Goal: Answer question/provide support: Share knowledge or assist other users

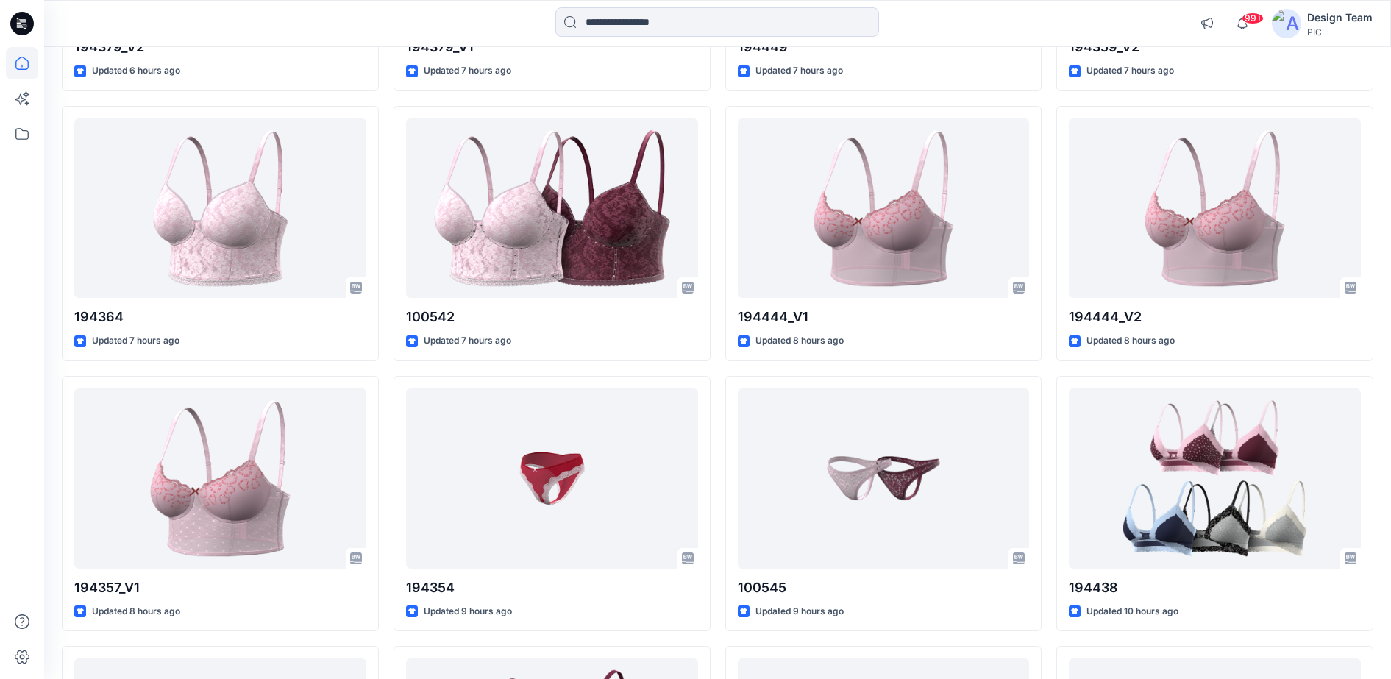
scroll to position [1491, 0]
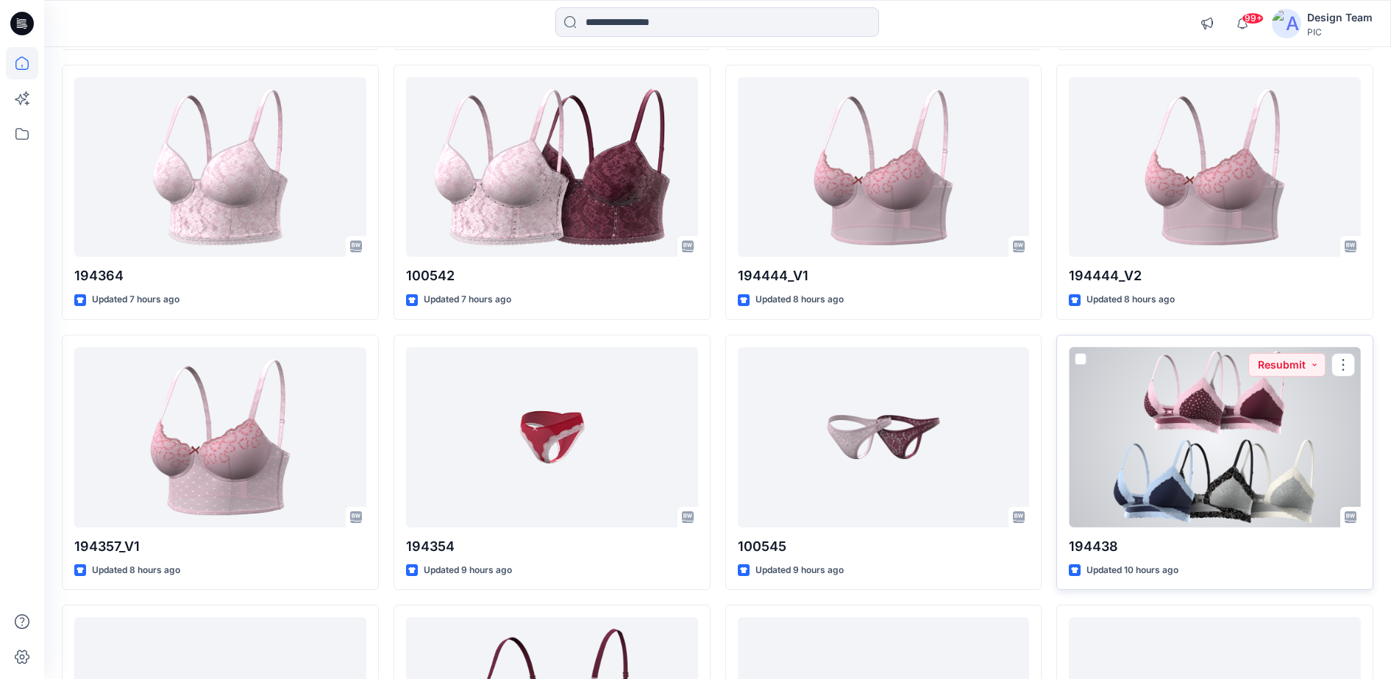
click at [983, 399] on div at bounding box center [1215, 437] width 292 height 180
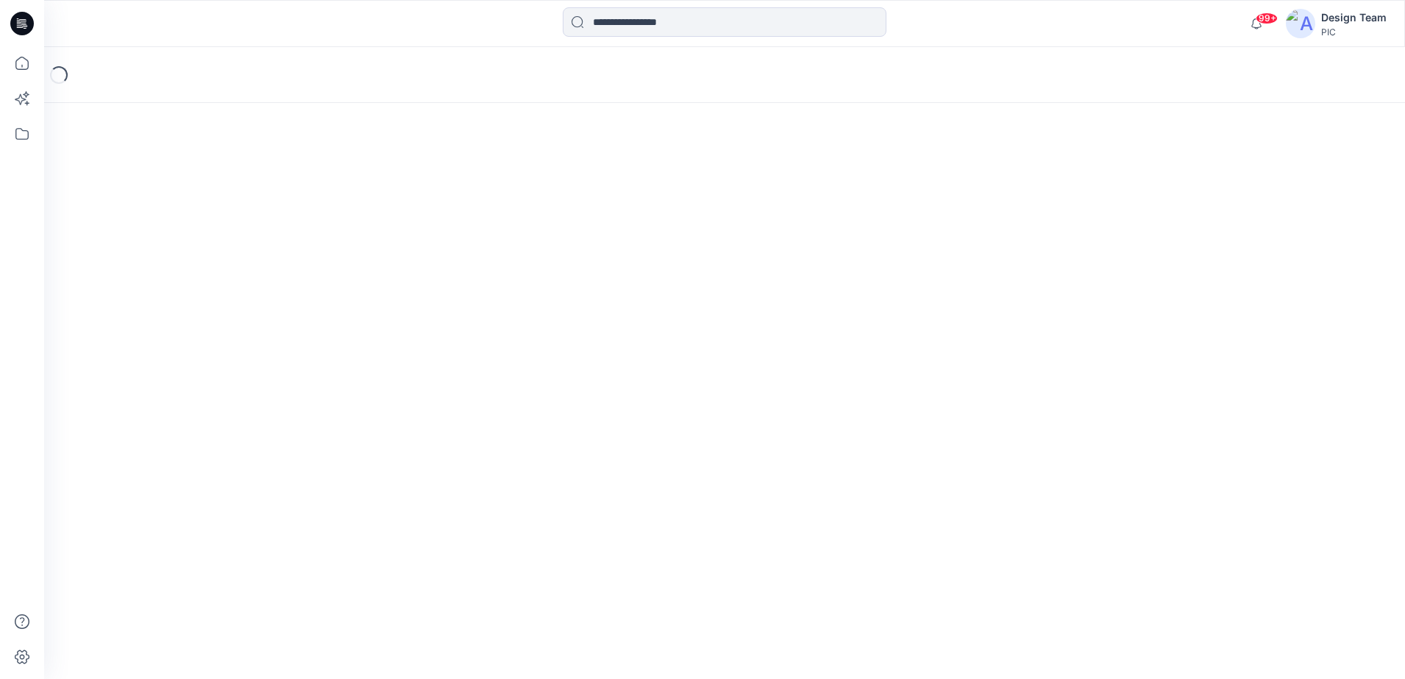
click at [983, 399] on div "Loading..." at bounding box center [724, 363] width 1361 height 632
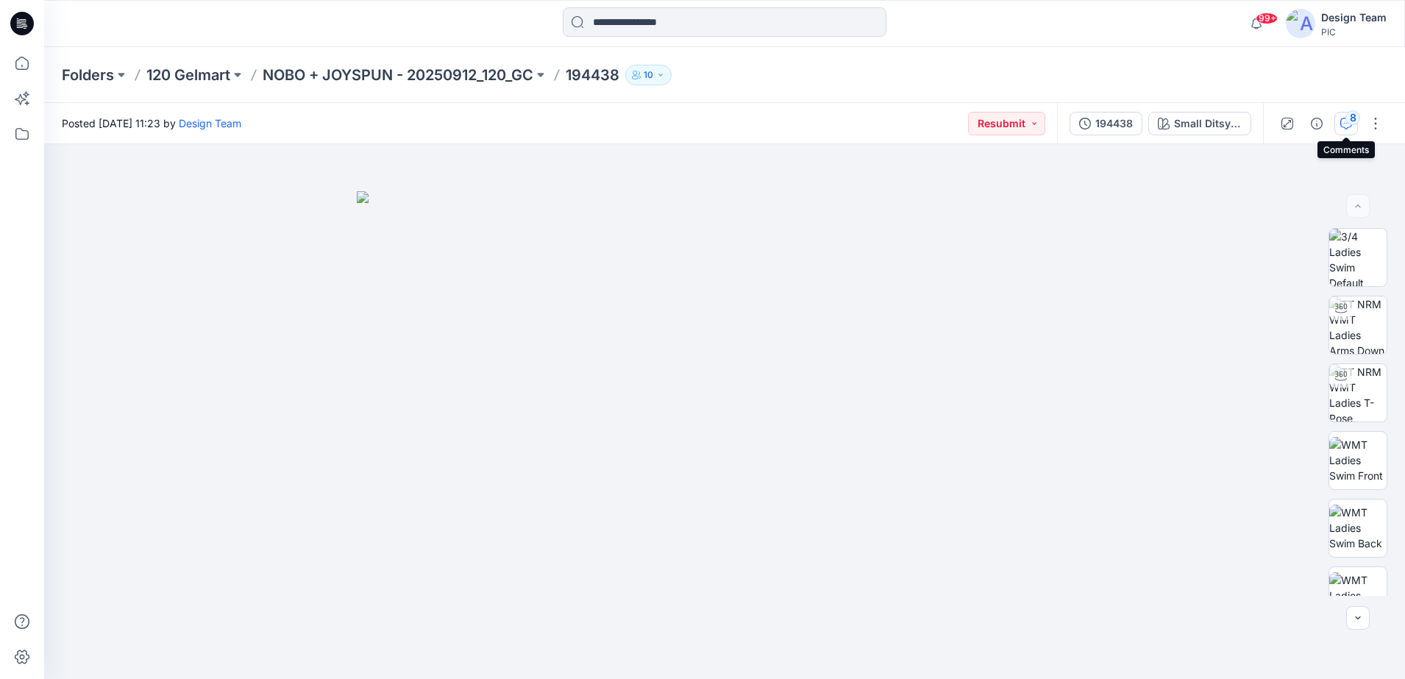
click at [983, 122] on div "8" at bounding box center [1352, 117] width 15 height 15
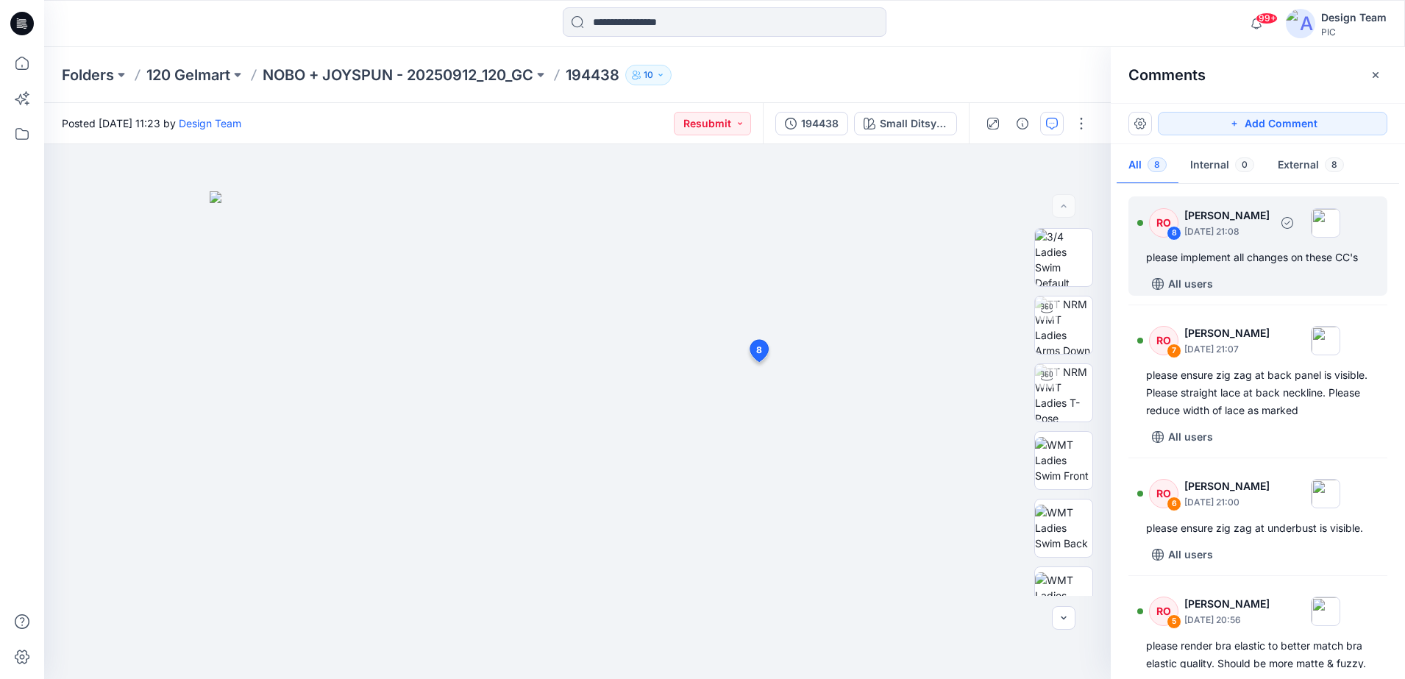
click at [983, 232] on div "8" at bounding box center [1173, 233] width 15 height 15
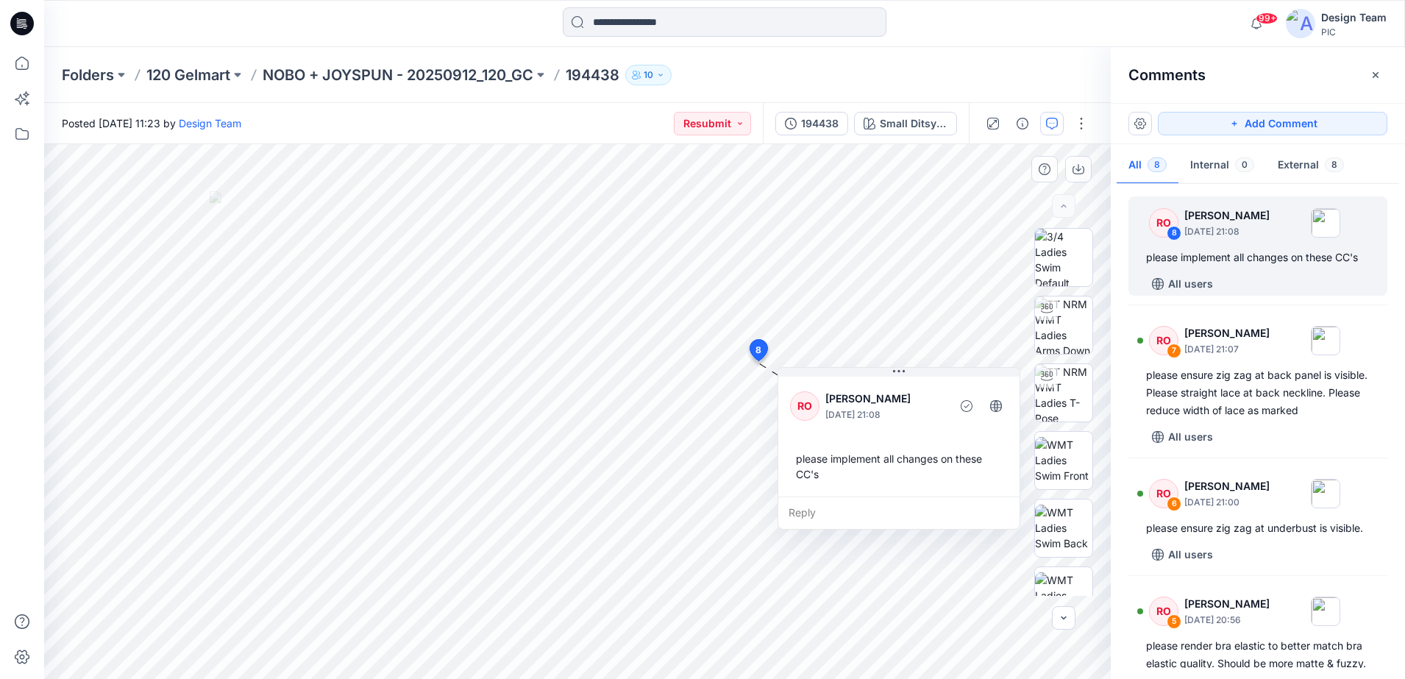
drag, startPoint x: 675, startPoint y: 368, endPoint x: 926, endPoint y: 396, distance: 252.3
click at [926, 396] on p "[PERSON_NAME]" at bounding box center [885, 399] width 120 height 18
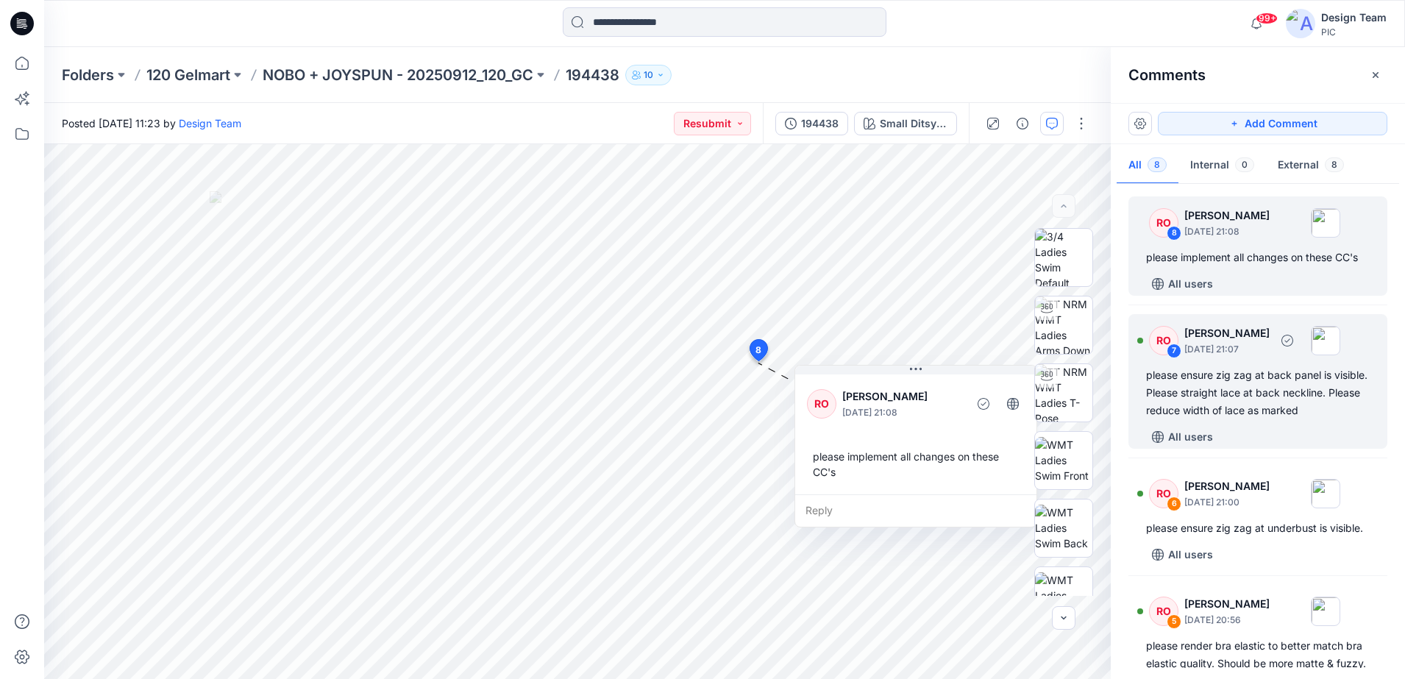
click at [983, 420] on div "RO 7 [PERSON_NAME] [DATE] 21:07 please ensure zig zag at back panel is visible.…" at bounding box center [1257, 381] width 259 height 135
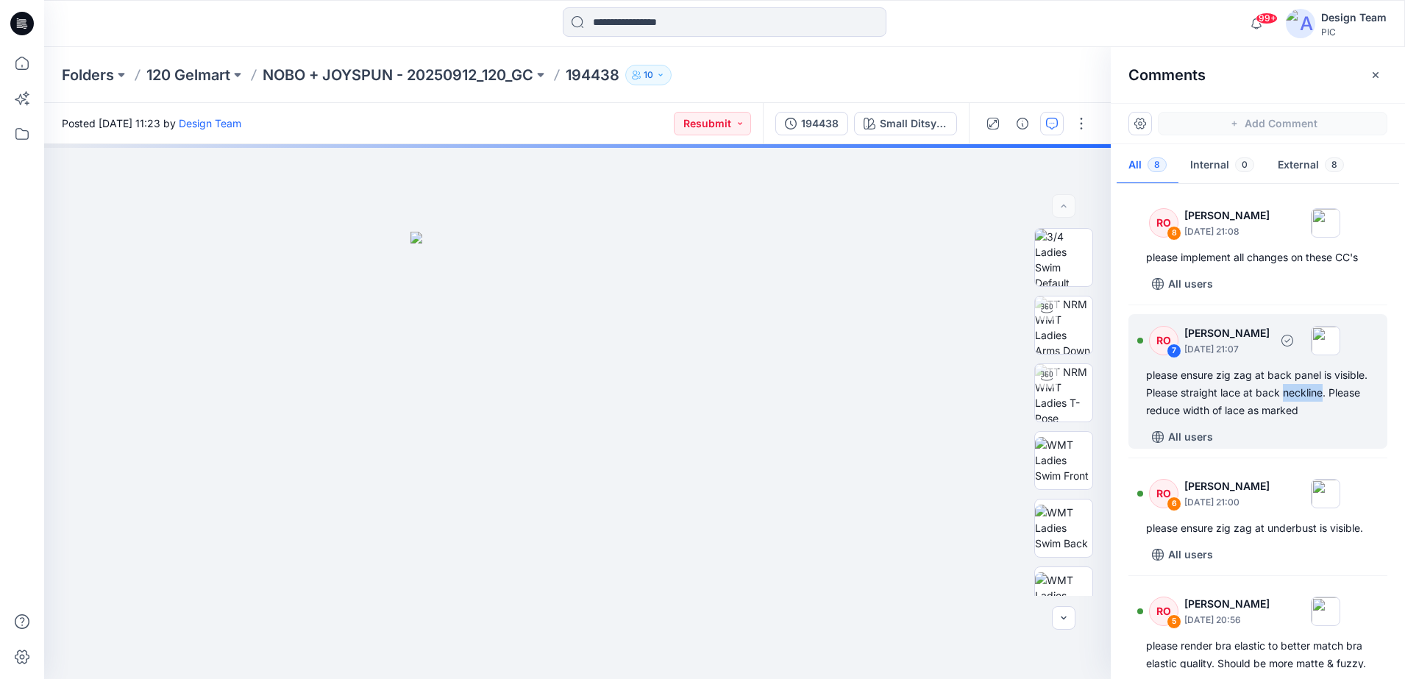
click at [983, 420] on div "RO 7 [PERSON_NAME] [DATE] 21:07 please ensure zig zag at back panel is visible.…" at bounding box center [1257, 381] width 259 height 135
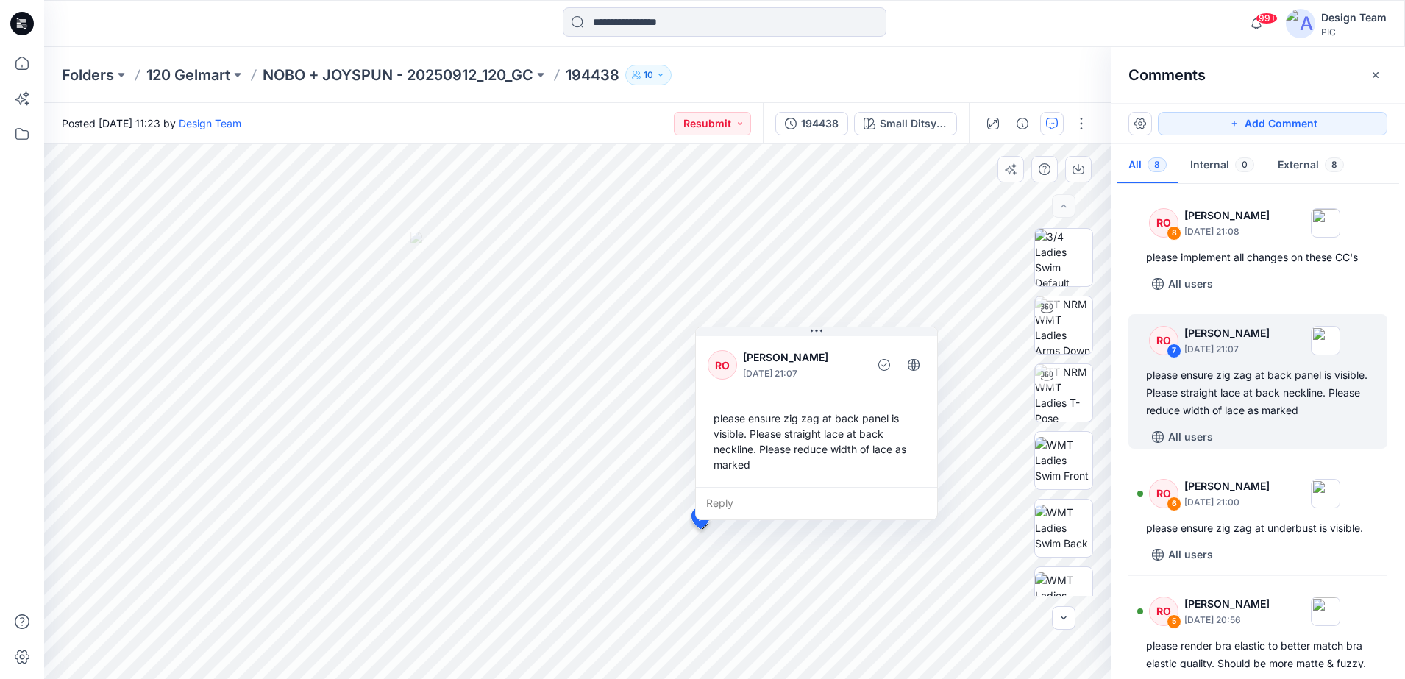
drag, startPoint x: 760, startPoint y: 385, endPoint x: 873, endPoint y: 476, distance: 144.8
click at [873, 476] on div "please ensure zig zag at back panel is visible. Please straight lace at back ne…" at bounding box center [816, 441] width 218 height 74
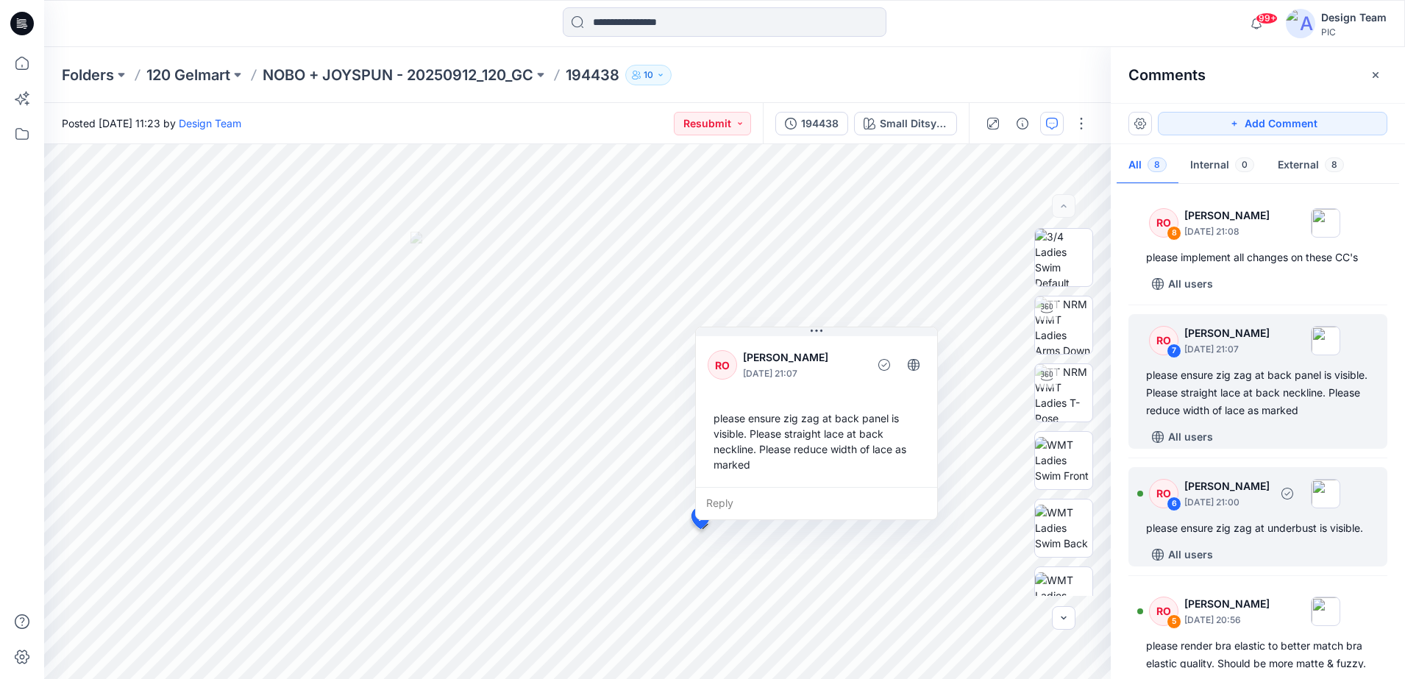
click at [983, 532] on div "please ensure zig zag at underbust is visible." at bounding box center [1258, 528] width 224 height 18
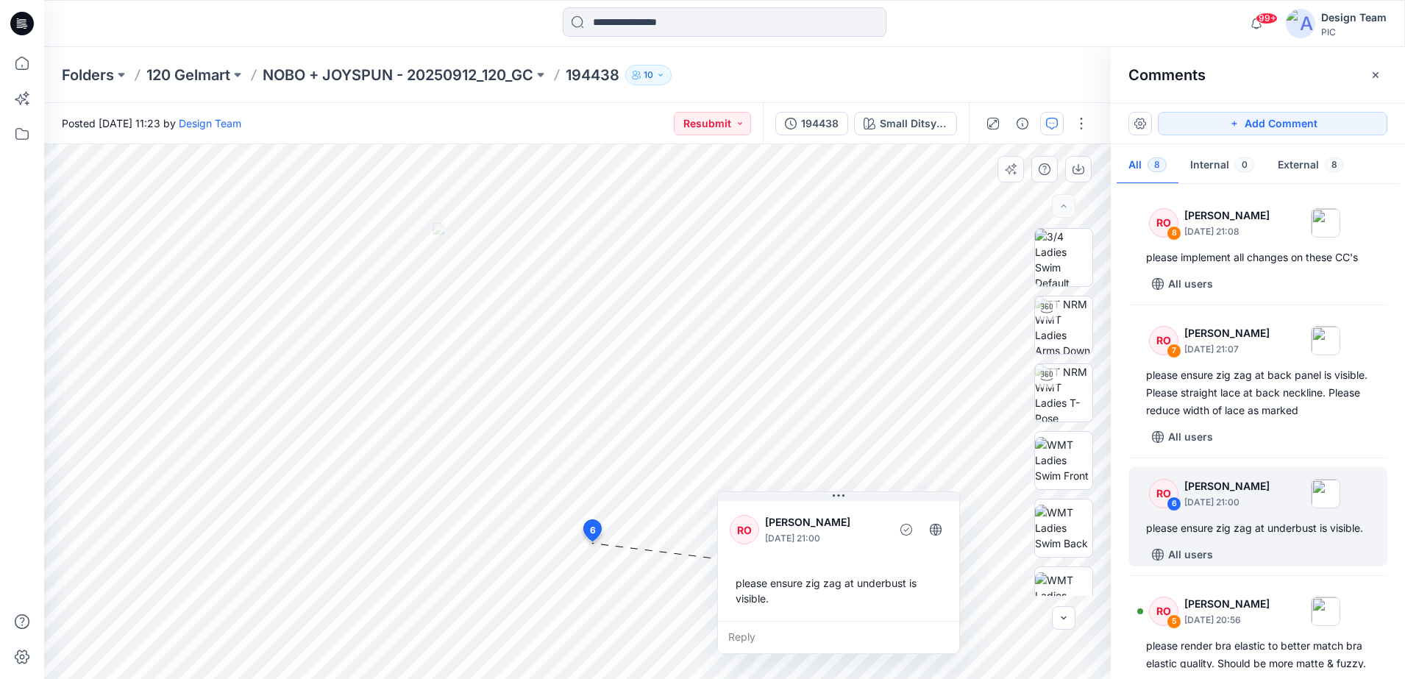
drag, startPoint x: 732, startPoint y: 565, endPoint x: 877, endPoint y: 506, distance: 156.4
click at [877, 506] on div "RO [PERSON_NAME] [DATE] 21:00 please ensure zig zag at underbust is visible." at bounding box center [838, 559] width 241 height 123
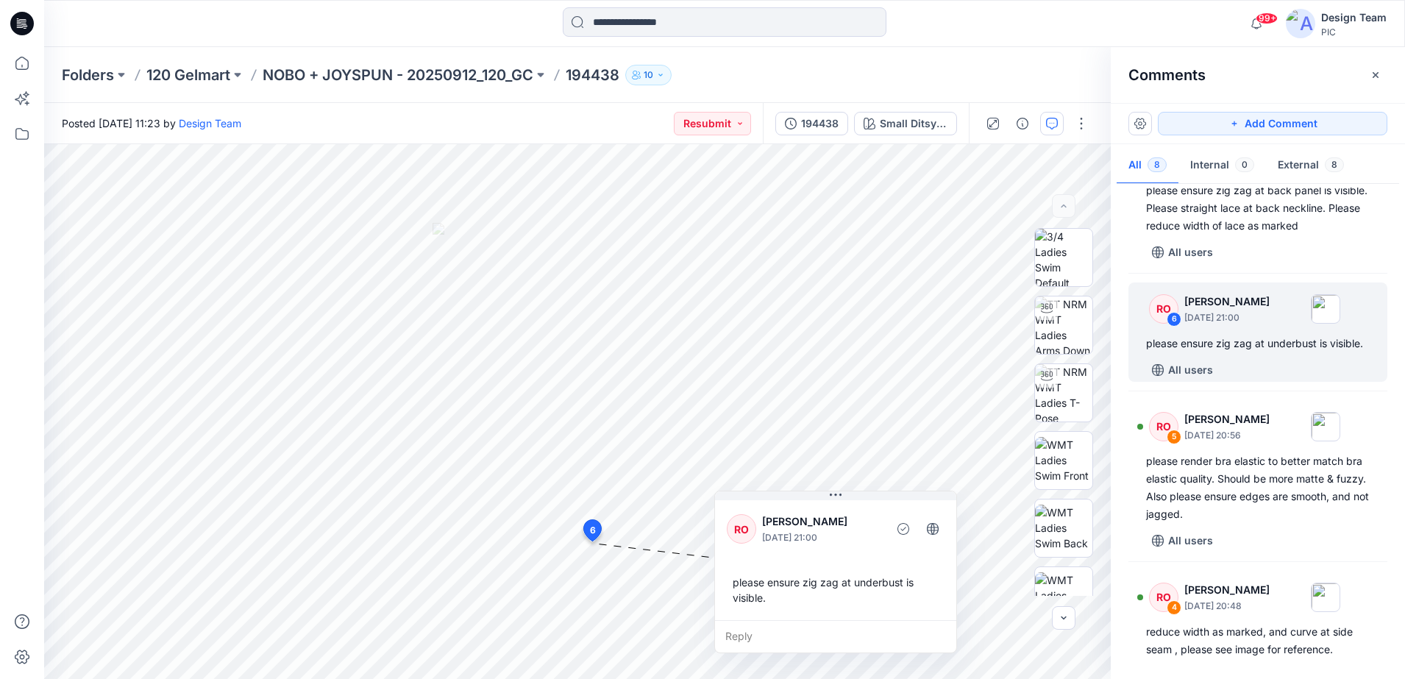
scroll to position [190, 0]
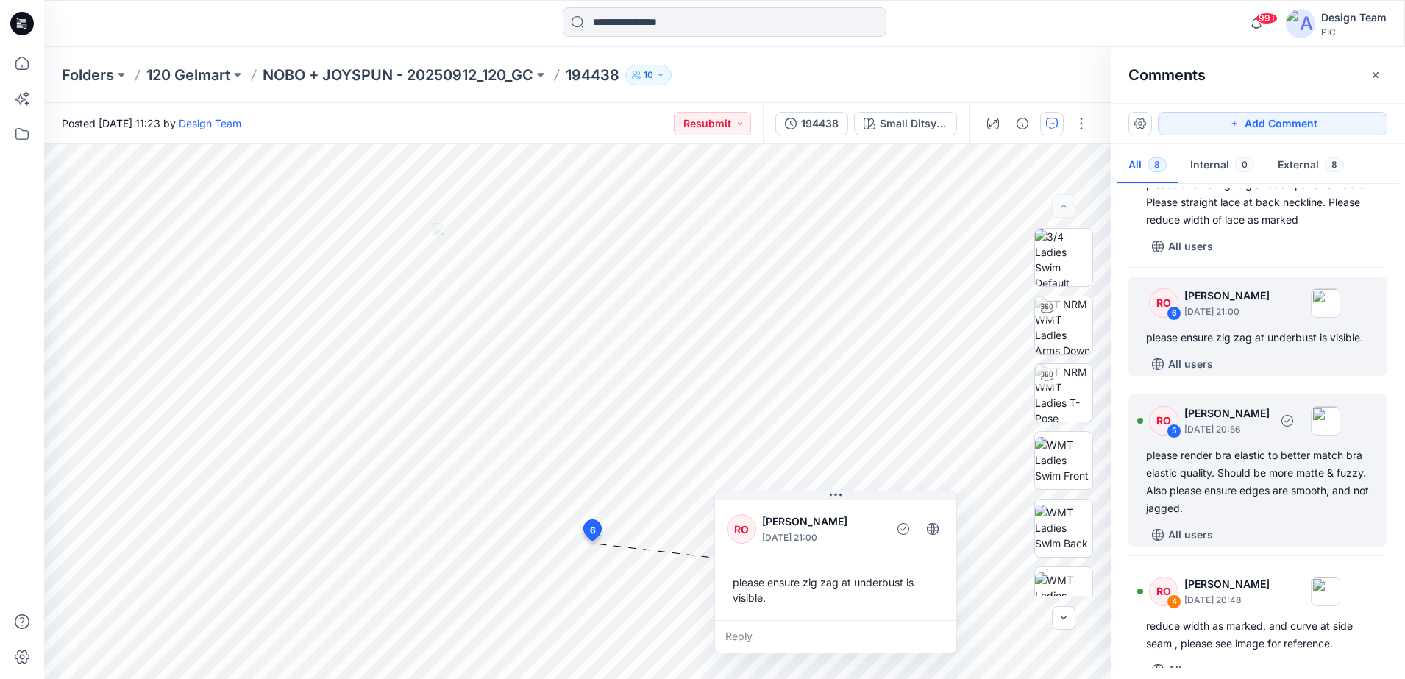
click at [983, 517] on div "please render bra elastic to better match bra elastic quality. Should be more m…" at bounding box center [1258, 481] width 224 height 71
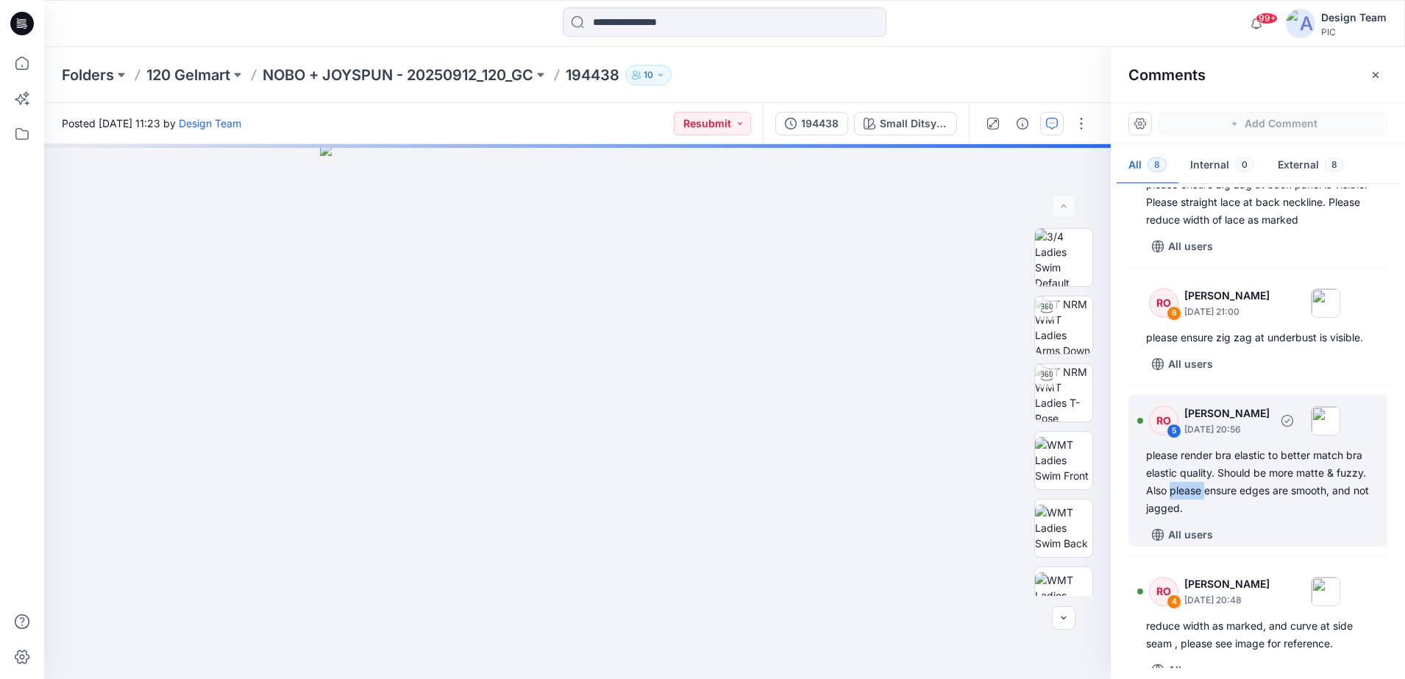
click at [983, 517] on div "please render bra elastic to better match bra elastic quality. Should be more m…" at bounding box center [1258, 481] width 224 height 71
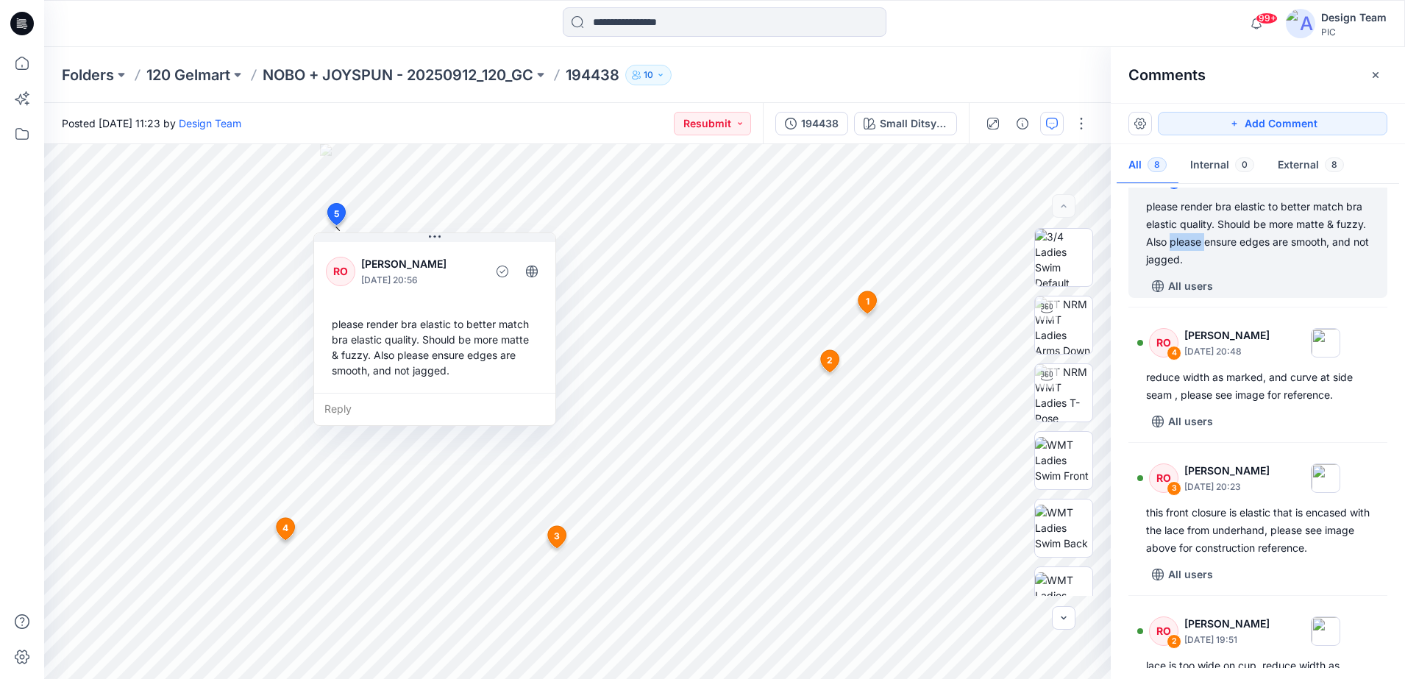
scroll to position [449, 0]
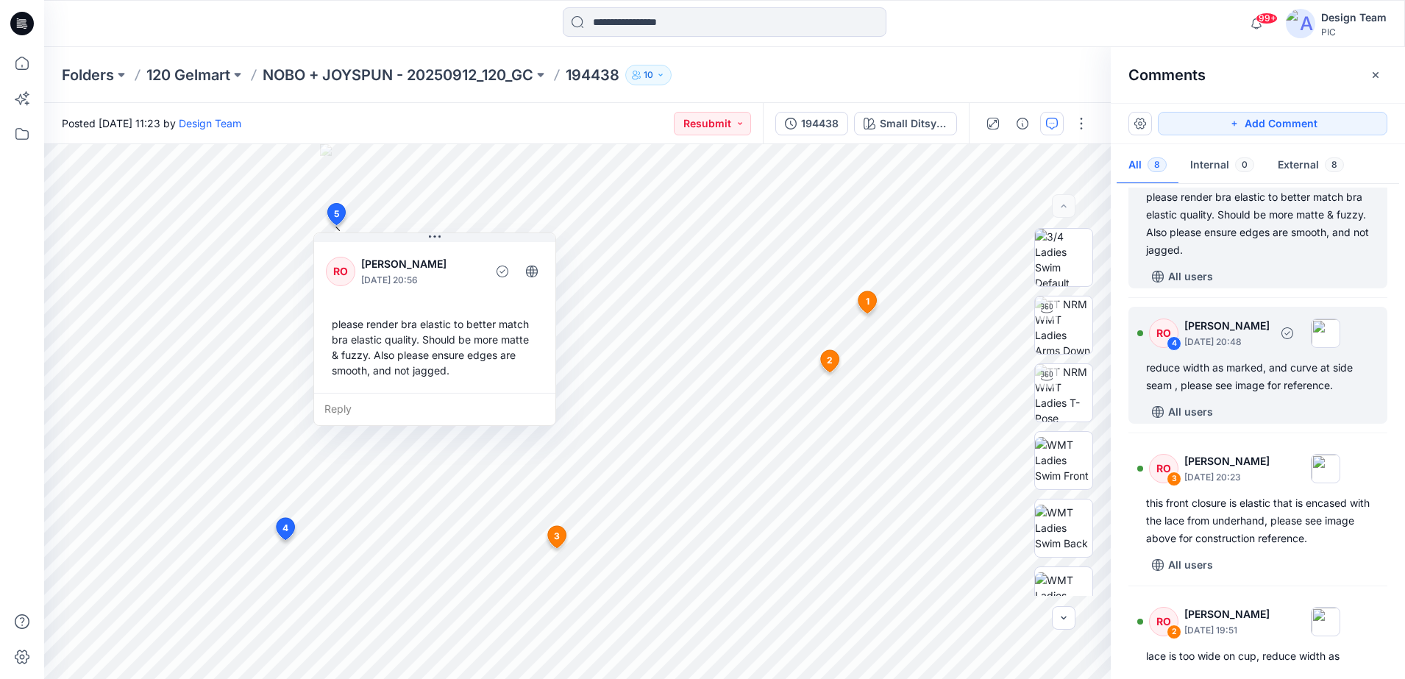
click at [983, 394] on div "reduce width as marked, and curve at side seam , please see image for reference." at bounding box center [1258, 376] width 224 height 35
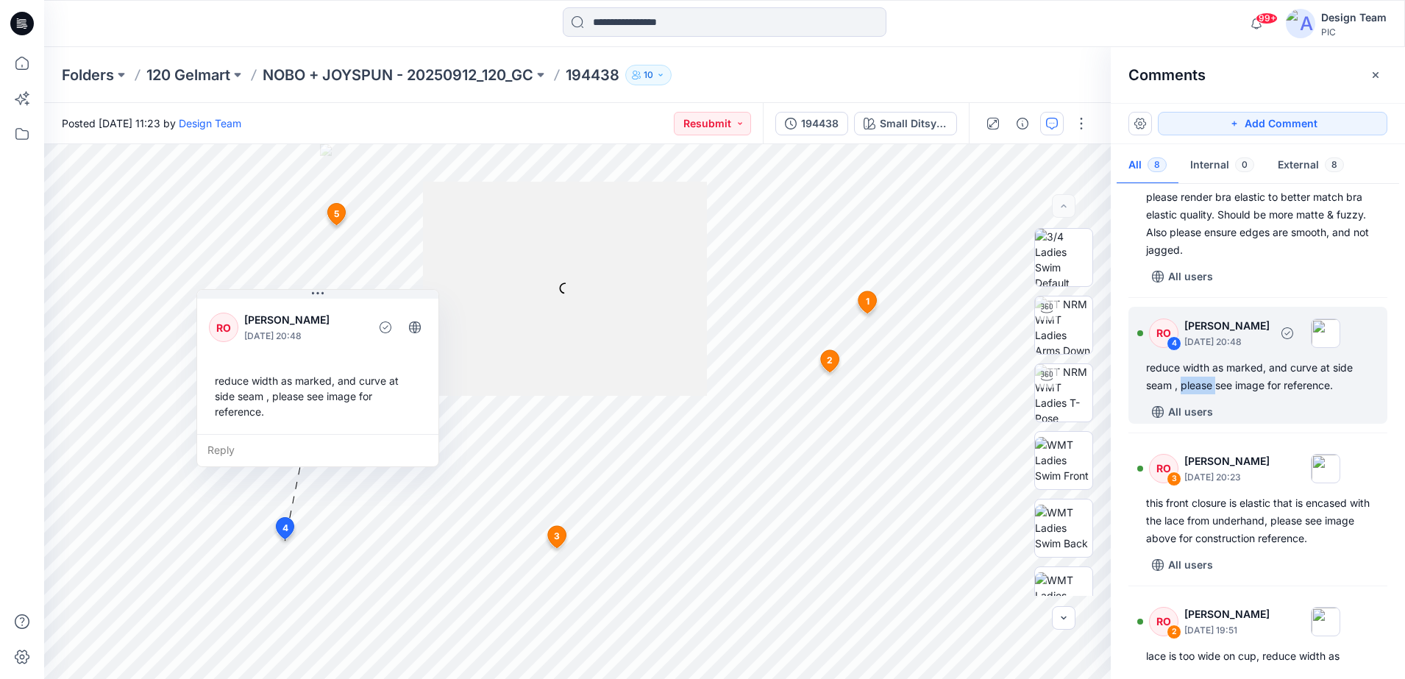
click at [983, 394] on div "reduce width as marked, and curve at side seam , please see image for reference." at bounding box center [1258, 376] width 224 height 35
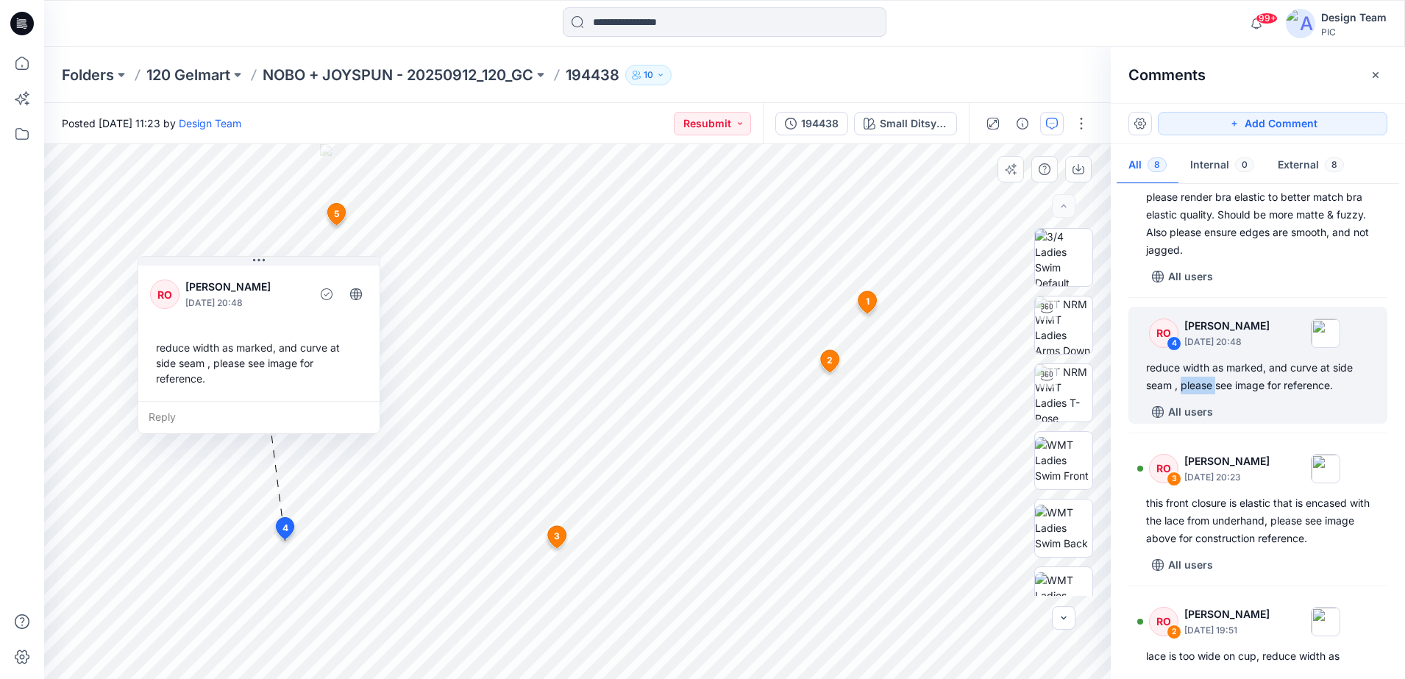
drag, startPoint x: 397, startPoint y: 425, endPoint x: 339, endPoint y: 392, distance: 66.9
click at [339, 392] on div "RO [PERSON_NAME] [DATE] 20:48 reduce width as marked, and curve at side seam , …" at bounding box center [258, 332] width 241 height 138
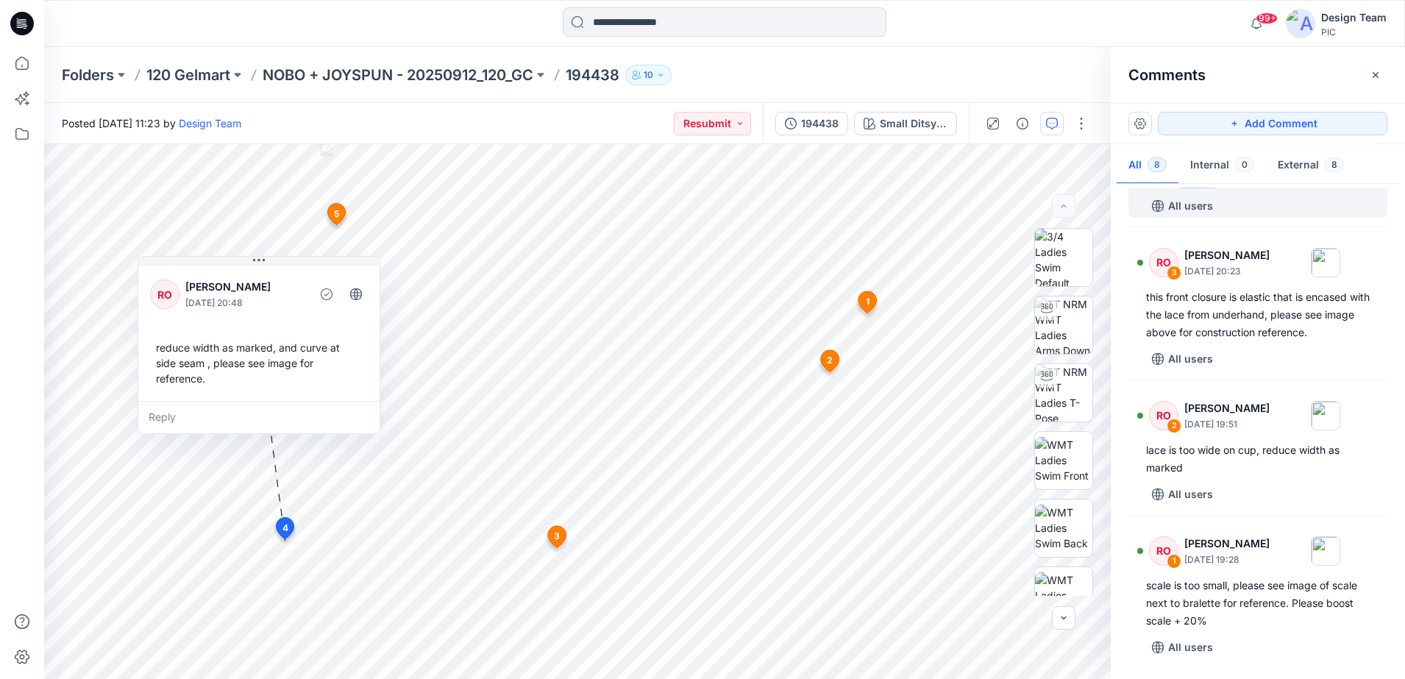
scroll to position [680, 0]
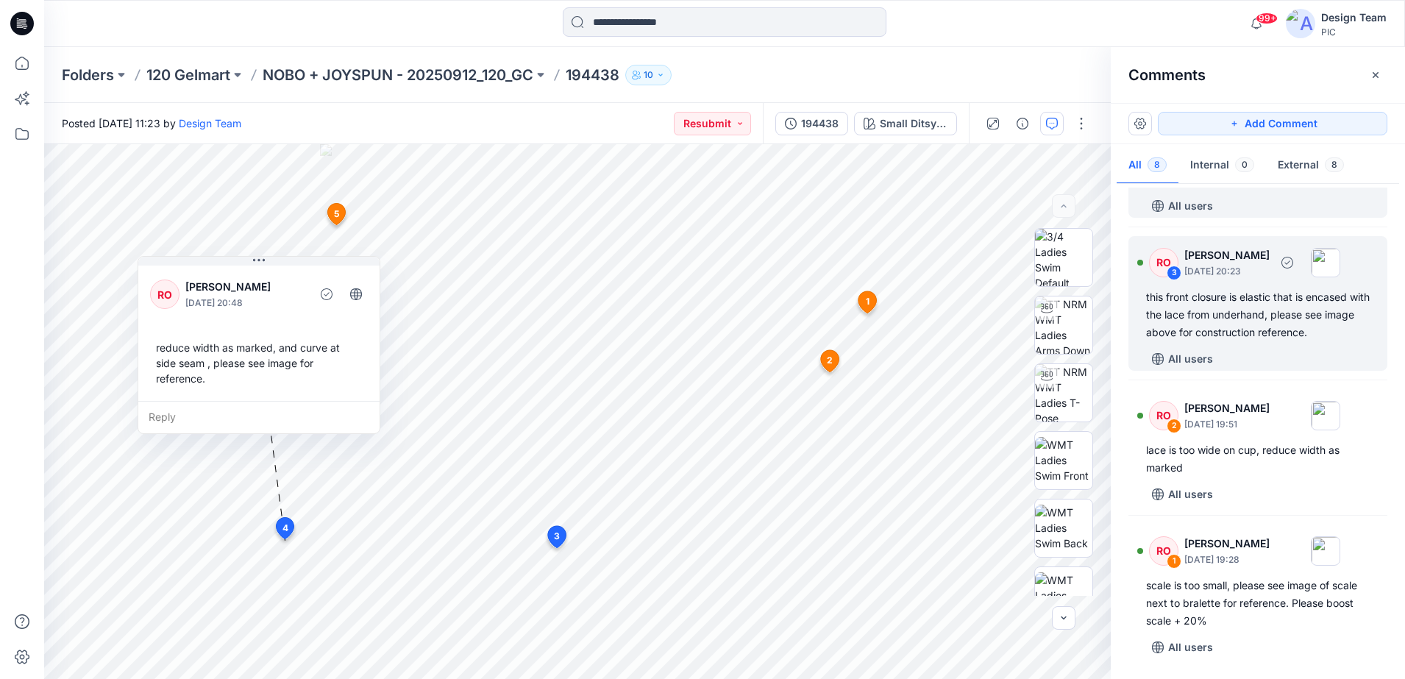
click at [983, 371] on div "All users" at bounding box center [1266, 359] width 241 height 24
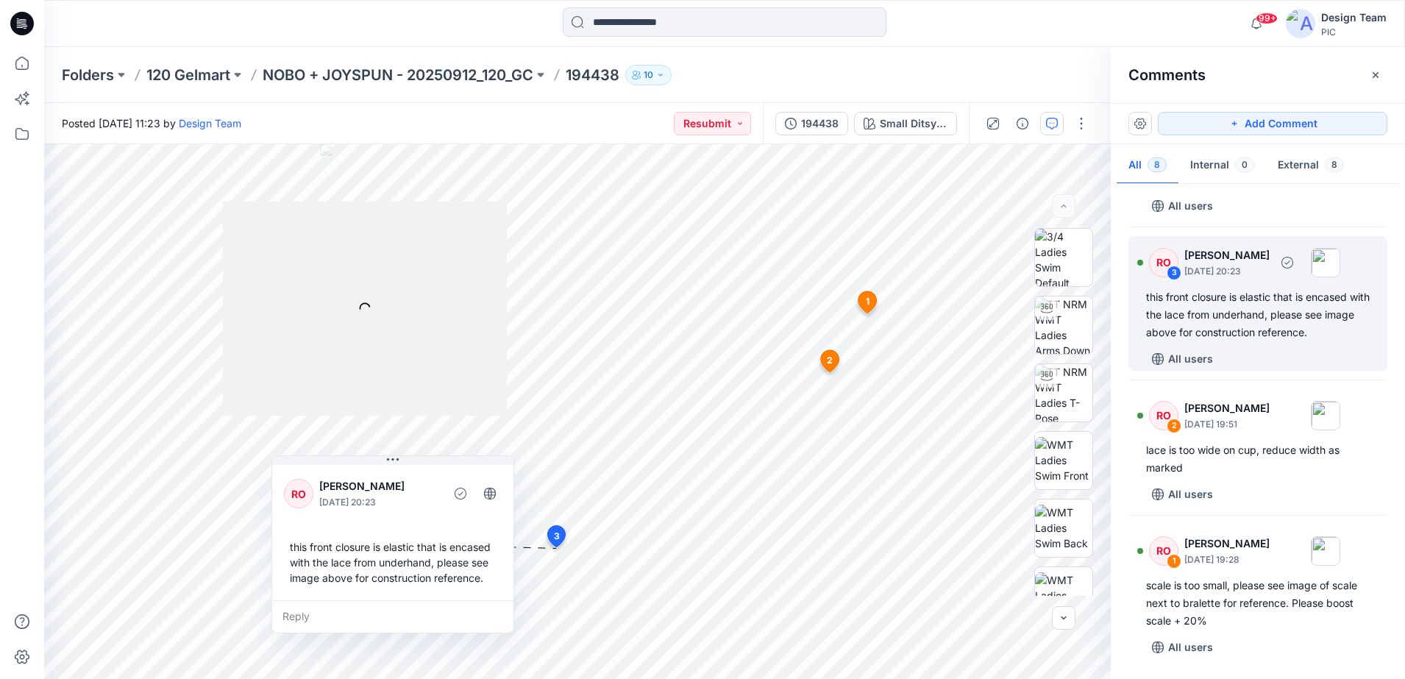
click at [983, 371] on div "All users" at bounding box center [1266, 359] width 241 height 24
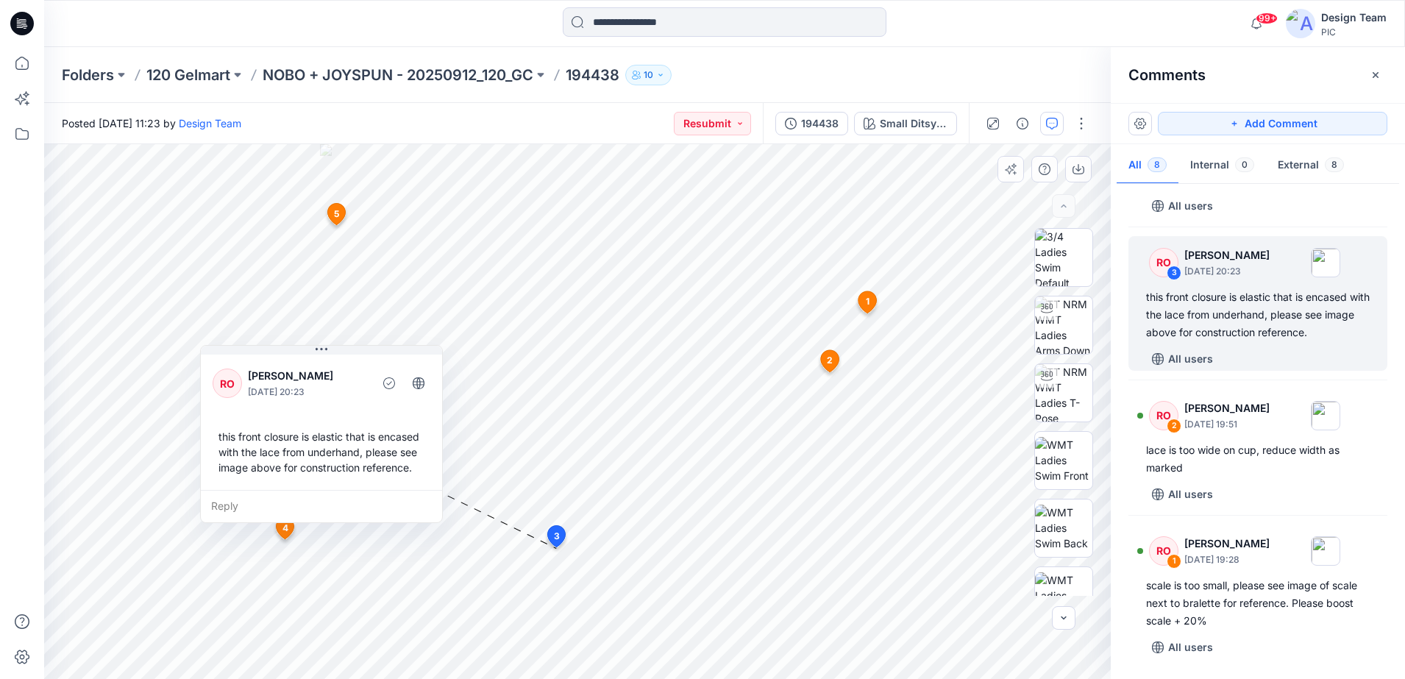
drag, startPoint x: 431, startPoint y: 484, endPoint x: 364, endPoint y: 377, distance: 126.5
click at [364, 377] on p "[PERSON_NAME]" at bounding box center [308, 376] width 120 height 18
click at [364, 377] on p "[PERSON_NAME]" at bounding box center [312, 379] width 120 height 18
drag, startPoint x: 364, startPoint y: 377, endPoint x: 351, endPoint y: 374, distance: 13.6
click at [351, 374] on p "[PERSON_NAME]" at bounding box center [312, 379] width 120 height 18
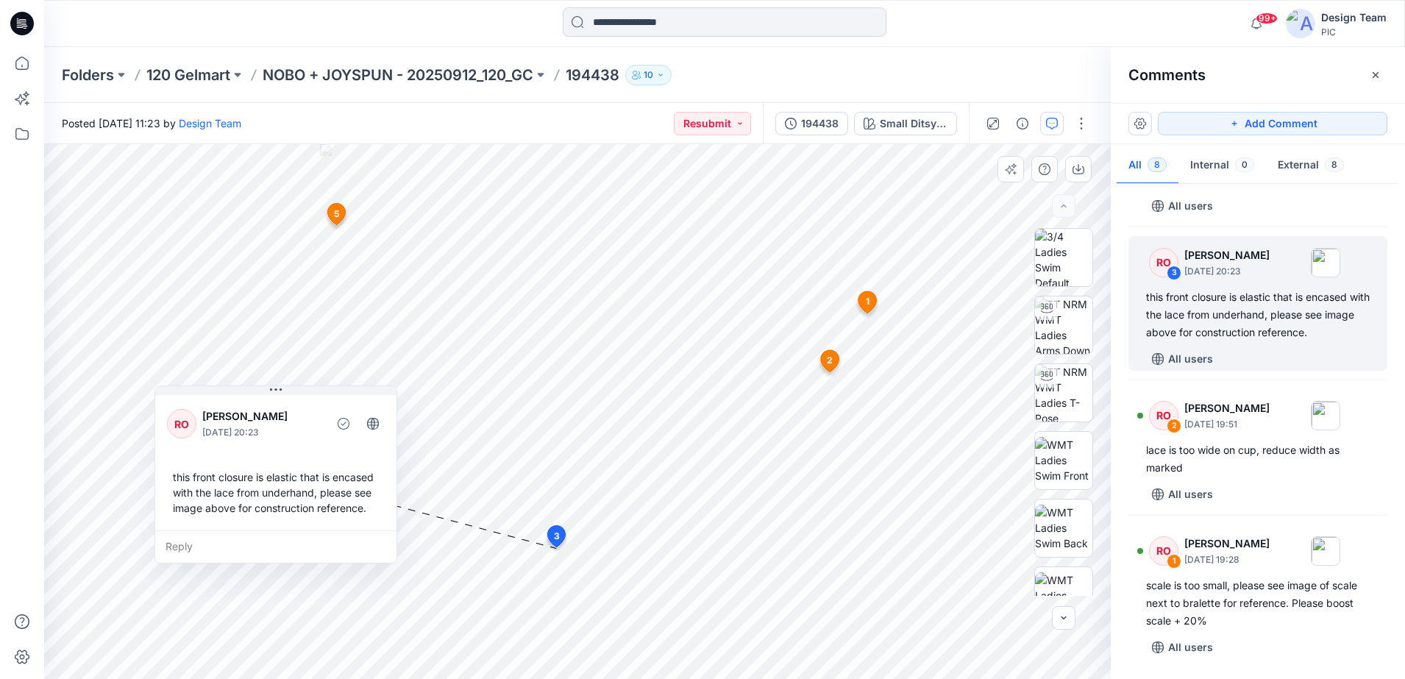
drag, startPoint x: 351, startPoint y: 374, endPoint x: 301, endPoint y: 411, distance: 62.5
click at [301, 411] on p "[PERSON_NAME]" at bounding box center [262, 416] width 120 height 18
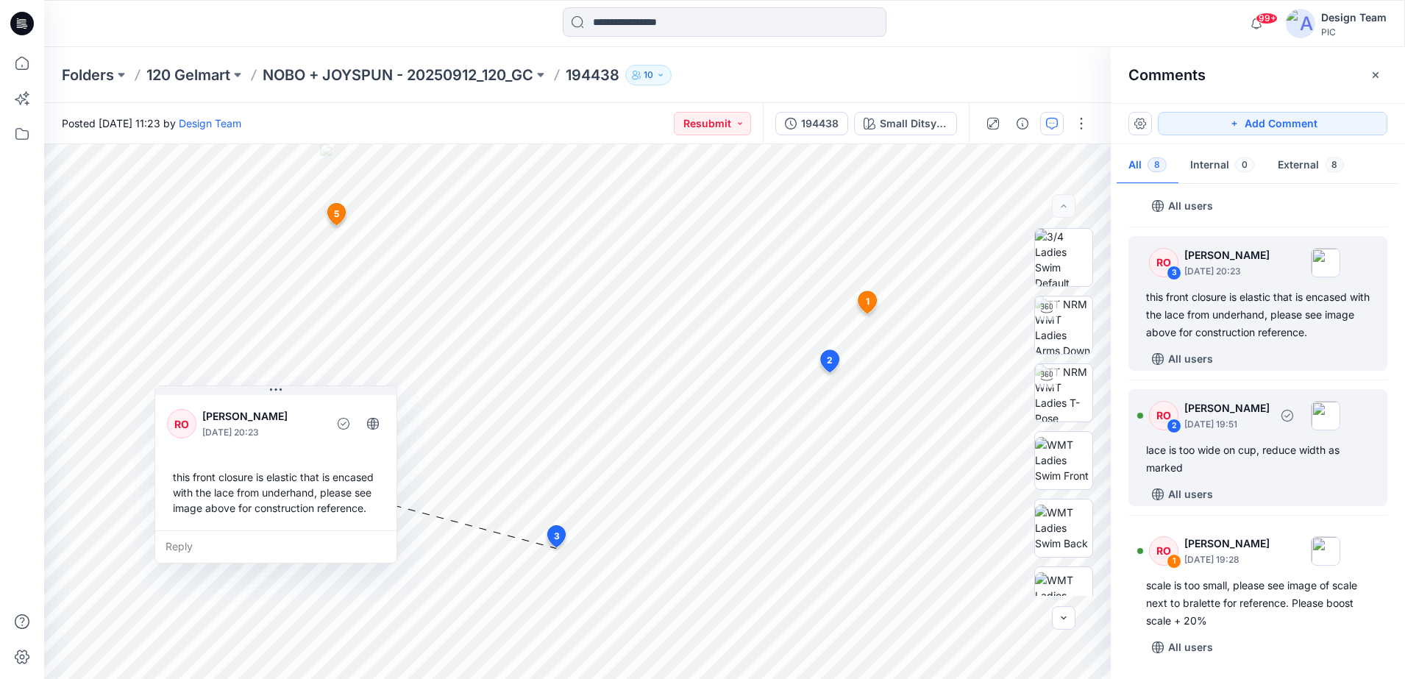
click at [983, 477] on div "lace is too wide on cup, reduce width as marked" at bounding box center [1258, 458] width 224 height 35
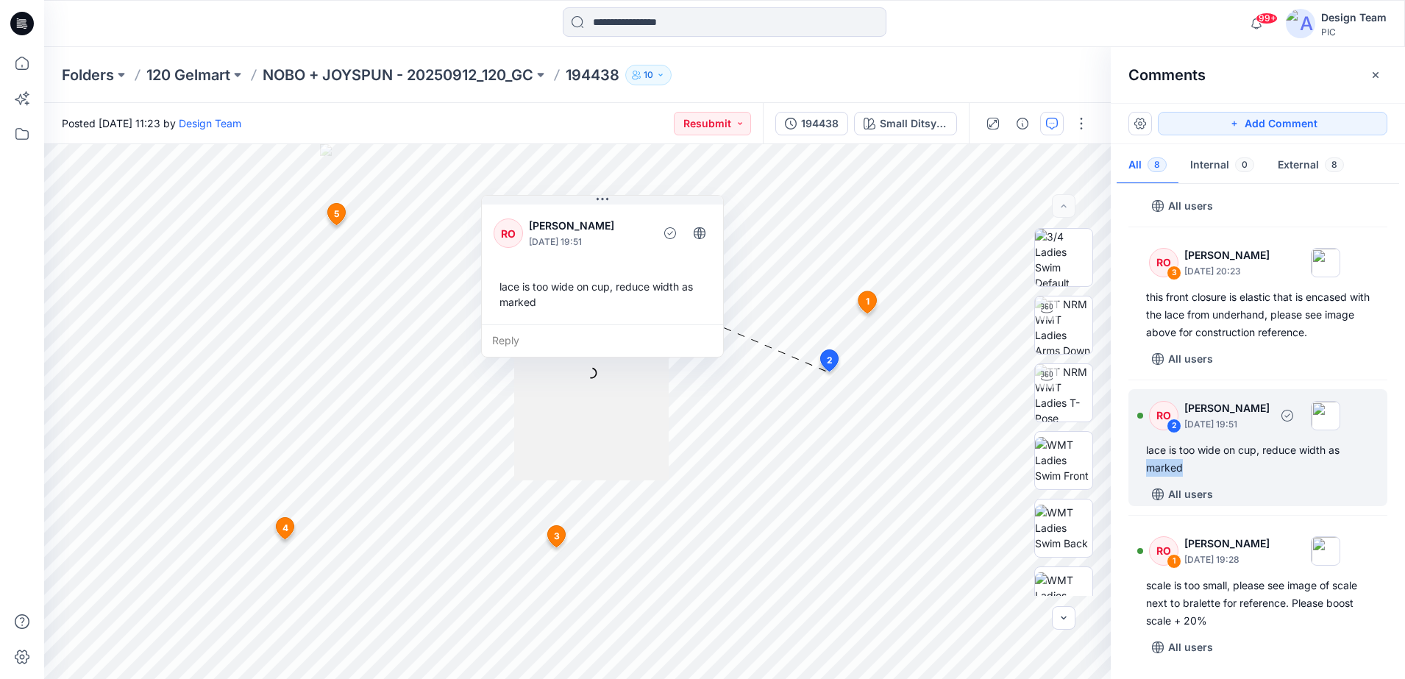
click at [983, 477] on div "lace is too wide on cup, reduce width as marked" at bounding box center [1258, 458] width 224 height 35
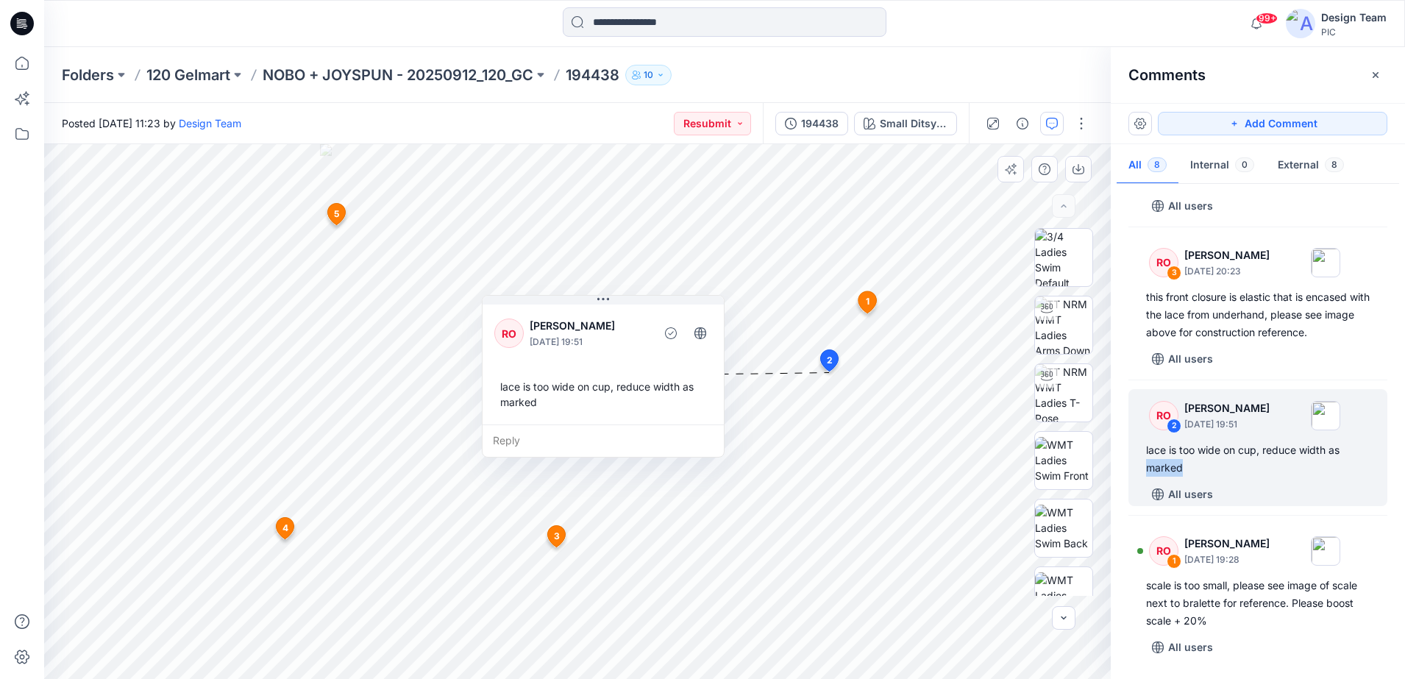
drag, startPoint x: 624, startPoint y: 227, endPoint x: 625, endPoint y: 327, distance: 100.0
click at [625, 327] on p "[PERSON_NAME]" at bounding box center [590, 326] width 120 height 18
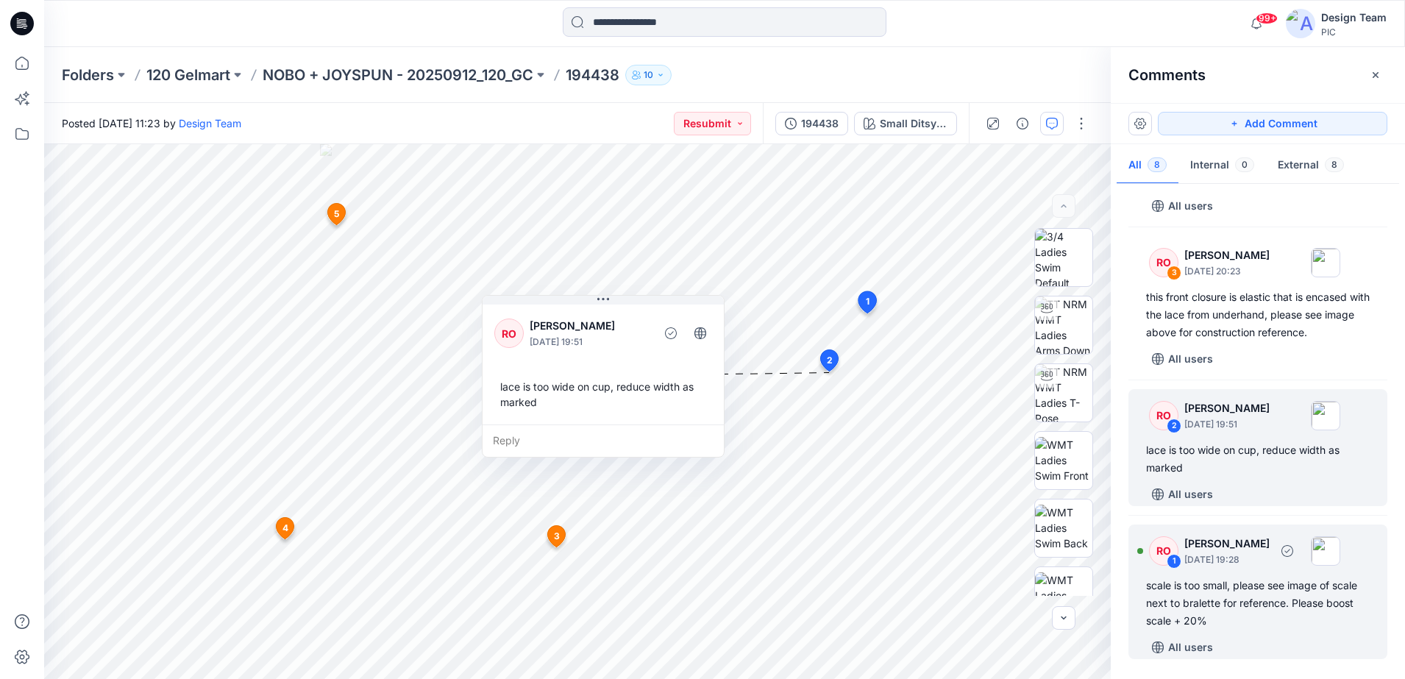
click at [983, 532] on div "scale is too small, please see image of scale next to bralette for reference. P…" at bounding box center [1258, 603] width 224 height 53
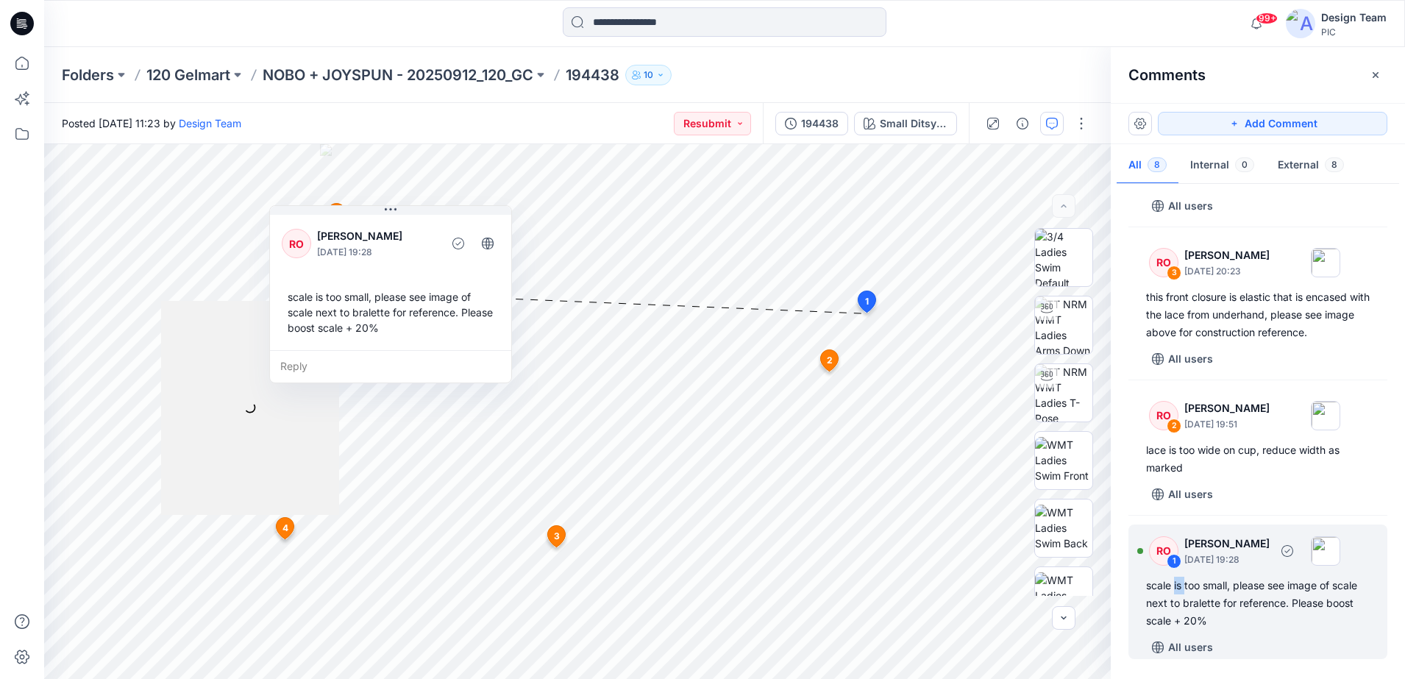
click at [983, 532] on div "scale is too small, please see image of scale next to bralette for reference. P…" at bounding box center [1258, 603] width 224 height 53
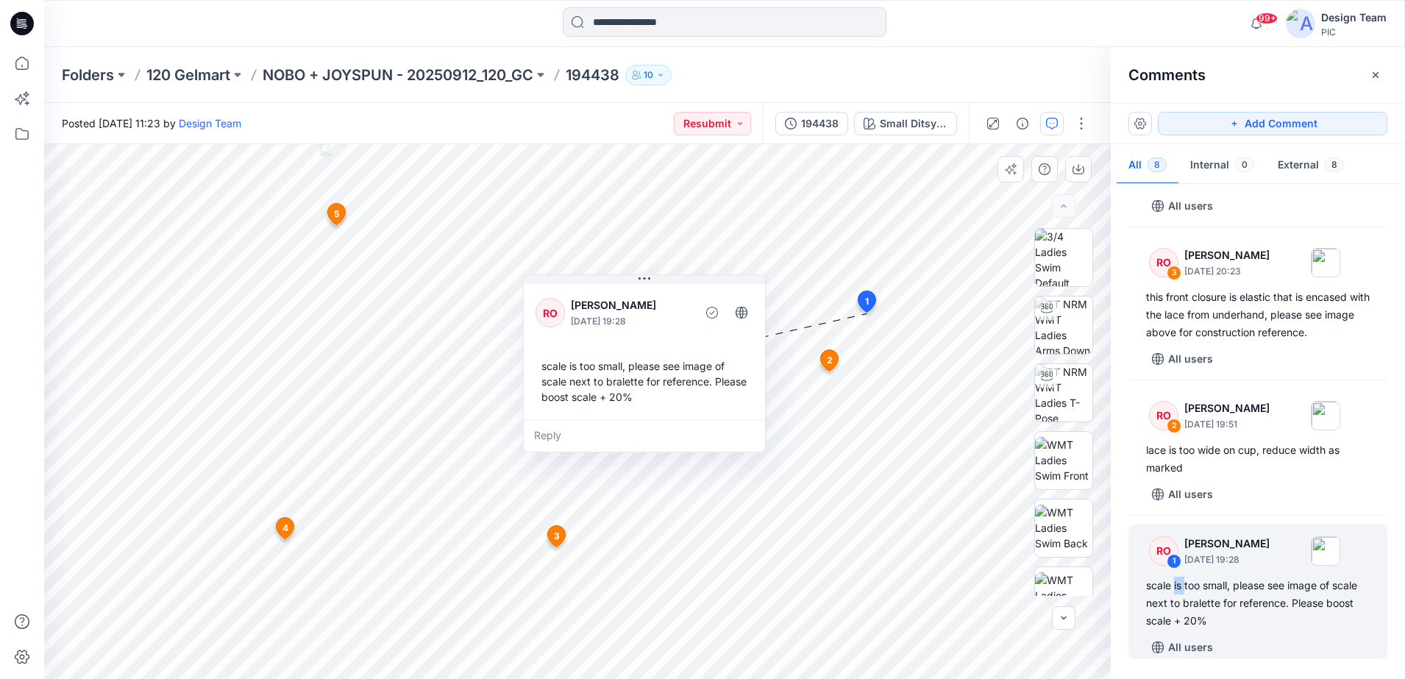
drag, startPoint x: 397, startPoint y: 236, endPoint x: 651, endPoint y: 305, distance: 263.0
click at [651, 305] on p "[PERSON_NAME]" at bounding box center [631, 305] width 120 height 18
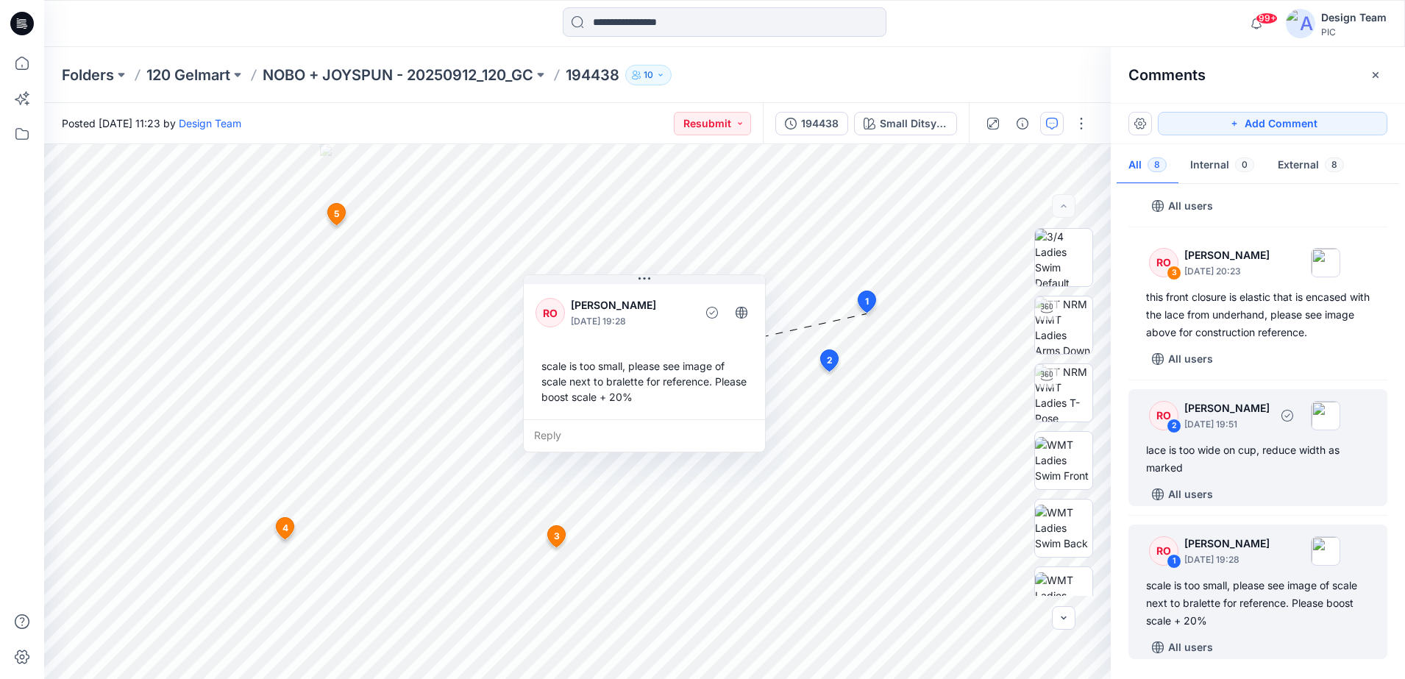
click at [983, 455] on div "lace is too wide on cup, reduce width as marked" at bounding box center [1258, 458] width 224 height 35
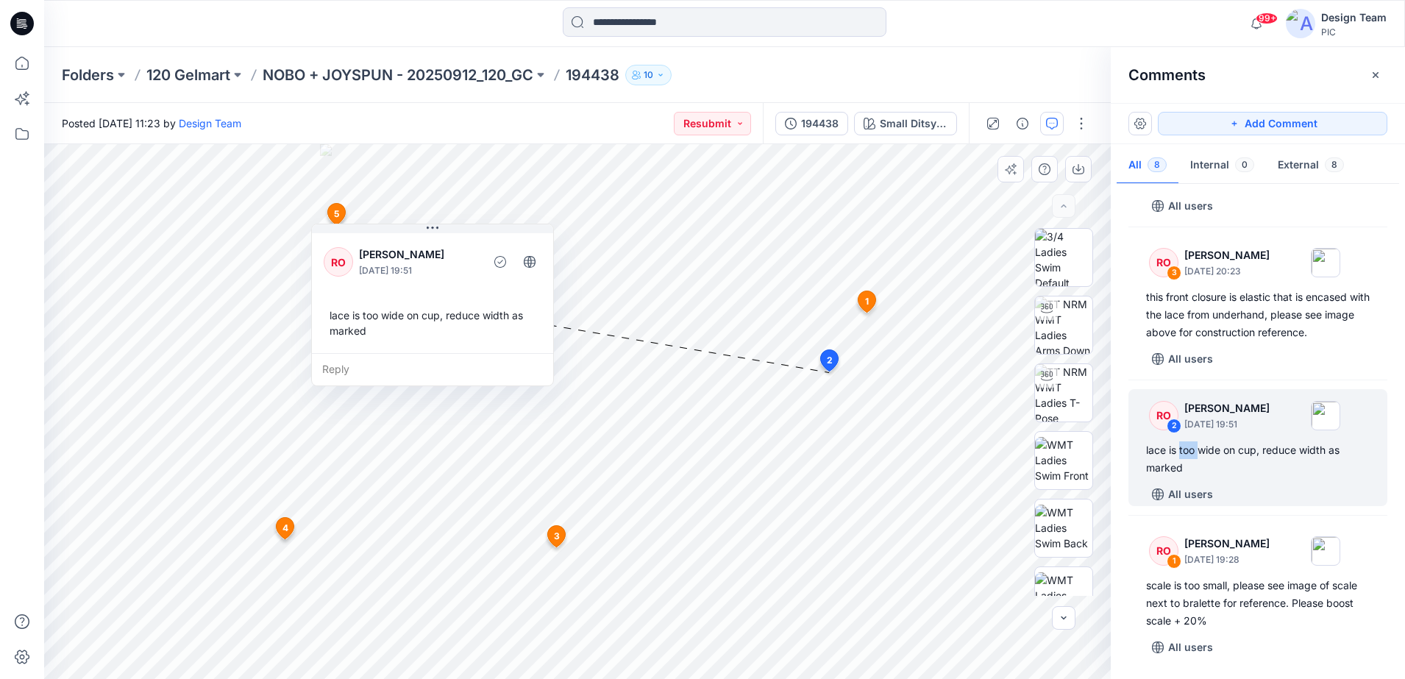
drag, startPoint x: 629, startPoint y: 209, endPoint x: 461, endPoint y: 238, distance: 170.1
click at [461, 238] on div "RO [PERSON_NAME] [DATE] 19:51 lace is too wide on cup, reduce width as marked" at bounding box center [432, 291] width 241 height 123
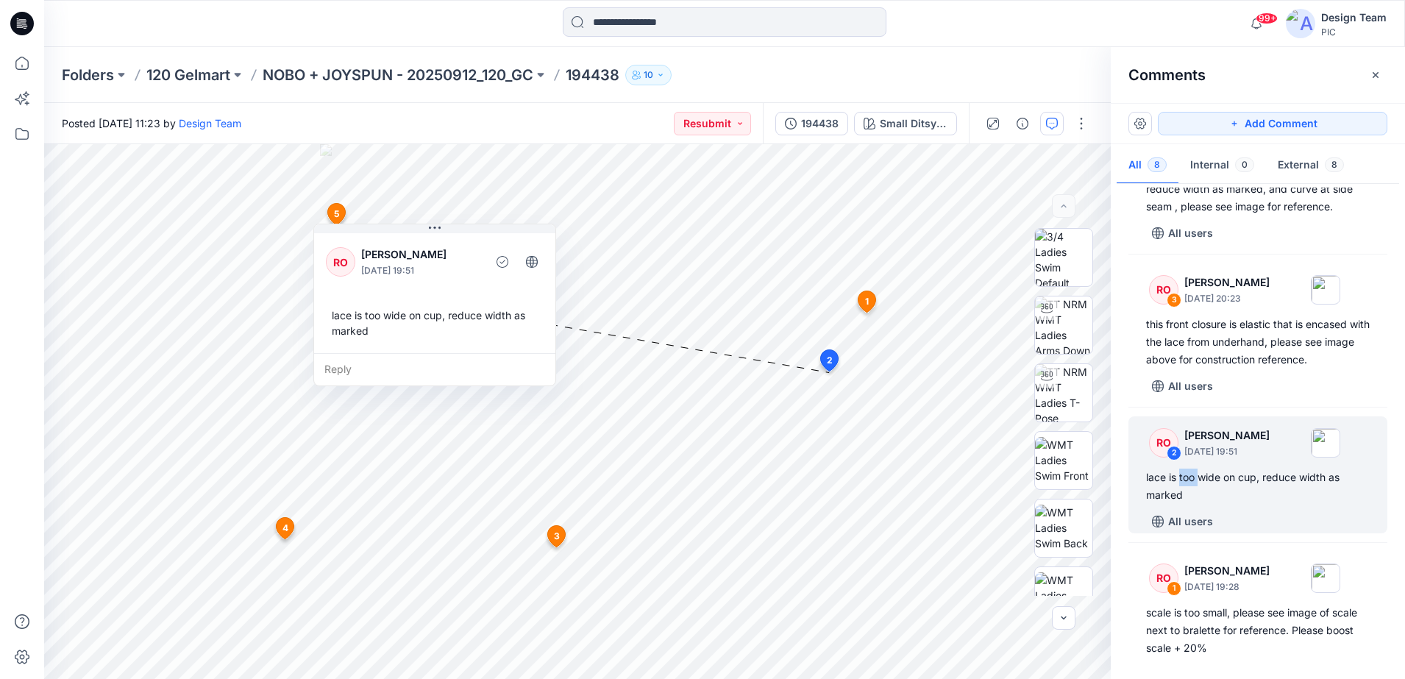
scroll to position [614, 0]
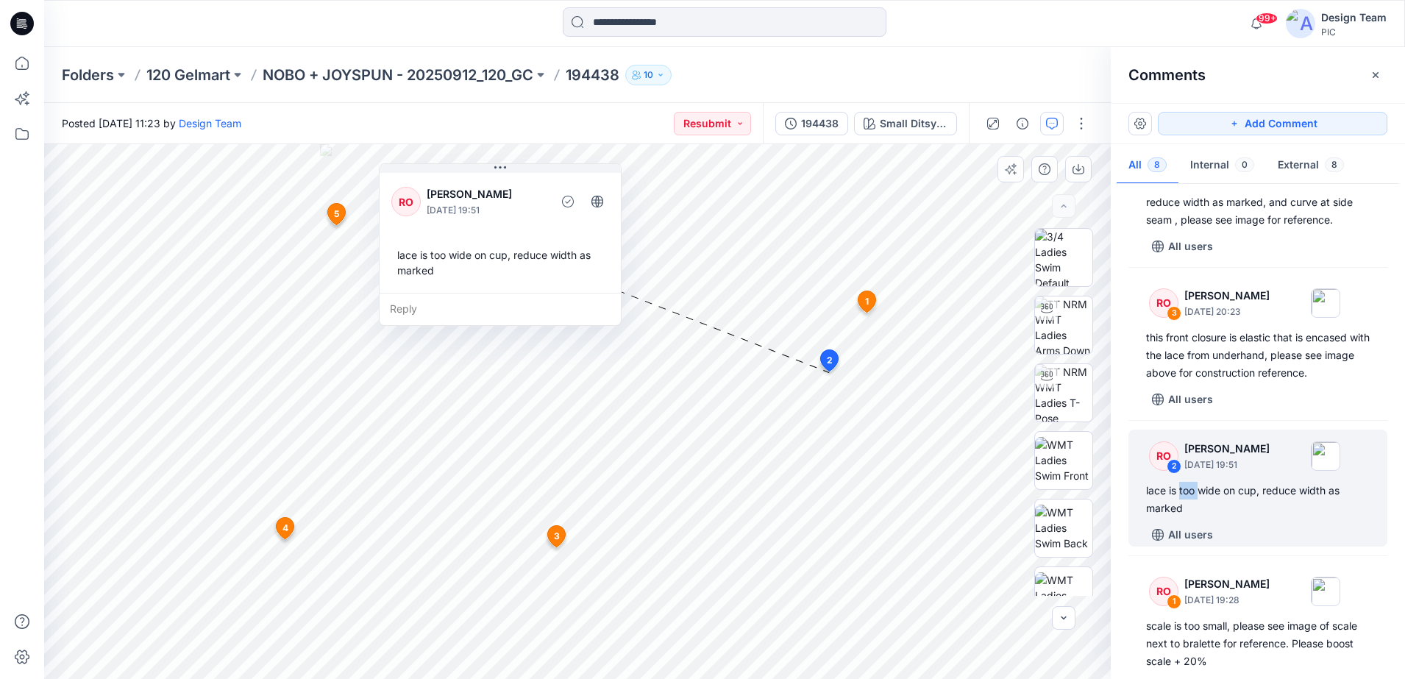
drag, startPoint x: 460, startPoint y: 237, endPoint x: 525, endPoint y: 177, distance: 88.5
click at [525, 177] on div "RO [PERSON_NAME] [DATE] 19:51 lace is too wide on cup, reduce width as marked" at bounding box center [499, 231] width 241 height 123
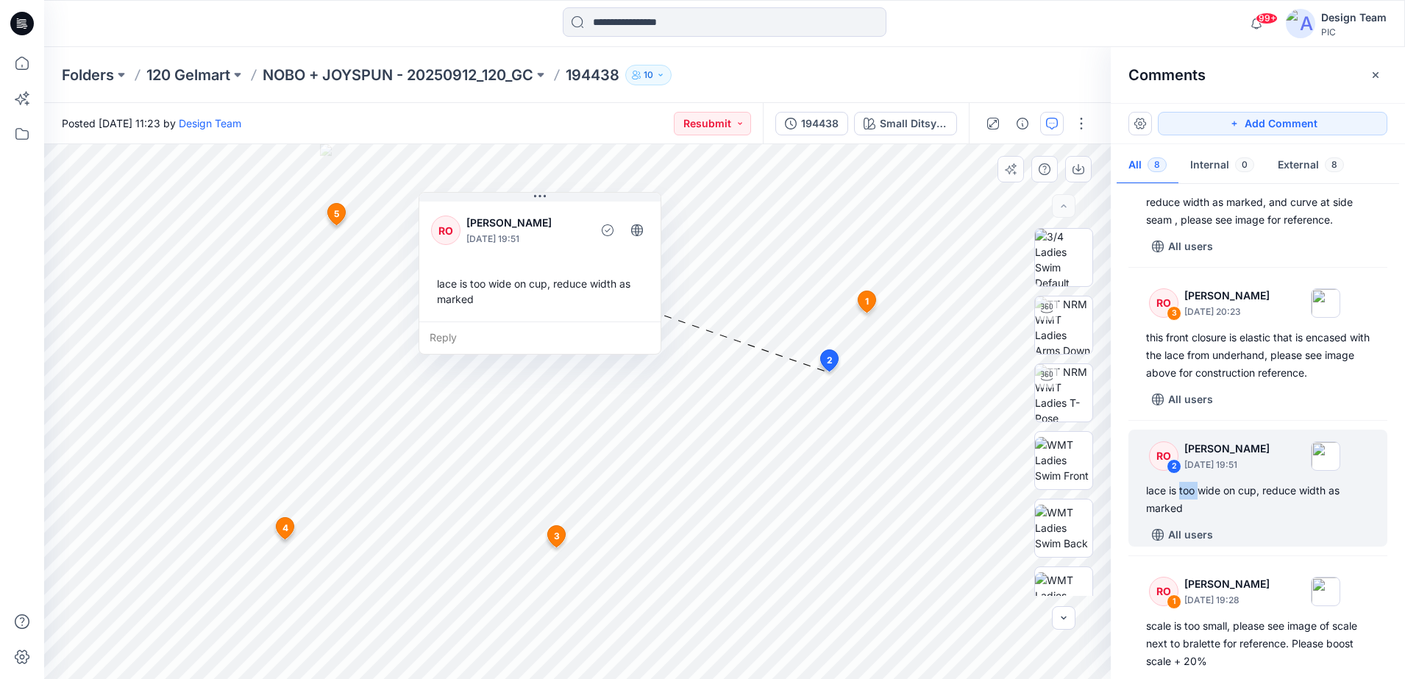
drag, startPoint x: 531, startPoint y: 180, endPoint x: 571, endPoint y: 209, distance: 49.0
click at [571, 209] on div "RO [PERSON_NAME] [DATE] 19:51 lace is too wide on cup, reduce width as marked" at bounding box center [539, 260] width 241 height 123
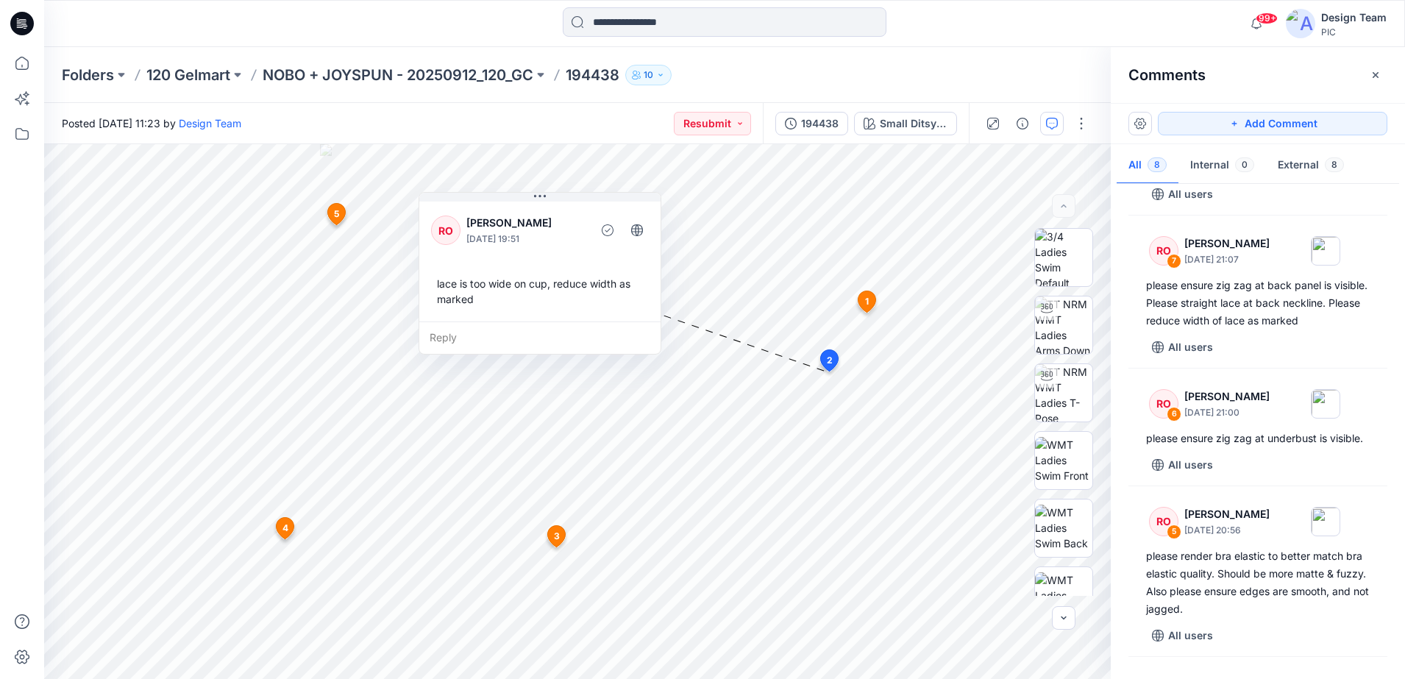
scroll to position [76, 0]
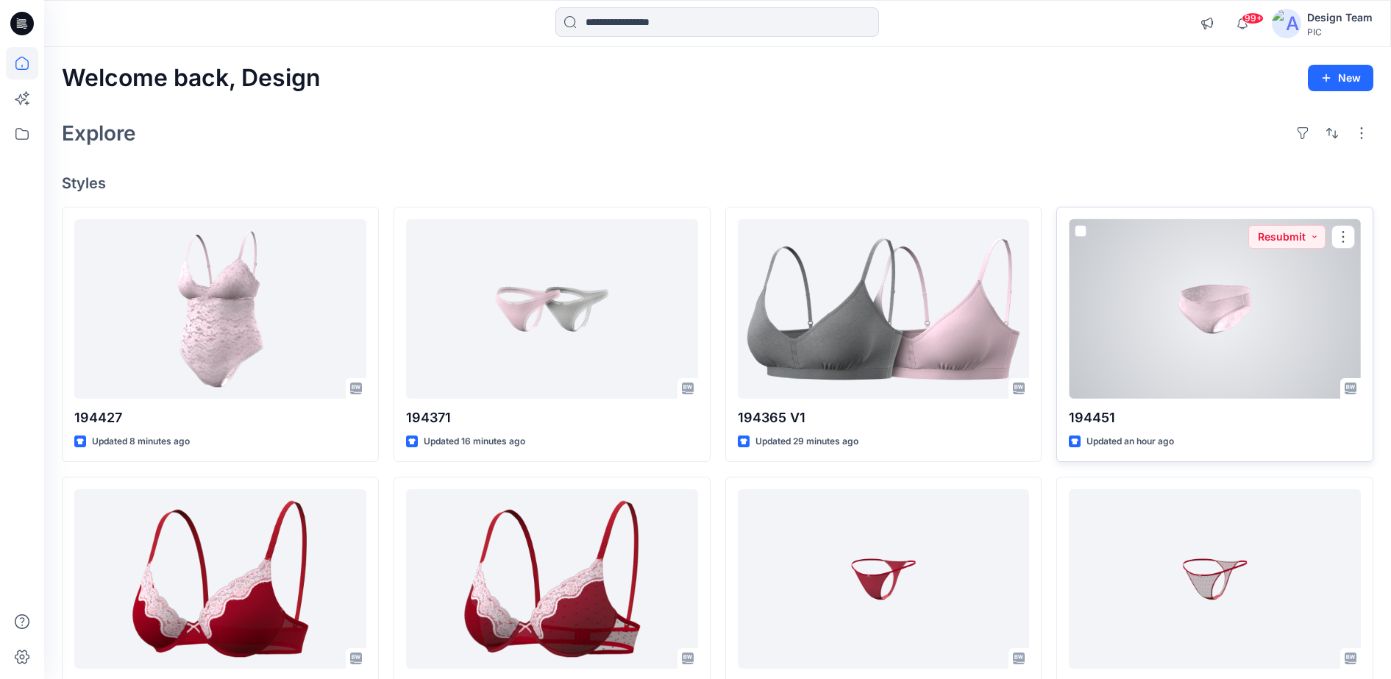
click at [983, 301] on div at bounding box center [1215, 309] width 292 height 180
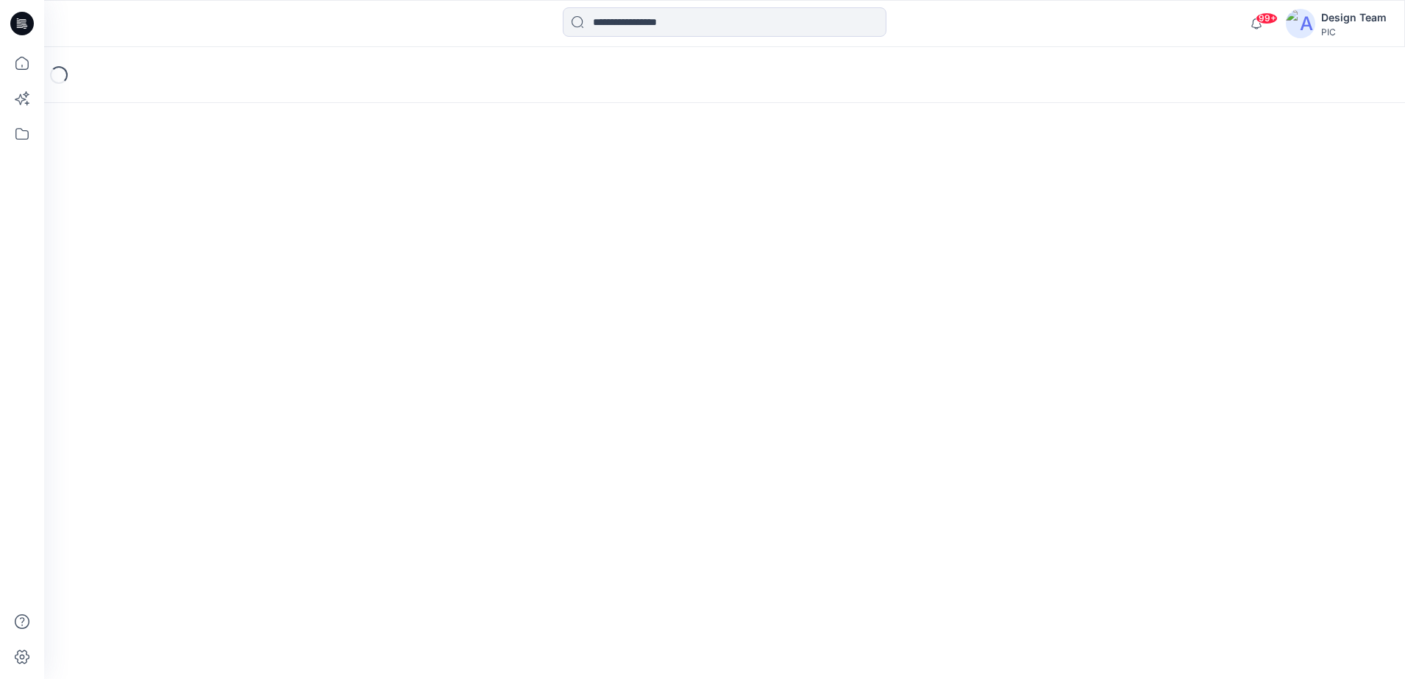
click at [983, 301] on div "Loading..." at bounding box center [724, 363] width 1361 height 632
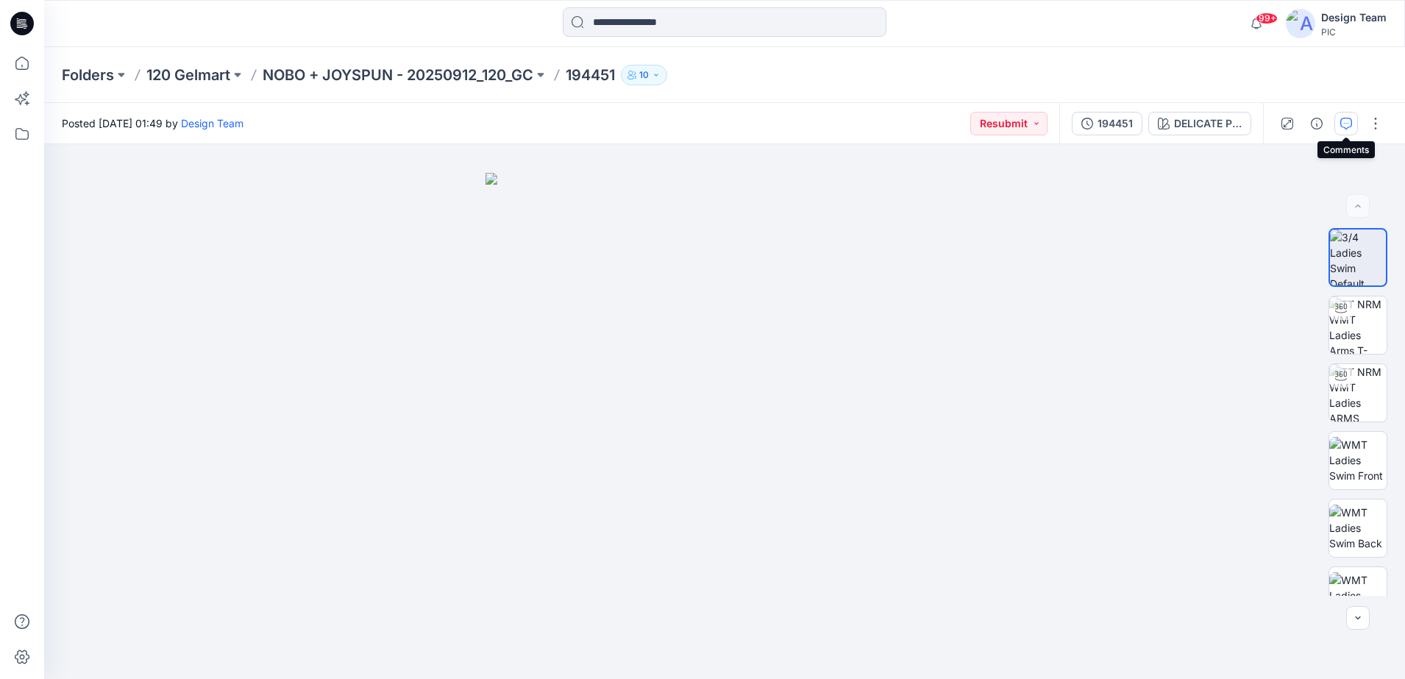
click at [983, 131] on button "button" at bounding box center [1346, 124] width 24 height 24
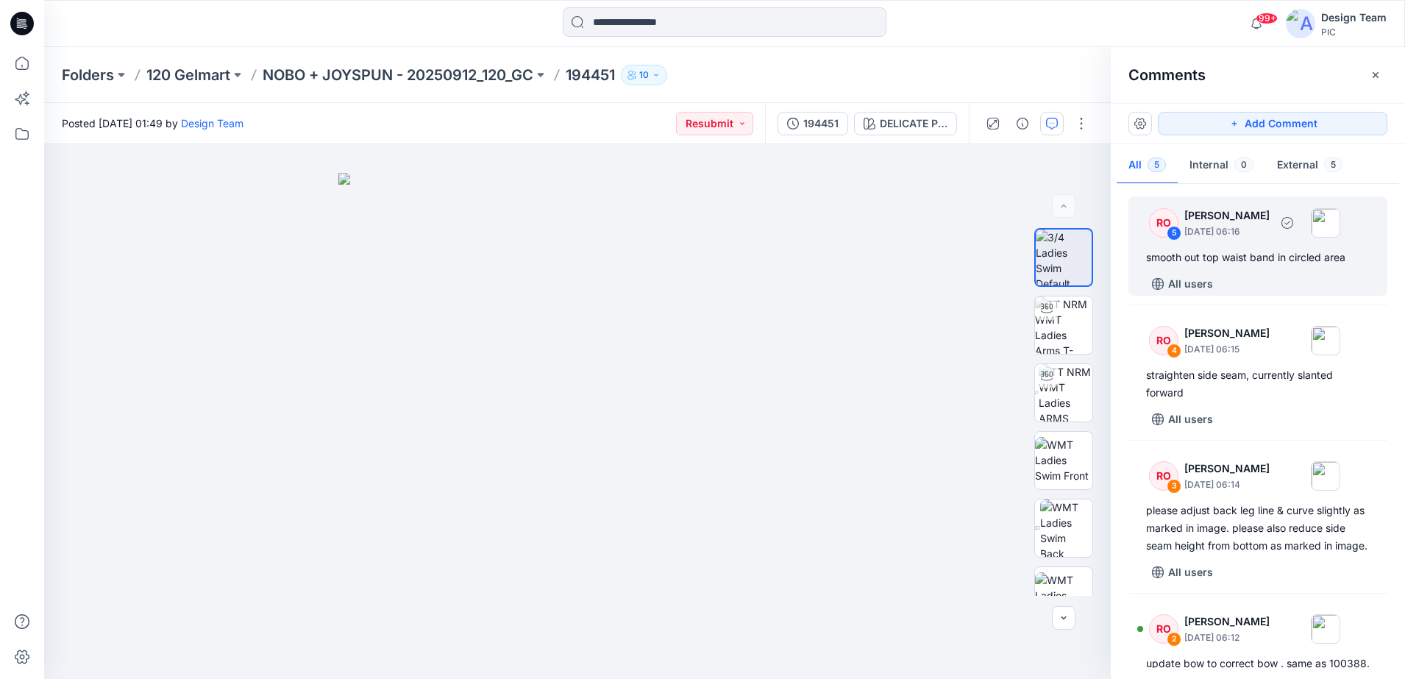
click at [983, 250] on div "smooth out top waist band in circled area" at bounding box center [1258, 258] width 224 height 18
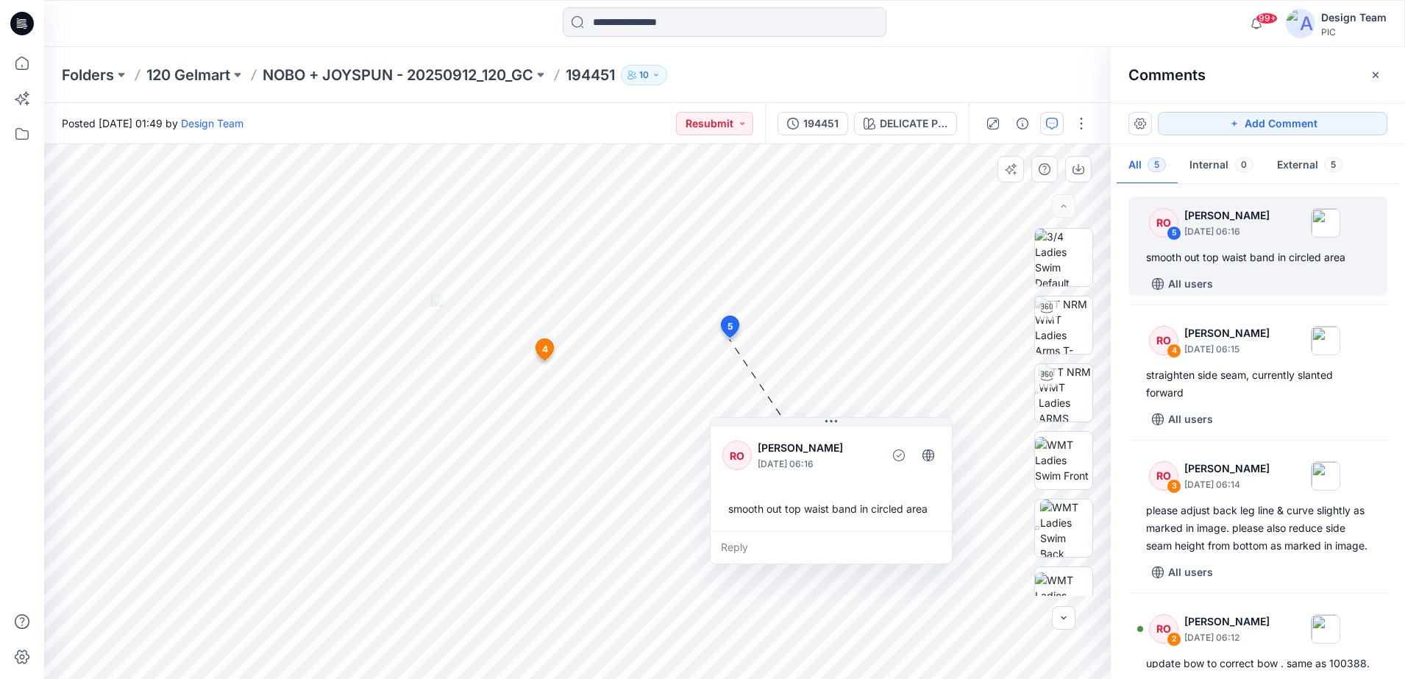
drag, startPoint x: 760, startPoint y: 524, endPoint x: 833, endPoint y: 491, distance: 80.6
click at [833, 491] on div "RO [PERSON_NAME] [DATE] 06:16 smooth out top waist band in circled area" at bounding box center [830, 477] width 241 height 107
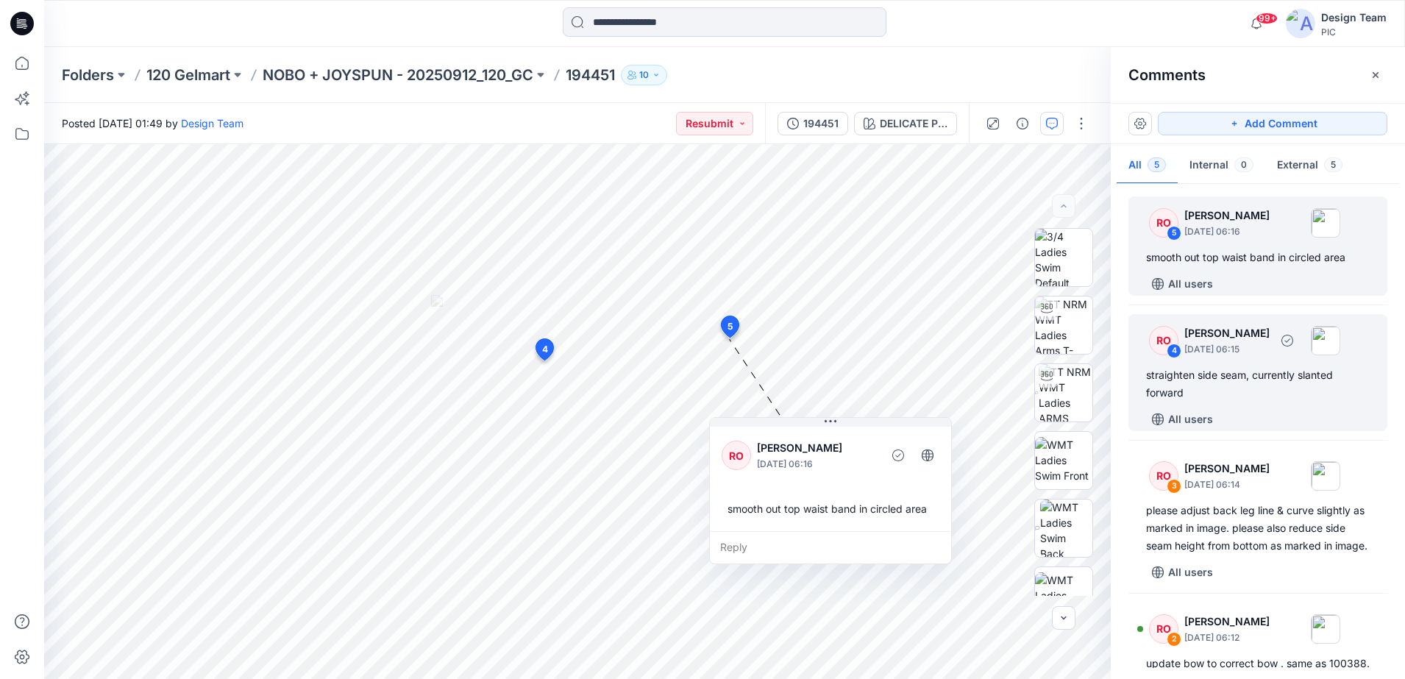
click at [983, 349] on div "4" at bounding box center [1173, 350] width 15 height 15
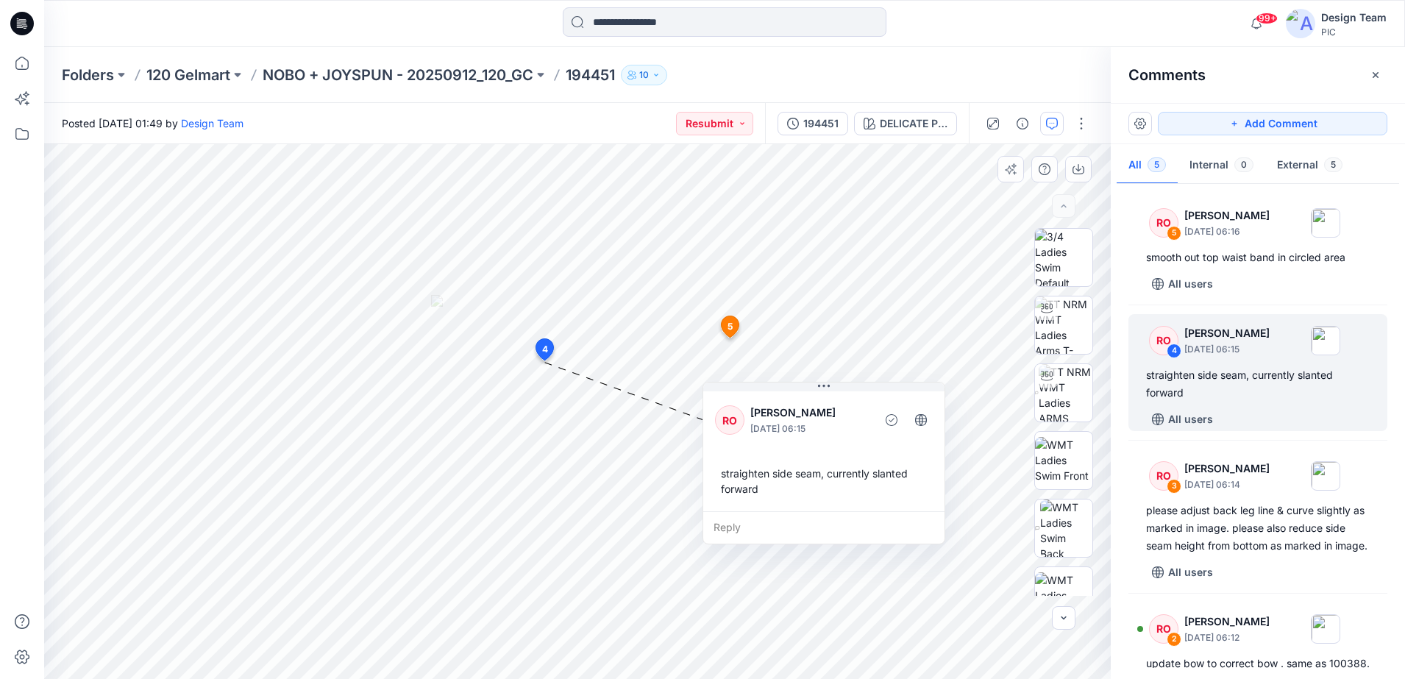
drag, startPoint x: 788, startPoint y: 472, endPoint x: 851, endPoint y: 511, distance: 73.7
click at [851, 511] on div "Reply" at bounding box center [823, 527] width 241 height 32
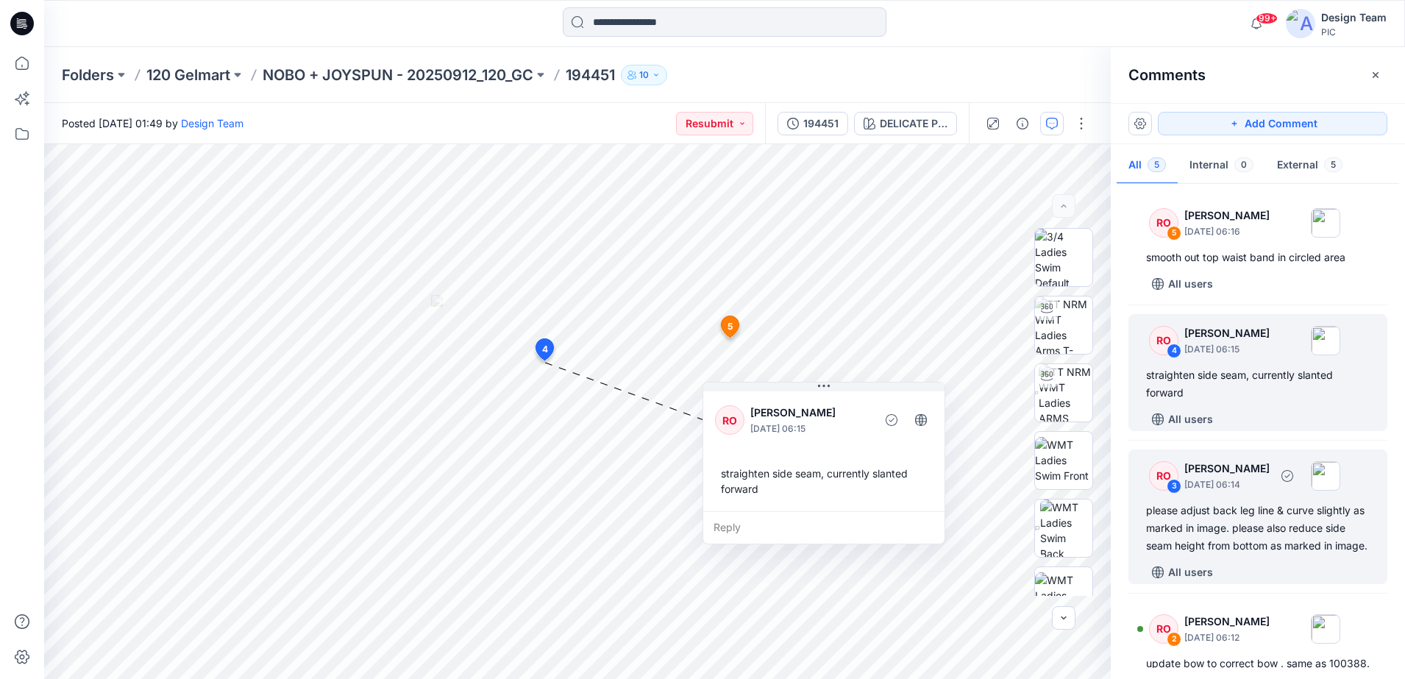
click at [983, 500] on div "RO 3 [PERSON_NAME] [DATE] 06:14 please adjust back leg line & curve slightly as…" at bounding box center [1257, 516] width 259 height 135
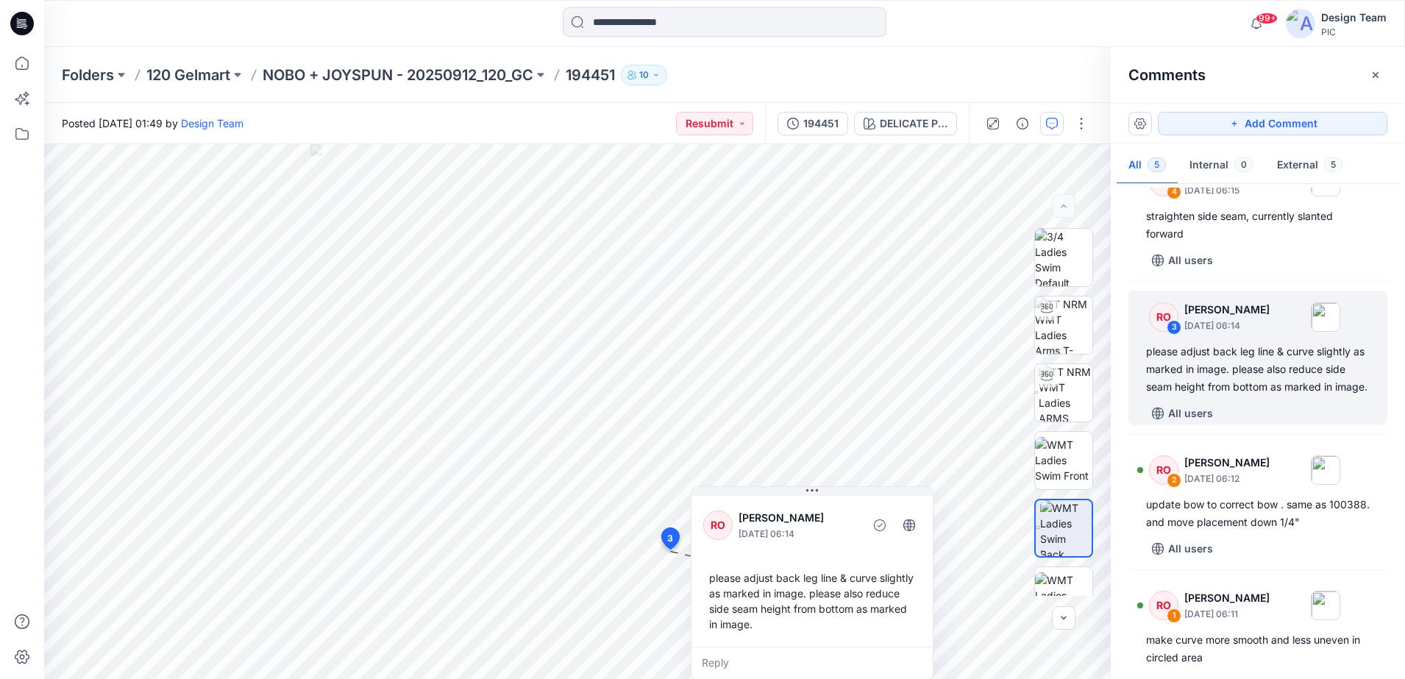
scroll to position [160, 0]
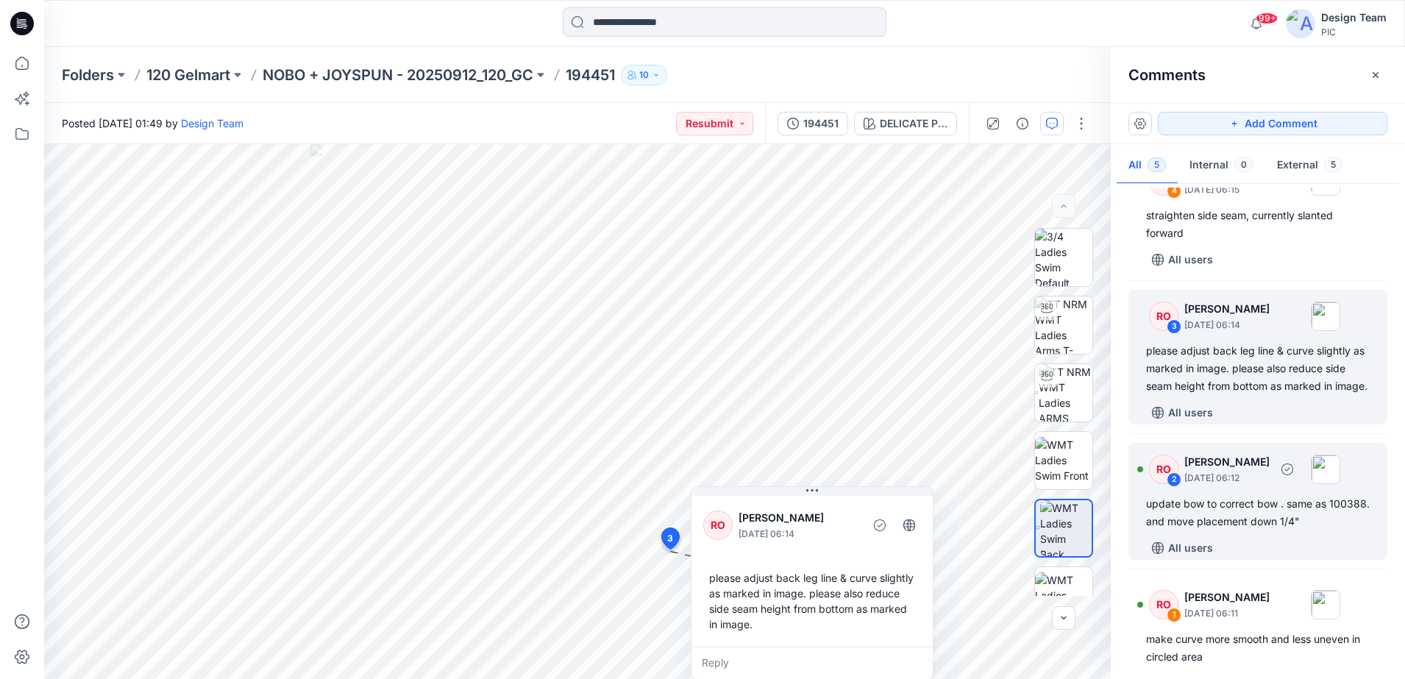
click at [983, 513] on div "update bow to correct bow . same as 100388. and move placement down 1/4"" at bounding box center [1258, 512] width 224 height 35
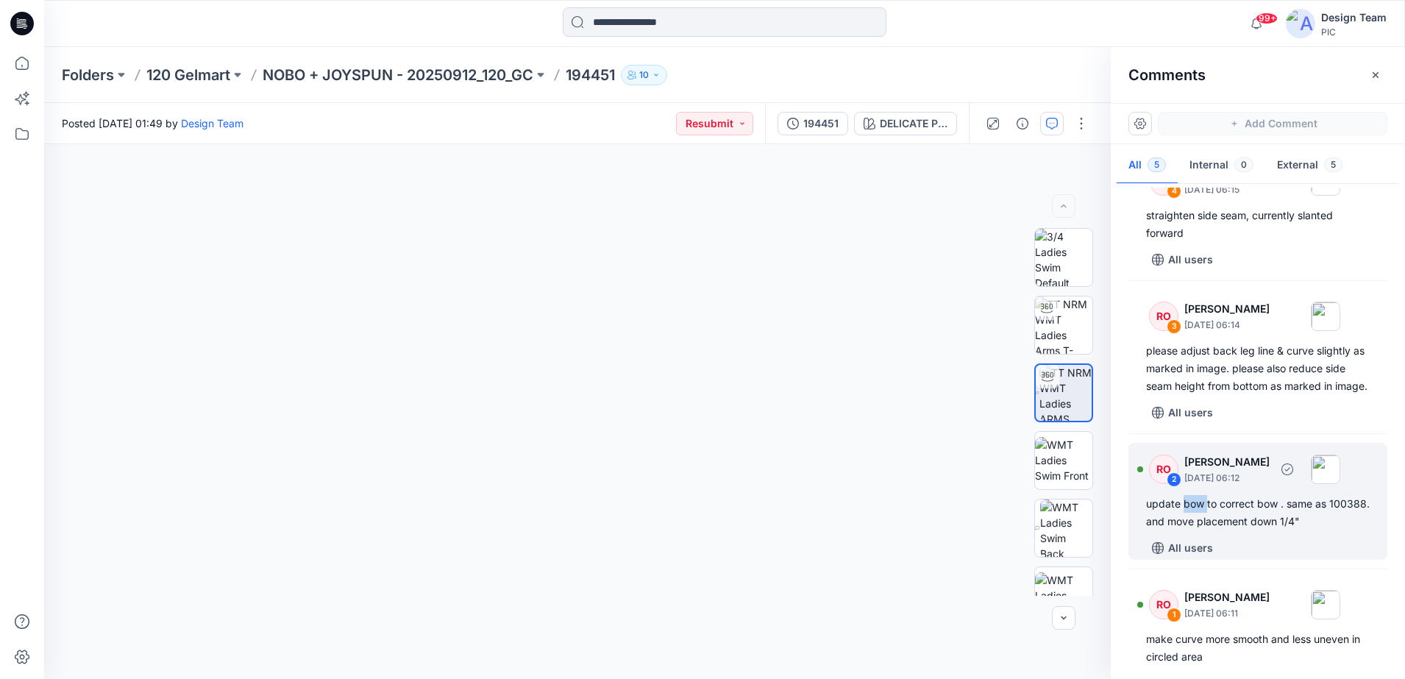
click at [983, 513] on div "update bow to correct bow . same as 100388. and move placement down 1/4"" at bounding box center [1258, 512] width 224 height 35
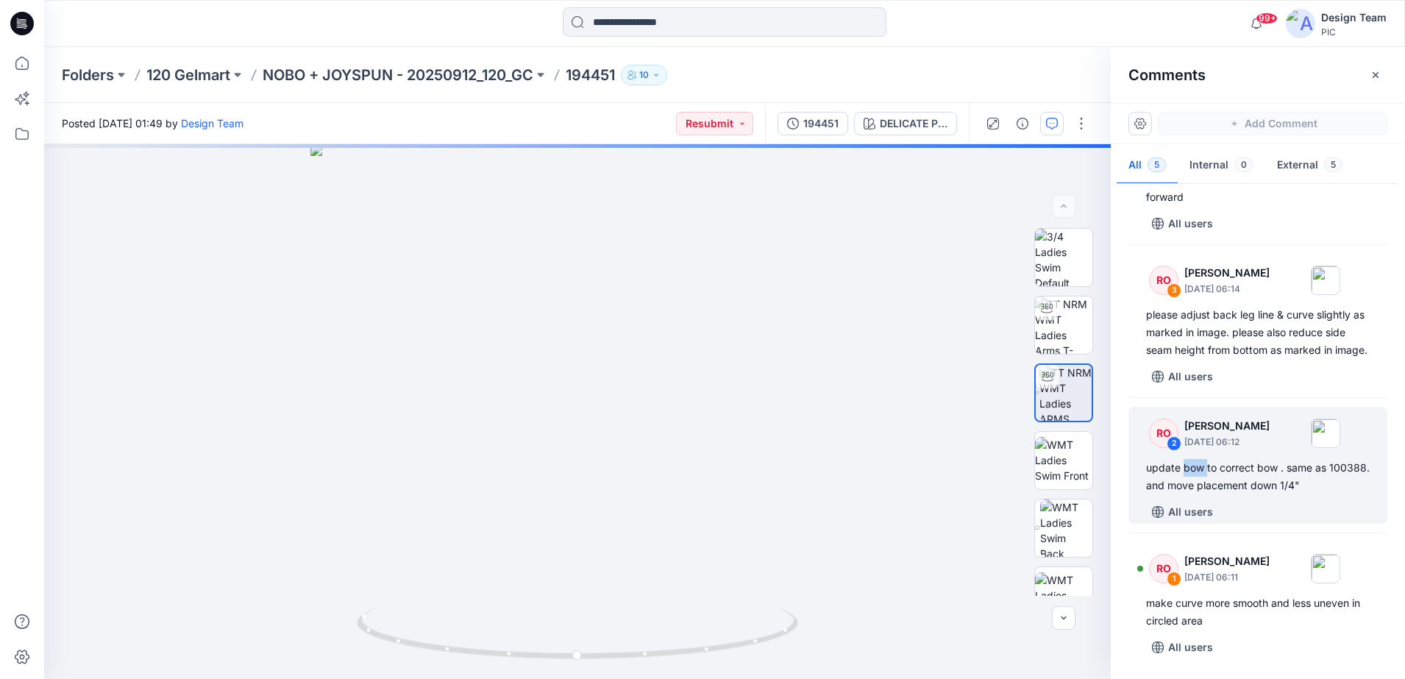
scroll to position [213, 0]
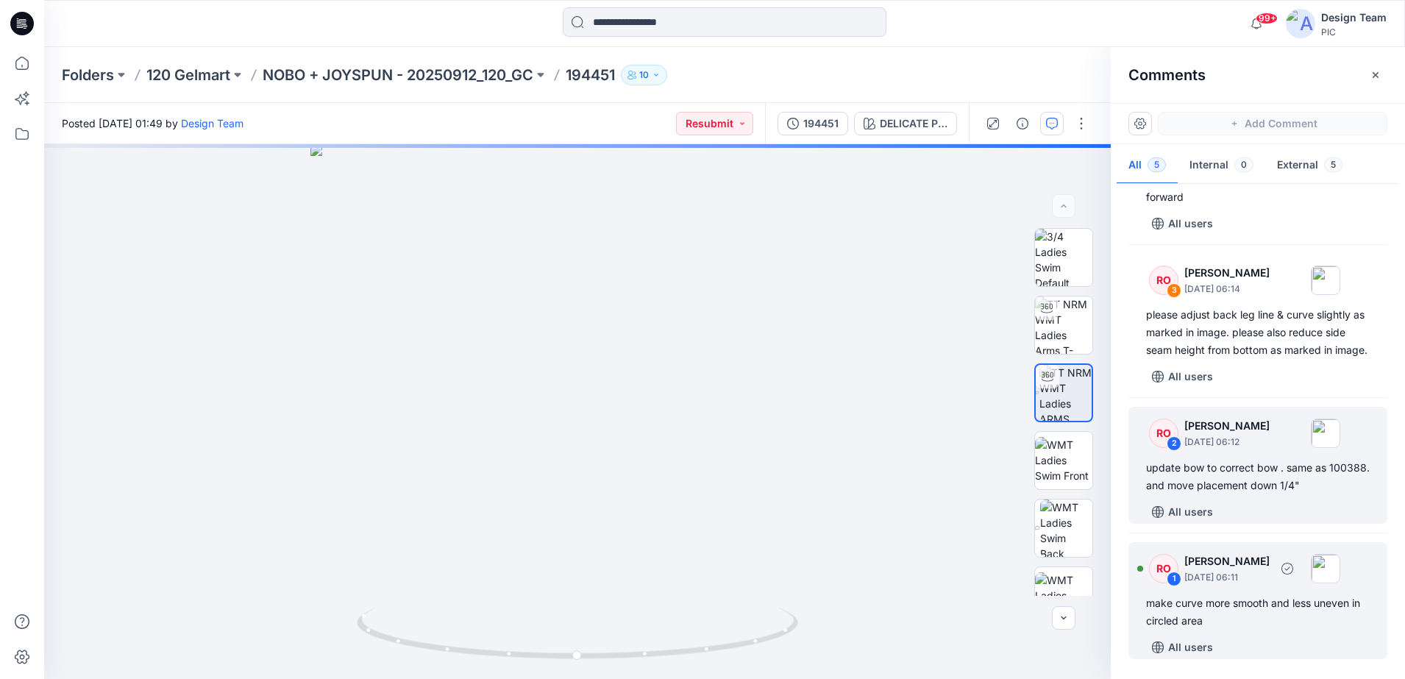
click at [983, 532] on p "[DATE] 06:11" at bounding box center [1226, 577] width 85 height 15
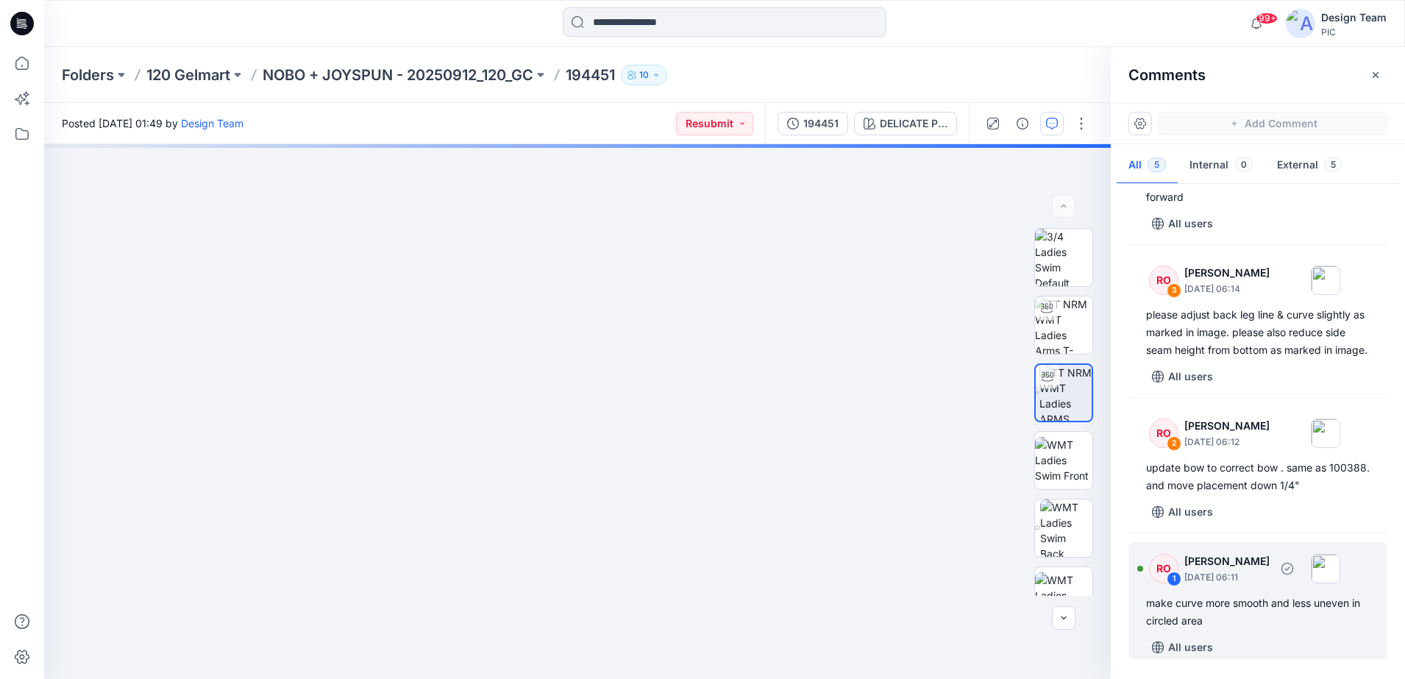
click at [983, 532] on p "[DATE] 06:11" at bounding box center [1226, 577] width 85 height 15
drag, startPoint x: 1272, startPoint y: 583, endPoint x: 1177, endPoint y: 571, distance: 95.7
click at [983, 532] on div "RO 1" at bounding box center [1163, 568] width 29 height 29
click at [983, 532] on div "RO" at bounding box center [1163, 568] width 29 height 29
click at [983, 532] on div "1" at bounding box center [1173, 578] width 15 height 15
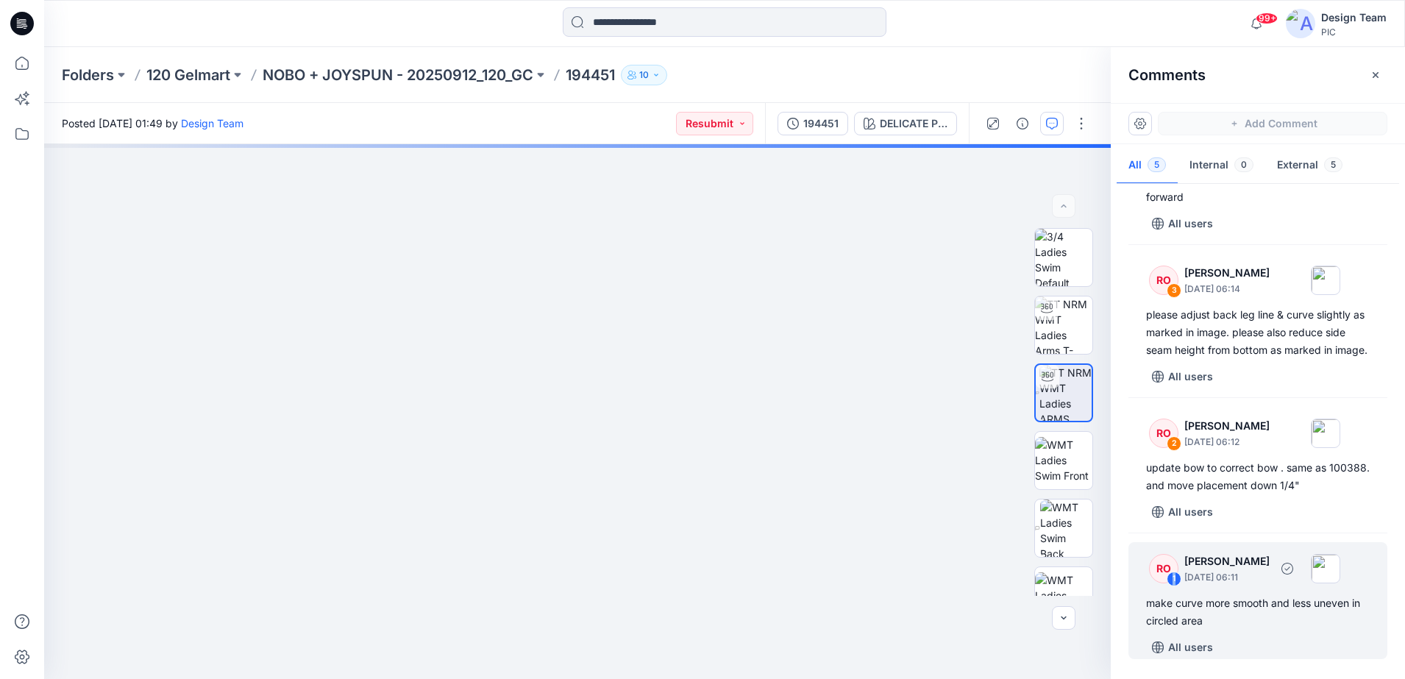
click at [983, 532] on div "1" at bounding box center [1173, 578] width 15 height 15
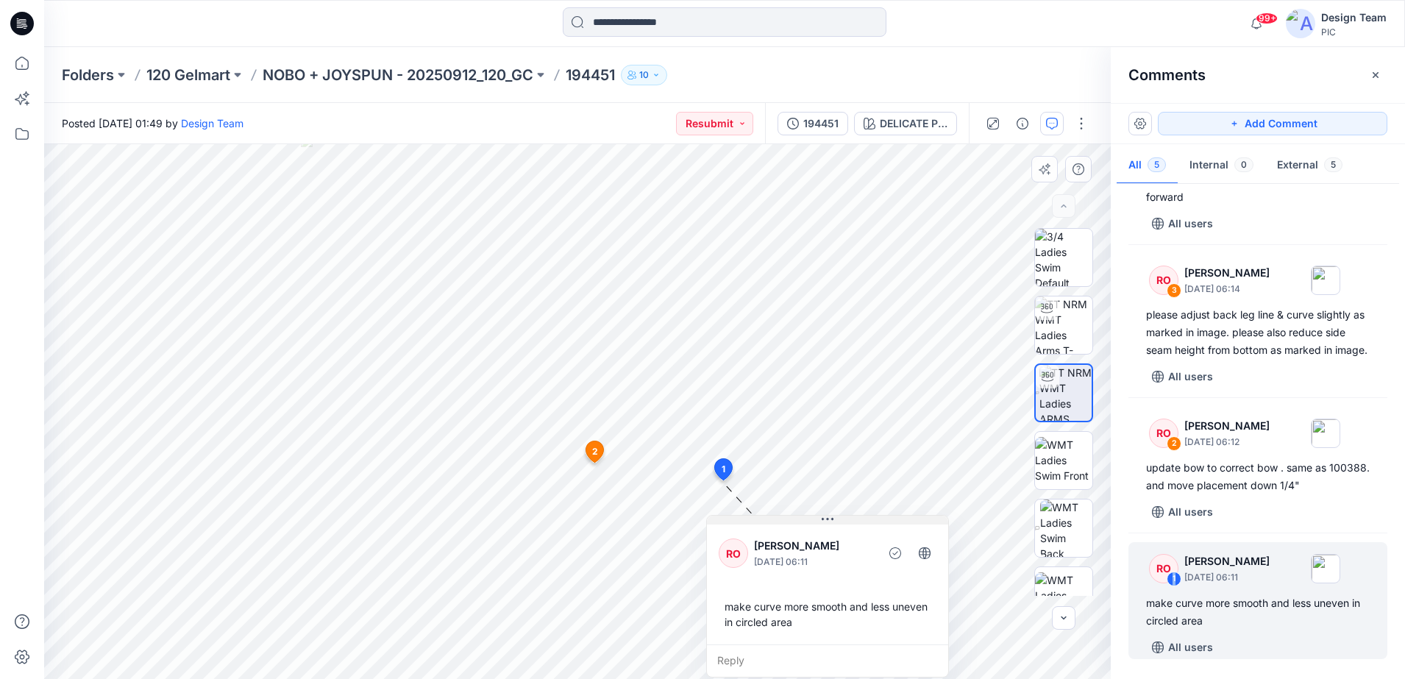
drag, startPoint x: 824, startPoint y: 513, endPoint x: 830, endPoint y: 522, distance: 11.2
click at [830, 522] on div "RO [PERSON_NAME] [DATE] 06:11 make curve more smooth and less uneven in circled…" at bounding box center [827, 596] width 243 height 163
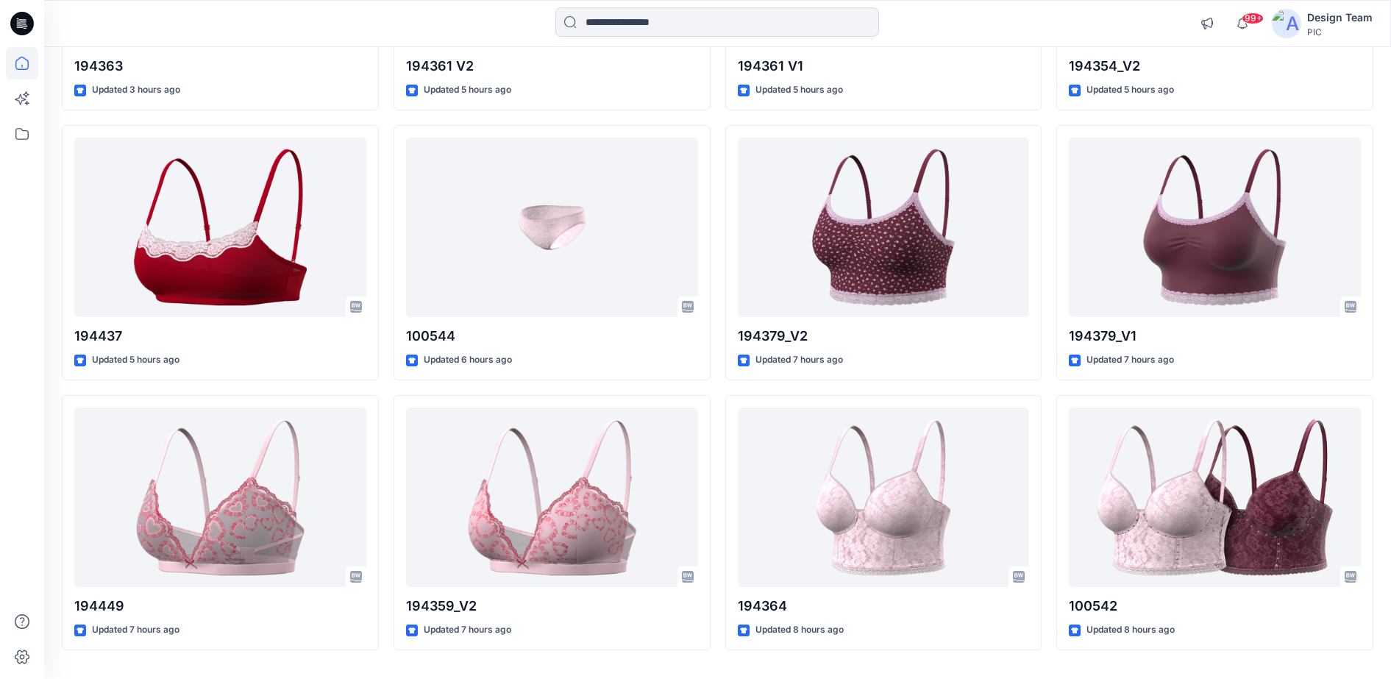
scroll to position [1203, 0]
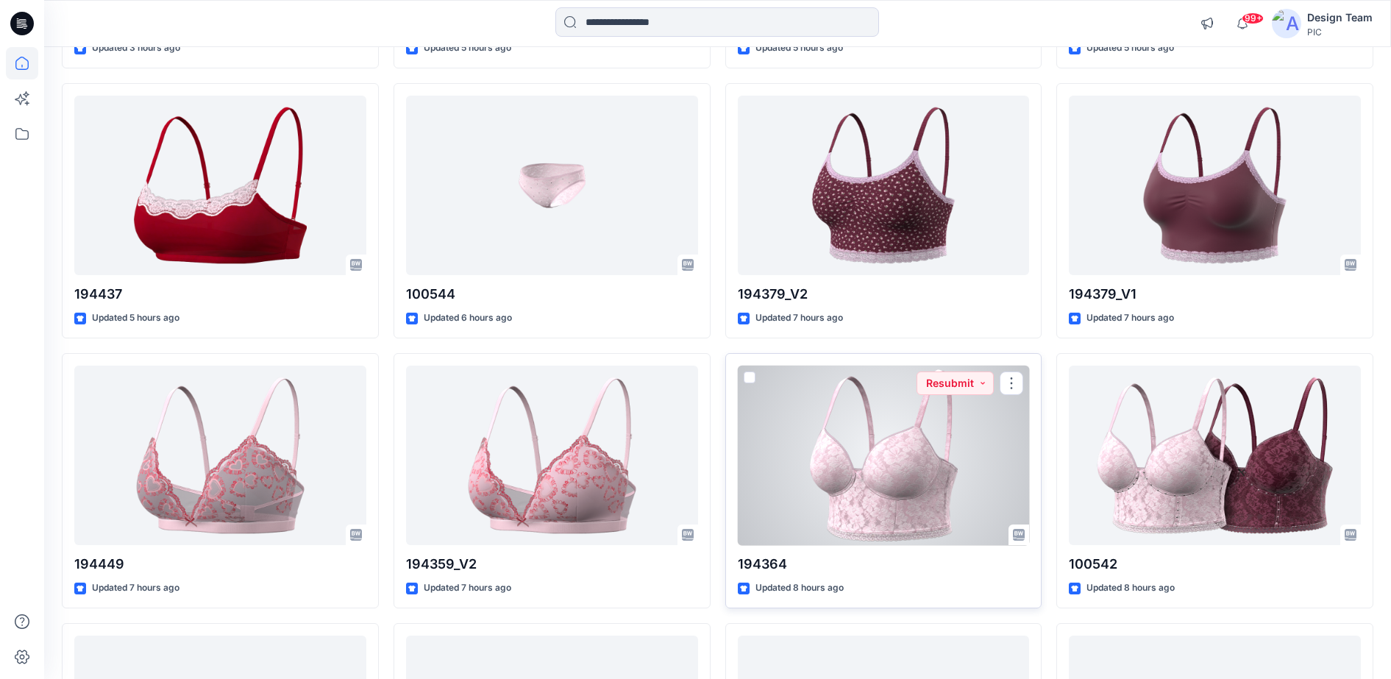
click at [983, 438] on div at bounding box center [884, 456] width 292 height 180
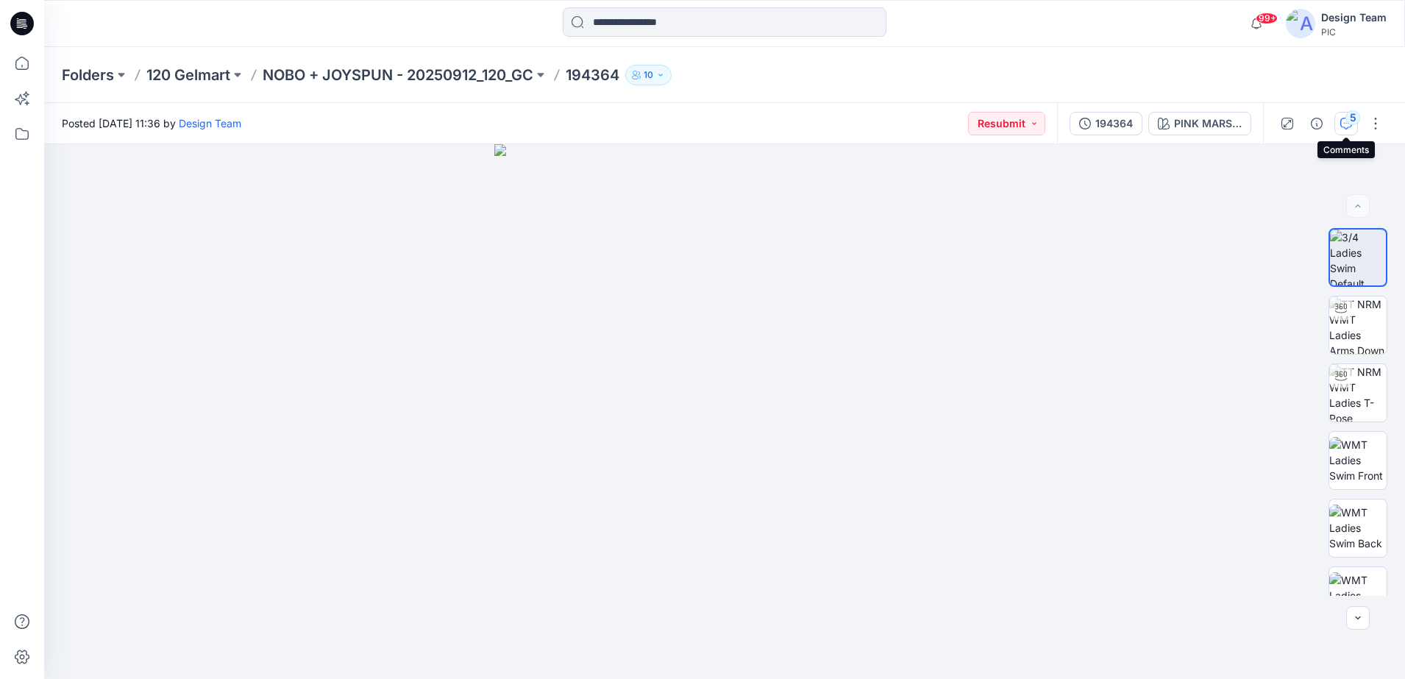
click at [983, 121] on div "5" at bounding box center [1352, 117] width 15 height 15
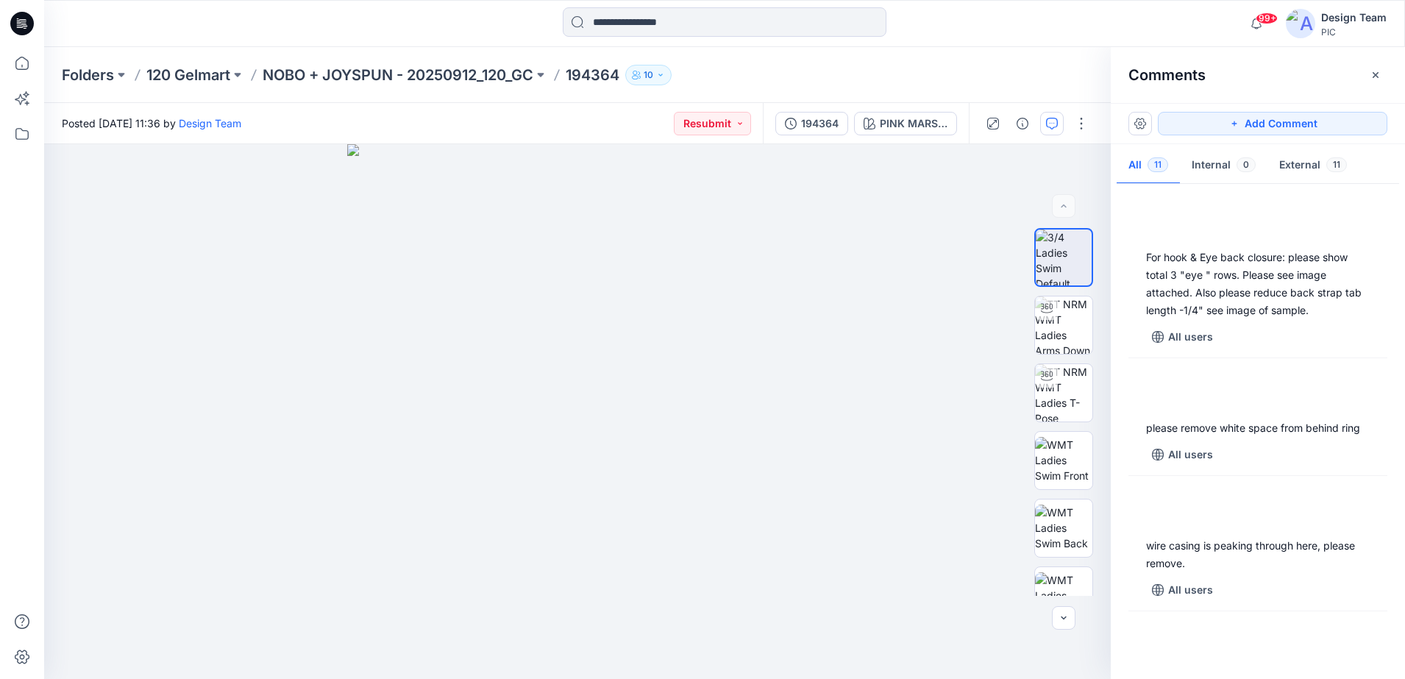
click at [983, 121] on button "Add Comment" at bounding box center [1272, 124] width 229 height 24
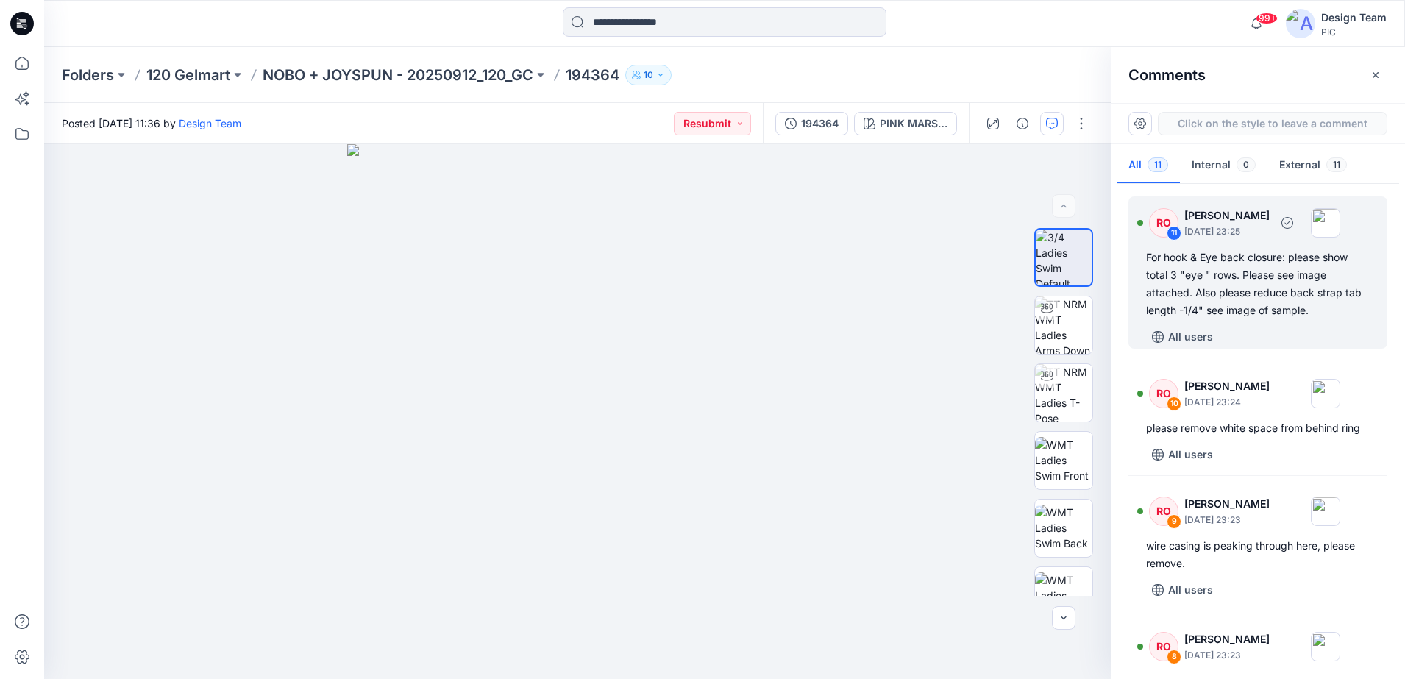
click at [983, 271] on div "For hook & Eye back closure: please show total 3 "eye " rows. Please see image …" at bounding box center [1258, 284] width 224 height 71
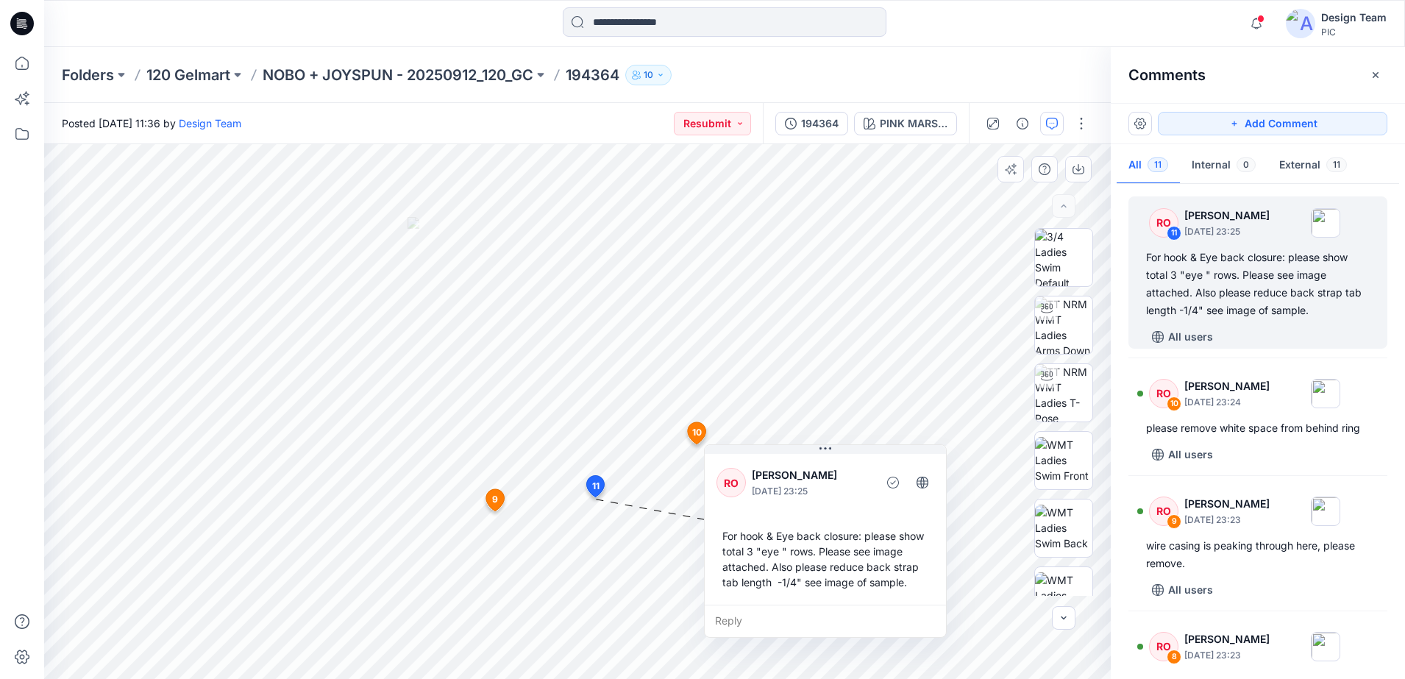
drag, startPoint x: 721, startPoint y: 523, endPoint x: 852, endPoint y: 462, distance: 145.1
click at [852, 463] on div "RO [PERSON_NAME] [DATE] 23:25" at bounding box center [825, 483] width 218 height 40
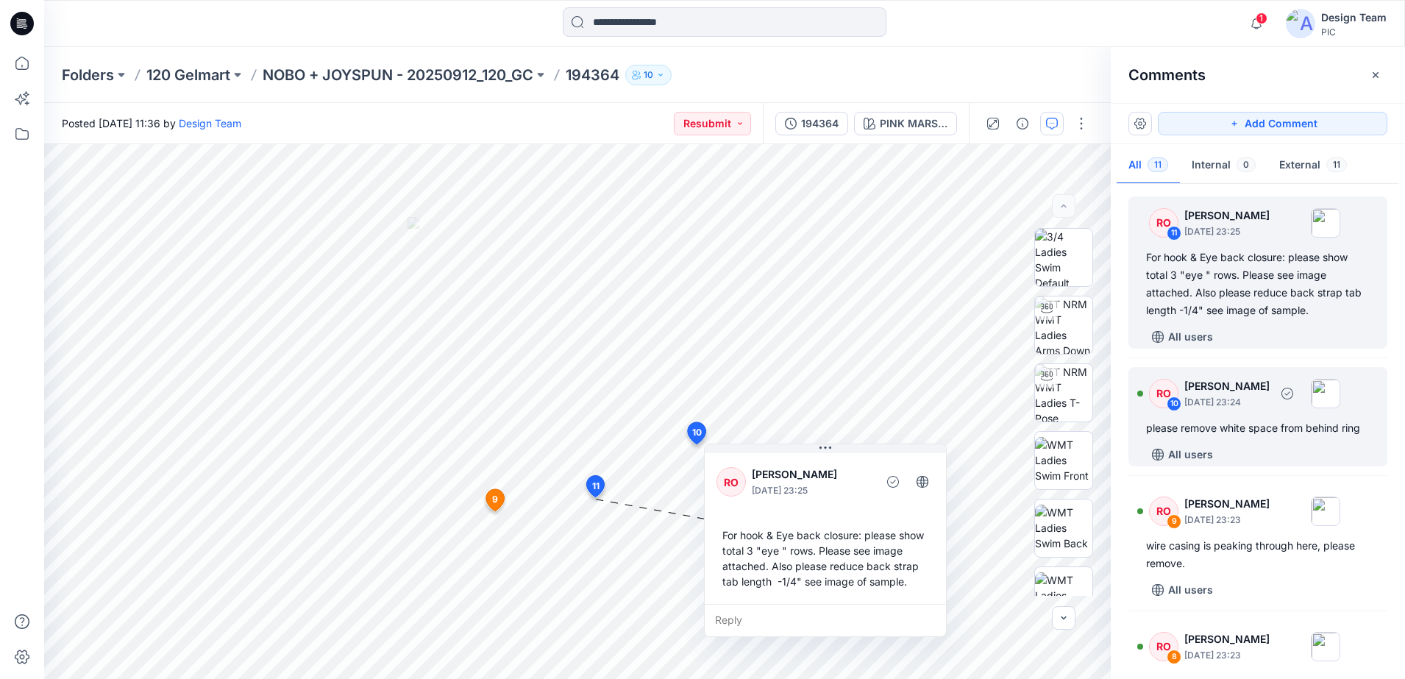
click at [983, 404] on div "RO" at bounding box center [1163, 393] width 29 height 29
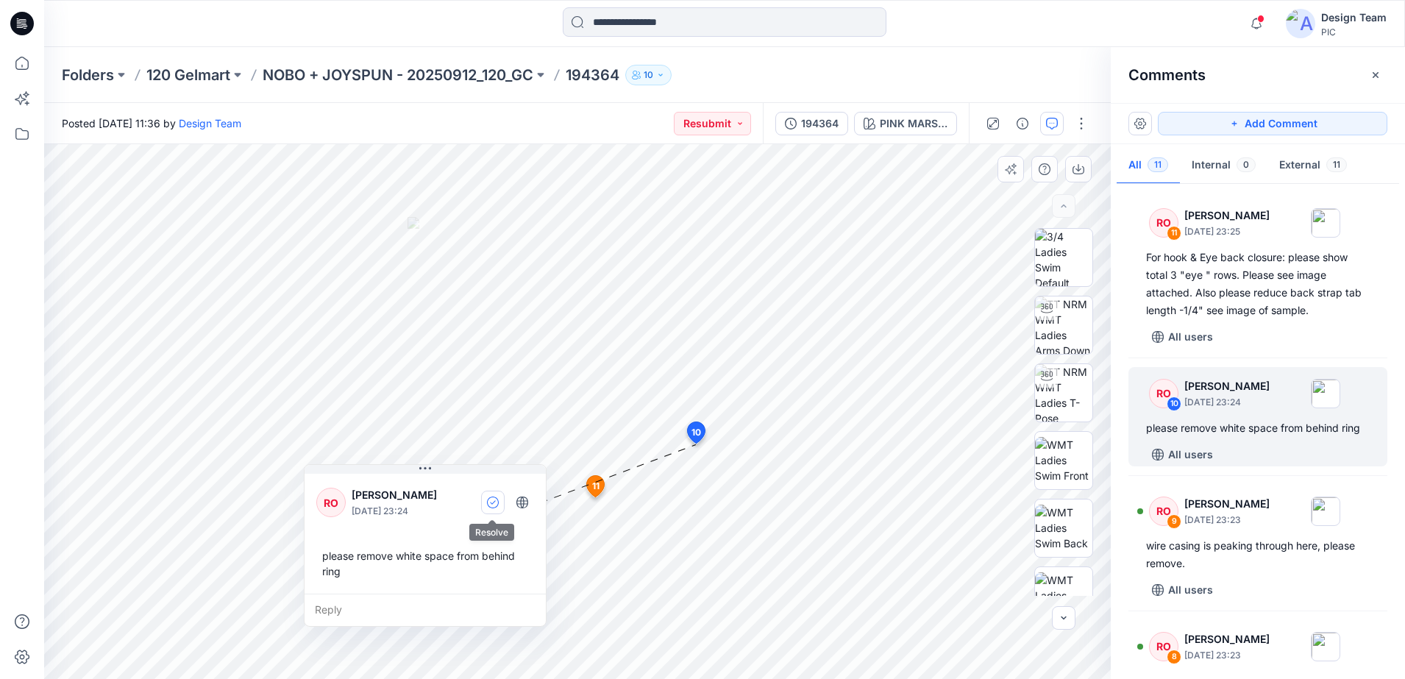
drag, startPoint x: 709, startPoint y: 495, endPoint x: 485, endPoint y: 491, distance: 223.6
click at [485, 491] on button "button" at bounding box center [493, 503] width 24 height 24
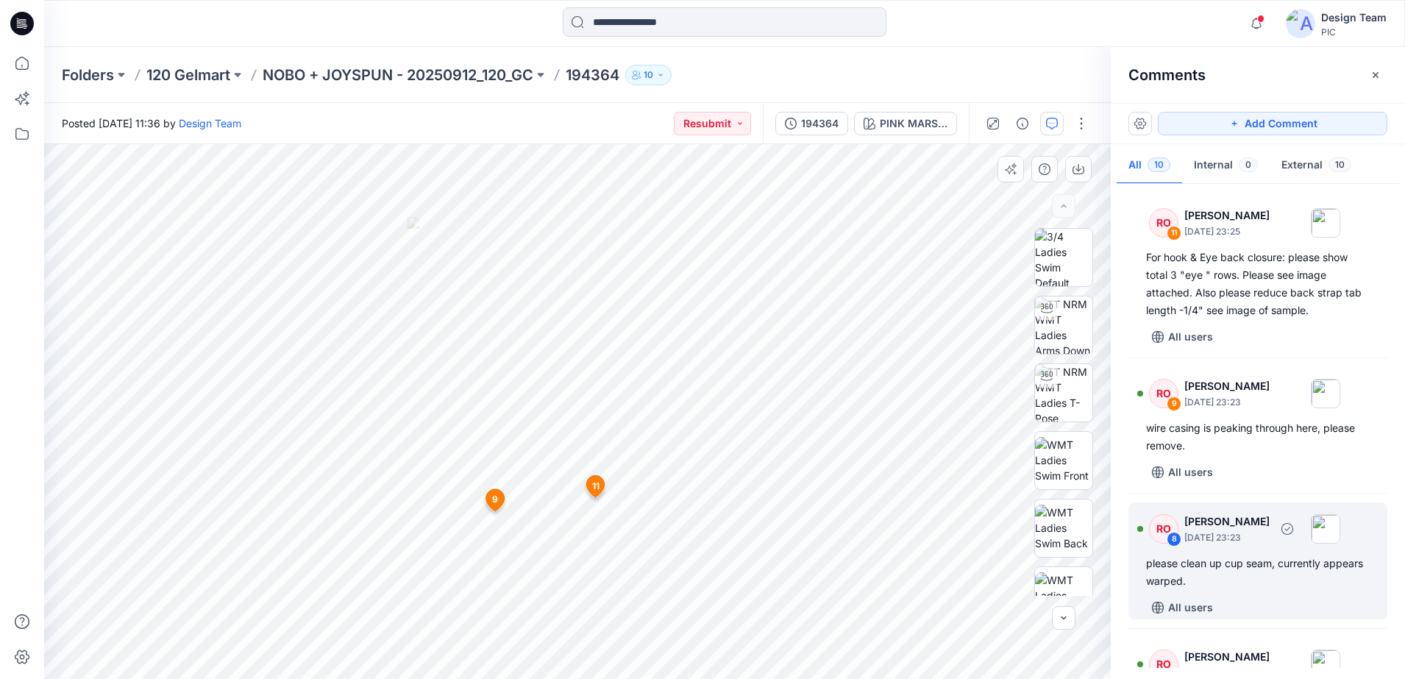
click at [983, 532] on div "RO 8" at bounding box center [1157, 528] width 41 height 29
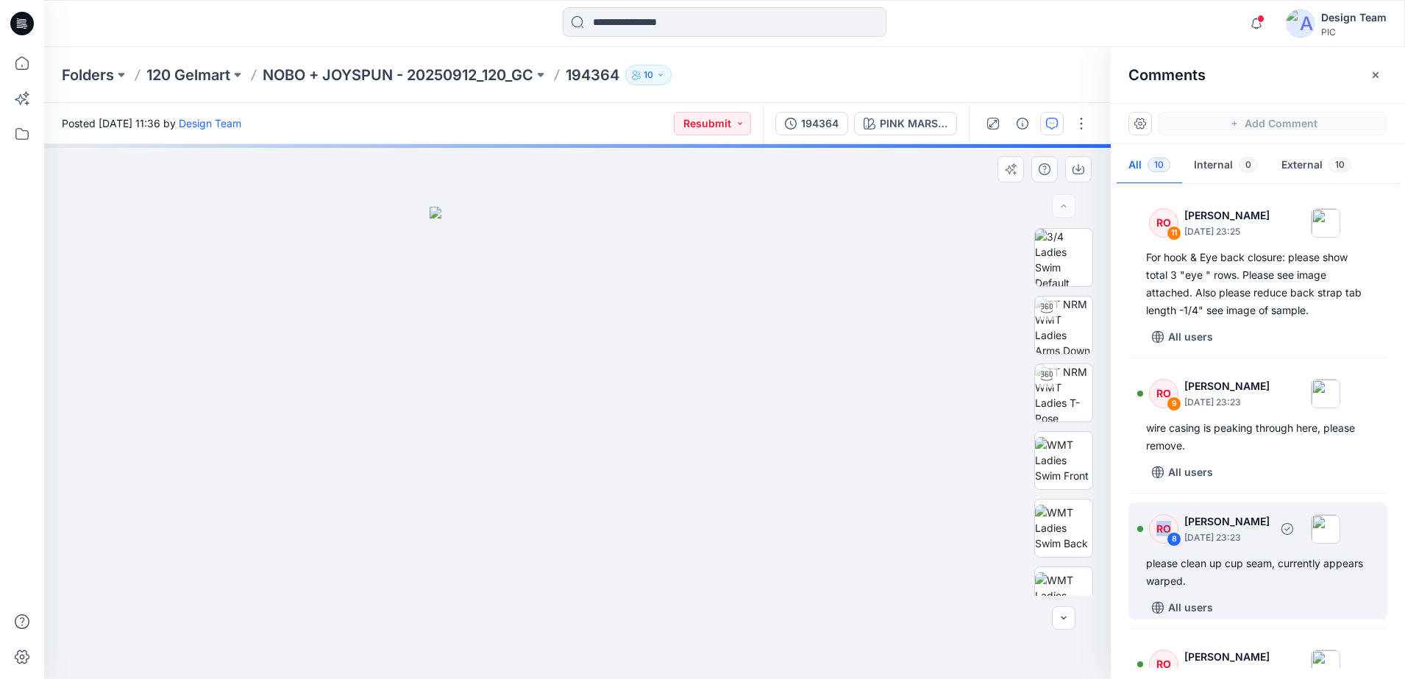
click at [983, 532] on div "RO 8" at bounding box center [1157, 528] width 41 height 29
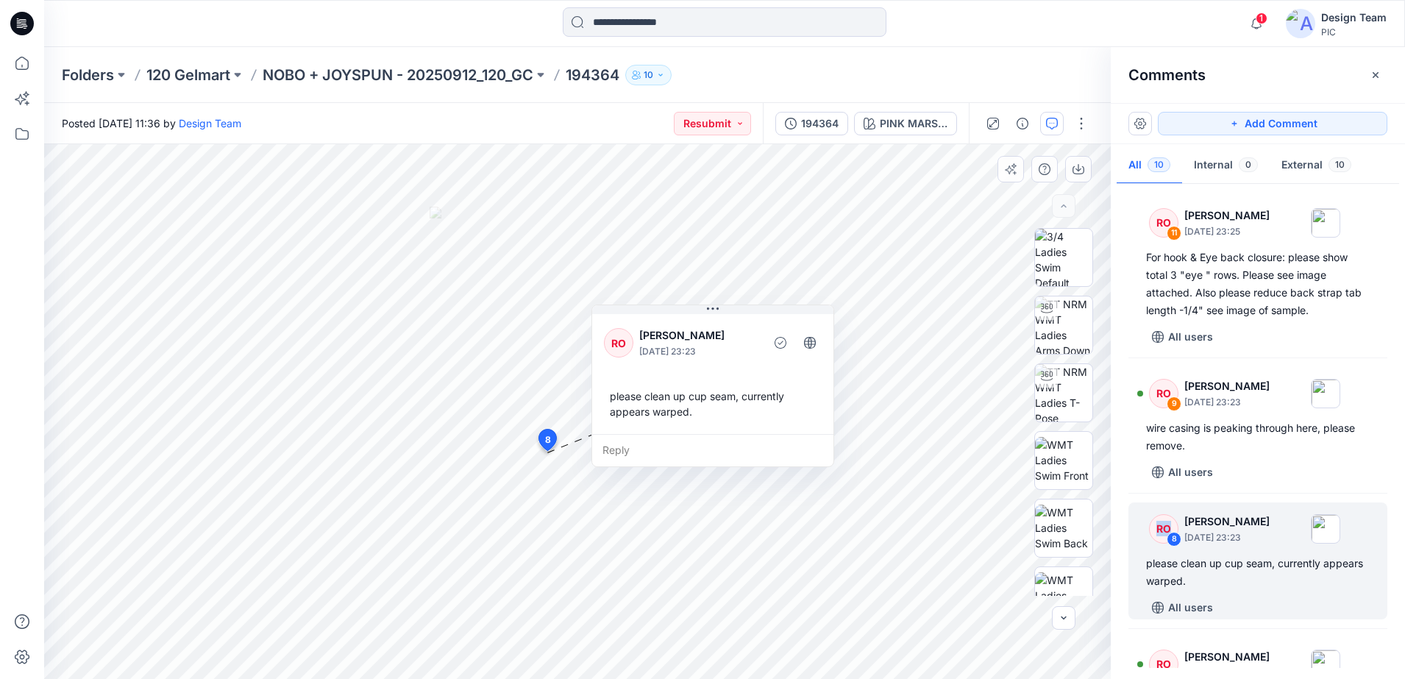
drag, startPoint x: 696, startPoint y: 422, endPoint x: 700, endPoint y: 437, distance: 15.2
click at [700, 437] on div "Reply" at bounding box center [712, 450] width 241 height 32
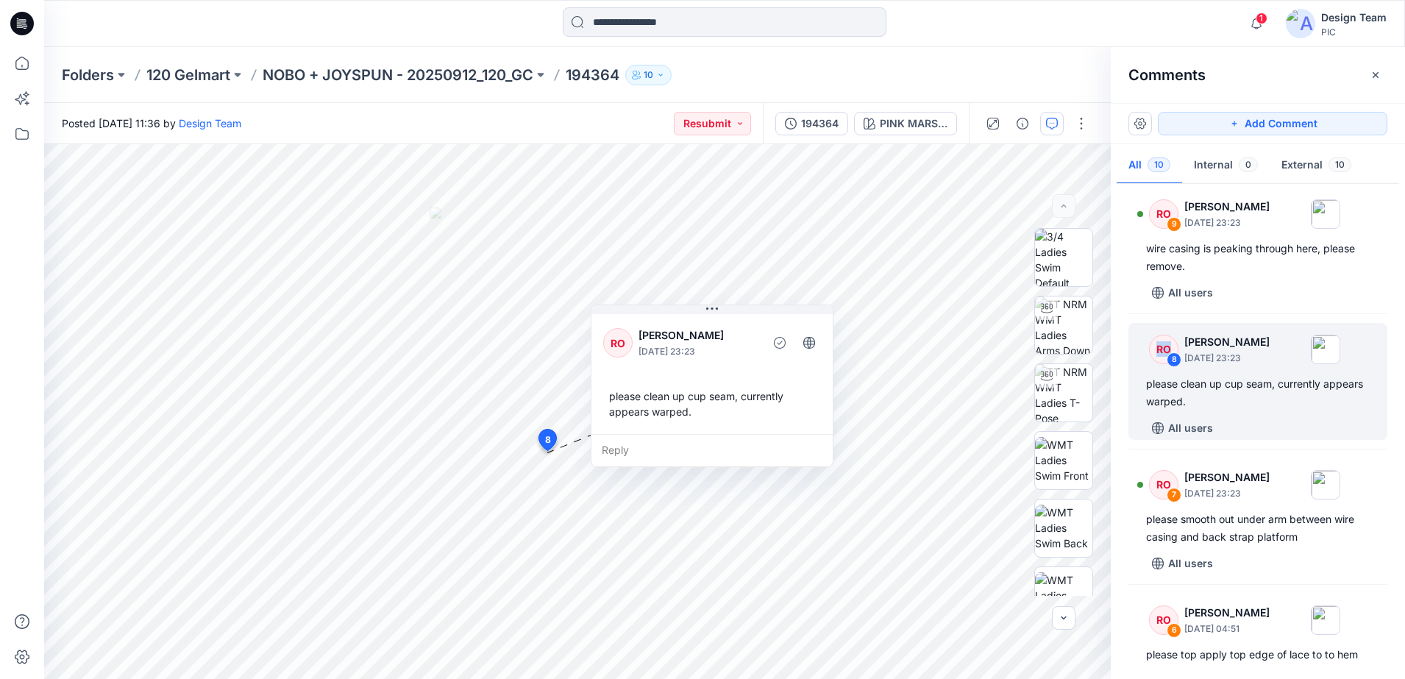
scroll to position [215, 0]
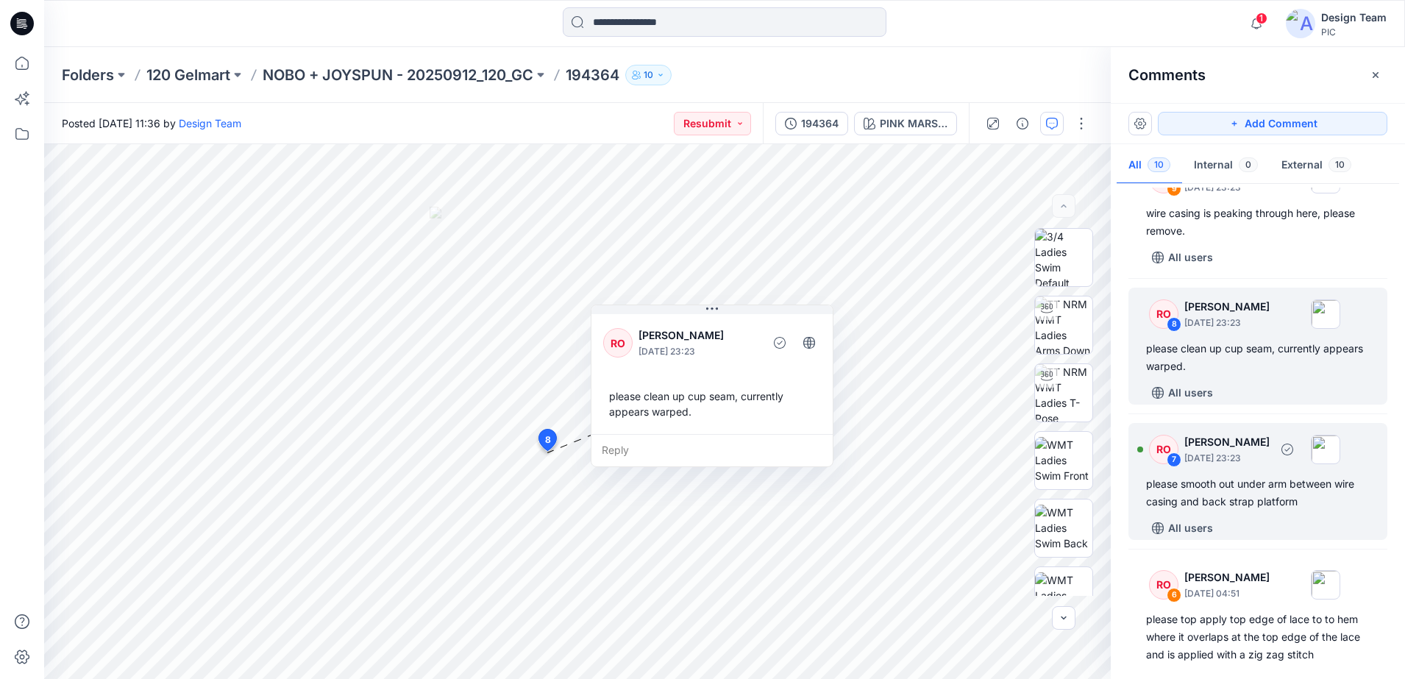
click at [983, 460] on p "[DATE] 23:23" at bounding box center [1226, 458] width 85 height 15
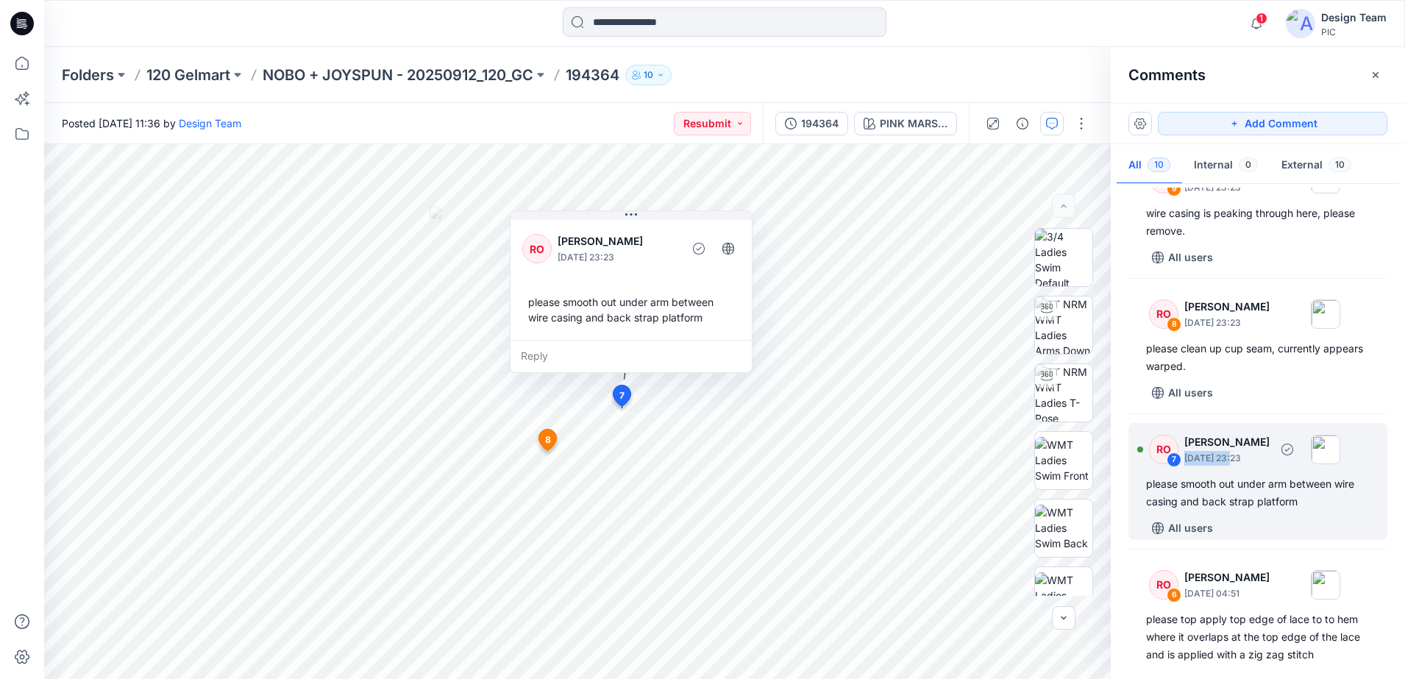
click at [983, 460] on p "[DATE] 23:23" at bounding box center [1226, 458] width 85 height 15
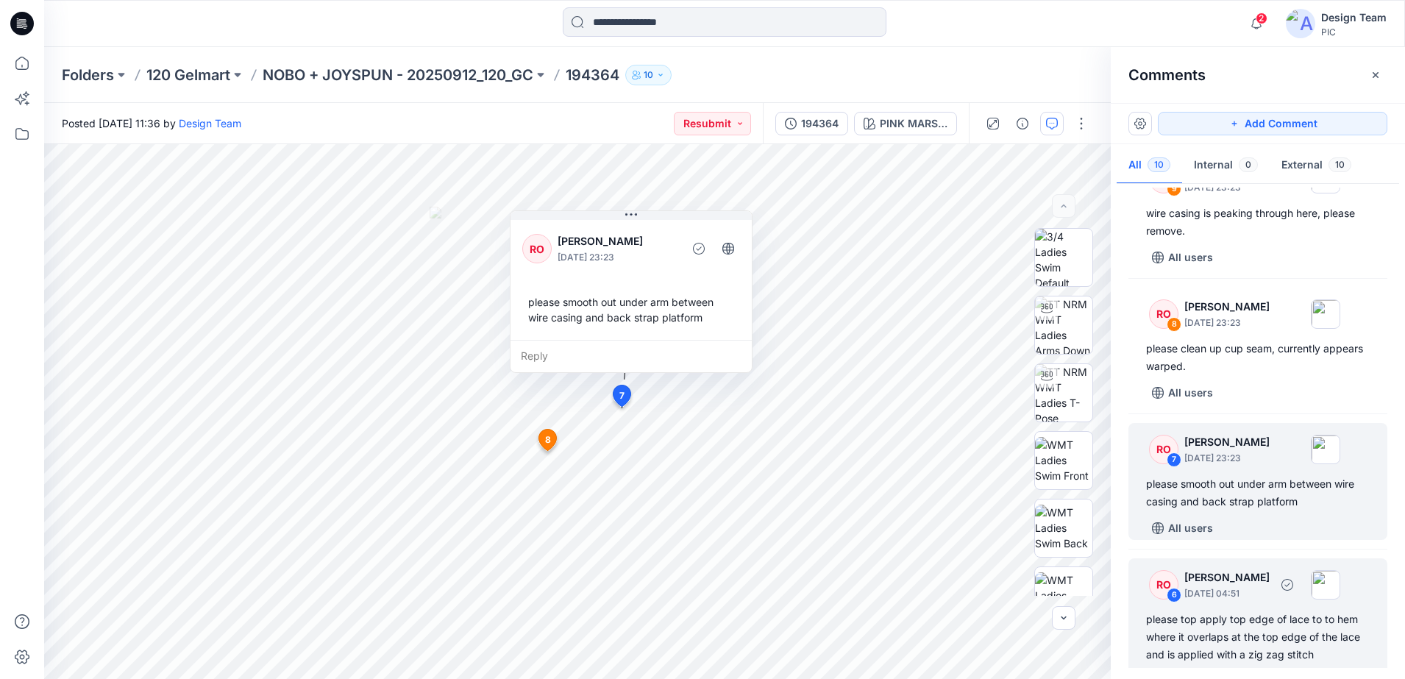
click at [983, 532] on div "please top apply top edge of lace to to hem where it overlaps at the top edge o…" at bounding box center [1258, 636] width 224 height 53
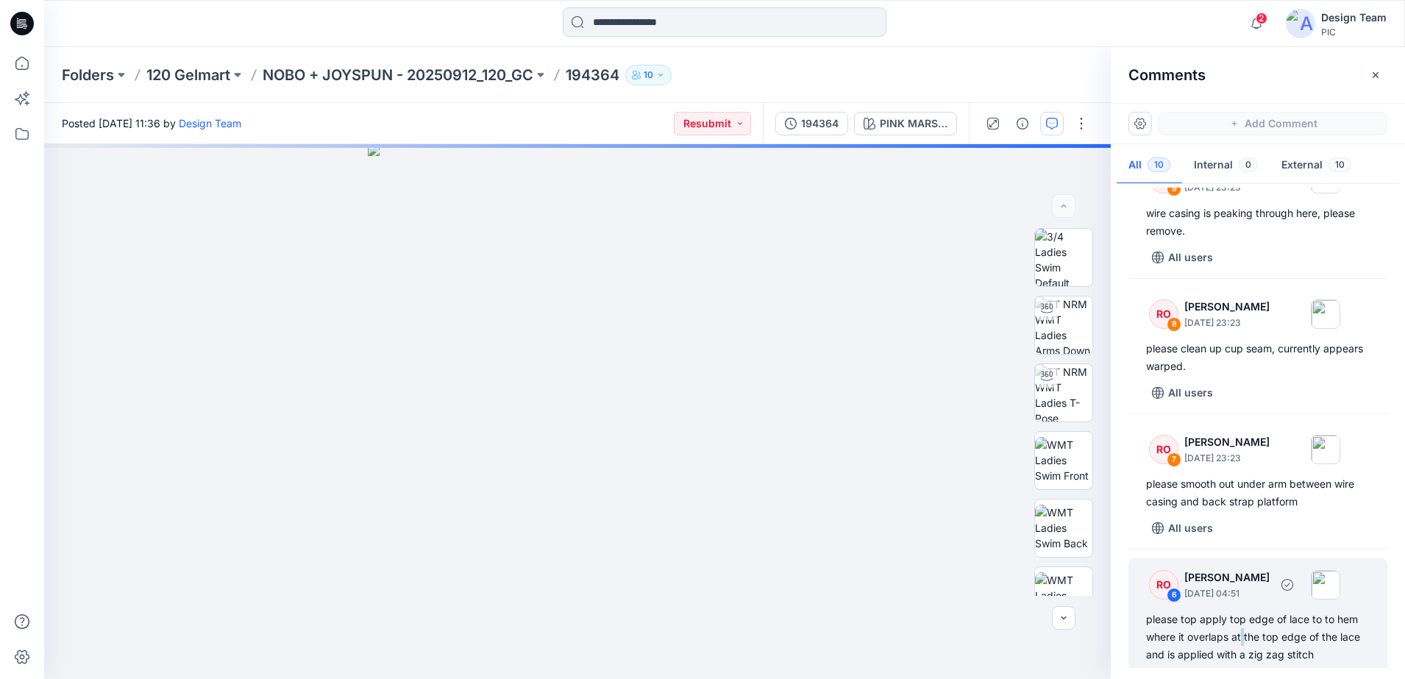
click at [983, 532] on div "please top apply top edge of lace to to hem where it overlaps at the top edge o…" at bounding box center [1258, 636] width 224 height 53
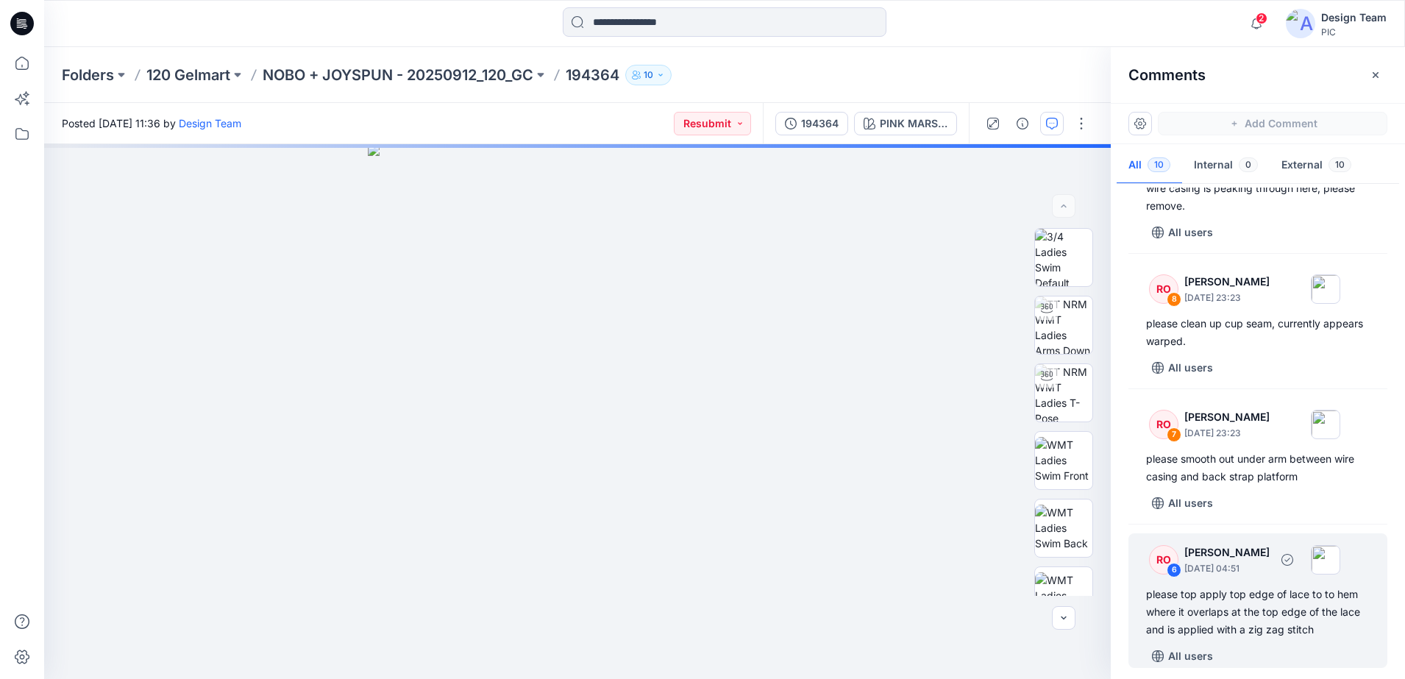
click at [983, 532] on div "RO 6 [PERSON_NAME] [DATE] 04:51" at bounding box center [1238, 559] width 203 height 40
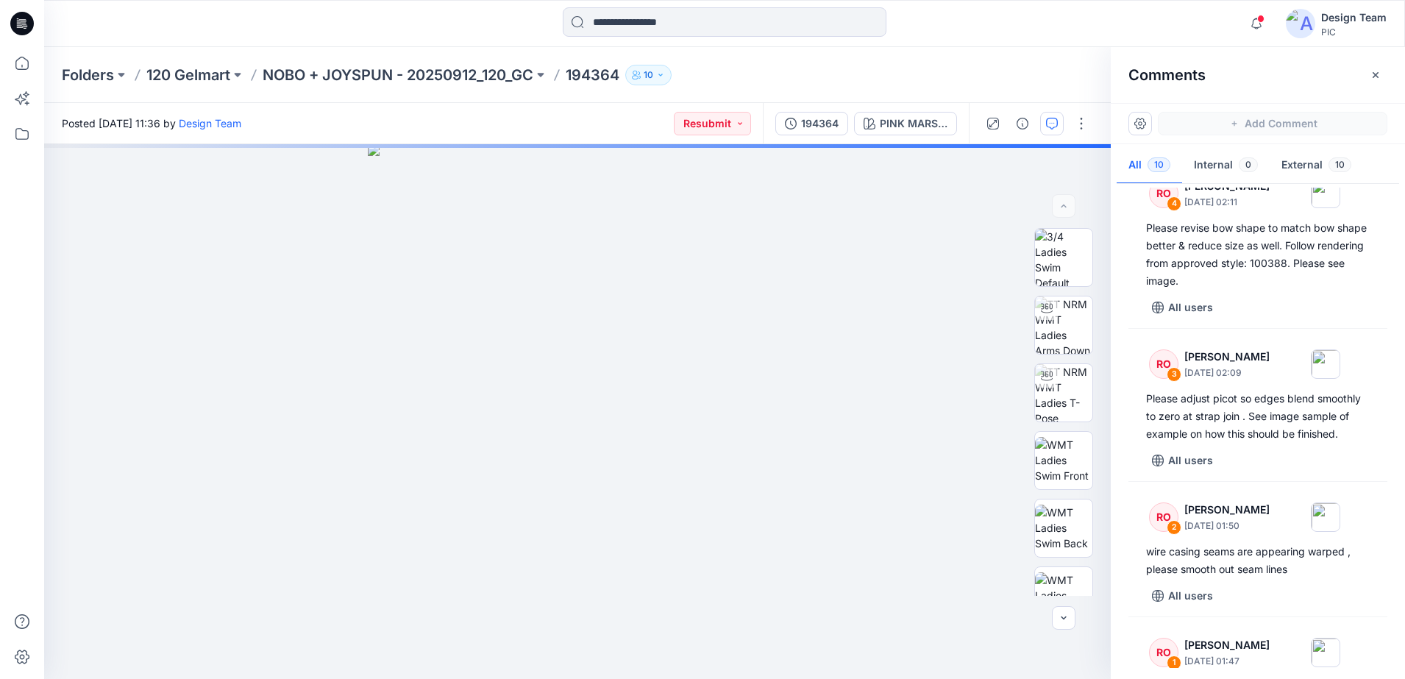
scroll to position [935, 0]
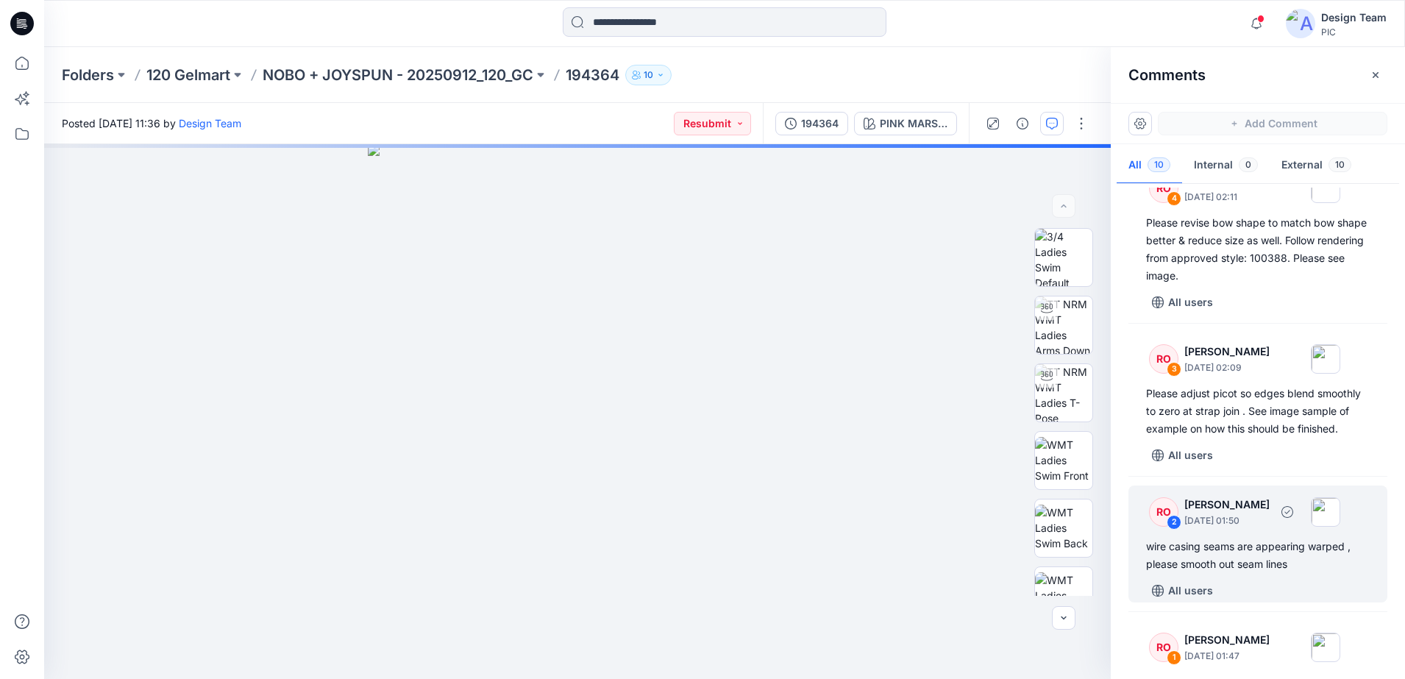
click at [983, 532] on div "wire casing seams are appearing warped , please smooth out seam lines" at bounding box center [1258, 555] width 224 height 35
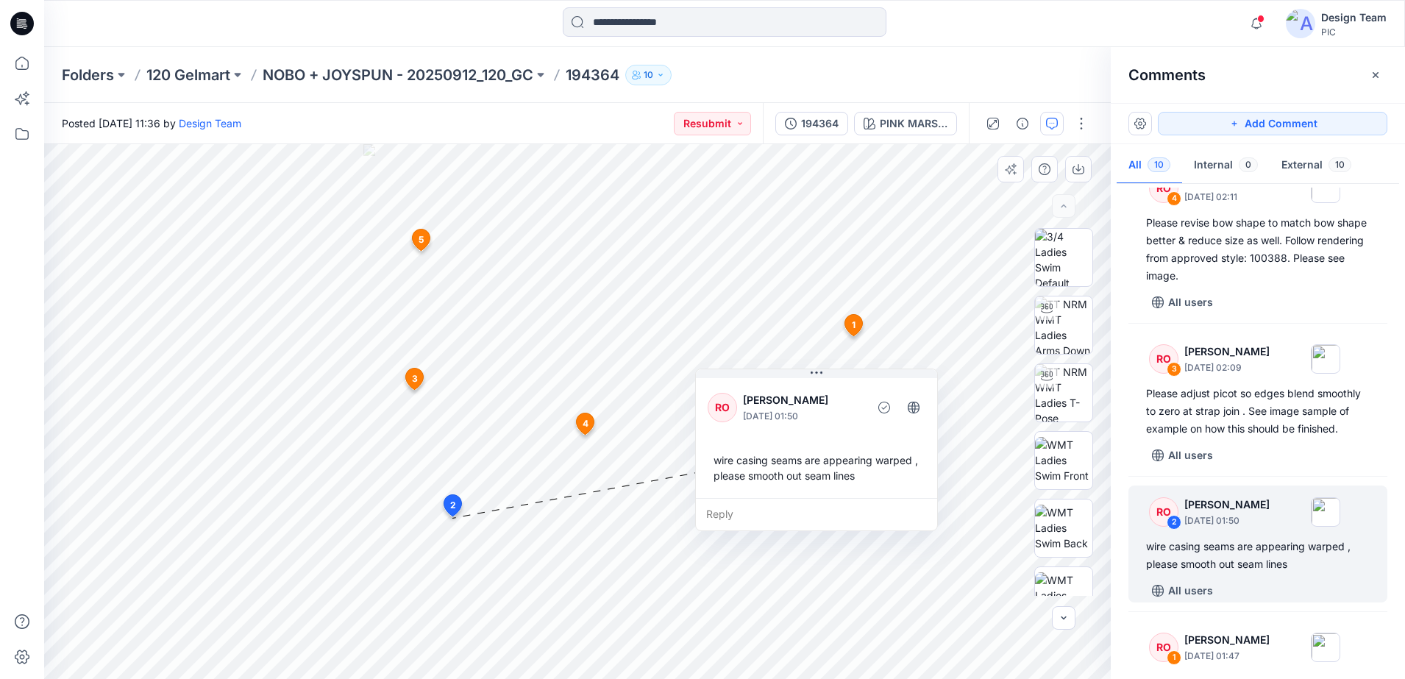
drag, startPoint x: 571, startPoint y: 427, endPoint x: 818, endPoint y: 502, distance: 258.5
click at [818, 502] on div "Reply" at bounding box center [816, 514] width 241 height 32
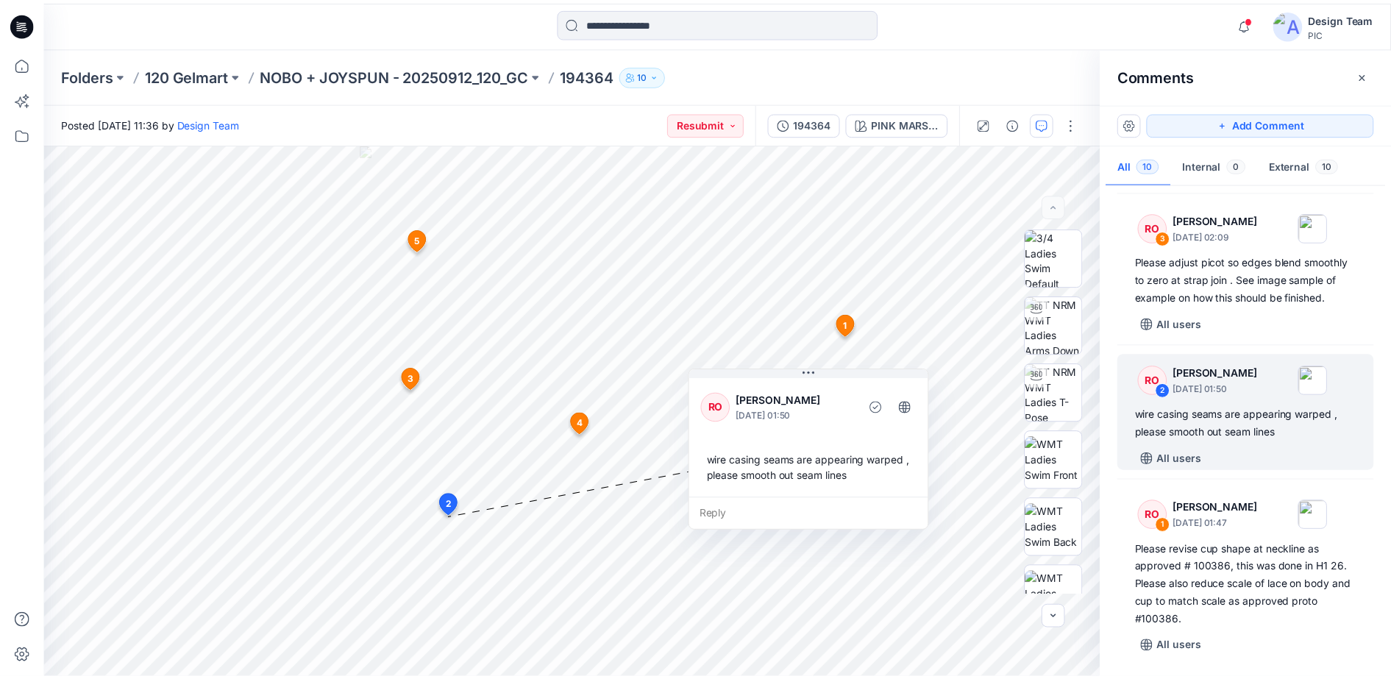
scroll to position [1084, 0]
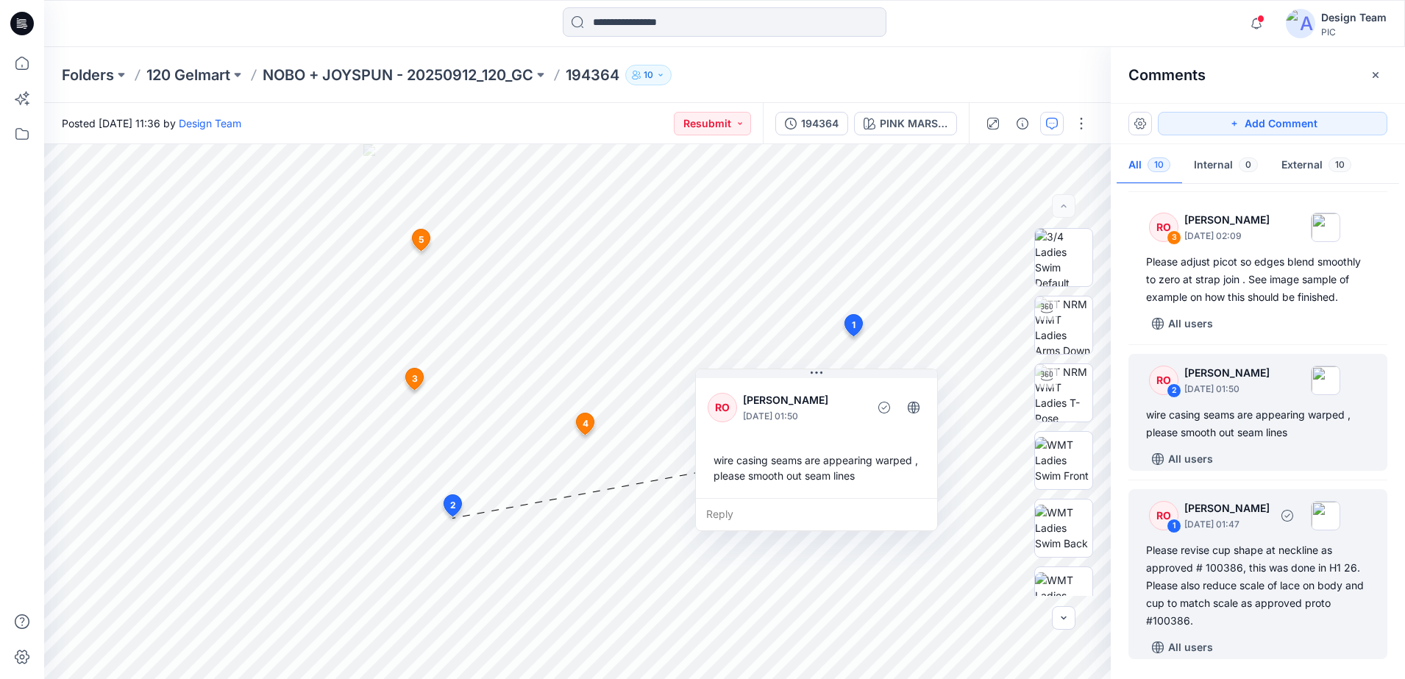
click at [983, 532] on div "Please revise cup shape at neckline as approved # 100386, this was done in H1 2…" at bounding box center [1258, 585] width 224 height 88
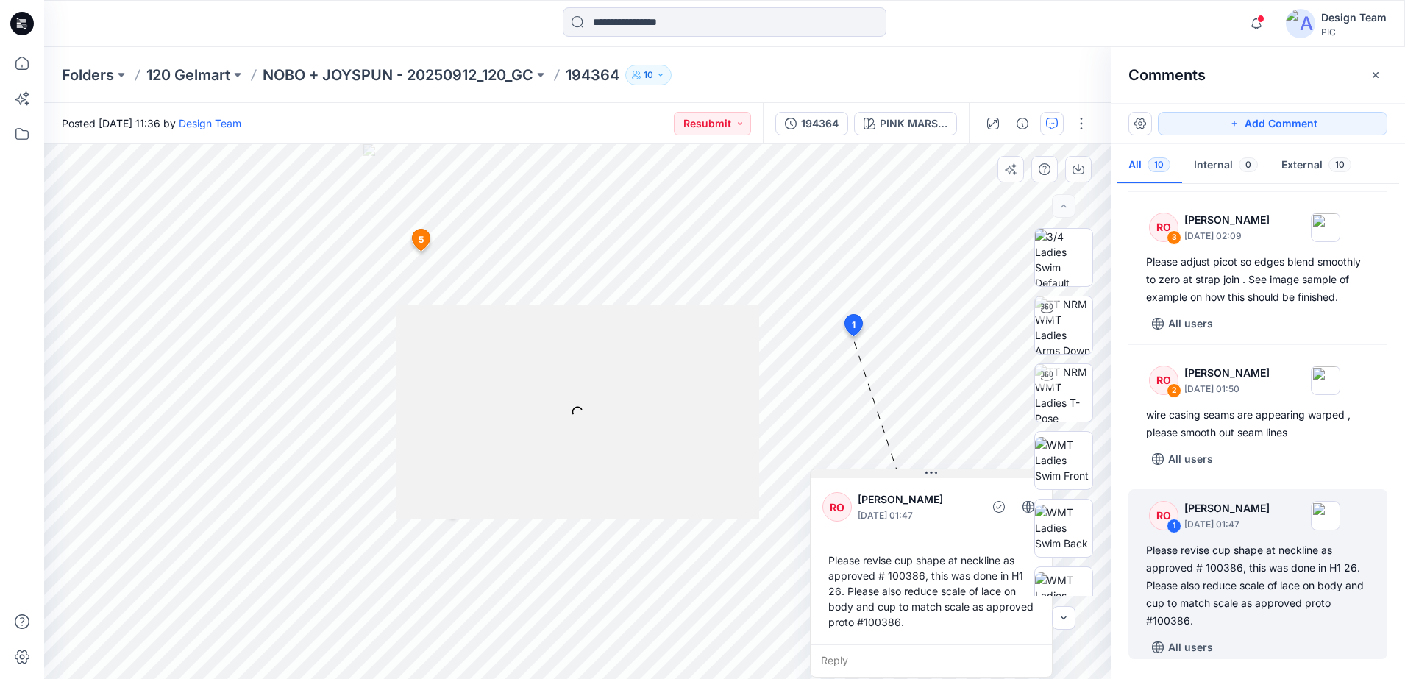
drag, startPoint x: 669, startPoint y: 346, endPoint x: 893, endPoint y: 475, distance: 259.0
click at [893, 475] on div "RO [PERSON_NAME] [DATE] 01:47 Please revise cup shape at neckline as approved #…" at bounding box center [931, 572] width 243 height 209
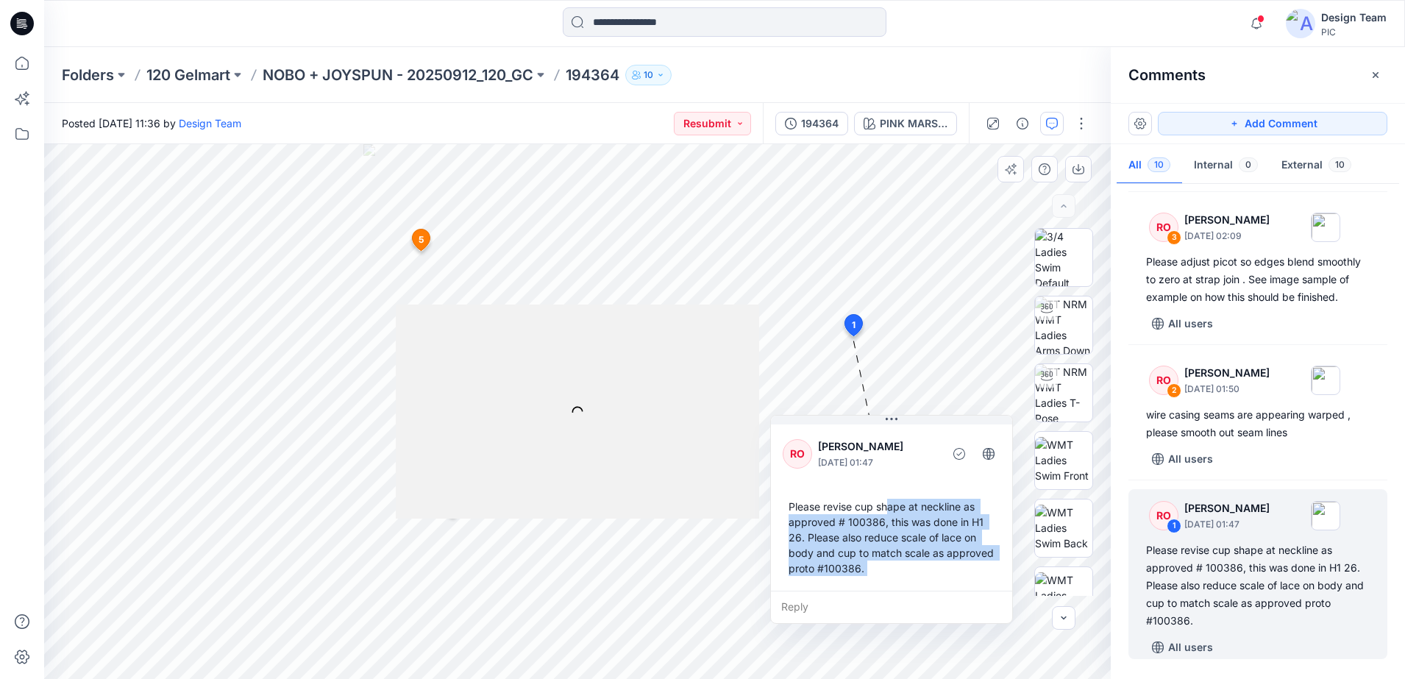
drag, startPoint x: 923, startPoint y: 554, endPoint x: 885, endPoint y: 500, distance: 65.9
click at [885, 500] on div "Please revise cup shape at neckline as approved # 100386, this was done in H1 2…" at bounding box center [891, 537] width 218 height 89
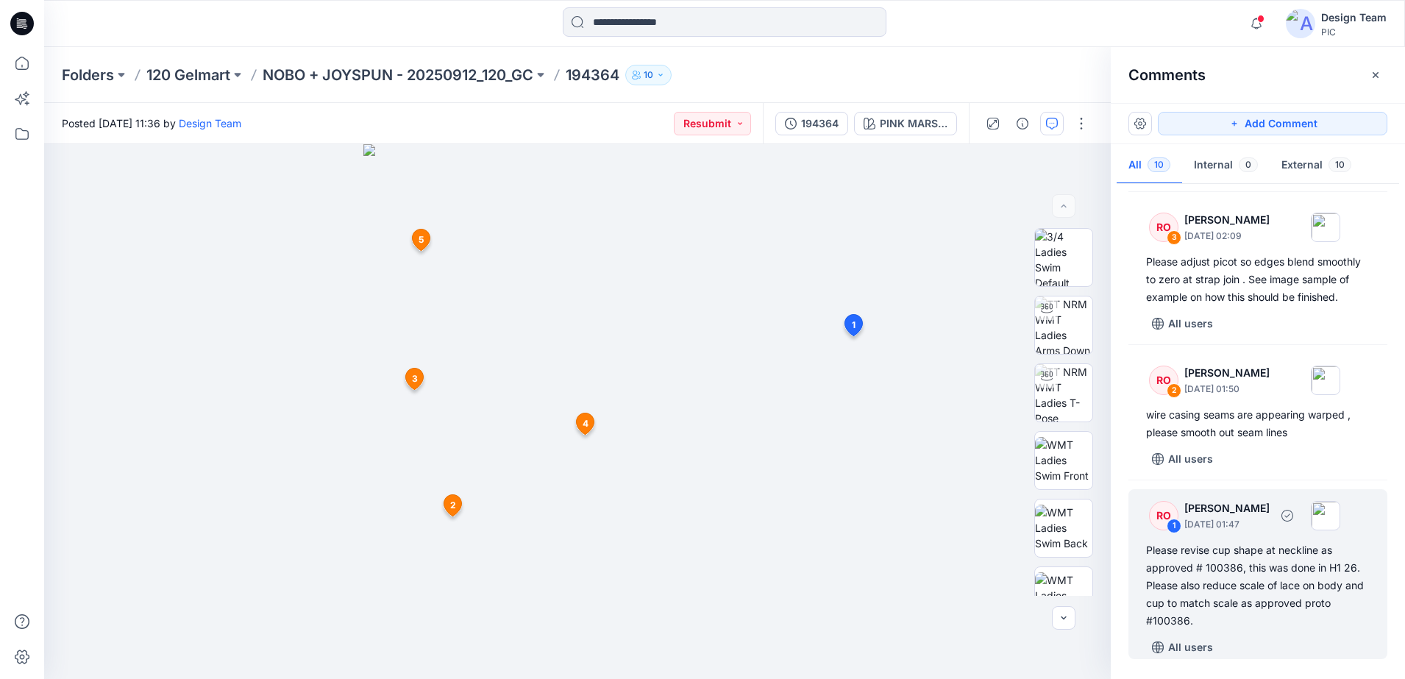
click at [983, 532] on div "Please revise cup shape at neckline as approved # 100386, this was done in H1 2…" at bounding box center [1258, 585] width 224 height 88
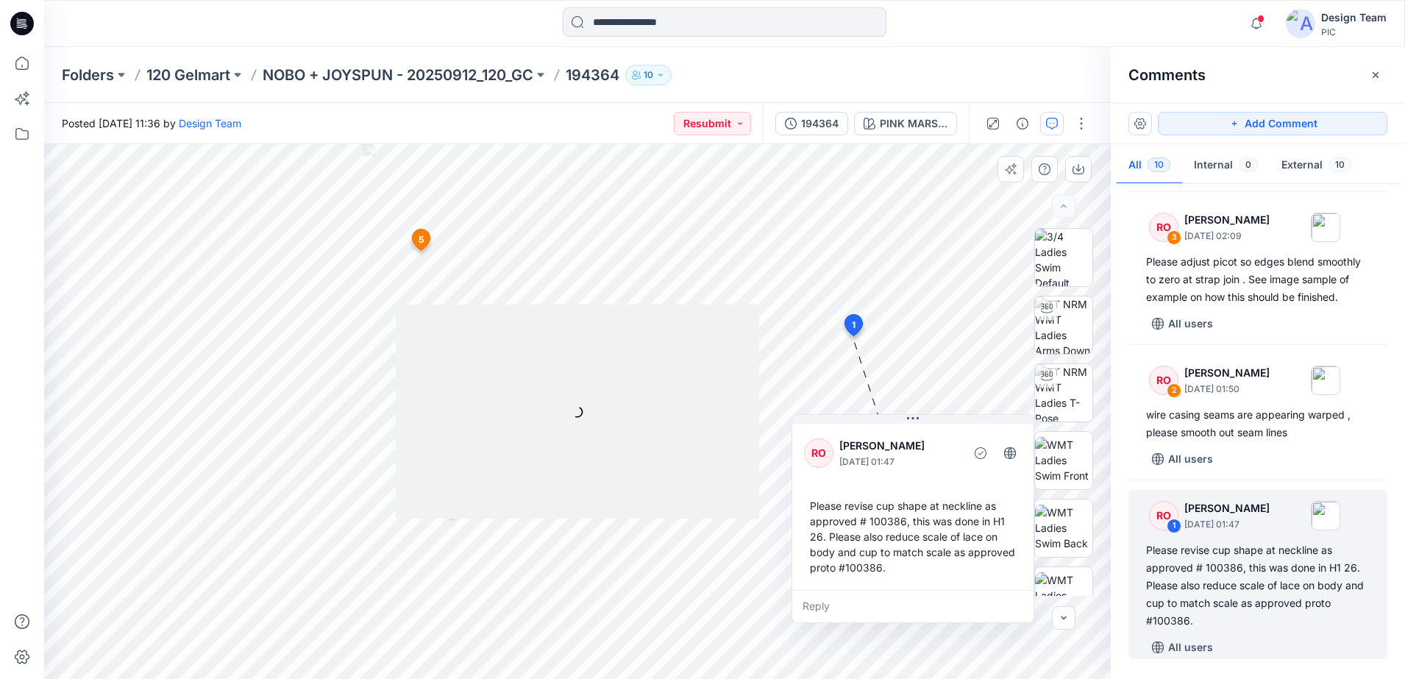
drag, startPoint x: 708, startPoint y: 528, endPoint x: 915, endPoint y: 609, distance: 221.9
click at [915, 532] on div "Reply" at bounding box center [912, 606] width 241 height 32
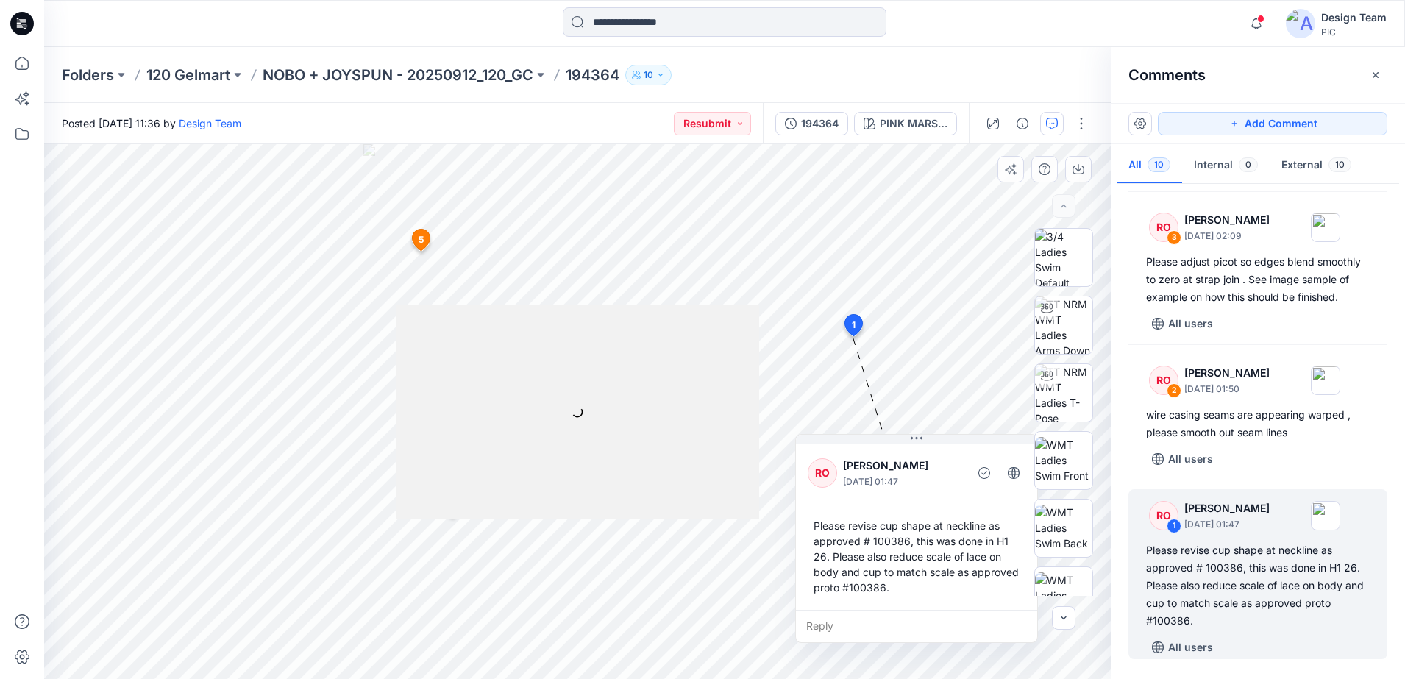
drag, startPoint x: 897, startPoint y: 610, endPoint x: 901, endPoint y: 630, distance: 20.2
click at [901, 532] on div "Reply" at bounding box center [916, 626] width 241 height 32
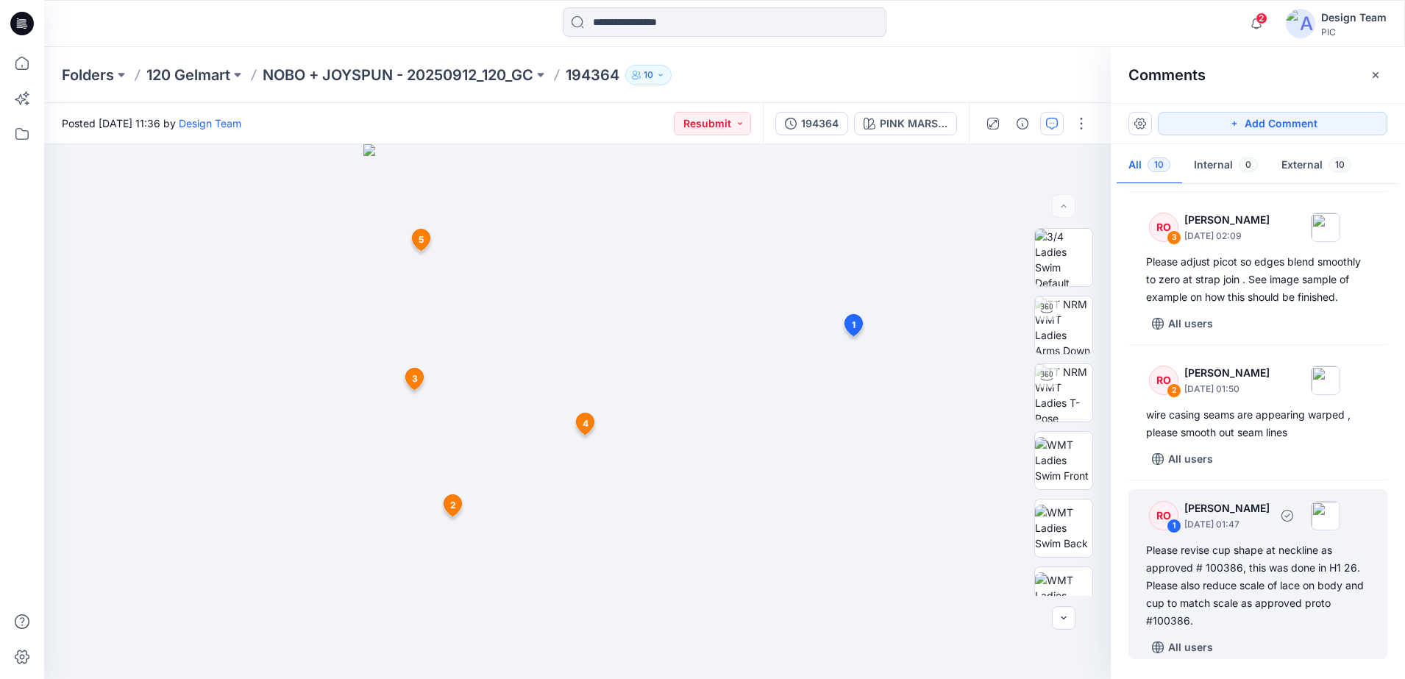
click at [983, 521] on div "RO" at bounding box center [1163, 515] width 29 height 29
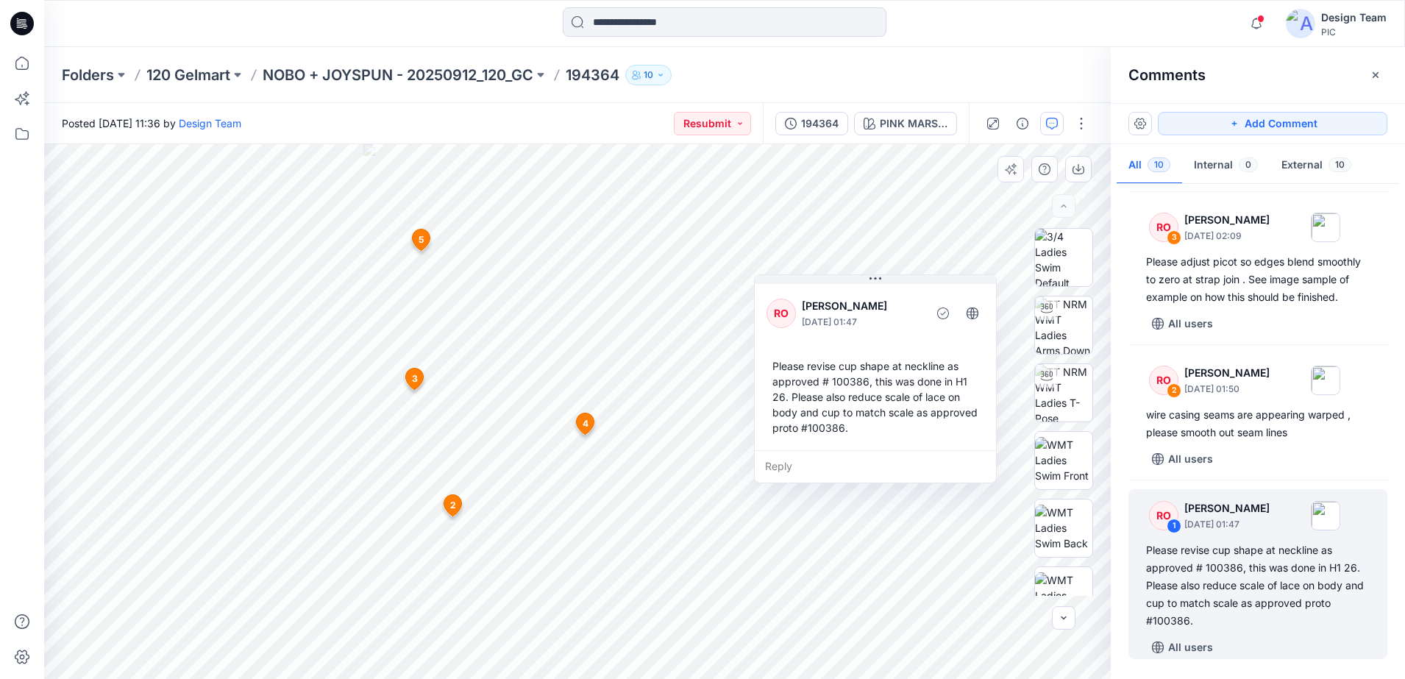
drag, startPoint x: 715, startPoint y: 358, endPoint x: 884, endPoint y: 300, distance: 178.8
click at [884, 300] on p "[PERSON_NAME]" at bounding box center [862, 306] width 120 height 18
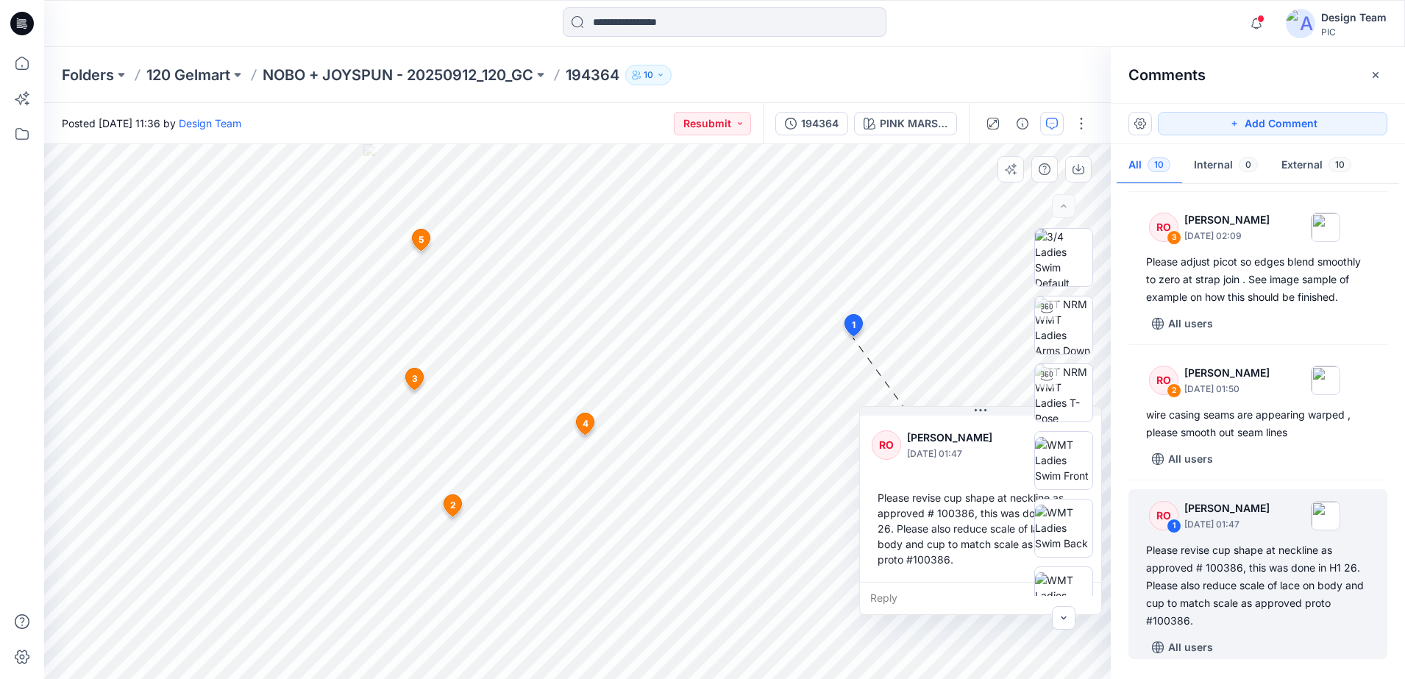
drag, startPoint x: 877, startPoint y: 299, endPoint x: 982, endPoint y: 430, distance: 168.5
click at [982, 430] on p "[PERSON_NAME]" at bounding box center [967, 438] width 120 height 18
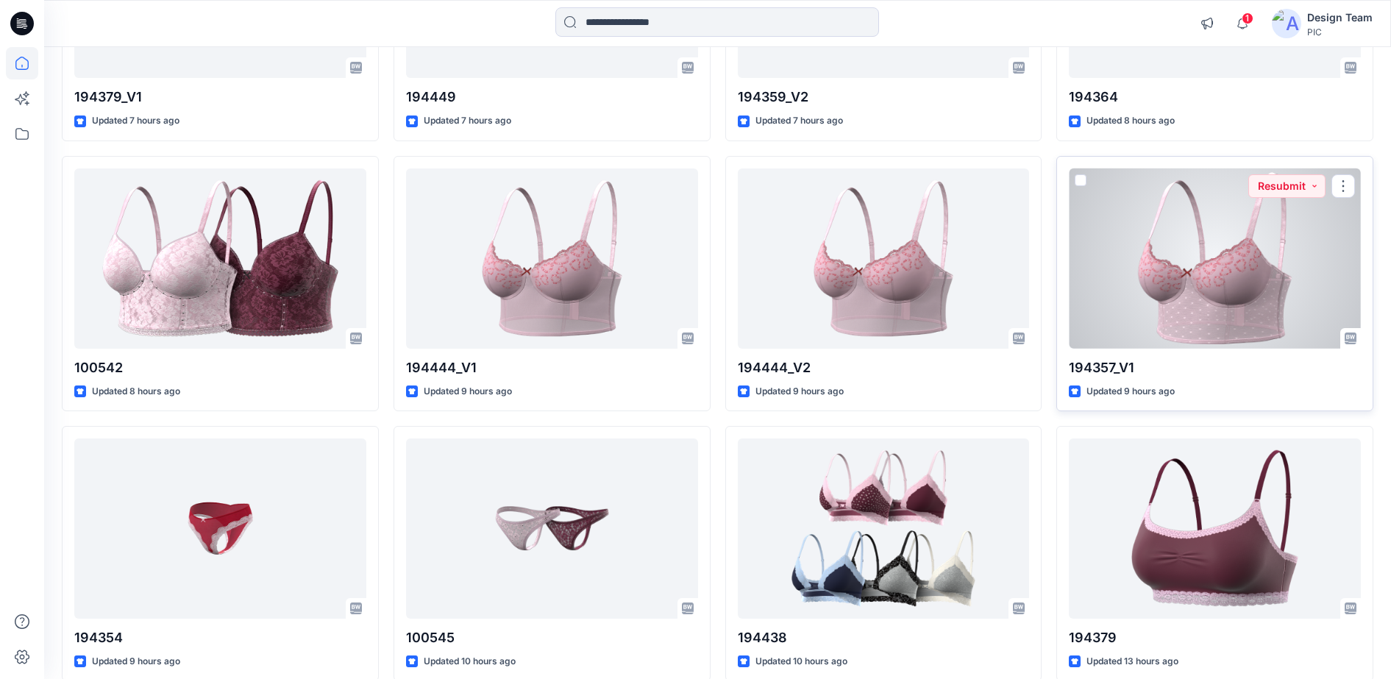
scroll to position [1663, 0]
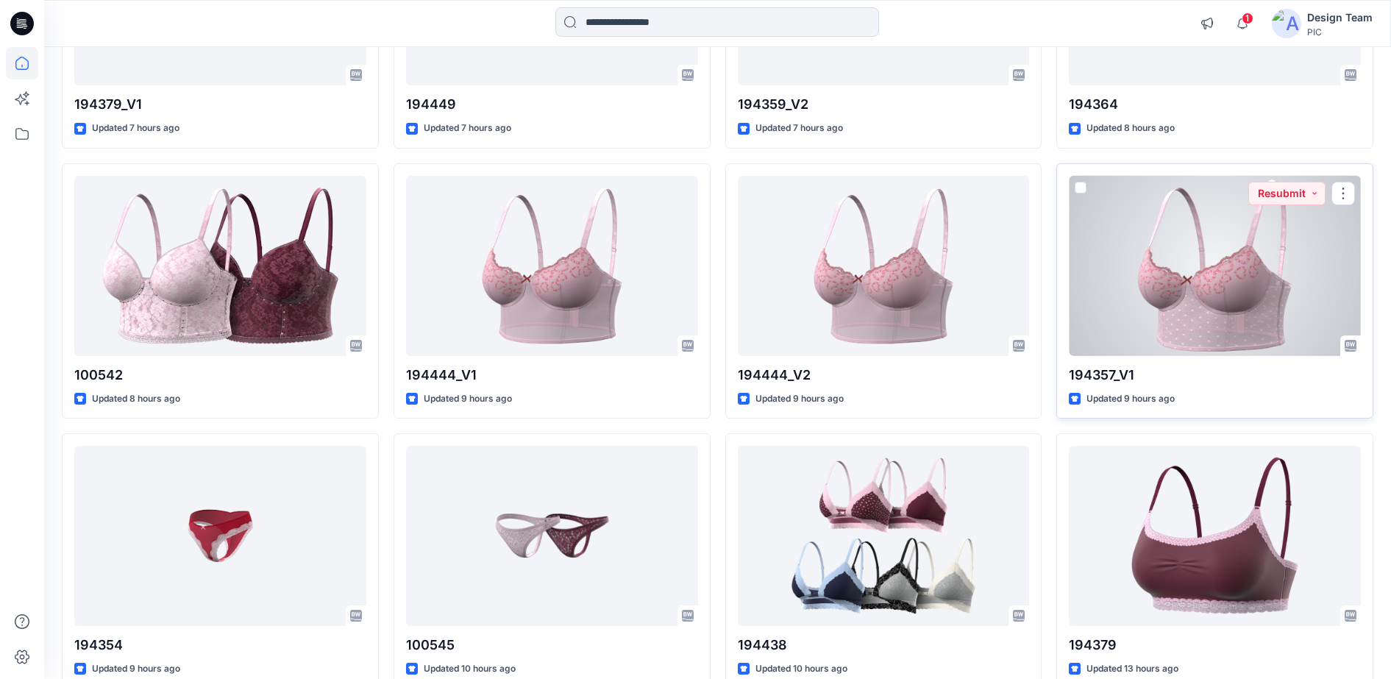
click at [983, 224] on div at bounding box center [1215, 266] width 292 height 180
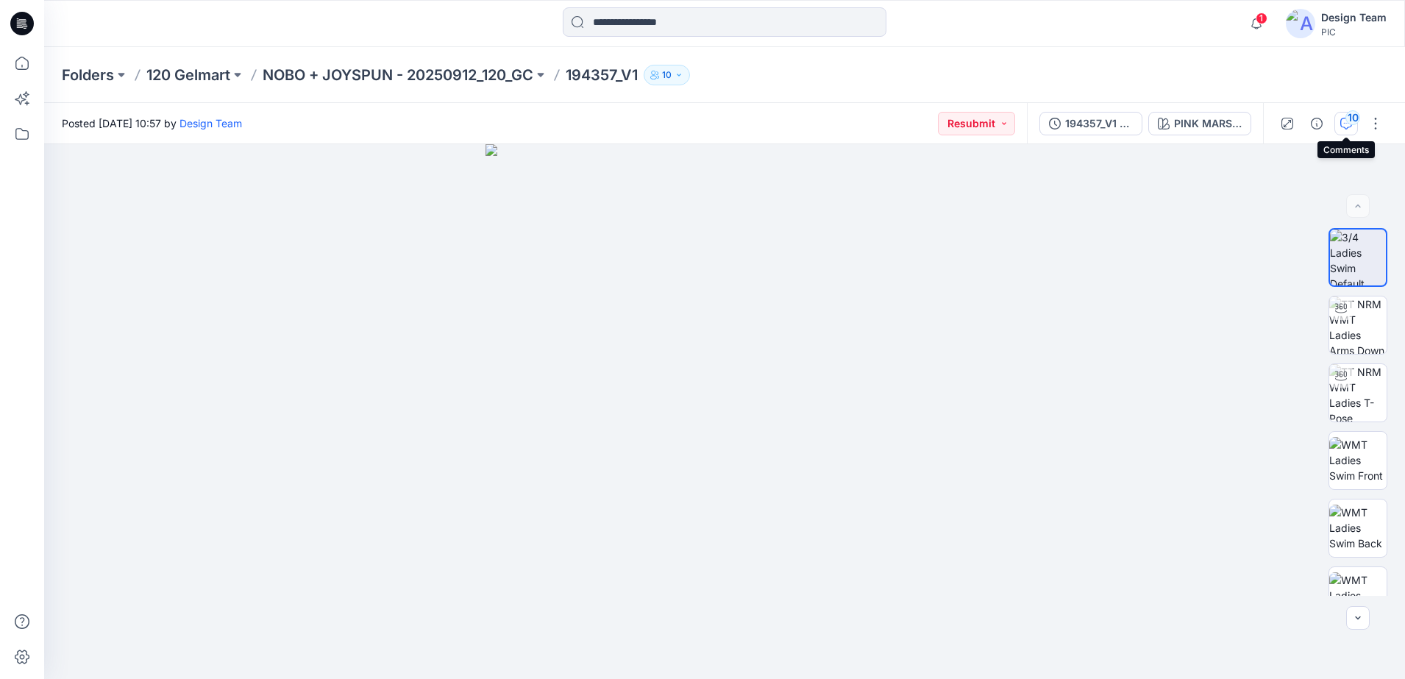
click at [983, 123] on div "10" at bounding box center [1352, 117] width 15 height 15
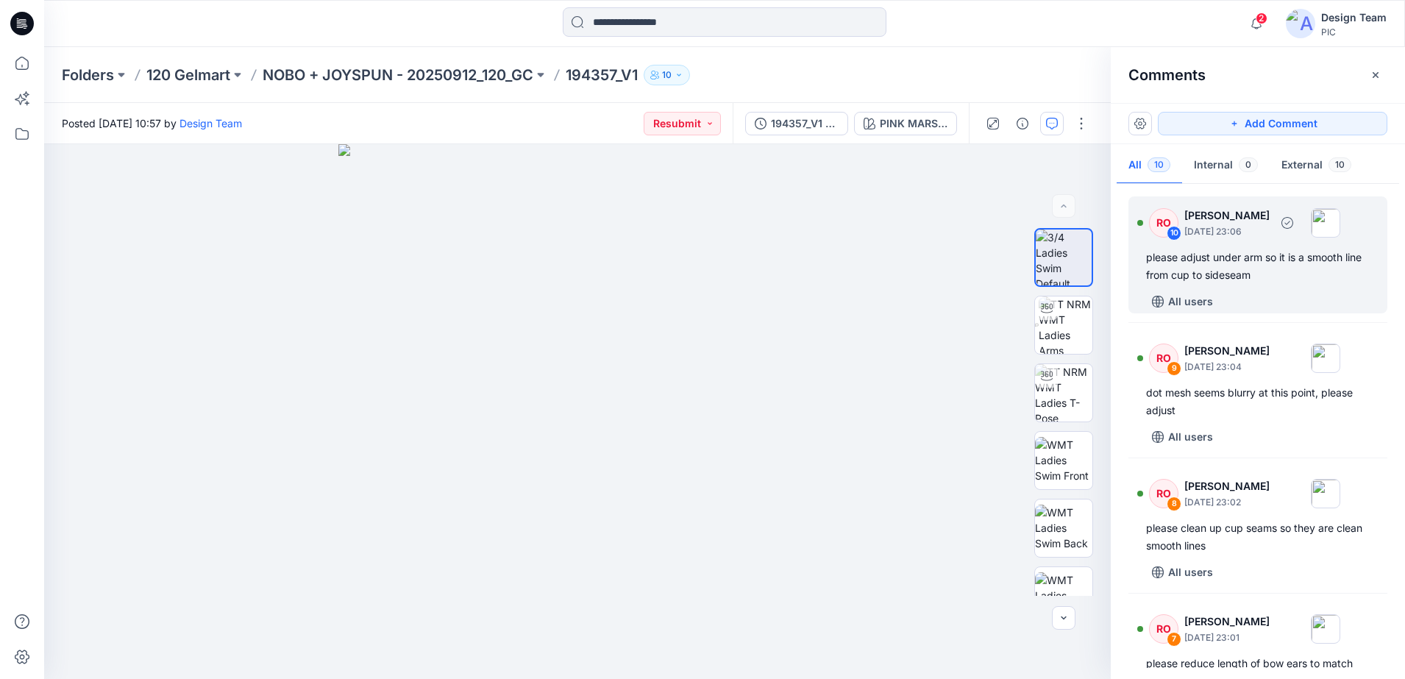
click at [983, 223] on div "RO" at bounding box center [1163, 222] width 29 height 29
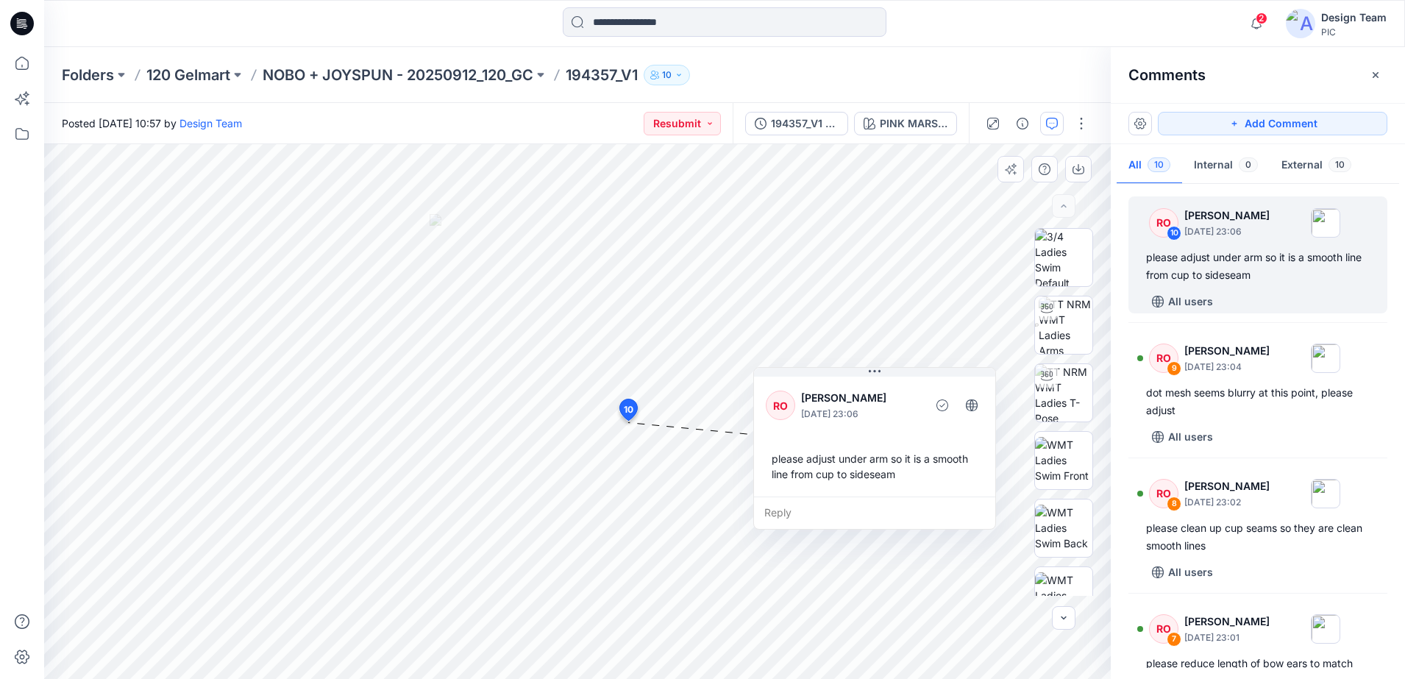
drag, startPoint x: 773, startPoint y: 453, endPoint x: 910, endPoint y: 407, distance: 145.1
click at [921, 407] on div at bounding box center [923, 405] width 4 height 40
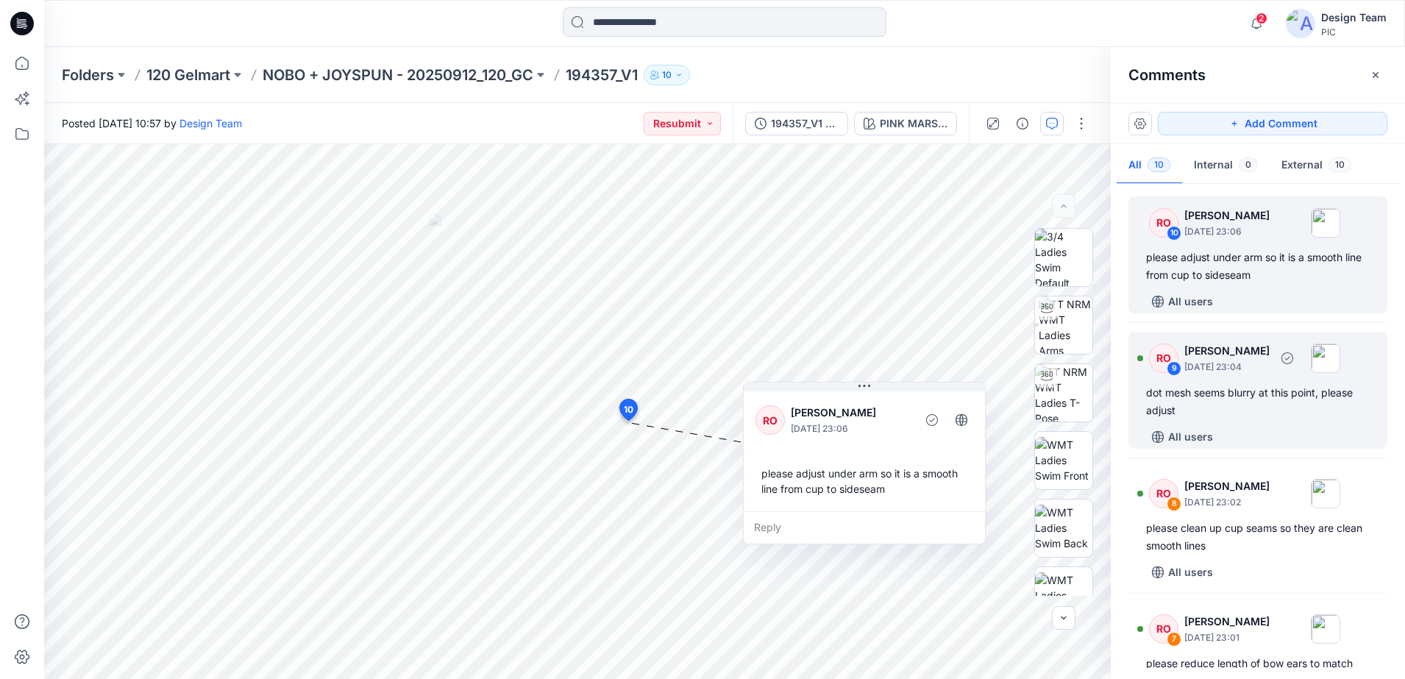
click at [983, 366] on div "9" at bounding box center [1173, 368] width 15 height 15
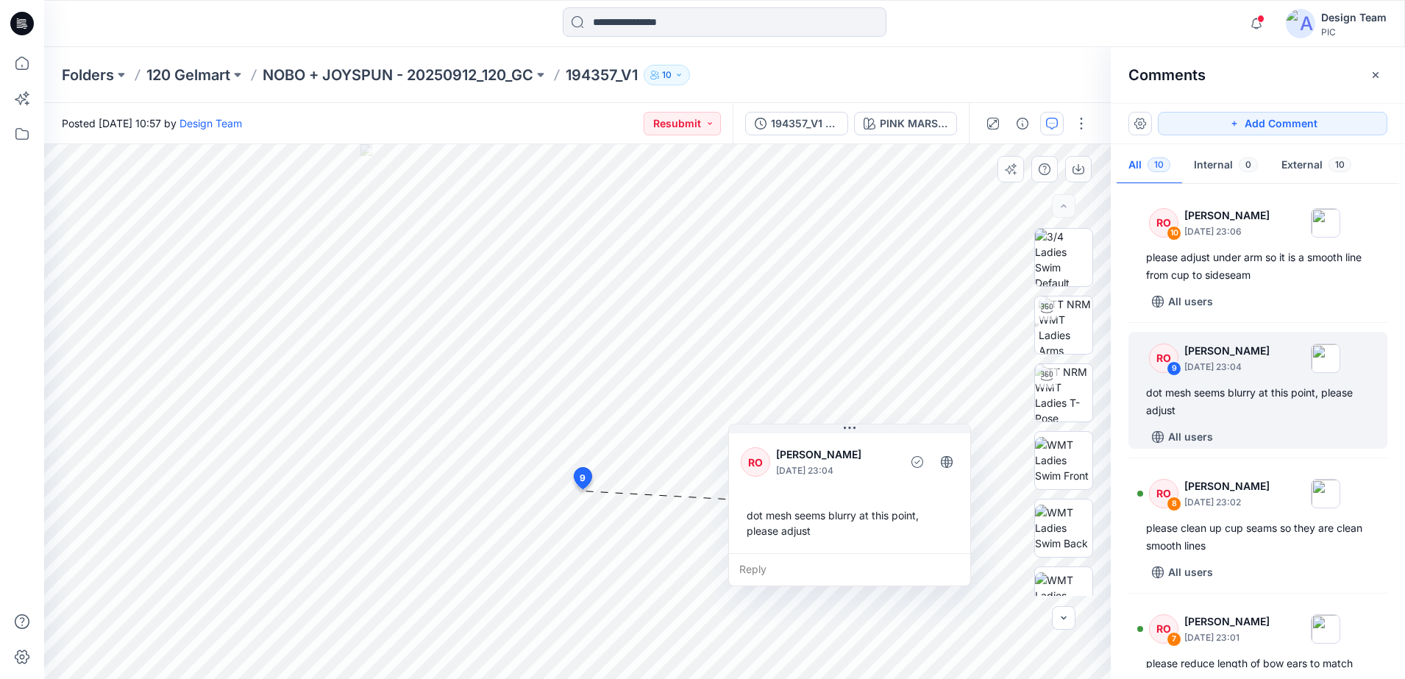
drag, startPoint x: 666, startPoint y: 560, endPoint x: 835, endPoint y: 487, distance: 183.5
click at [835, 487] on div "RO [PERSON_NAME] [DATE] 23:04 dot mesh seems blurry at this point, please adjust" at bounding box center [849, 491] width 241 height 123
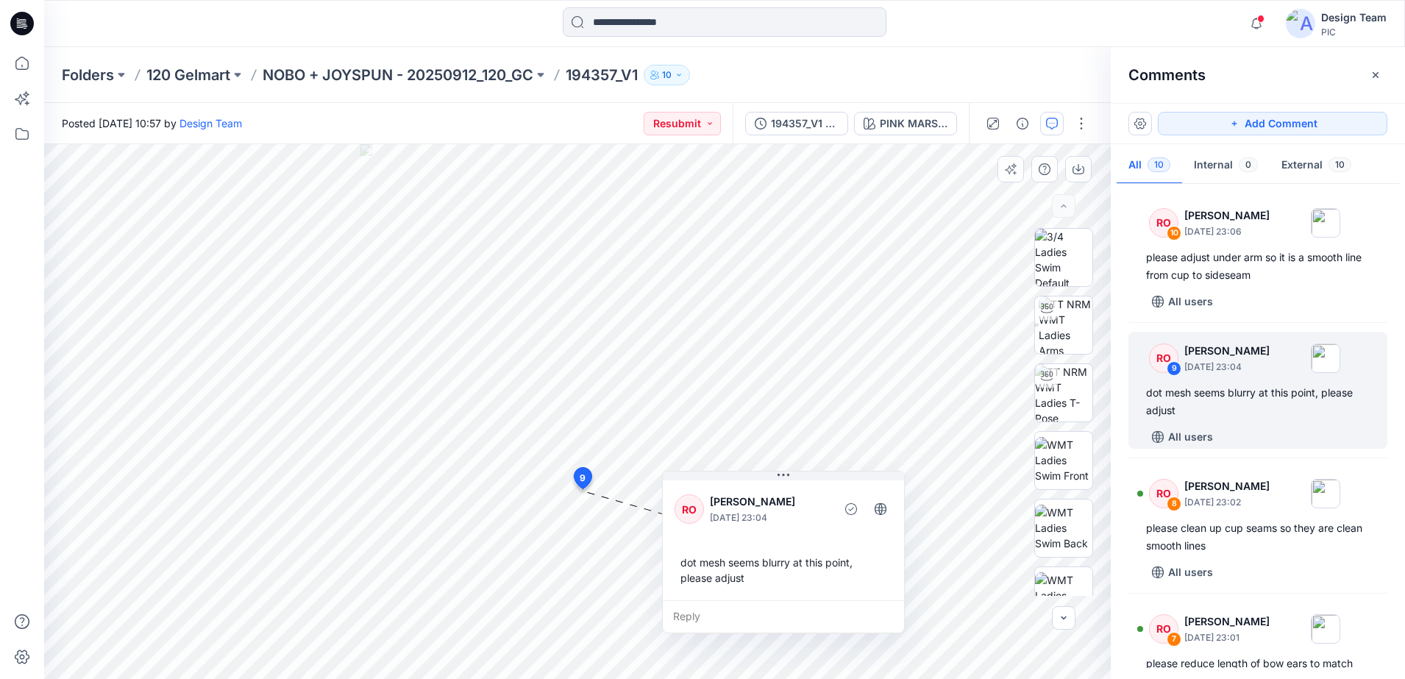
drag, startPoint x: 835, startPoint y: 492, endPoint x: 751, endPoint y: 543, distance: 98.0
click at [751, 532] on div "RO [PERSON_NAME] [DATE] 23:04 dot mesh seems blurry at this point, please adjust" at bounding box center [783, 538] width 241 height 123
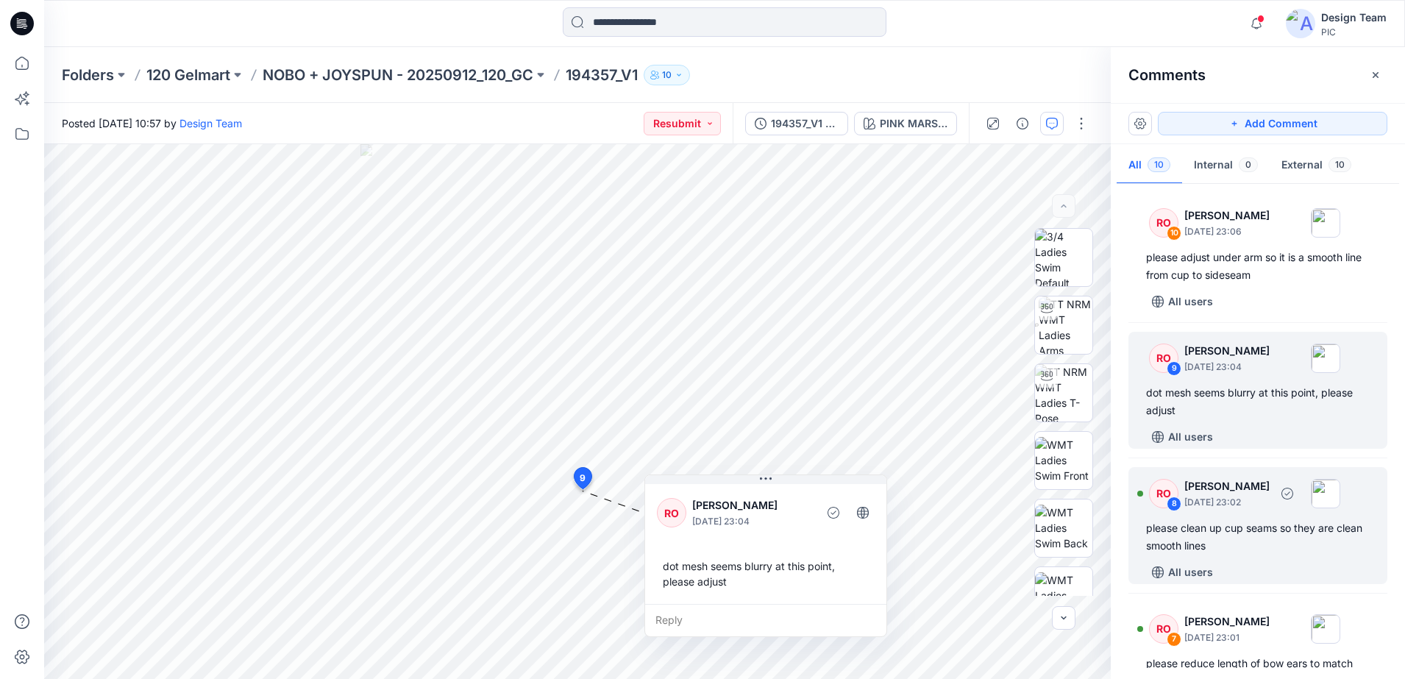
click at [983, 500] on div "RO 8" at bounding box center [1157, 493] width 41 height 29
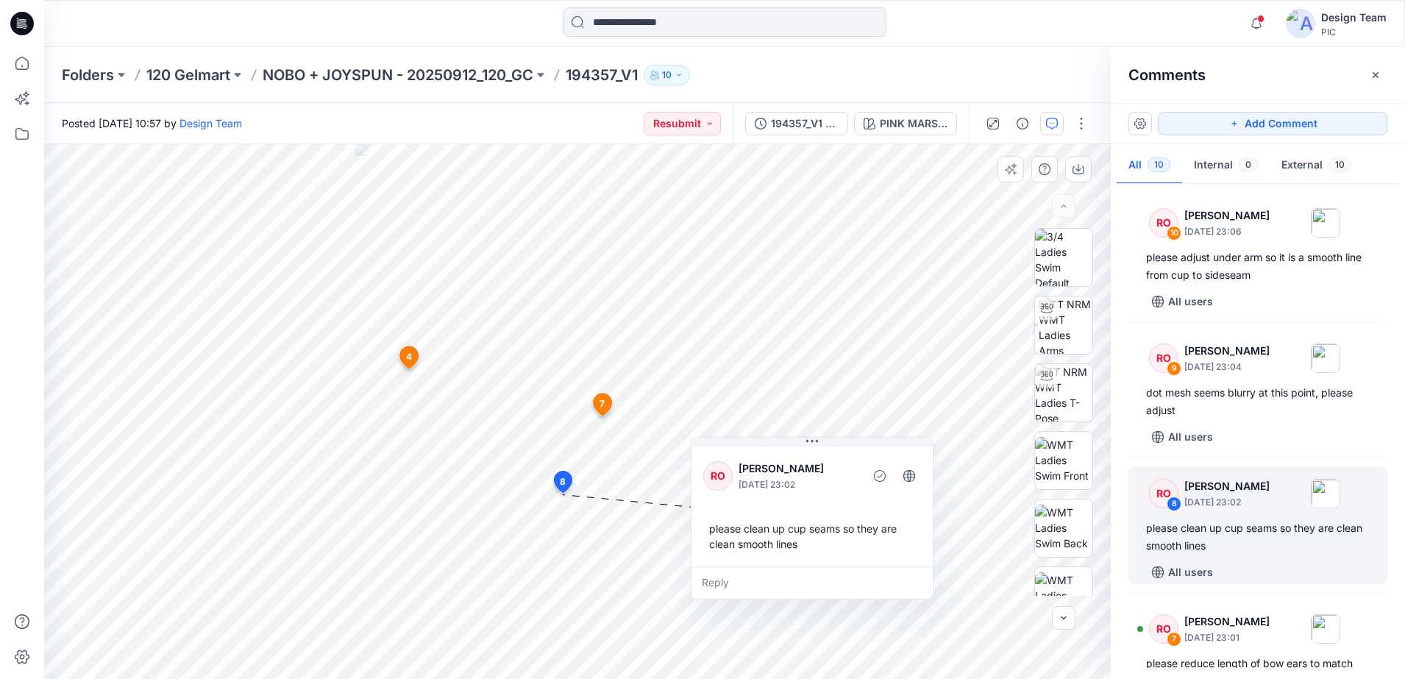
click at [785, 480] on p "[DATE] 23:02" at bounding box center [798, 484] width 120 height 15
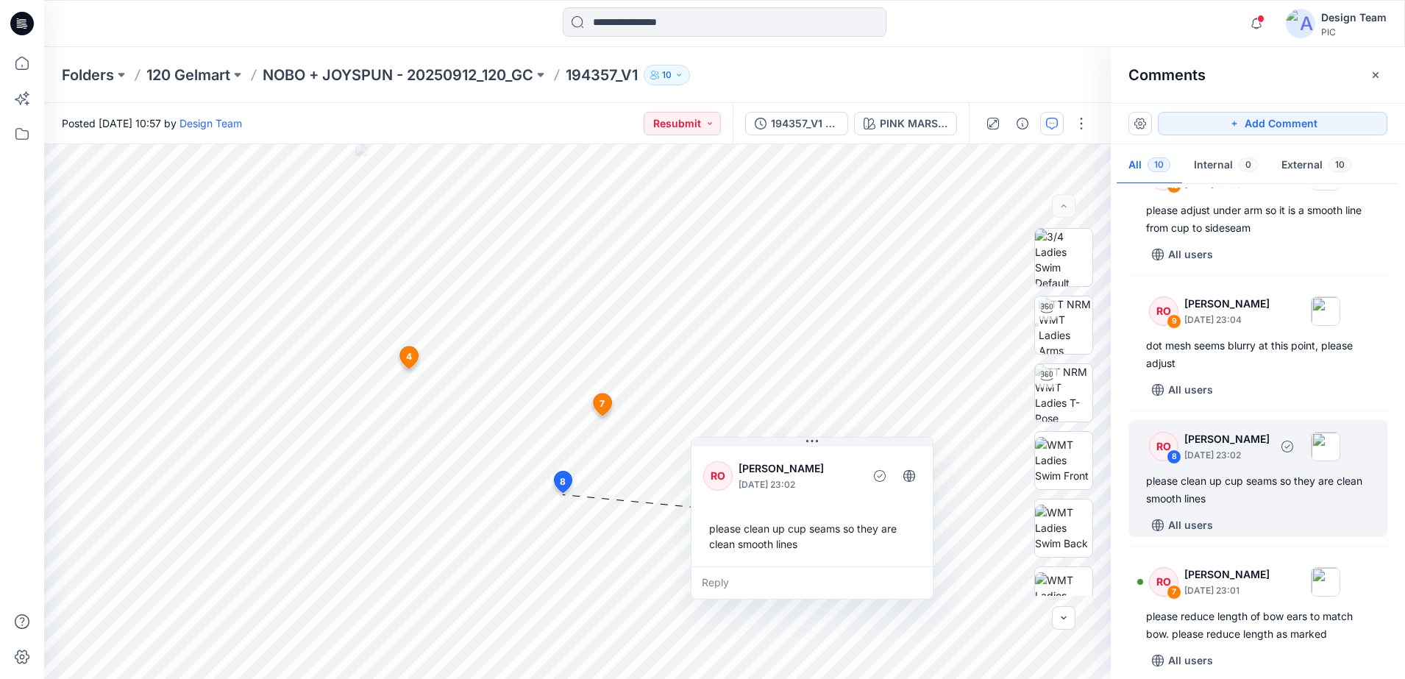
scroll to position [92, 0]
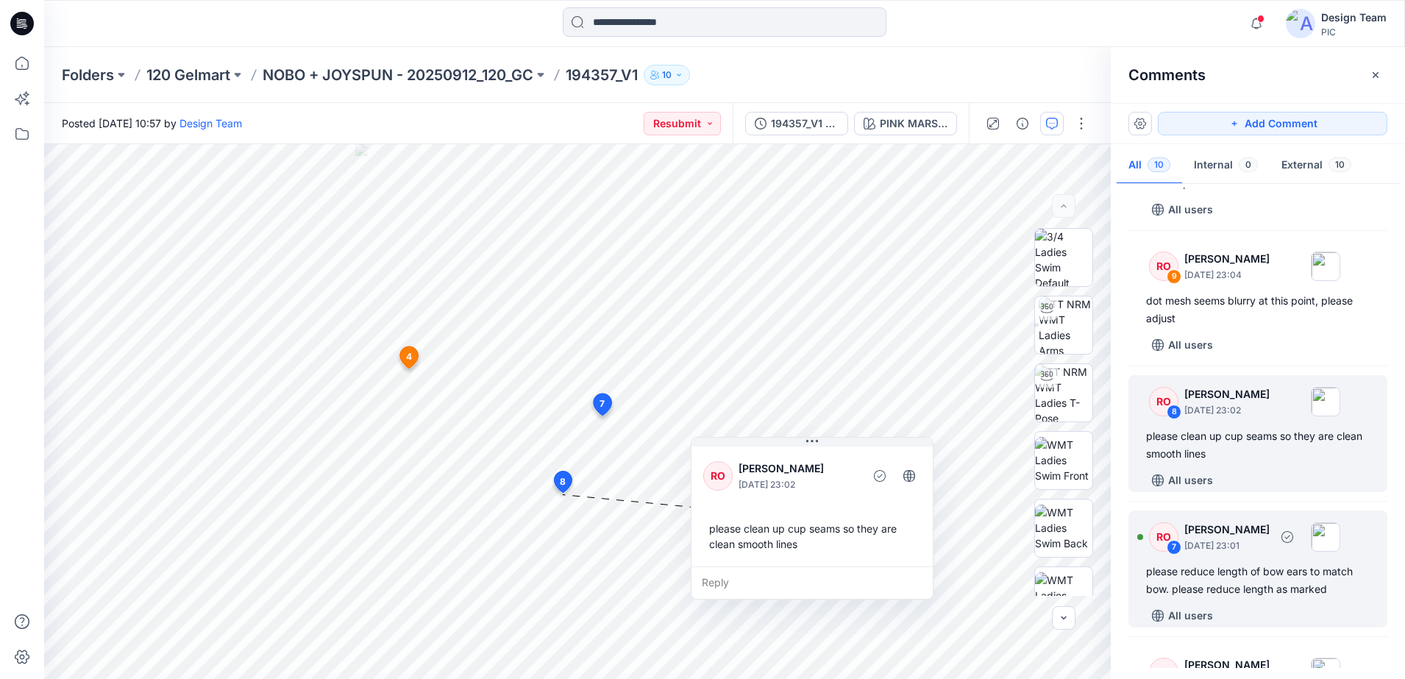
click at [983, 532] on div "RO 7 [PERSON_NAME] [DATE] 23:01" at bounding box center [1238, 536] width 203 height 40
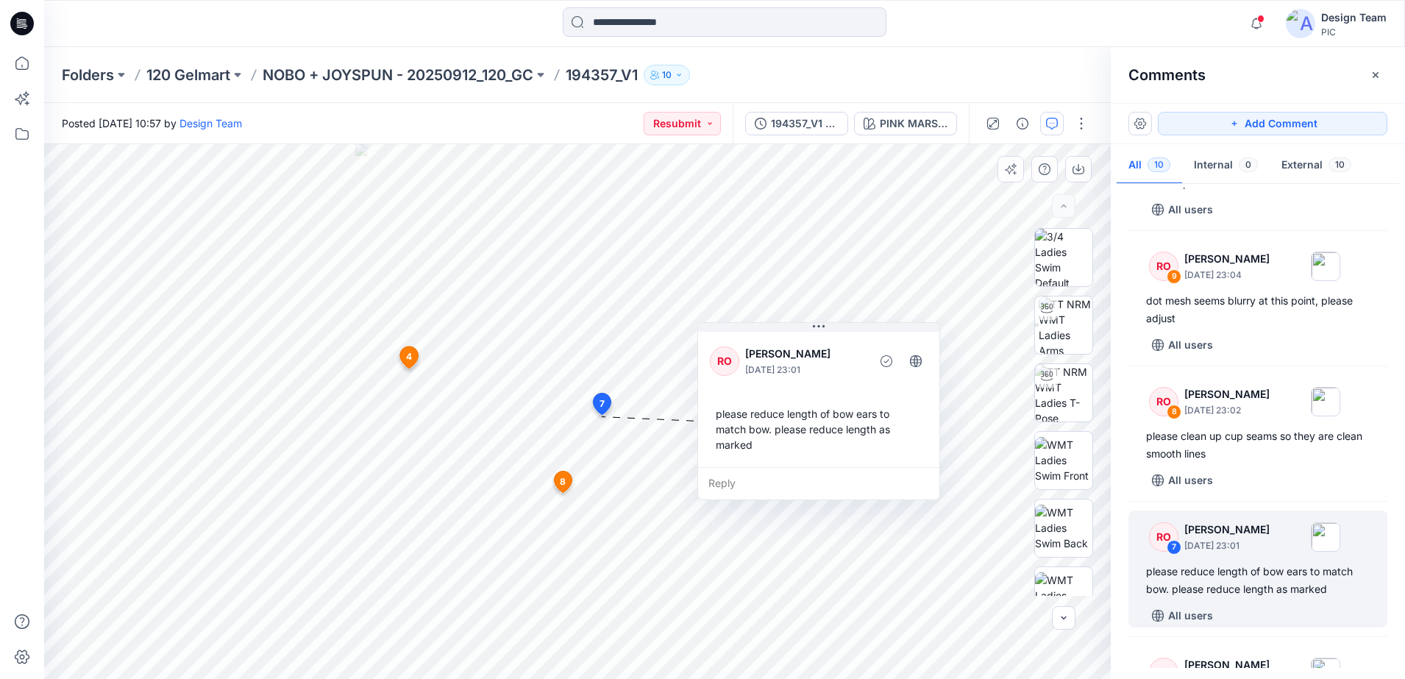
drag, startPoint x: 734, startPoint y: 397, endPoint x: 873, endPoint y: 465, distance: 154.6
click at [864, 471] on div "Reply" at bounding box center [818, 483] width 241 height 32
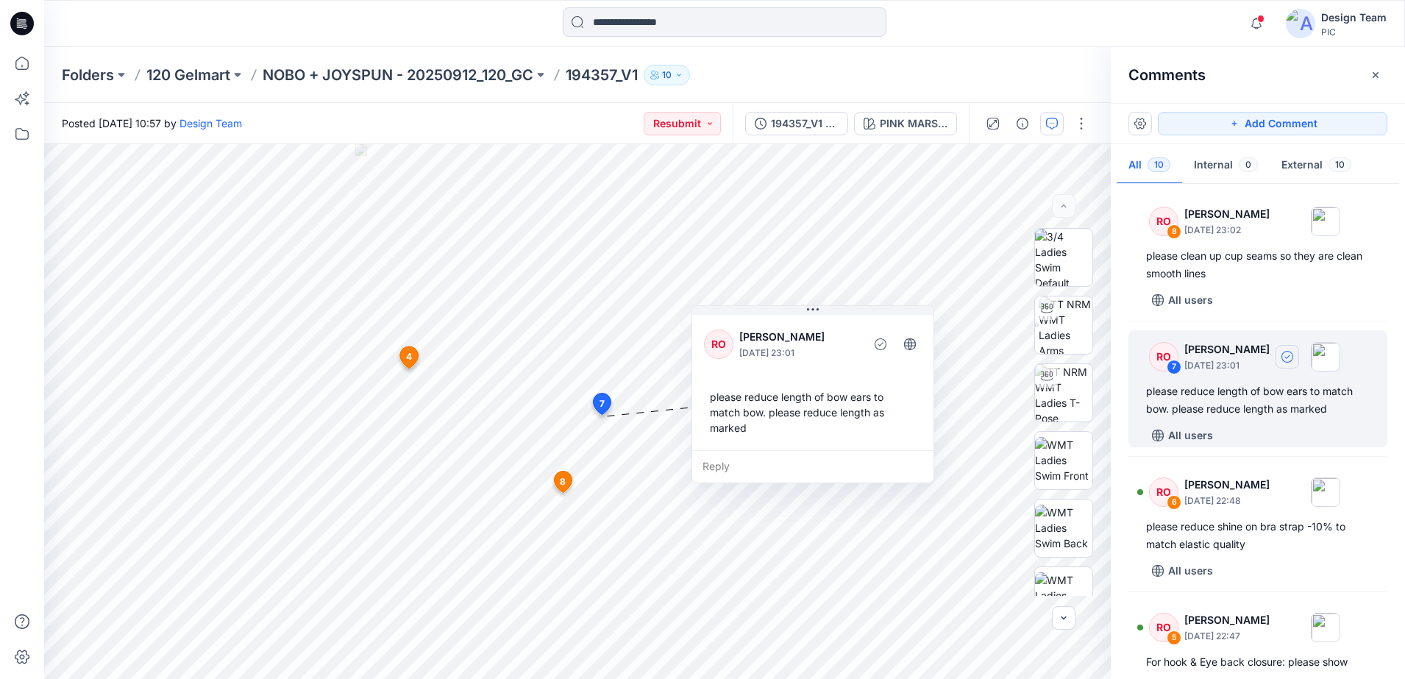
scroll to position [276, 0]
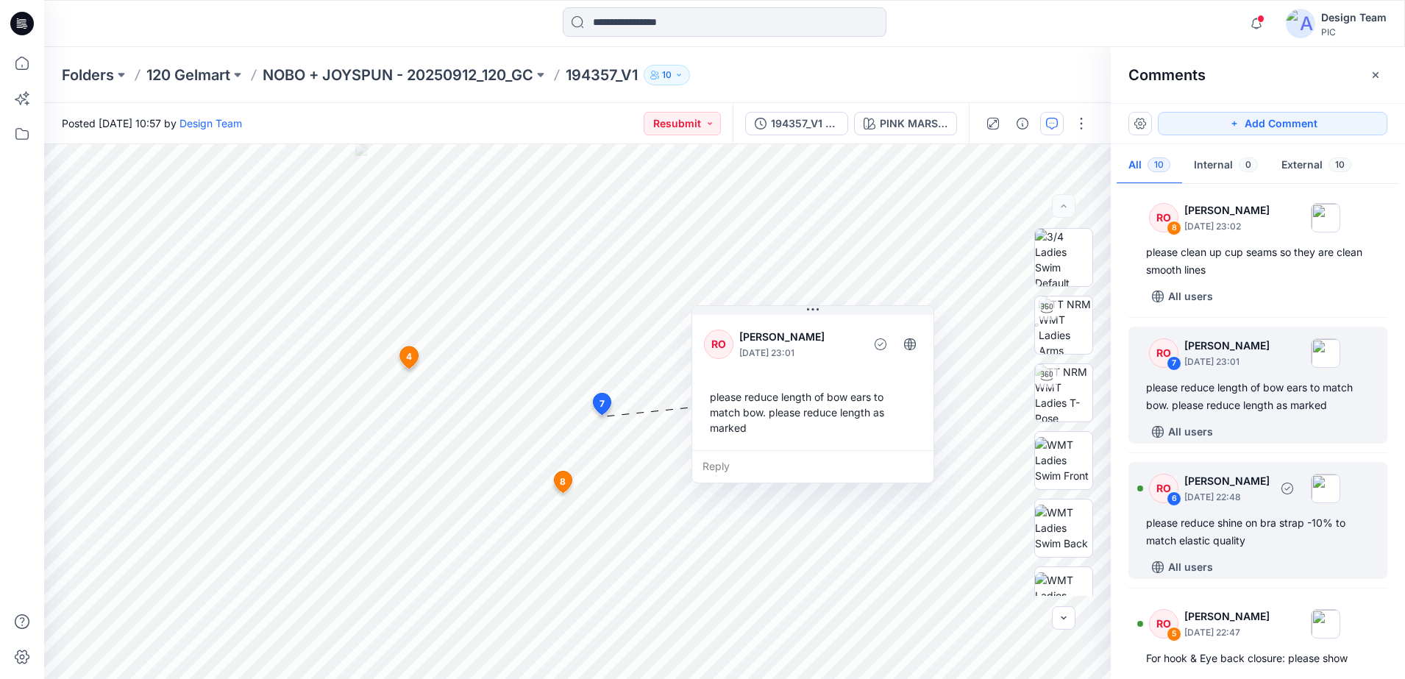
click at [983, 491] on div "RO" at bounding box center [1163, 488] width 29 height 29
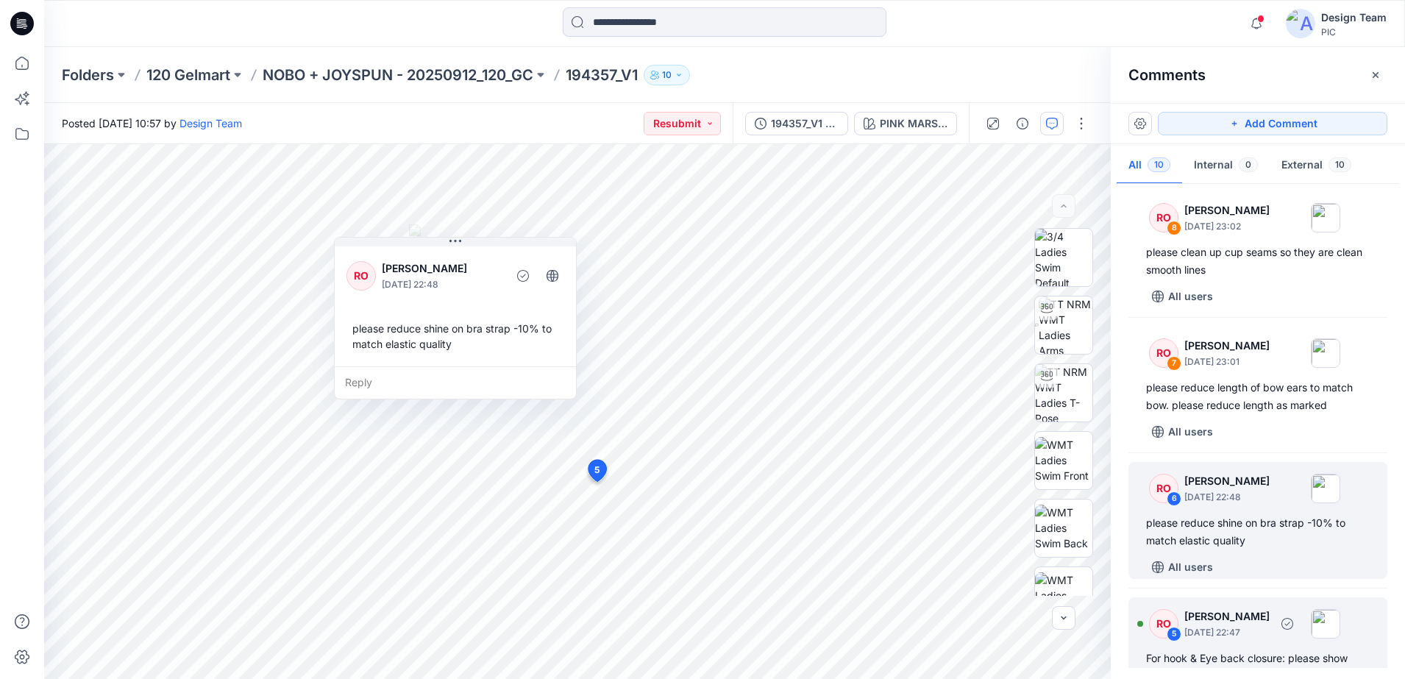
click at [983, 532] on p "[DATE] 22:47" at bounding box center [1226, 632] width 85 height 15
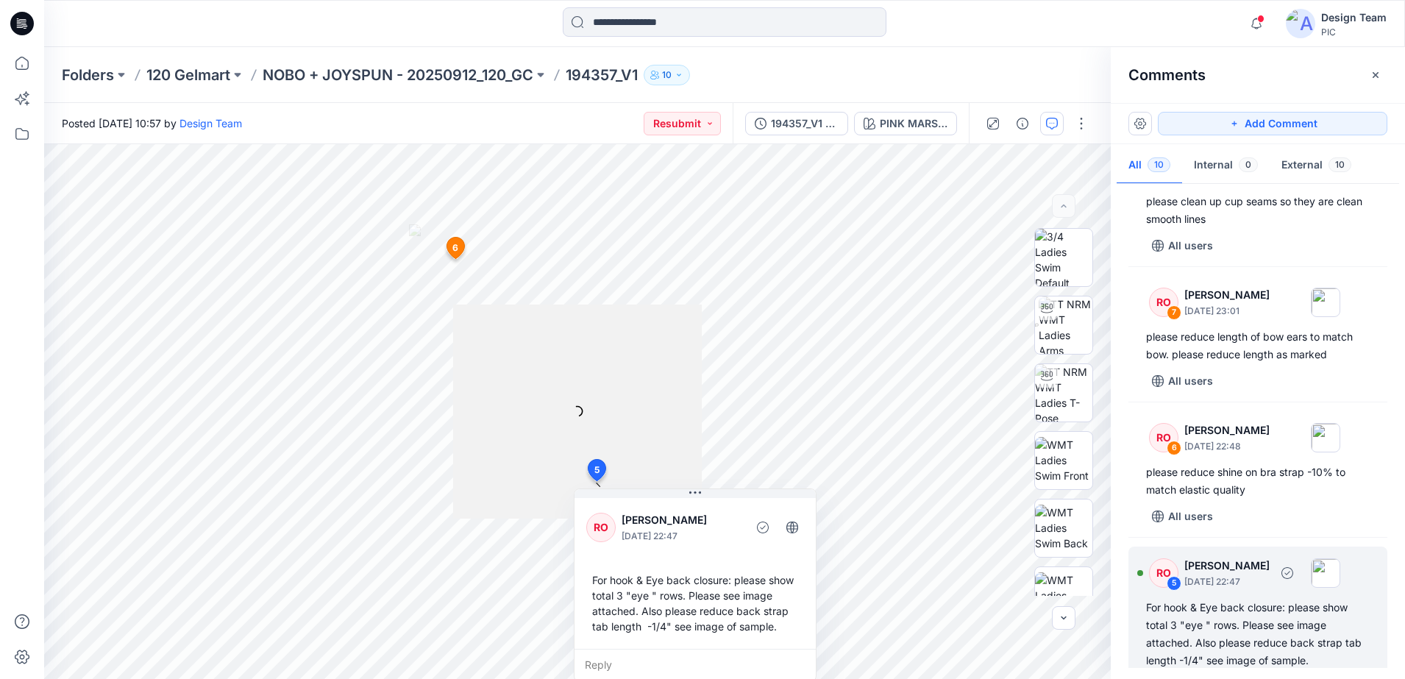
scroll to position [357, 0]
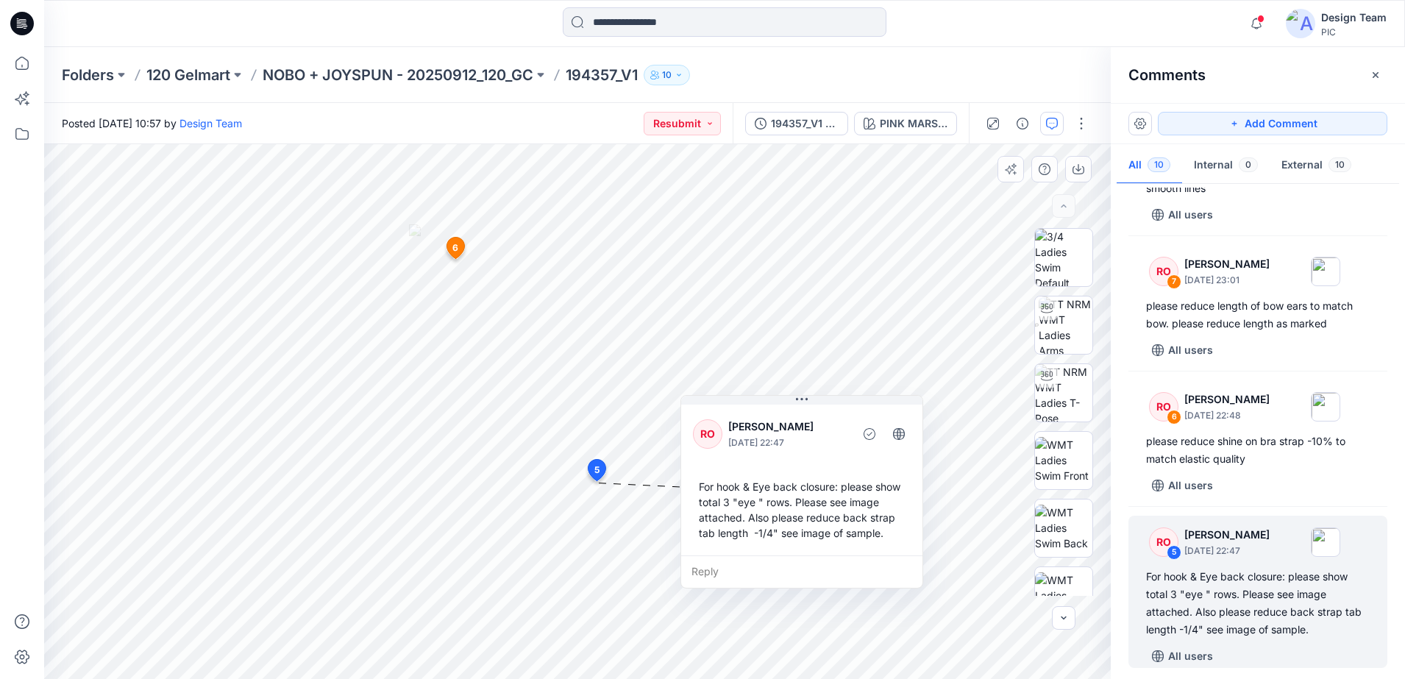
drag, startPoint x: 741, startPoint y: 506, endPoint x: 847, endPoint y: 413, distance: 141.8
click at [847, 413] on div at bounding box center [849, 433] width 4 height 40
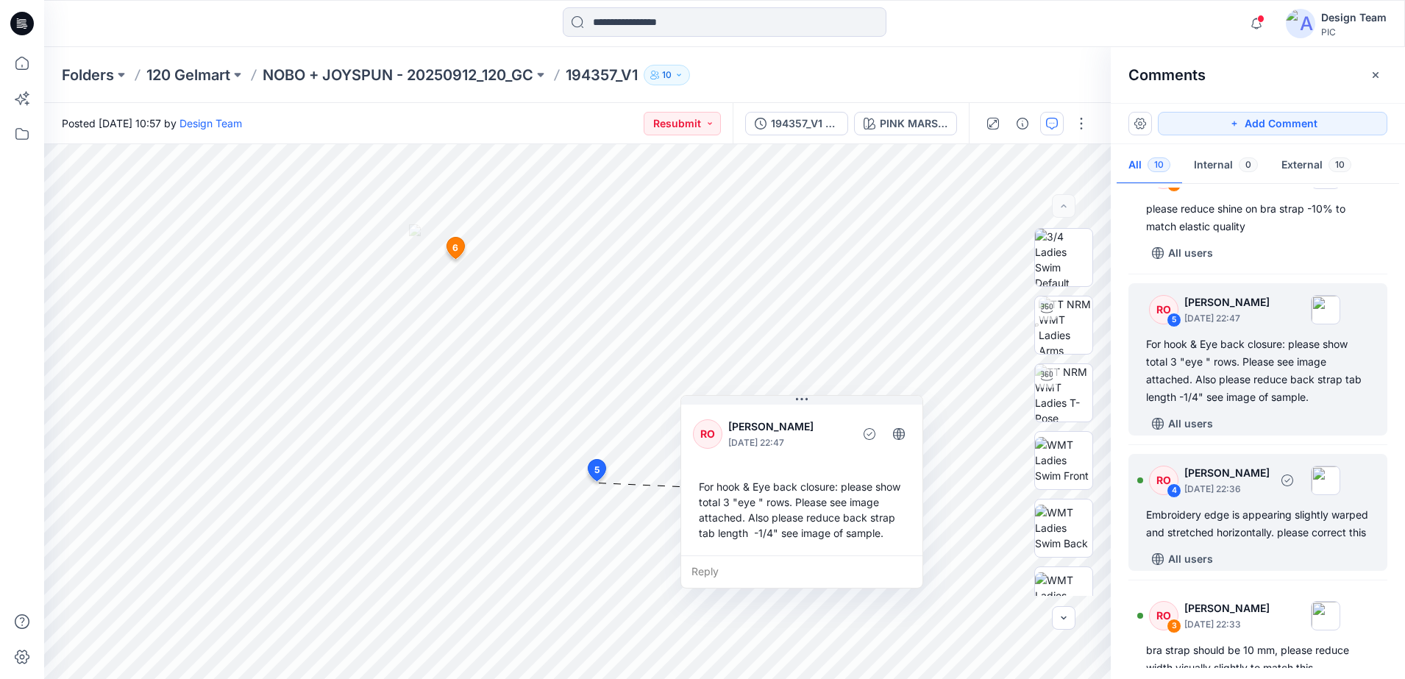
scroll to position [633, 0]
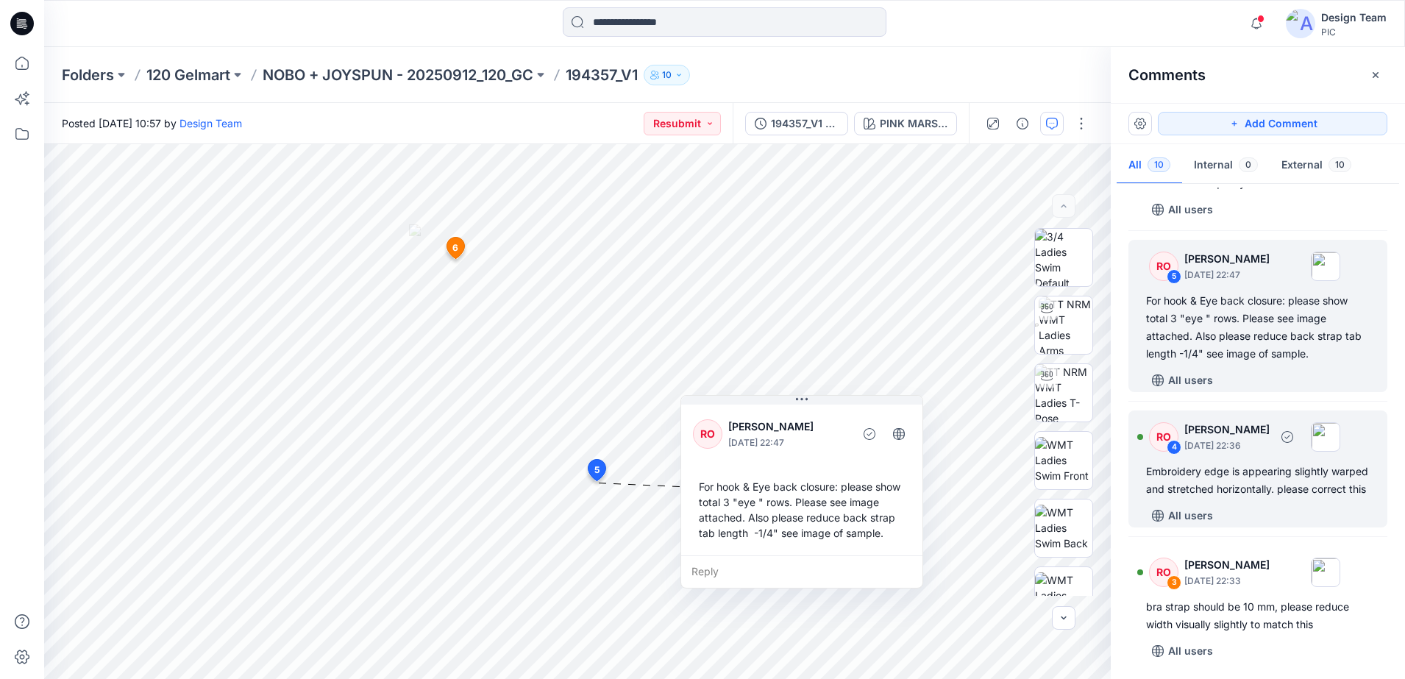
click at [983, 441] on div "RO" at bounding box center [1163, 436] width 29 height 29
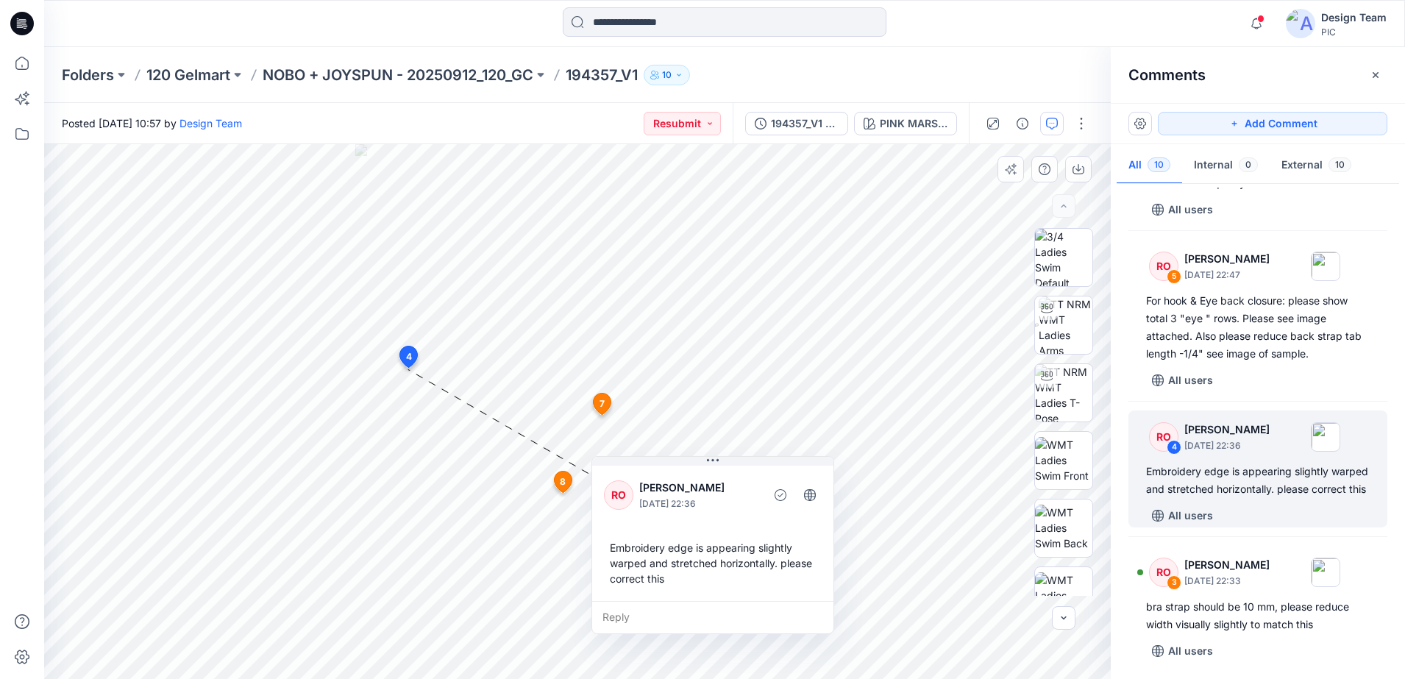
drag, startPoint x: 582, startPoint y: 457, endPoint x: 788, endPoint y: 538, distance: 221.2
click at [788, 532] on div "Embroidery edge is appearing slightly warped and stretched horizontally. please…" at bounding box center [713, 563] width 218 height 58
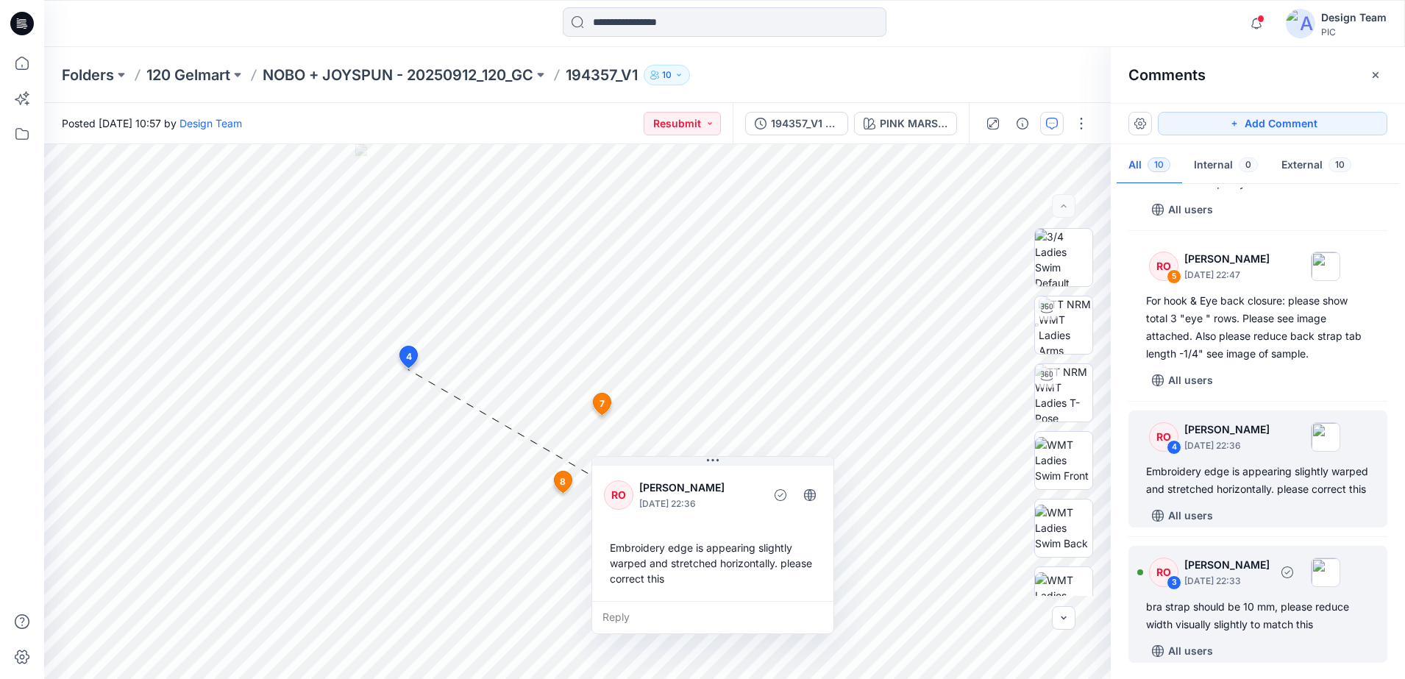
scroll to position [725, 0]
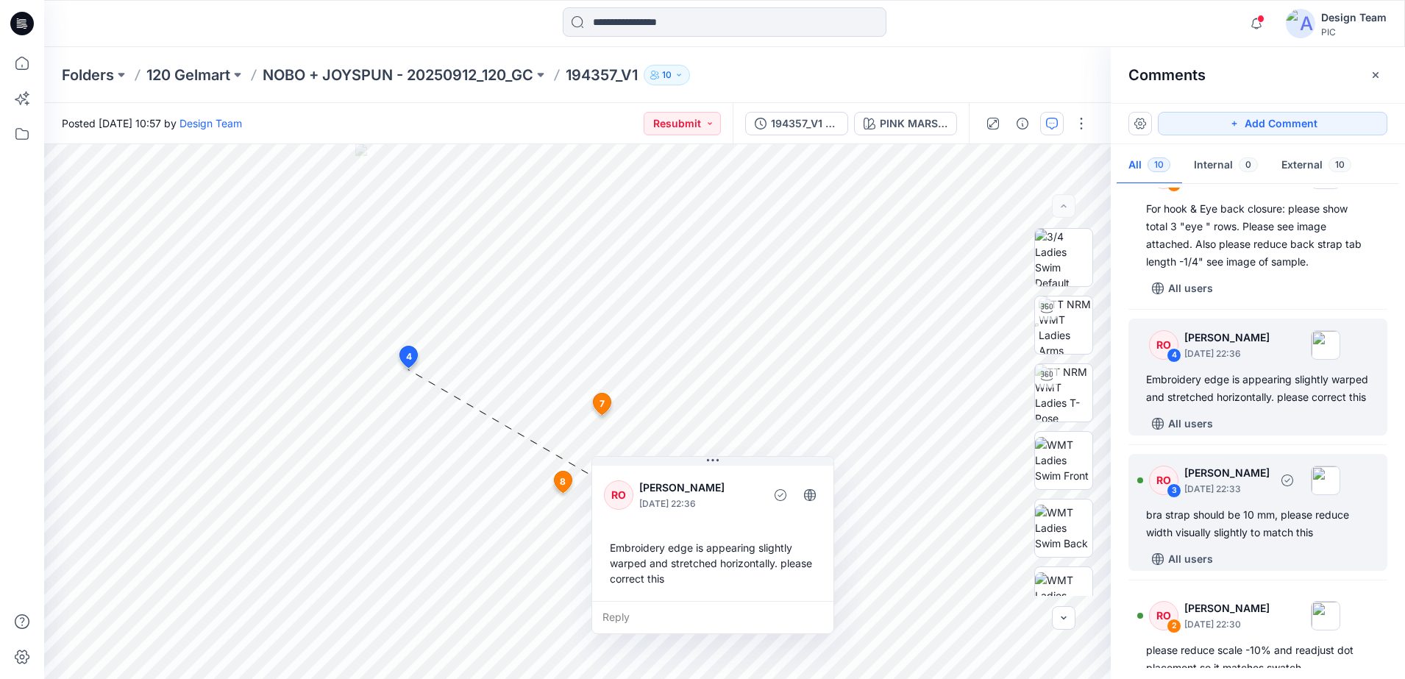
click at [983, 525] on div "bra strap should be 10 mm, please reduce width visually slightly to match this" at bounding box center [1258, 523] width 224 height 35
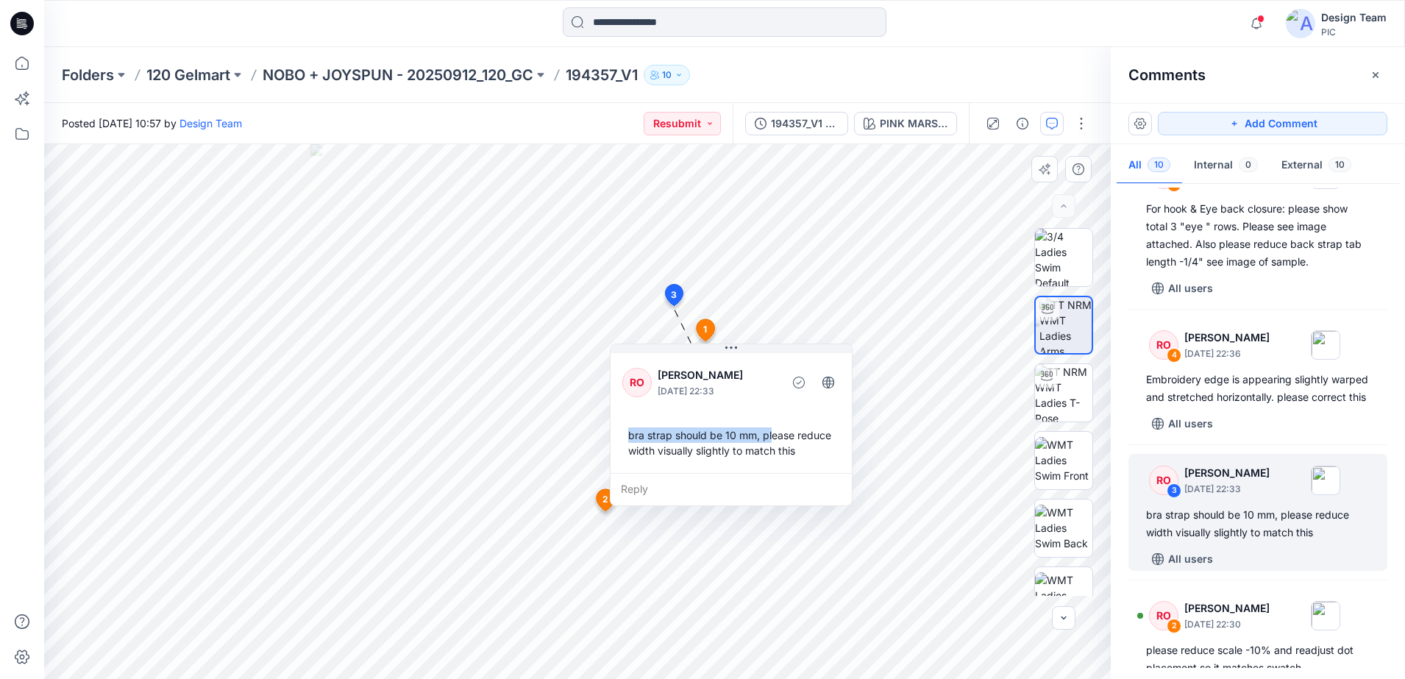
drag, startPoint x: 813, startPoint y: 396, endPoint x: 771, endPoint y: 425, distance: 50.6
click at [771, 425] on div "bra strap should be 10 mm, please reduce width visually slightly to match this" at bounding box center [731, 442] width 218 height 43
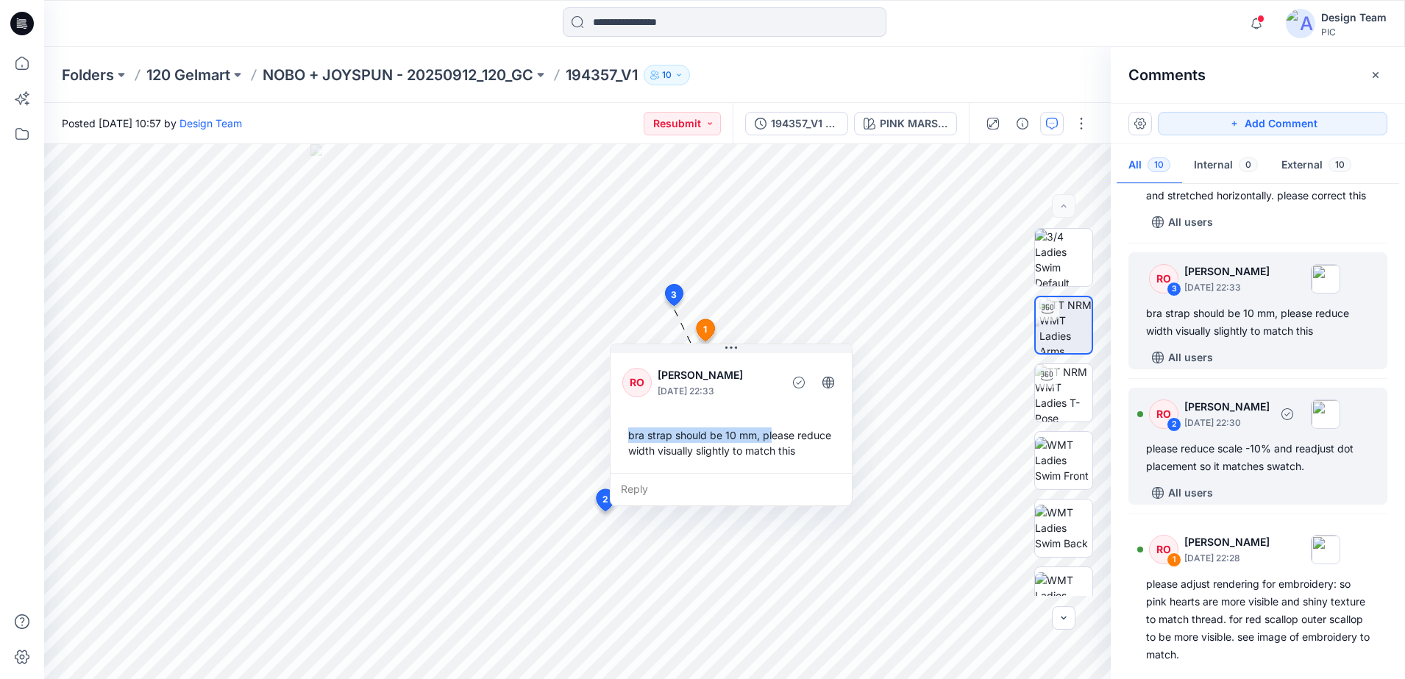
scroll to position [978, 0]
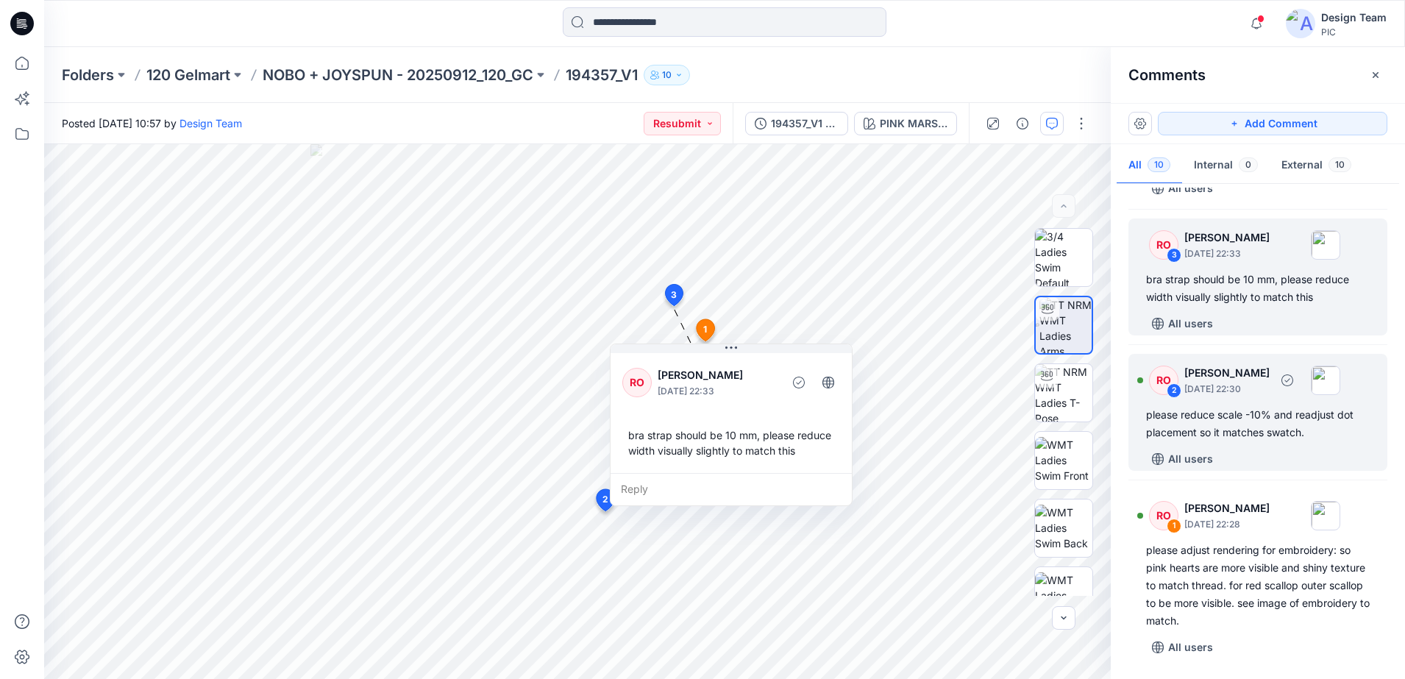
click at [983, 403] on div "RO 2 [PERSON_NAME] [DATE] 22:30 please reduce scale -10% and readjust dot place…" at bounding box center [1257, 412] width 259 height 117
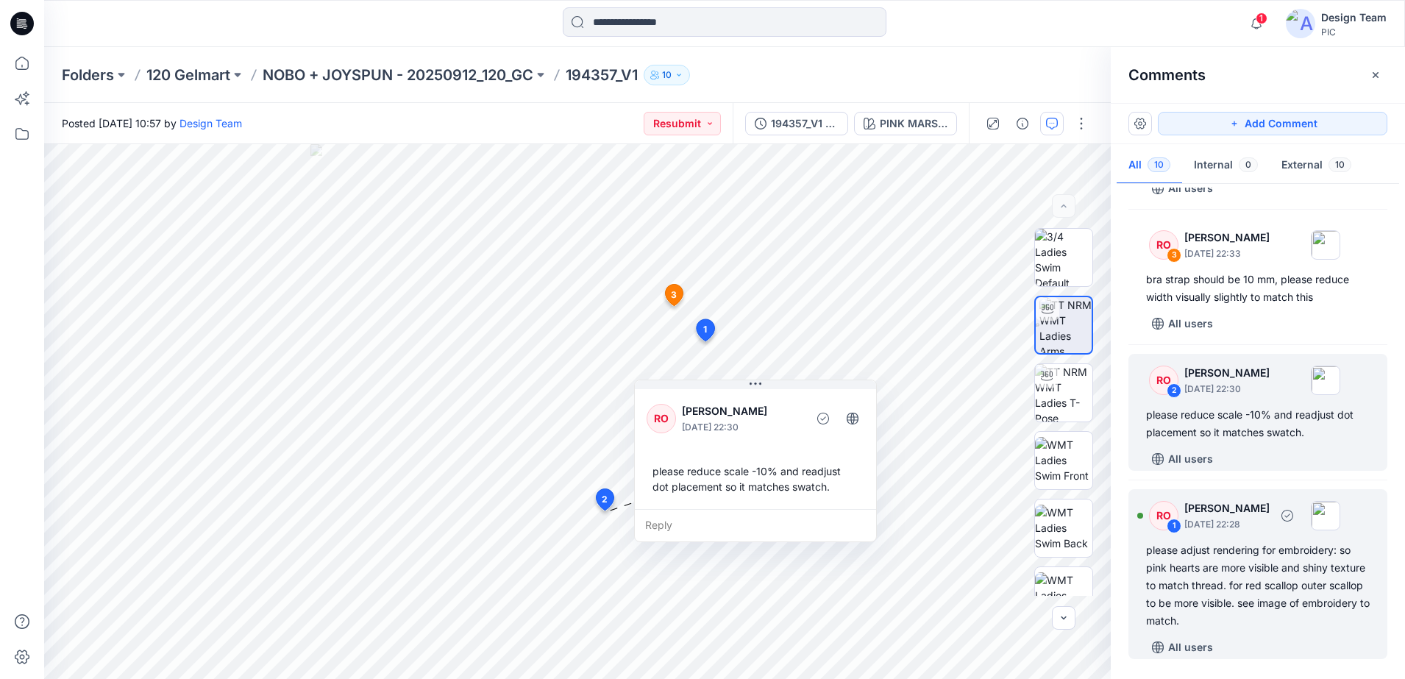
click at [983, 532] on div "RO 1 [PERSON_NAME] [DATE] 22:28" at bounding box center [1238, 515] width 203 height 40
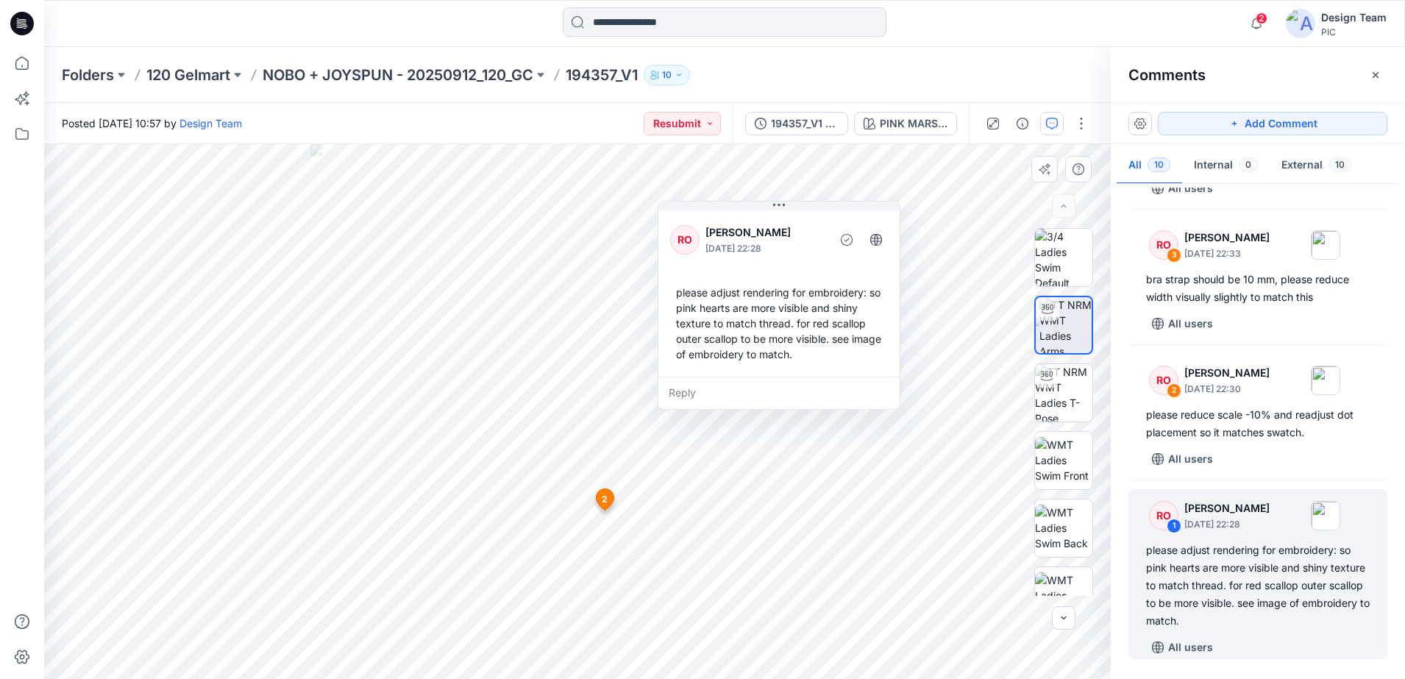
drag, startPoint x: 864, startPoint y: 379, endPoint x: 877, endPoint y: 402, distance: 25.7
click at [877, 402] on div "Reply" at bounding box center [778, 393] width 241 height 32
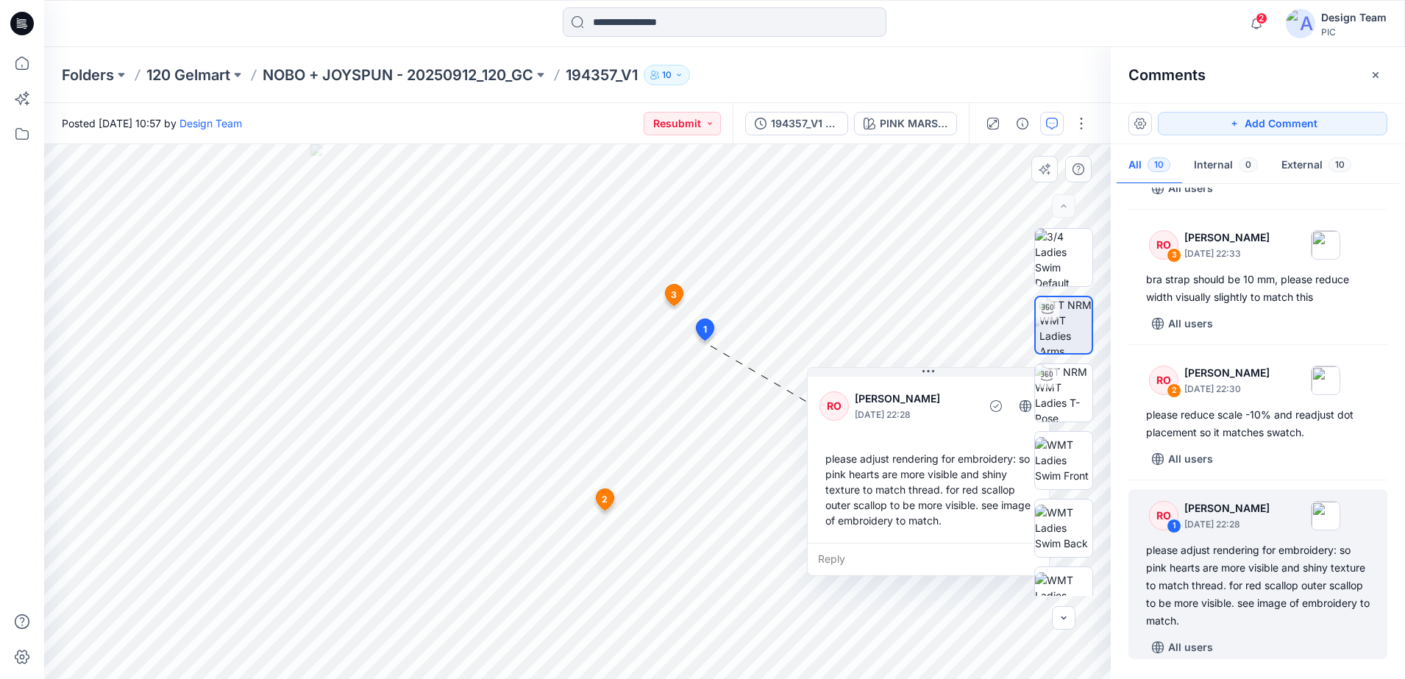
drag, startPoint x: 830, startPoint y: 381, endPoint x: 980, endPoint y: 546, distance: 222.9
click at [980, 532] on div "Reply" at bounding box center [927, 559] width 241 height 32
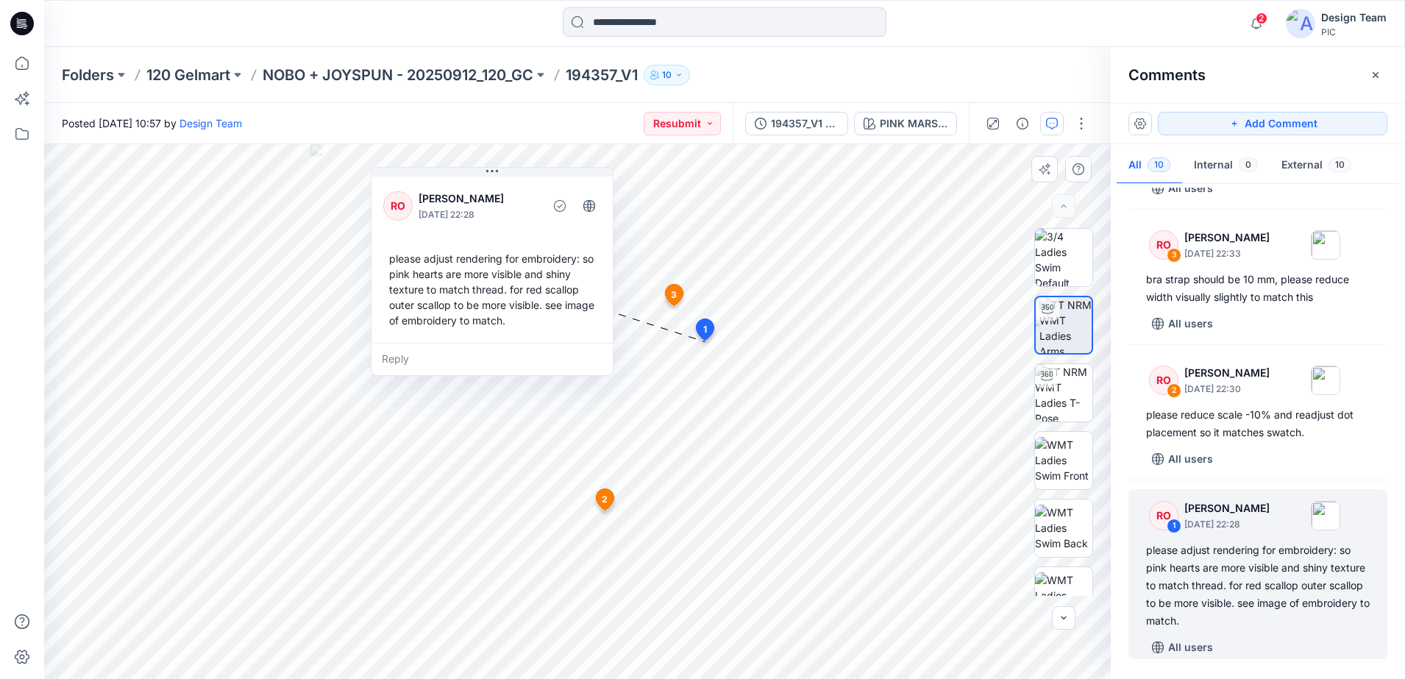
drag, startPoint x: 938, startPoint y: 558, endPoint x: 552, endPoint y: 352, distance: 438.6
click at [546, 352] on div "Reply" at bounding box center [491, 359] width 241 height 32
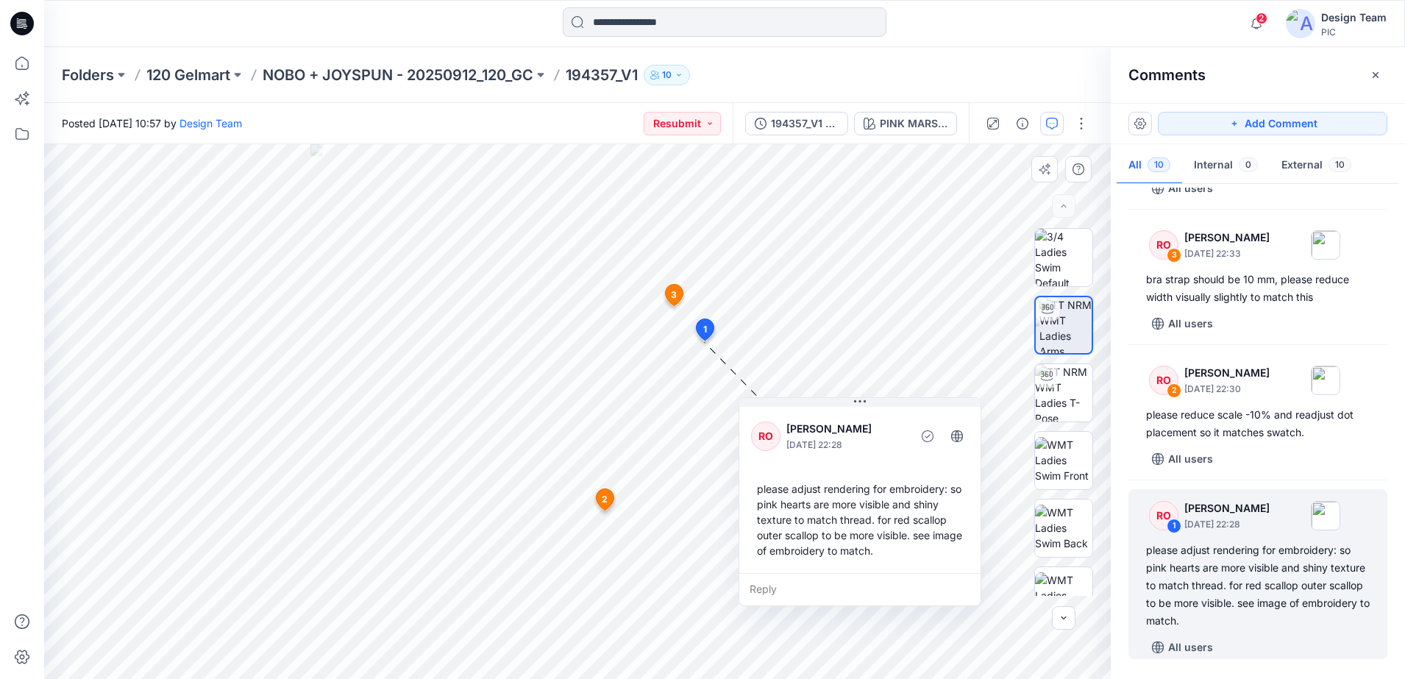
drag, startPoint x: 554, startPoint y: 352, endPoint x: 878, endPoint y: 589, distance: 402.0
click at [878, 532] on div "Reply" at bounding box center [859, 589] width 241 height 32
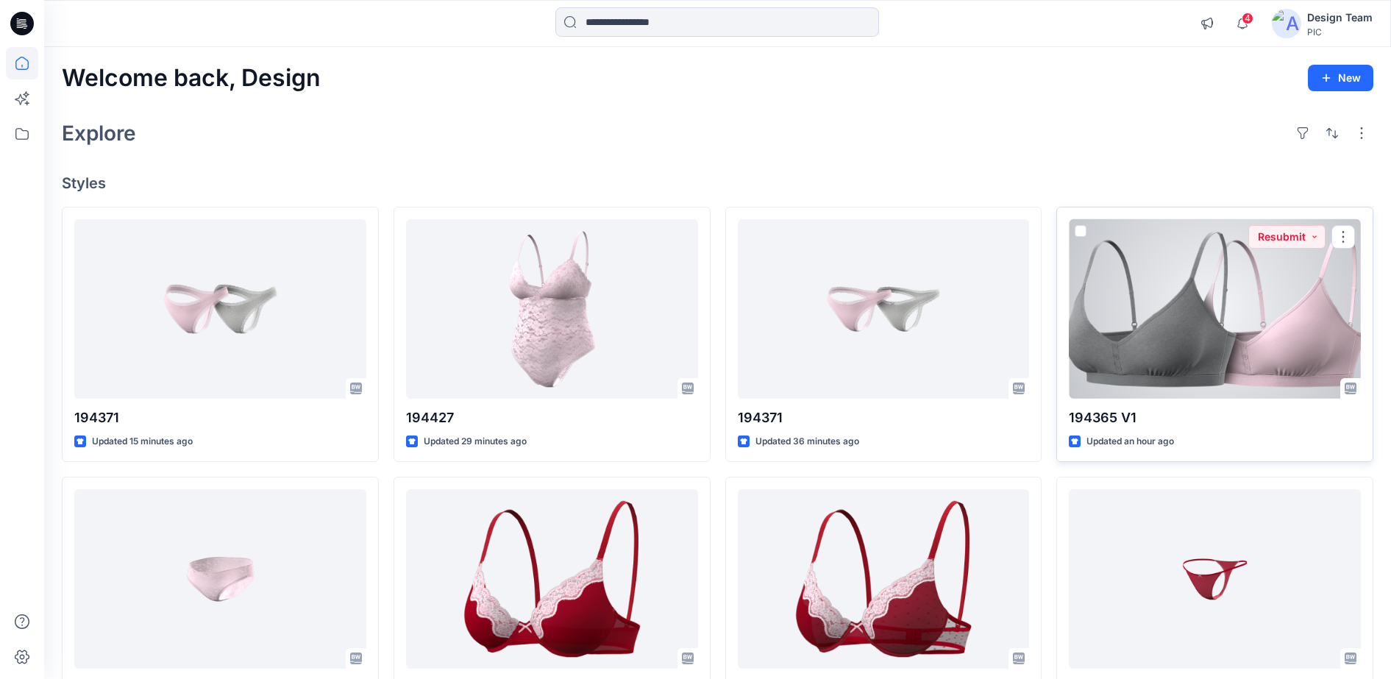
click at [983, 269] on div at bounding box center [1215, 309] width 292 height 180
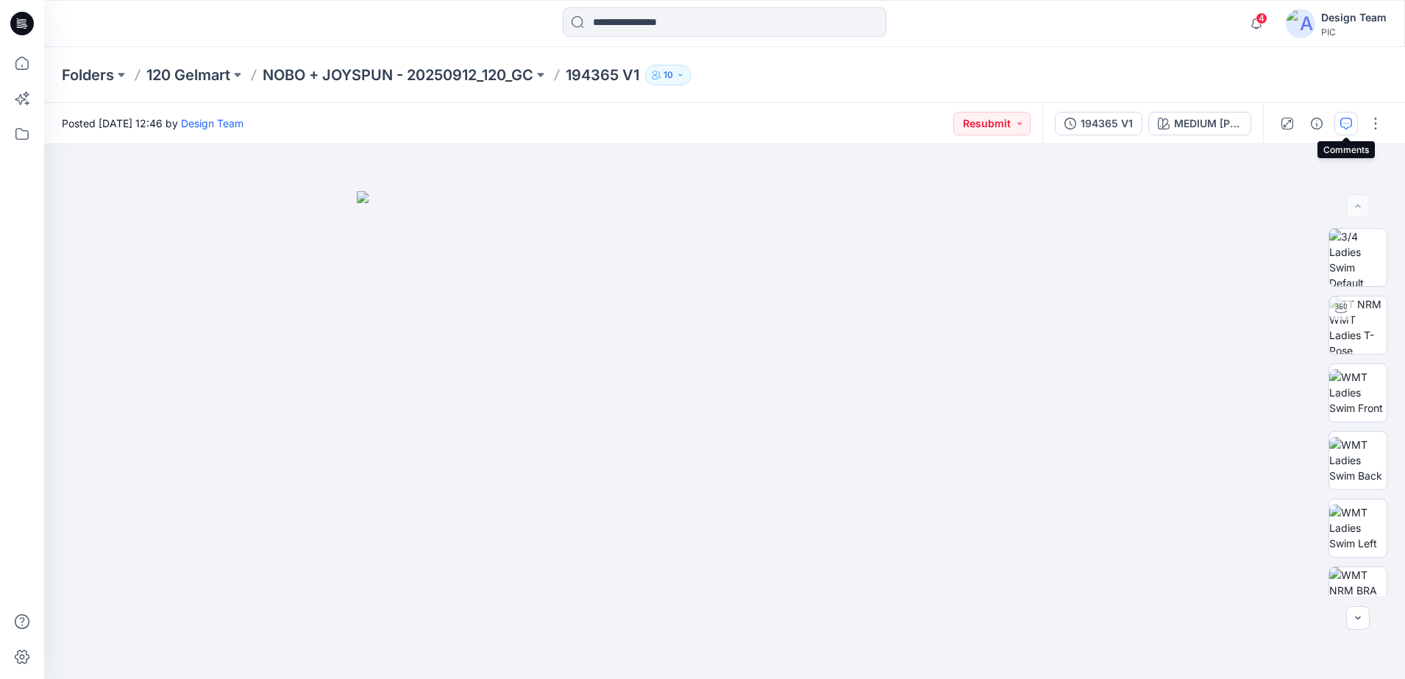
click at [983, 124] on icon "button" at bounding box center [1346, 124] width 12 height 12
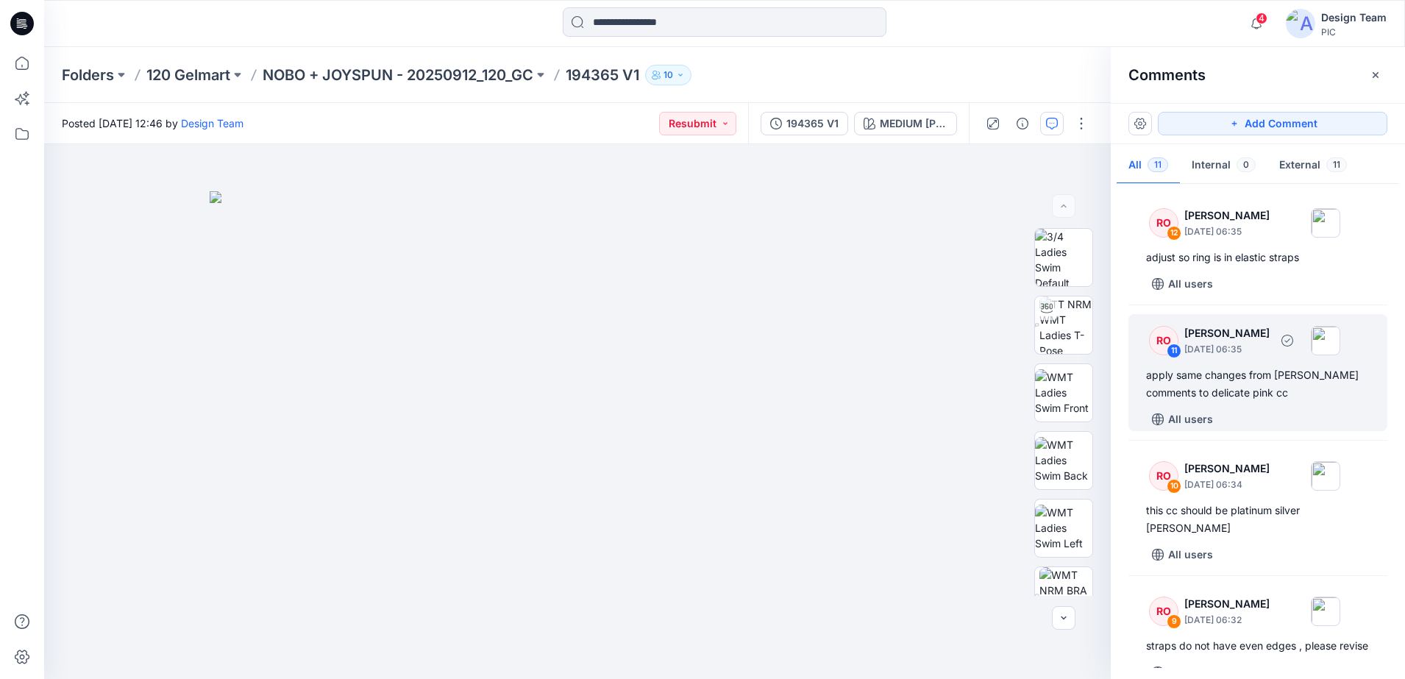
click at [983, 345] on div "11" at bounding box center [1173, 350] width 15 height 15
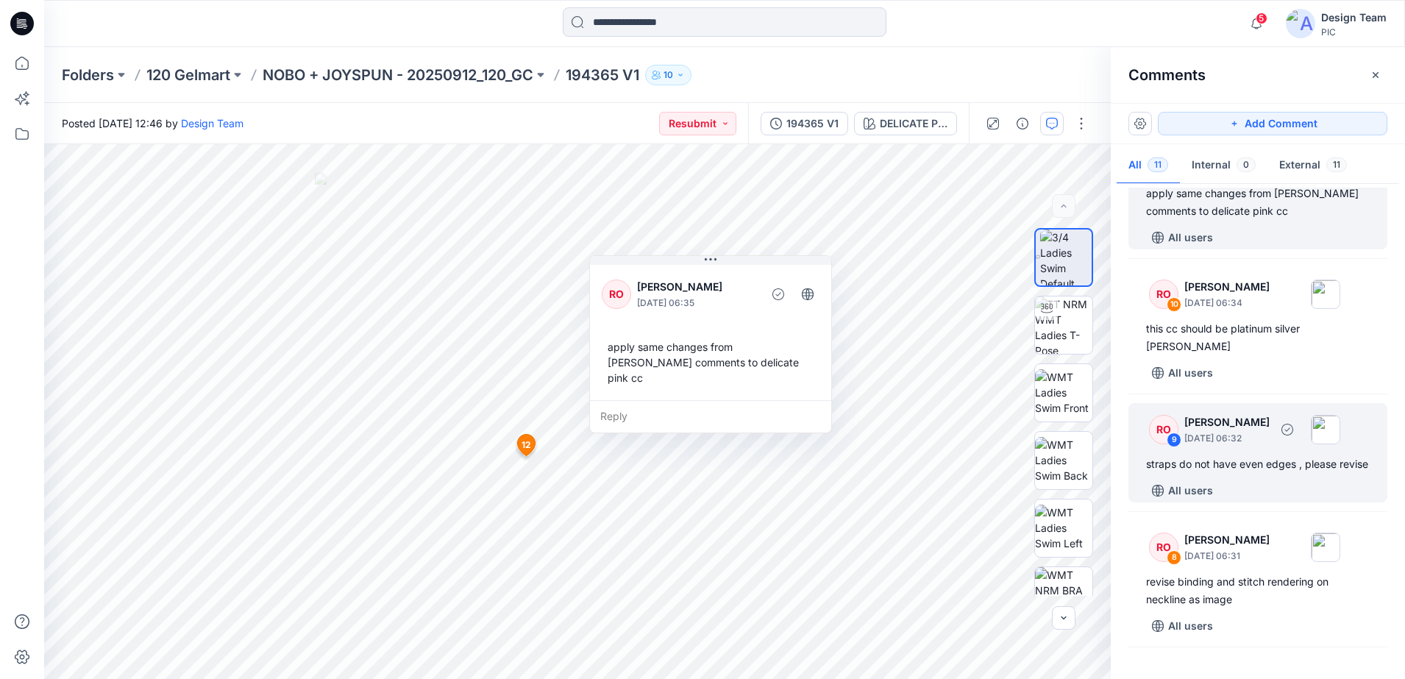
scroll to position [184, 0]
click at [983, 437] on div "RO 9" at bounding box center [1157, 427] width 41 height 29
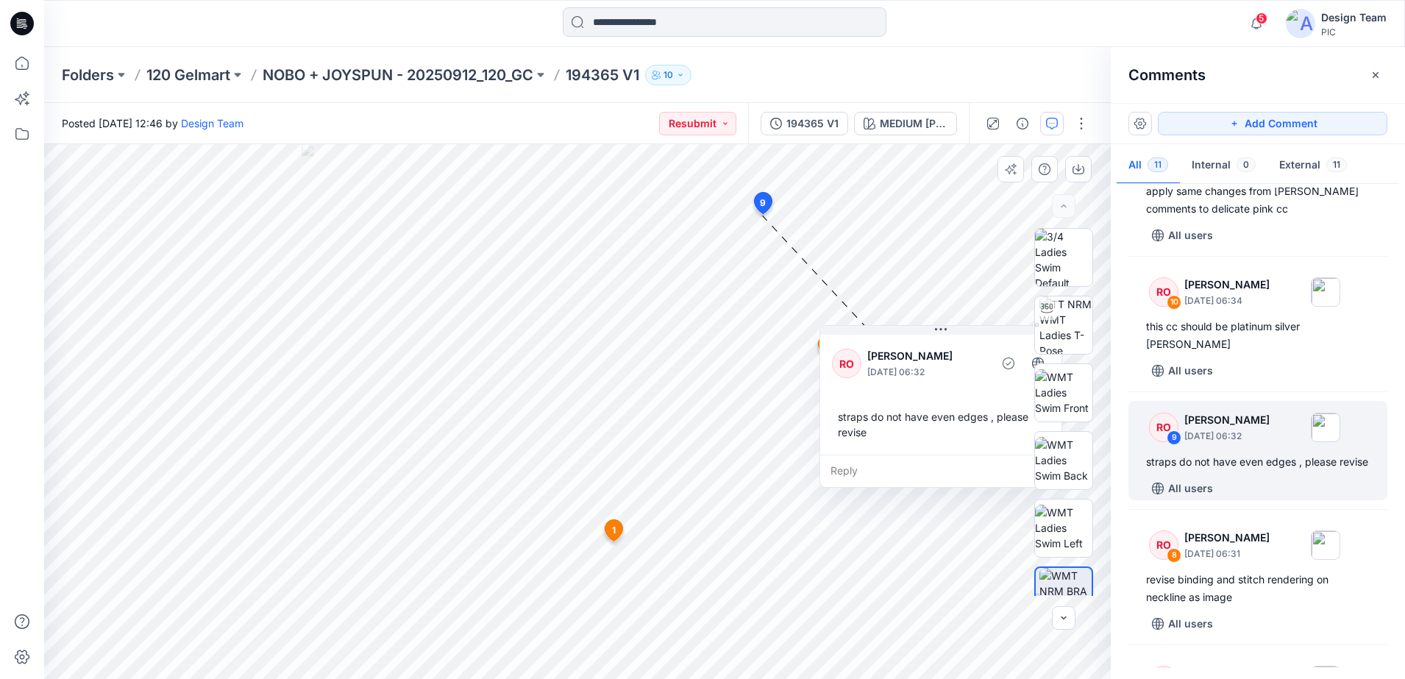
drag, startPoint x: 705, startPoint y: 280, endPoint x: 966, endPoint y: 384, distance: 280.2
click at [966, 384] on div "RO [PERSON_NAME] [DATE] 06:32 straps do not have even edges , please revise" at bounding box center [940, 393] width 241 height 123
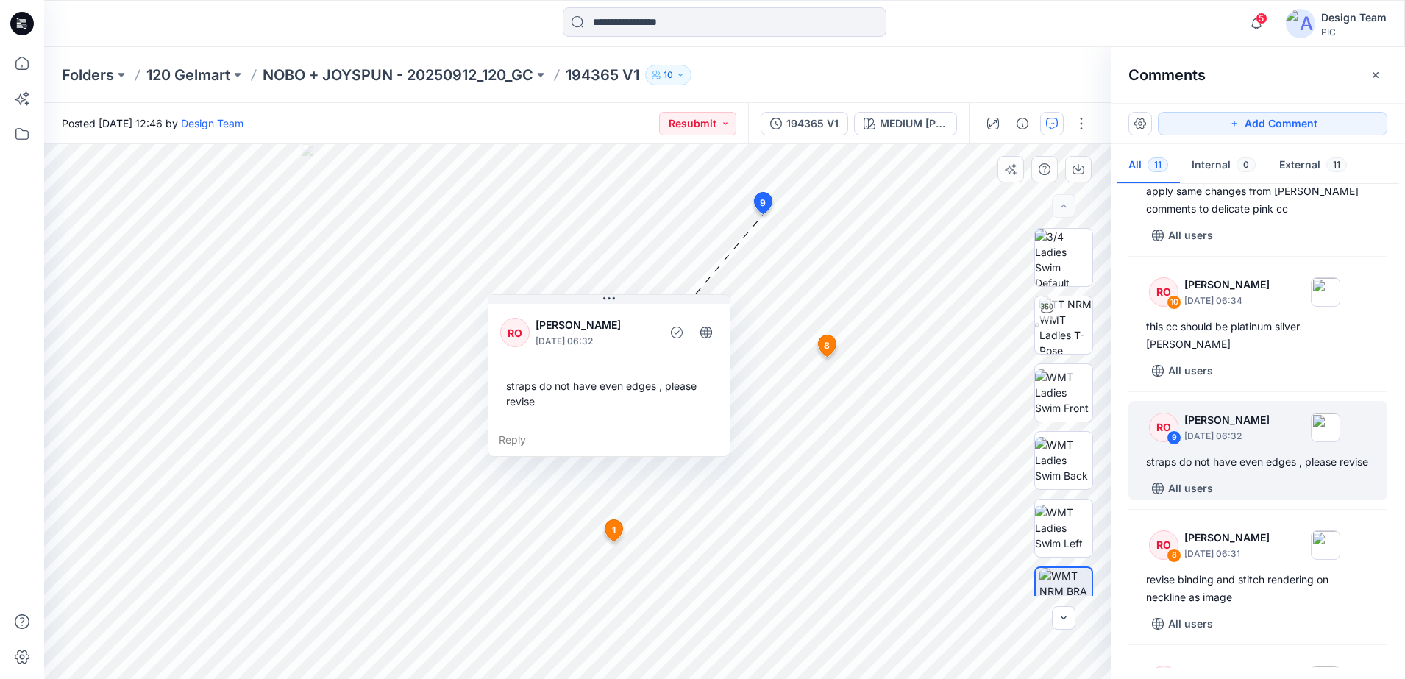
drag, startPoint x: 950, startPoint y: 360, endPoint x: 593, endPoint y: 323, distance: 359.3
click at [593, 323] on p "[PERSON_NAME]" at bounding box center [595, 325] width 120 height 18
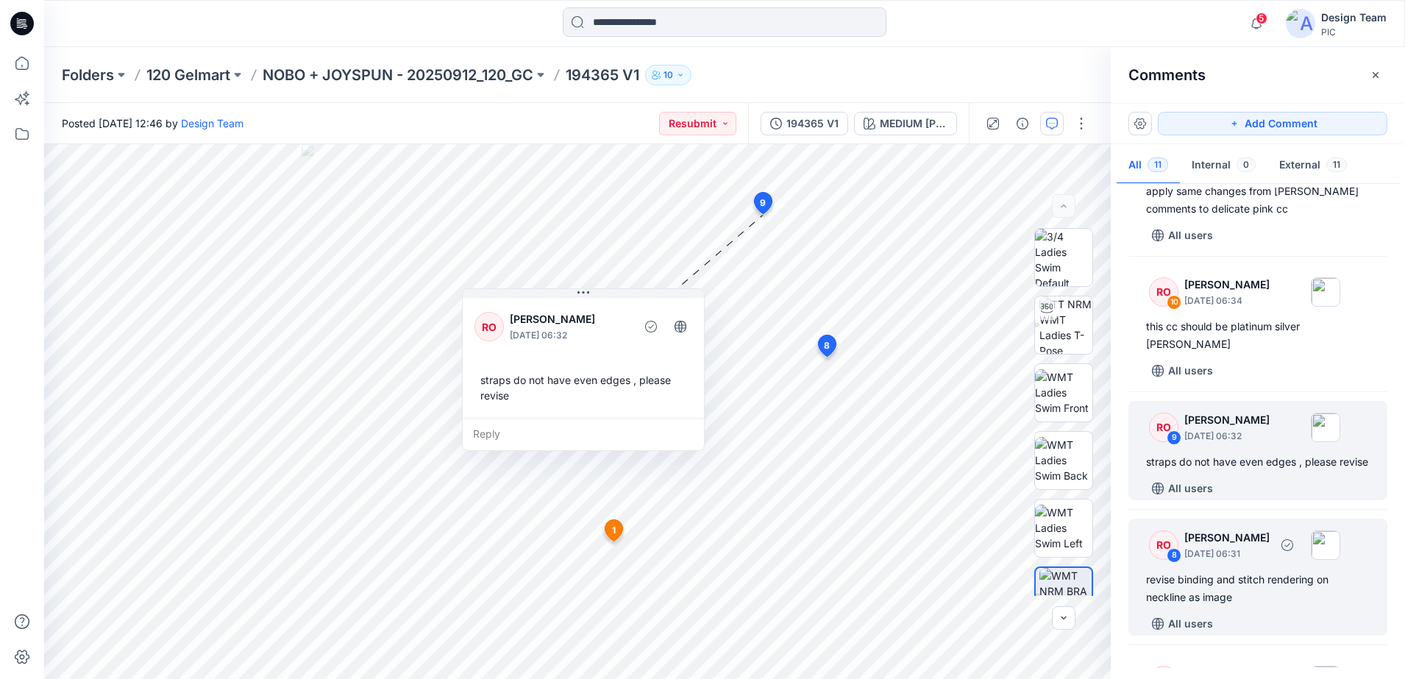
click at [983, 532] on div "RO" at bounding box center [1163, 544] width 29 height 29
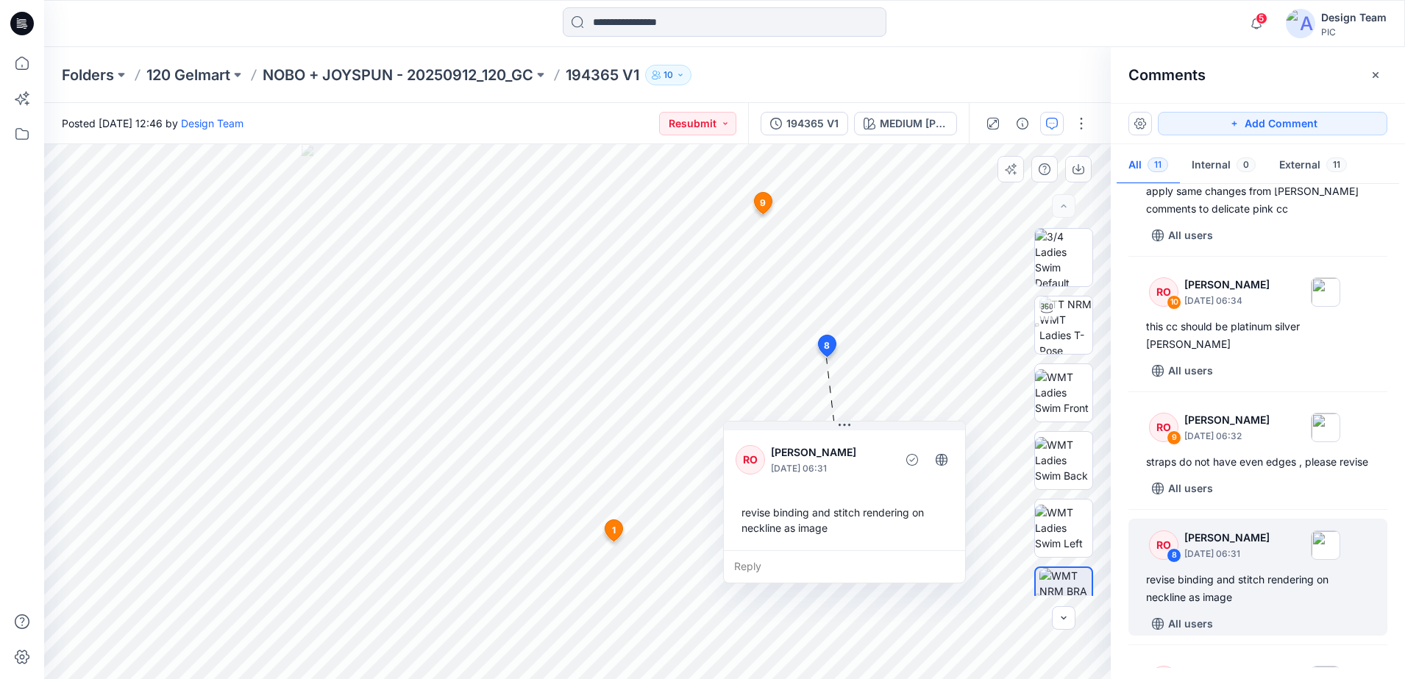
drag, startPoint x: 586, startPoint y: 449, endPoint x: 758, endPoint y: 443, distance: 172.2
click at [735, 457] on div "RO [PERSON_NAME] [DATE] 06:31 revise binding and stitch rendering on neckline a…" at bounding box center [844, 488] width 241 height 123
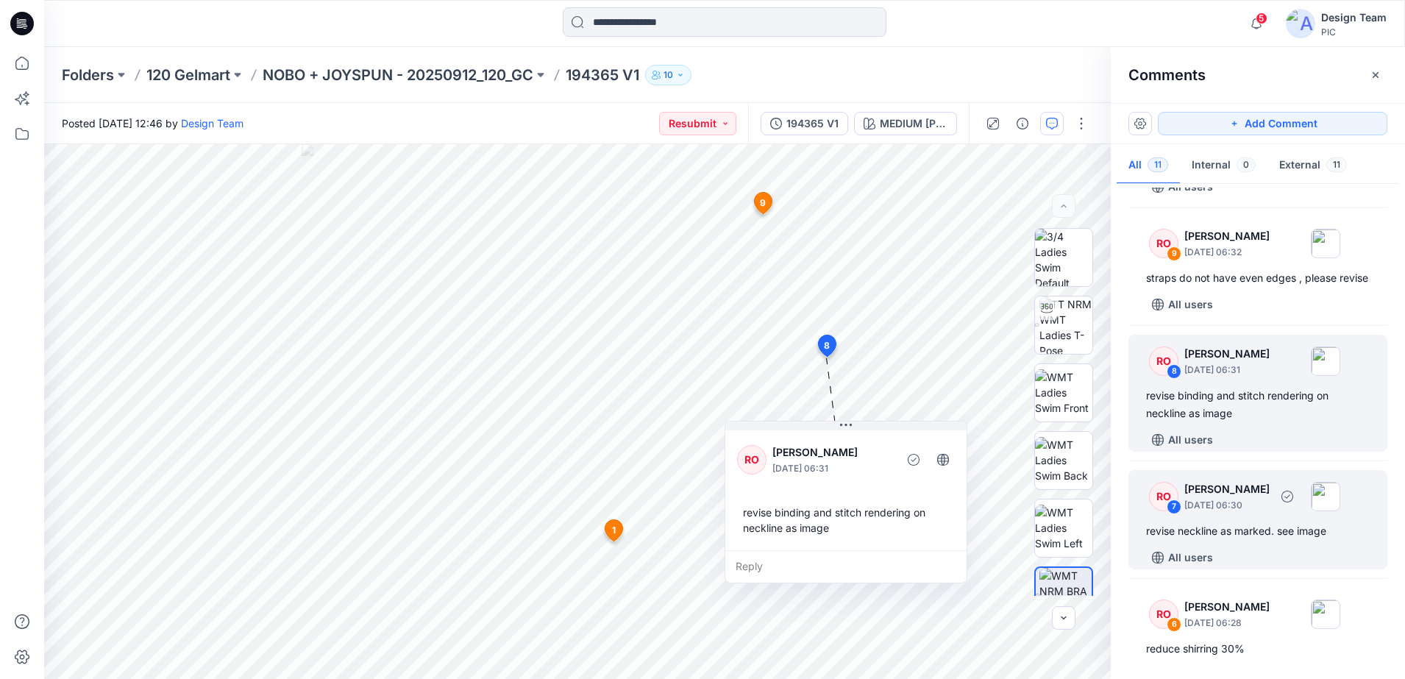
scroll to position [460, 0]
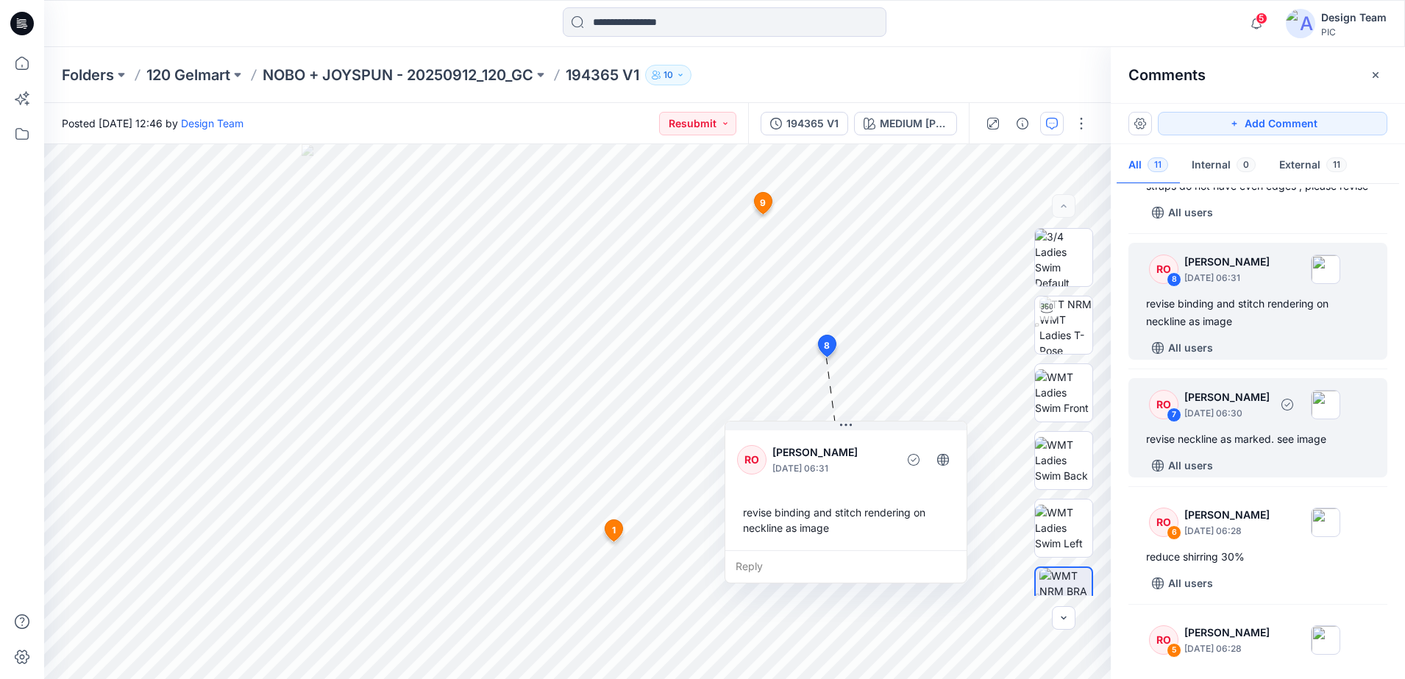
click at [983, 419] on div "RO" at bounding box center [1163, 404] width 29 height 29
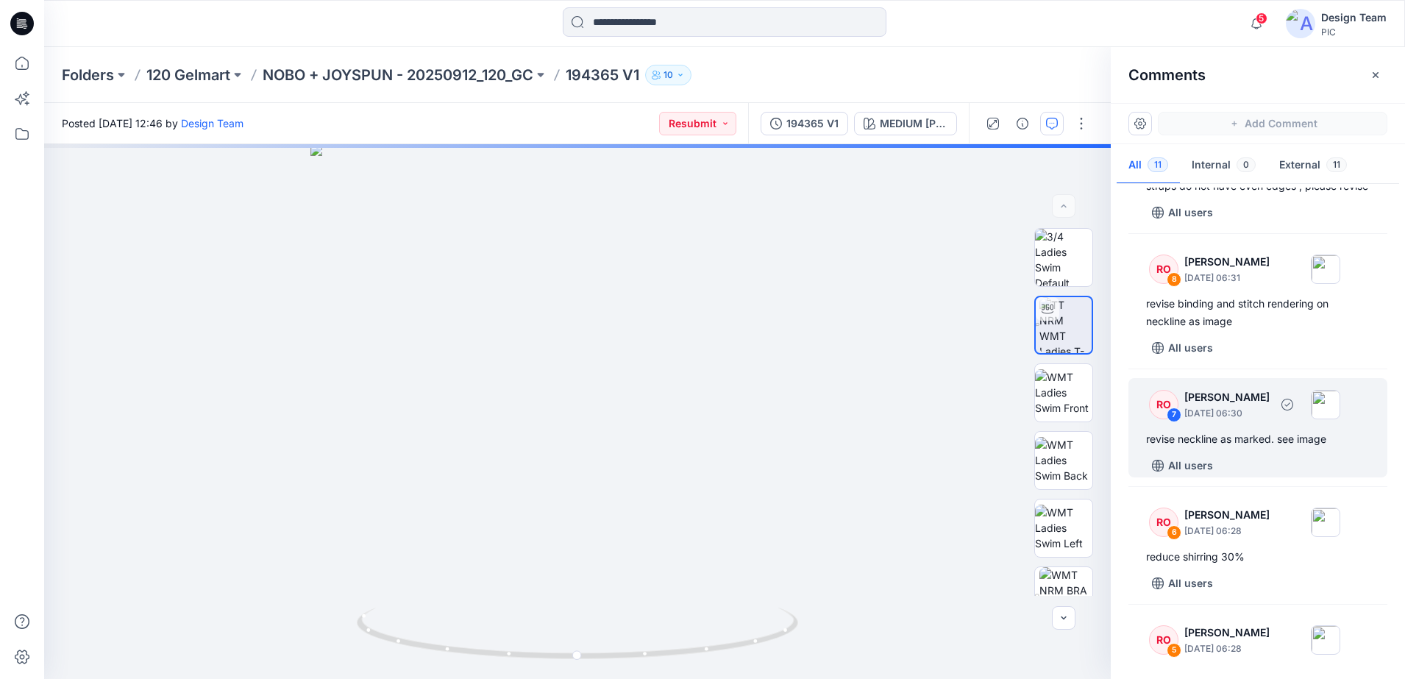
click at [983, 422] on div "7" at bounding box center [1173, 414] width 15 height 15
click at [983, 419] on div "RO" at bounding box center [1163, 404] width 29 height 29
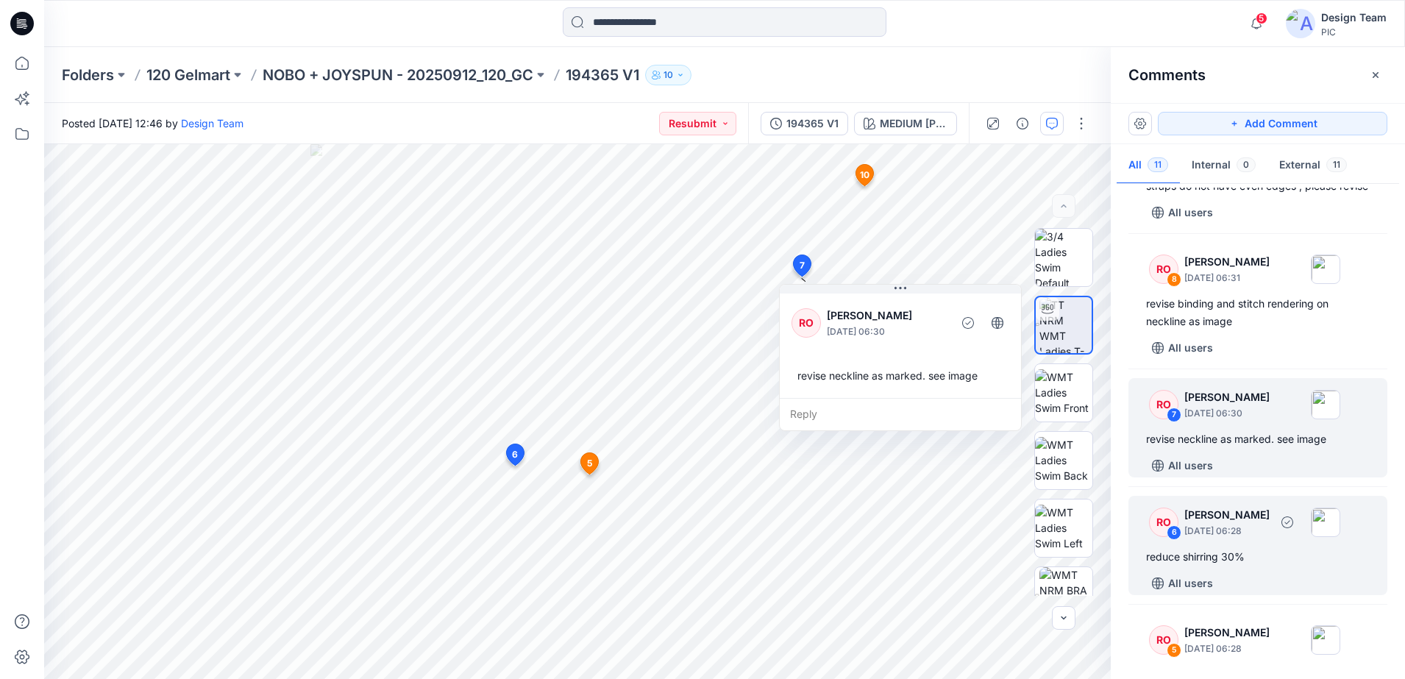
click at [983, 532] on div "RO" at bounding box center [1163, 521] width 29 height 29
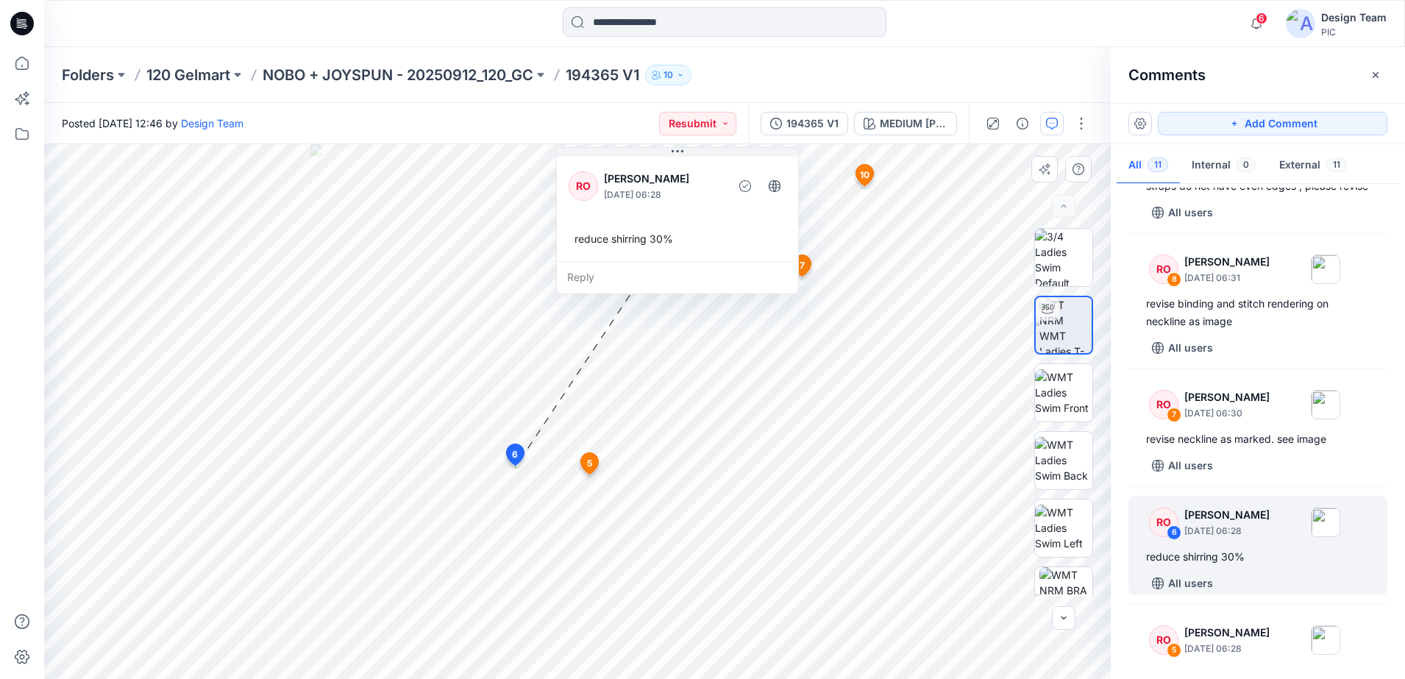
drag, startPoint x: 616, startPoint y: 535, endPoint x: 680, endPoint y: 188, distance: 353.7
click at [680, 188] on div "RO [PERSON_NAME] [DATE] 06:28 reduce shirring 30%" at bounding box center [677, 207] width 241 height 107
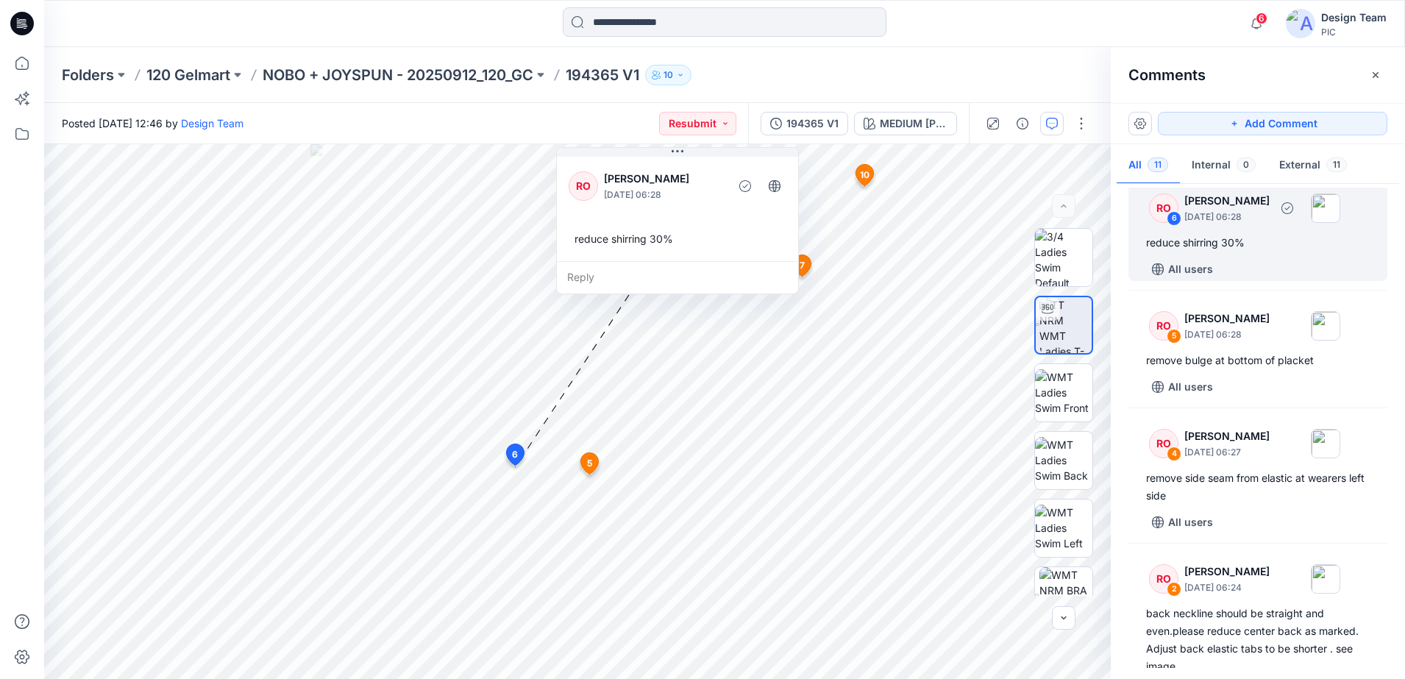
scroll to position [827, 0]
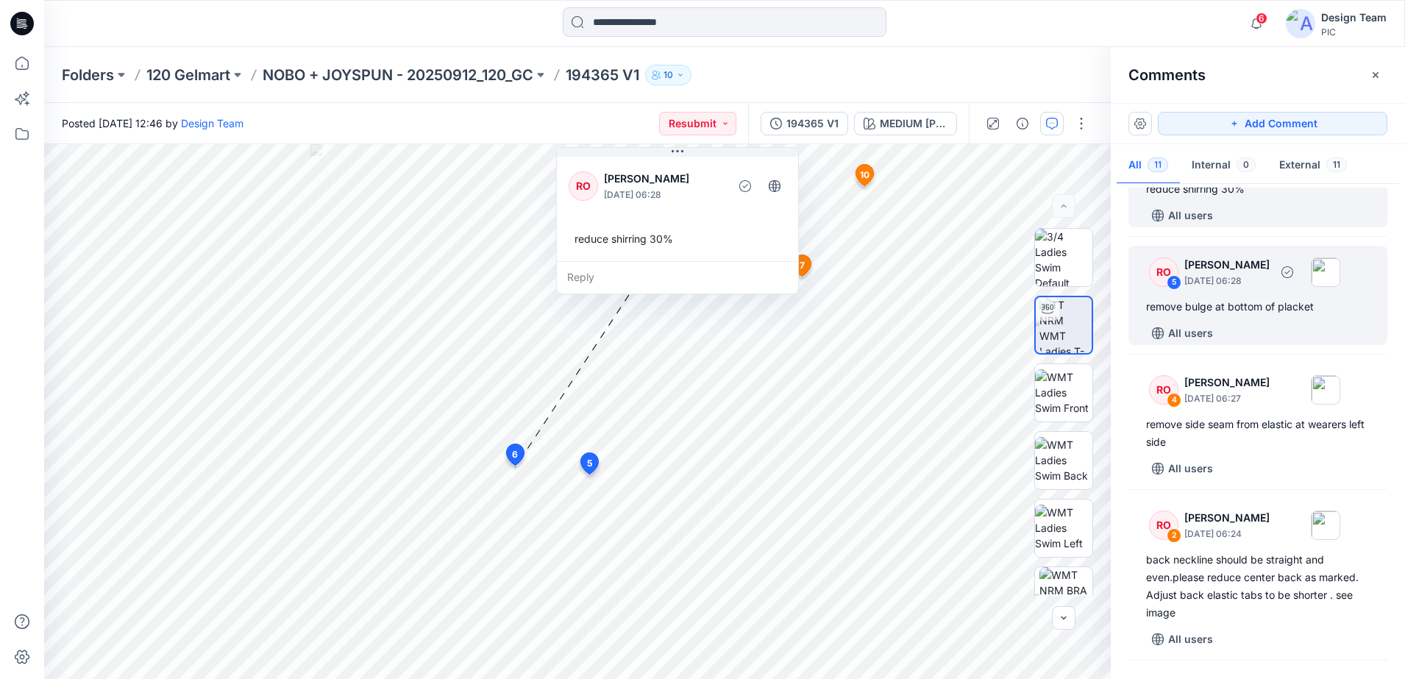
click at [983, 287] on div "RO" at bounding box center [1163, 271] width 29 height 29
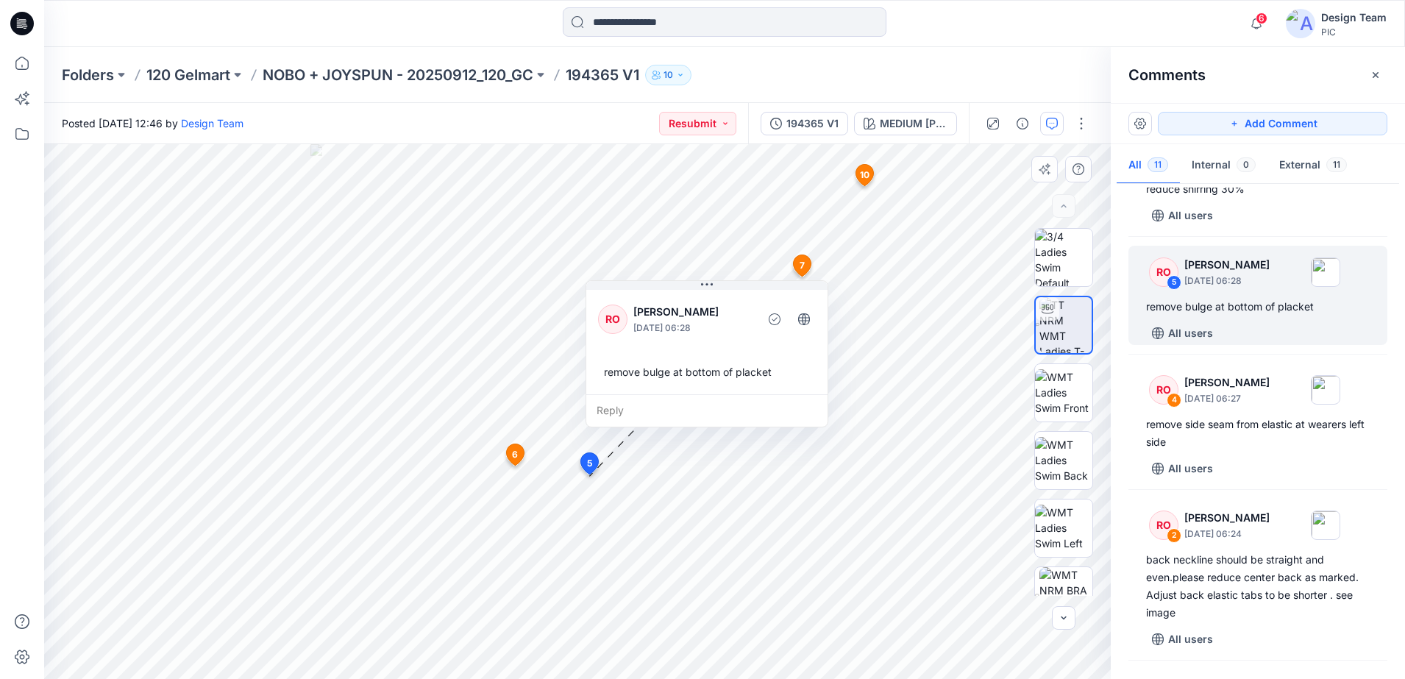
drag, startPoint x: 754, startPoint y: 611, endPoint x: 772, endPoint y: 411, distance: 200.9
click at [772, 411] on div "Reply" at bounding box center [706, 410] width 241 height 32
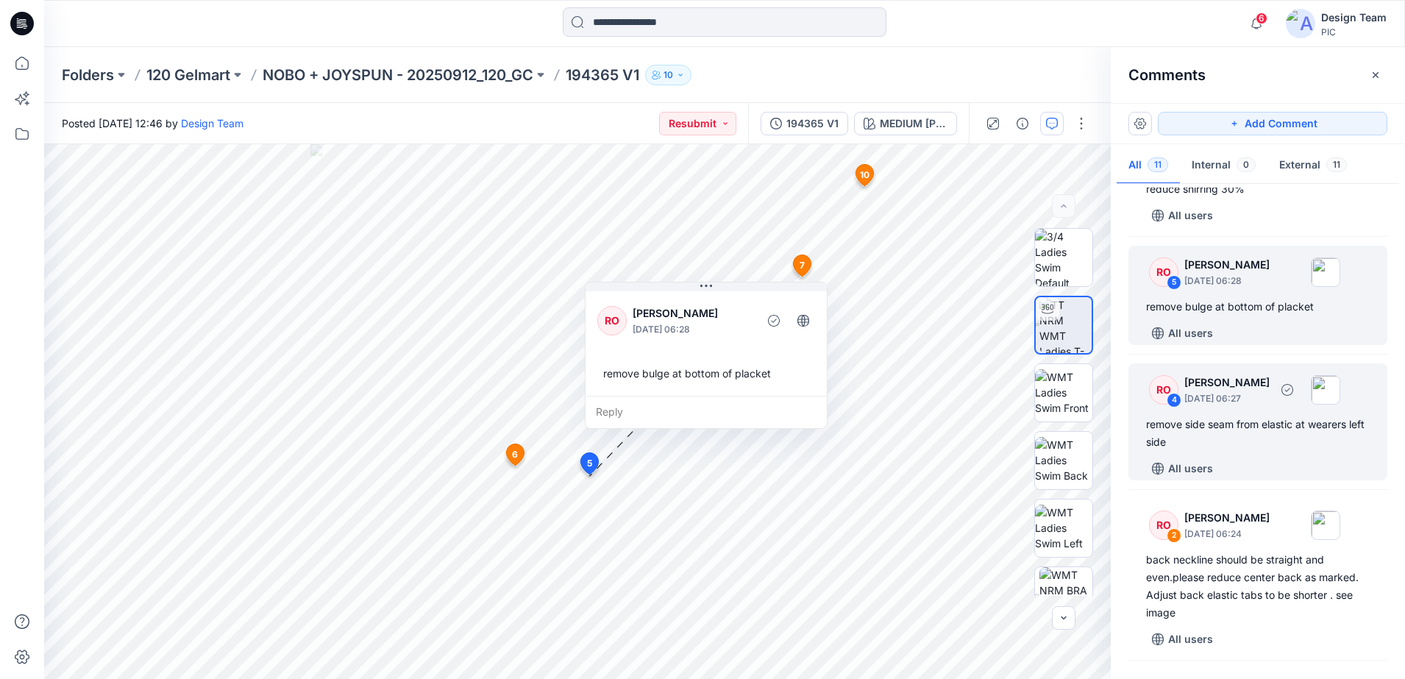
click at [983, 407] on div "4" at bounding box center [1173, 400] width 15 height 15
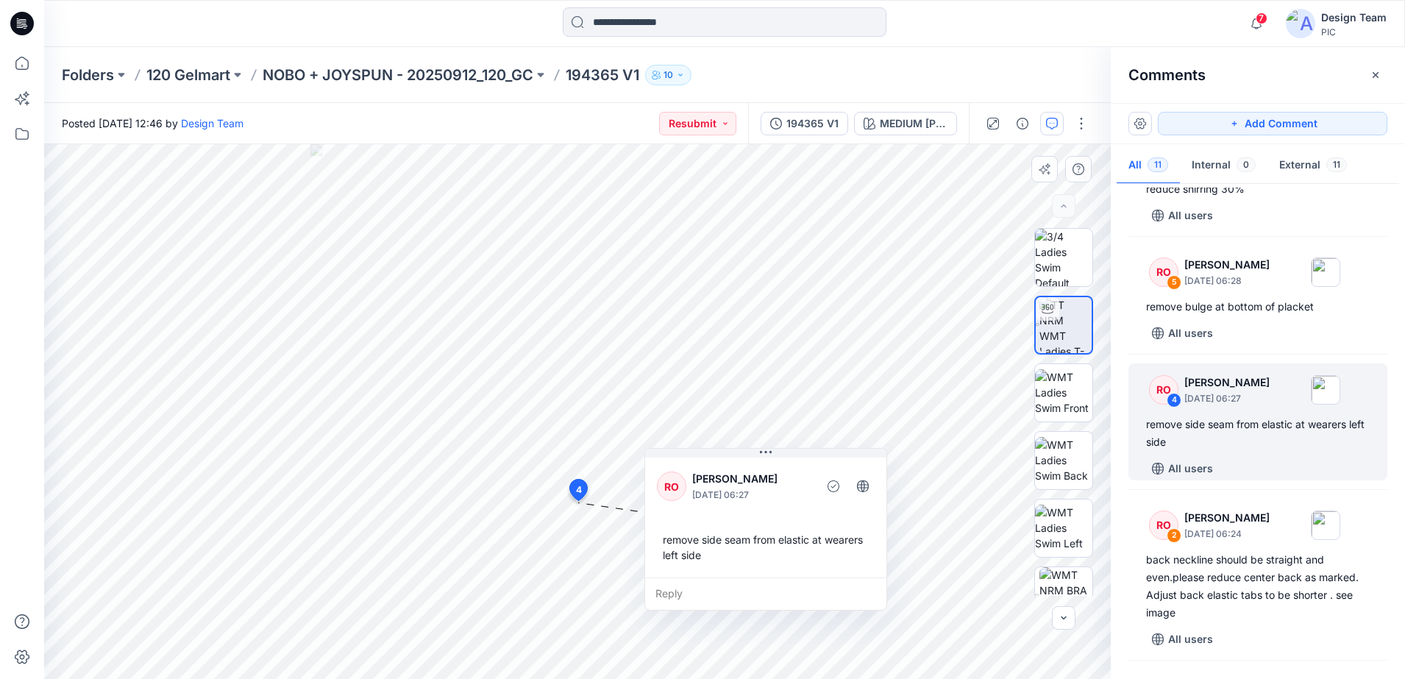
drag, startPoint x: 696, startPoint y: 651, endPoint x: 785, endPoint y: 591, distance: 107.5
click at [785, 532] on div "Reply" at bounding box center [765, 593] width 241 height 32
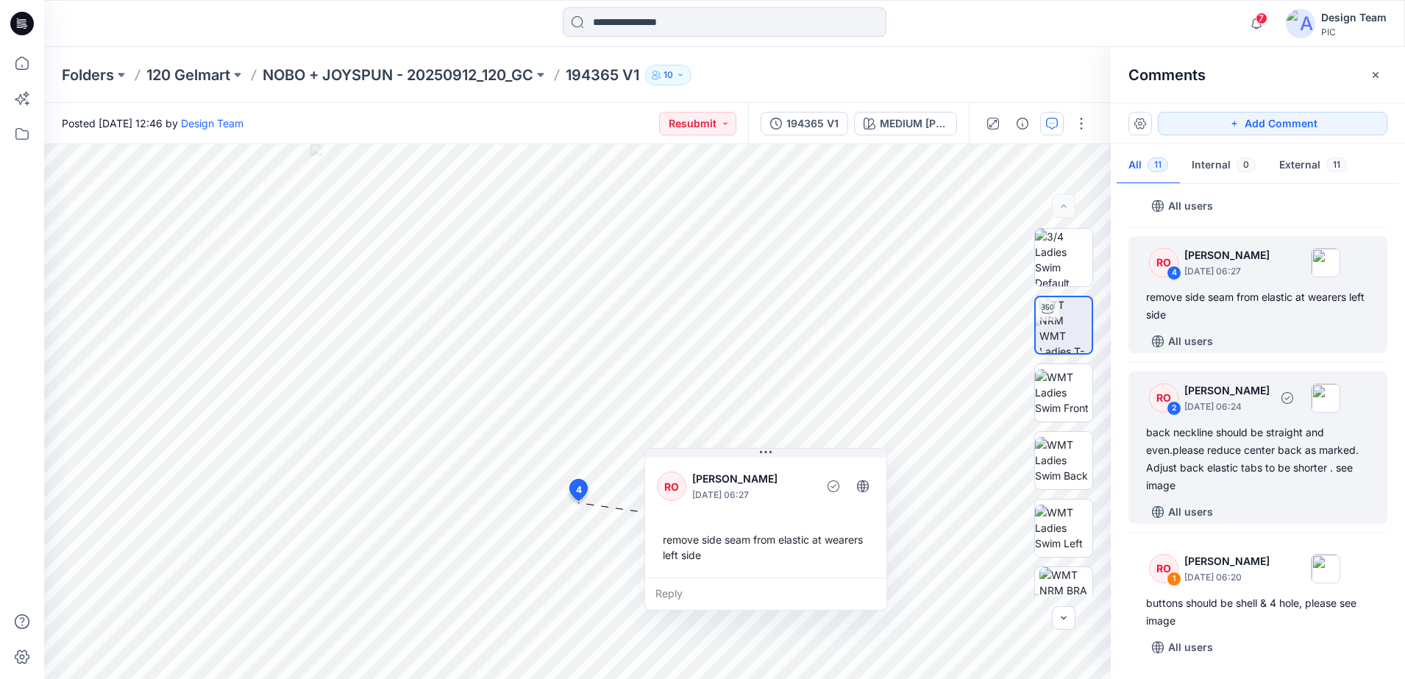
scroll to position [972, 0]
click at [983, 406] on div "2" at bounding box center [1173, 408] width 15 height 15
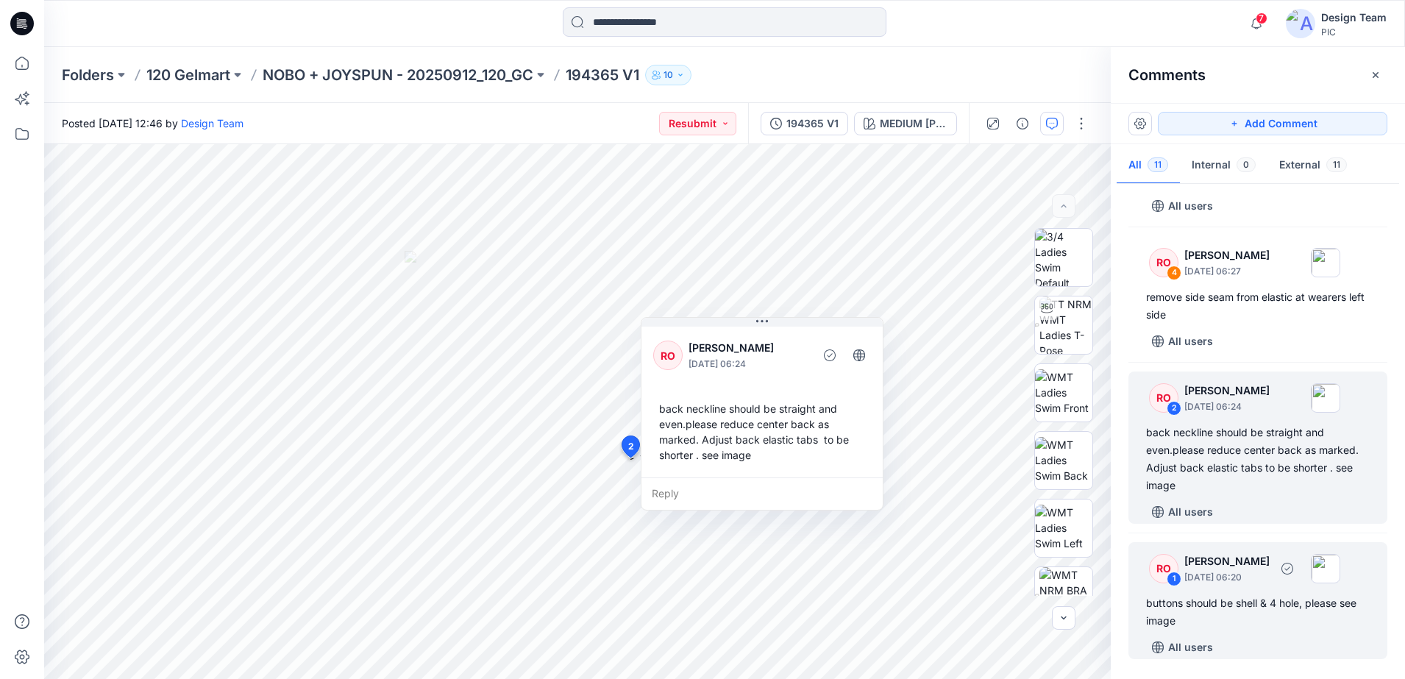
click at [983, 532] on div "buttons should be shell & 4 hole, please see image" at bounding box center [1258, 611] width 224 height 35
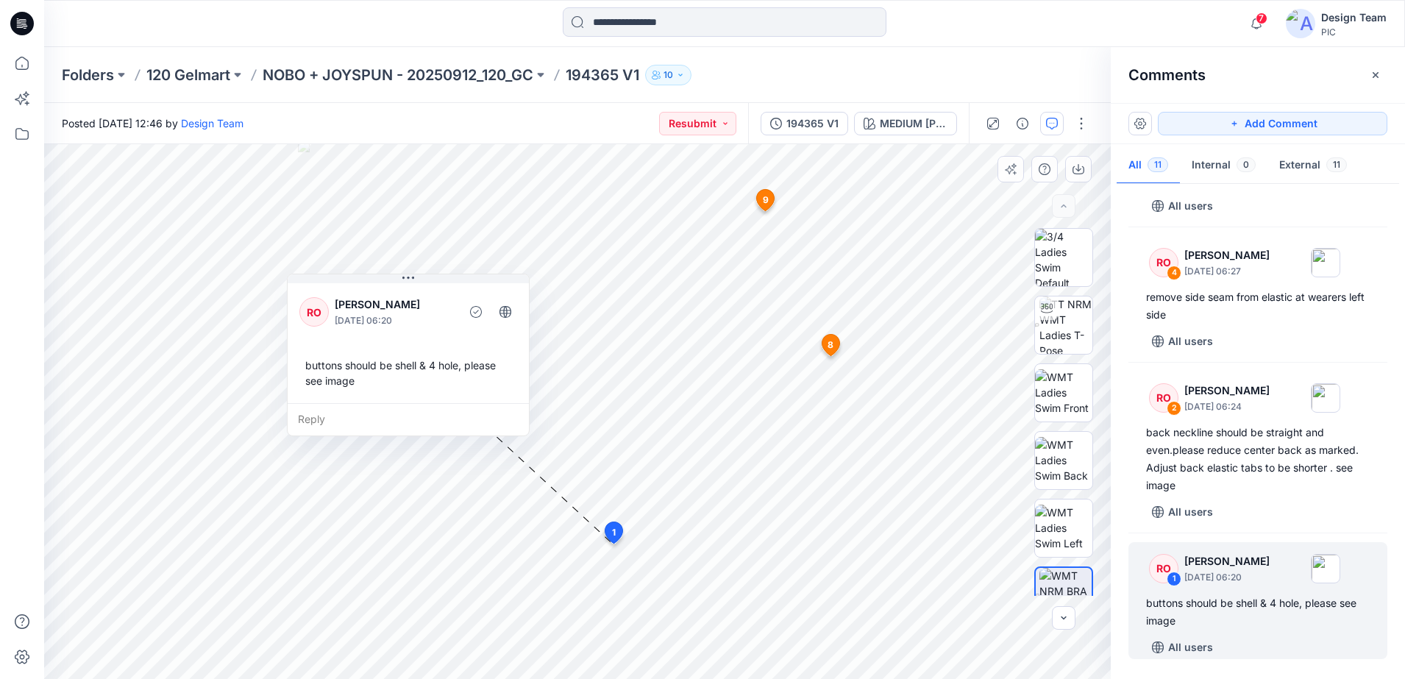
drag, startPoint x: 780, startPoint y: 493, endPoint x: 476, endPoint y: 416, distance: 313.6
click at [476, 416] on div "Reply" at bounding box center [408, 419] width 241 height 32
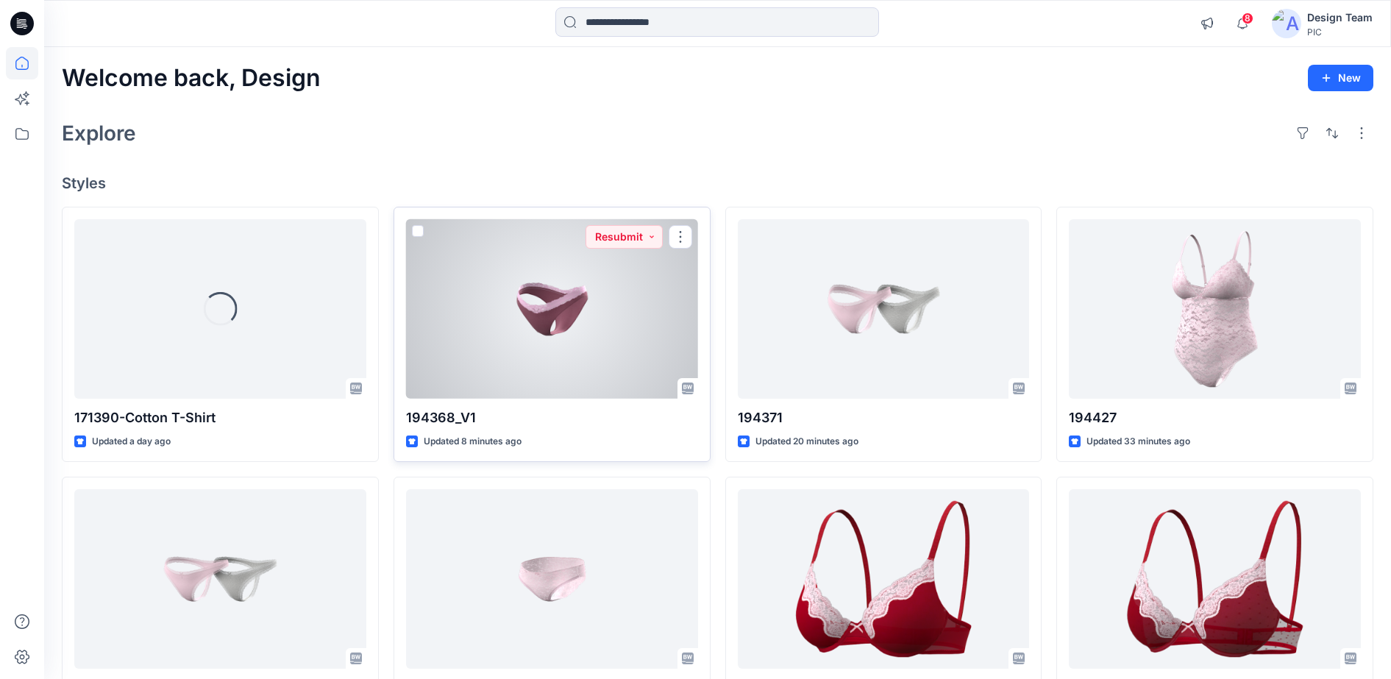
click at [627, 288] on div at bounding box center [552, 309] width 292 height 180
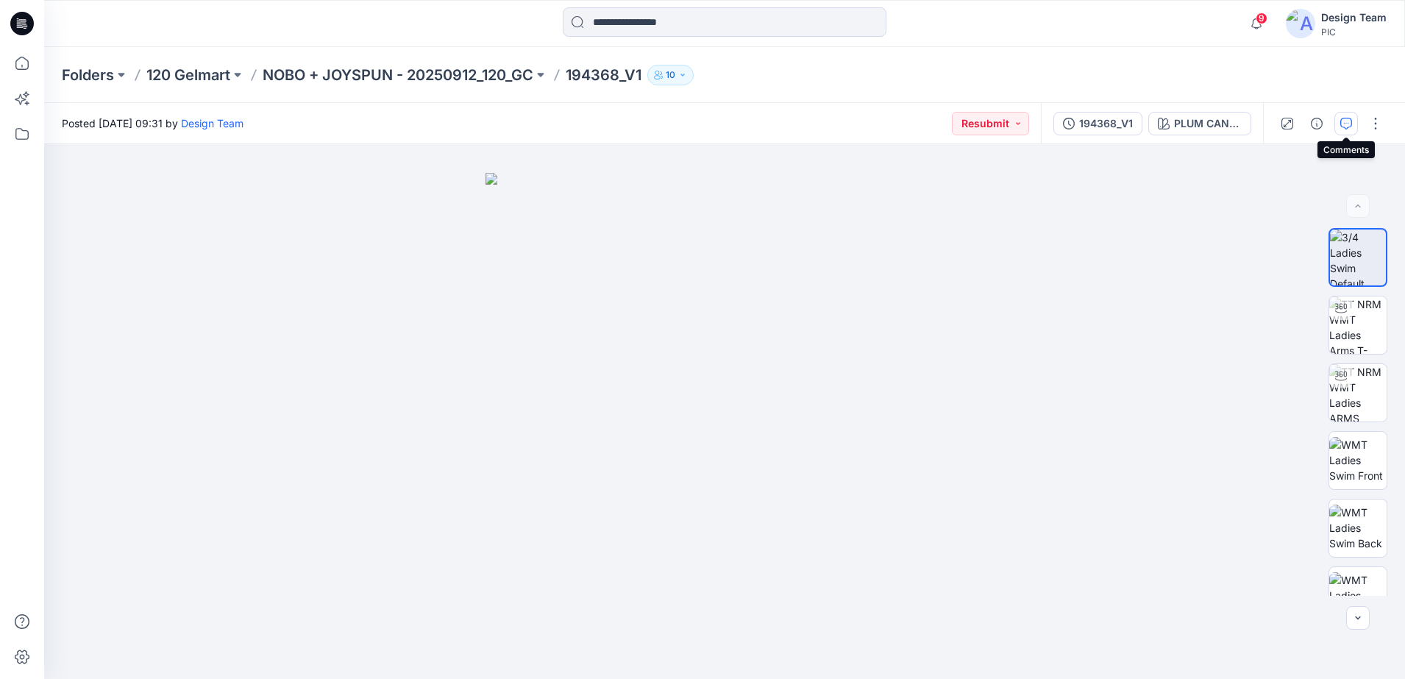
click at [983, 129] on button "button" at bounding box center [1346, 124] width 24 height 24
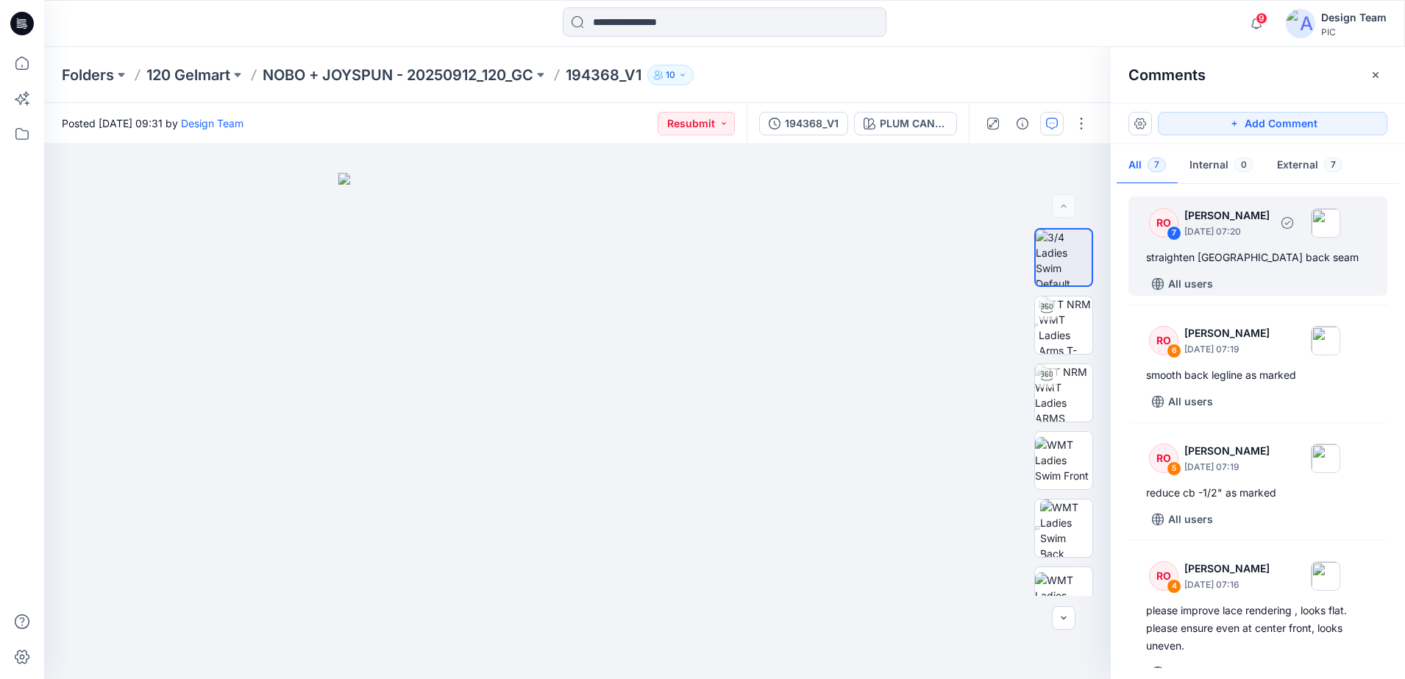
click at [983, 235] on div "RO 7" at bounding box center [1163, 222] width 29 height 29
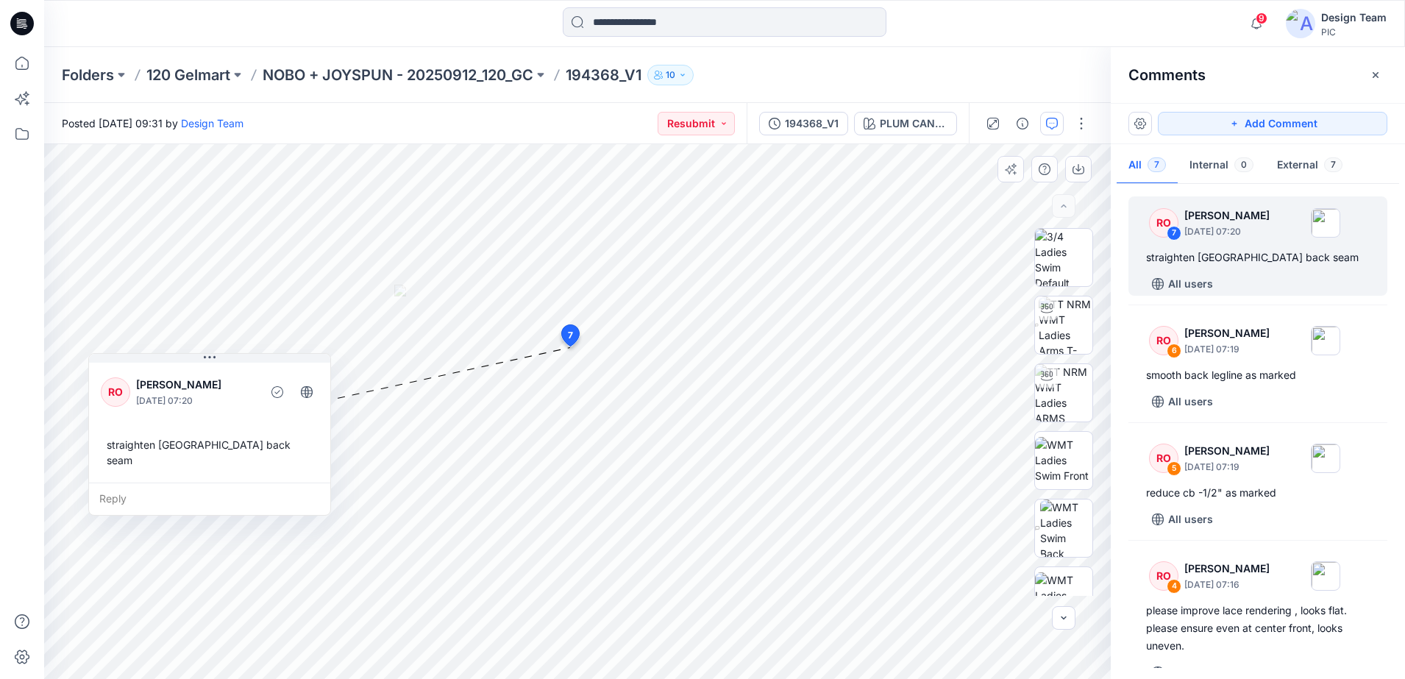
drag, startPoint x: 506, startPoint y: 466, endPoint x: 152, endPoint y: 464, distance: 353.7
click at [152, 464] on div "RO [PERSON_NAME] [DATE] 07:20 straighten [GEOGRAPHIC_DATA] back seam" at bounding box center [209, 421] width 241 height 123
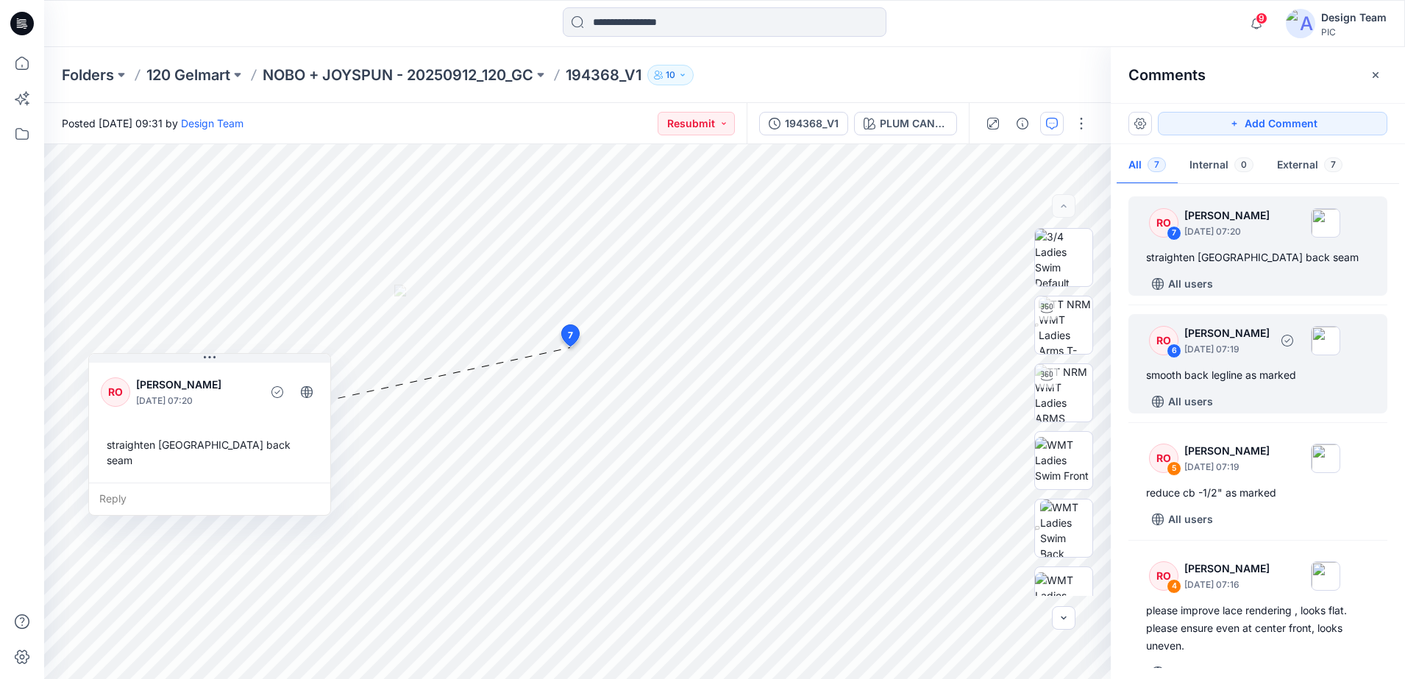
click at [983, 343] on div "RO" at bounding box center [1163, 340] width 29 height 29
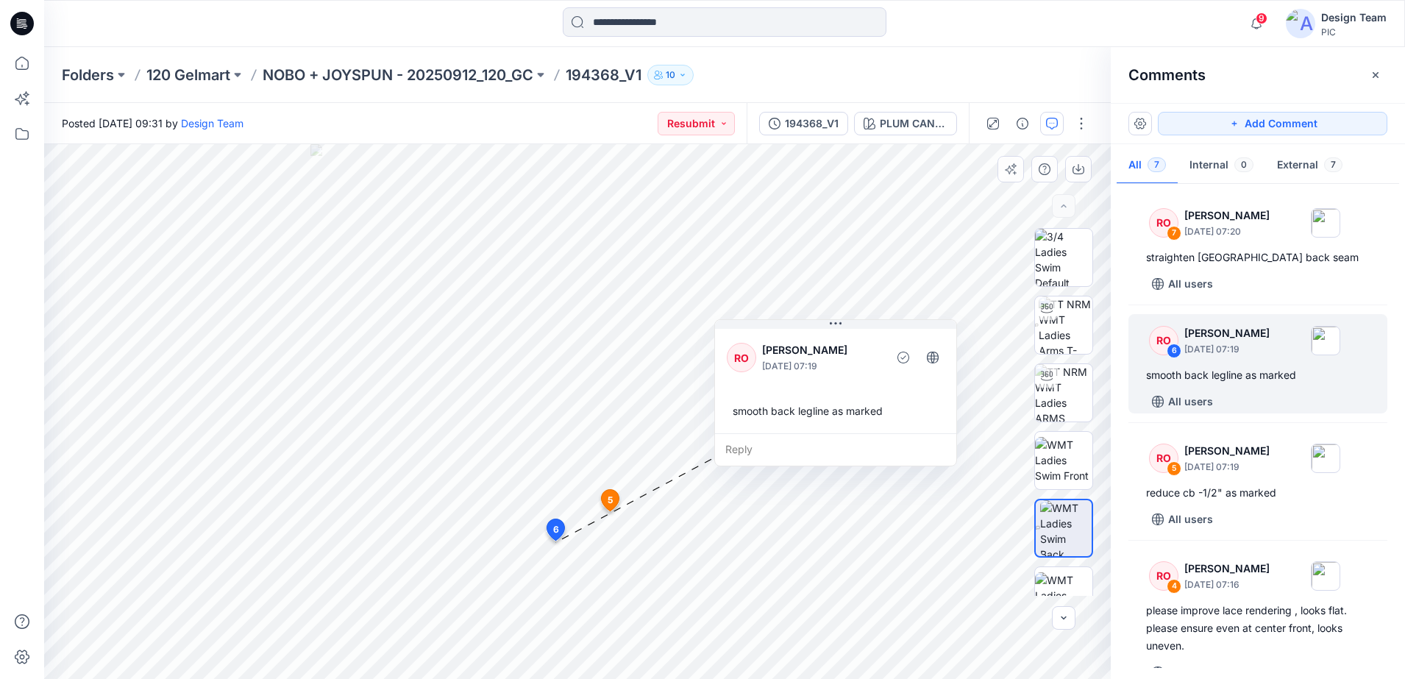
drag, startPoint x: 730, startPoint y: 514, endPoint x: 795, endPoint y: 453, distance: 89.0
click at [795, 453] on div "Reply" at bounding box center [835, 449] width 241 height 32
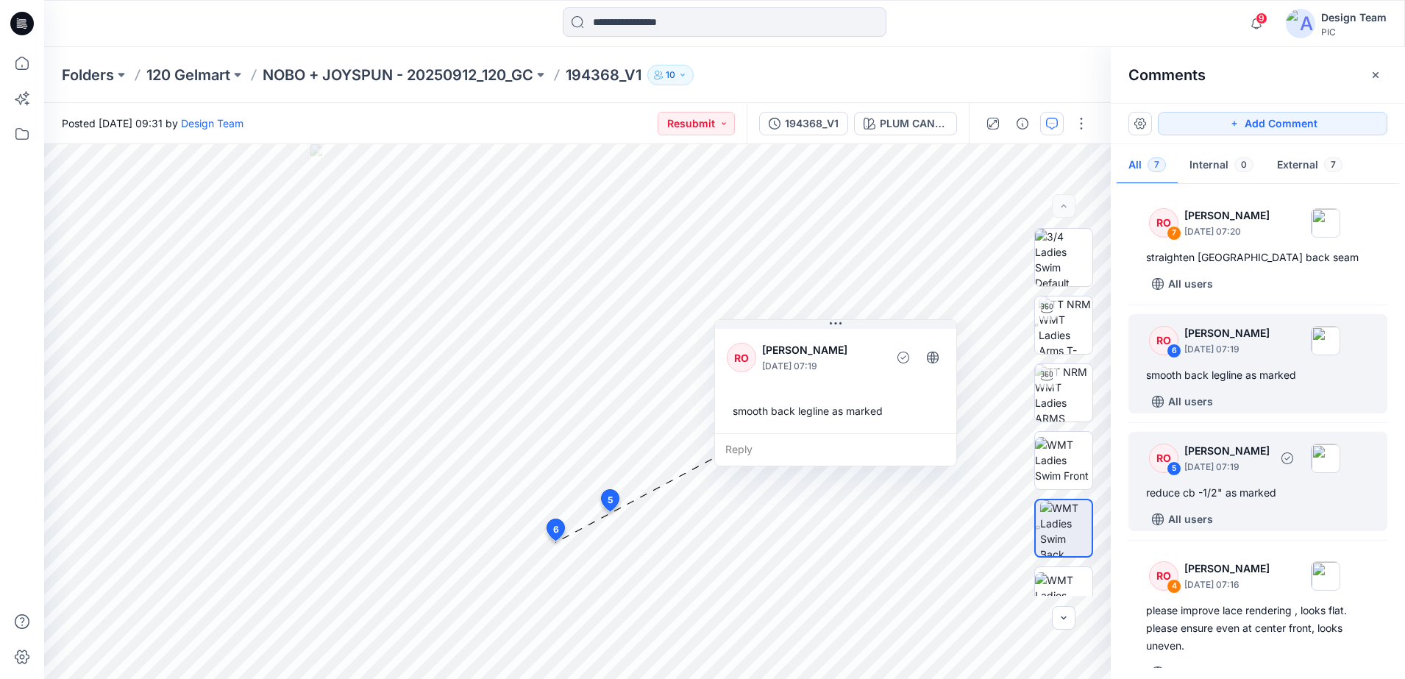
click at [983, 468] on div "RO" at bounding box center [1163, 457] width 29 height 29
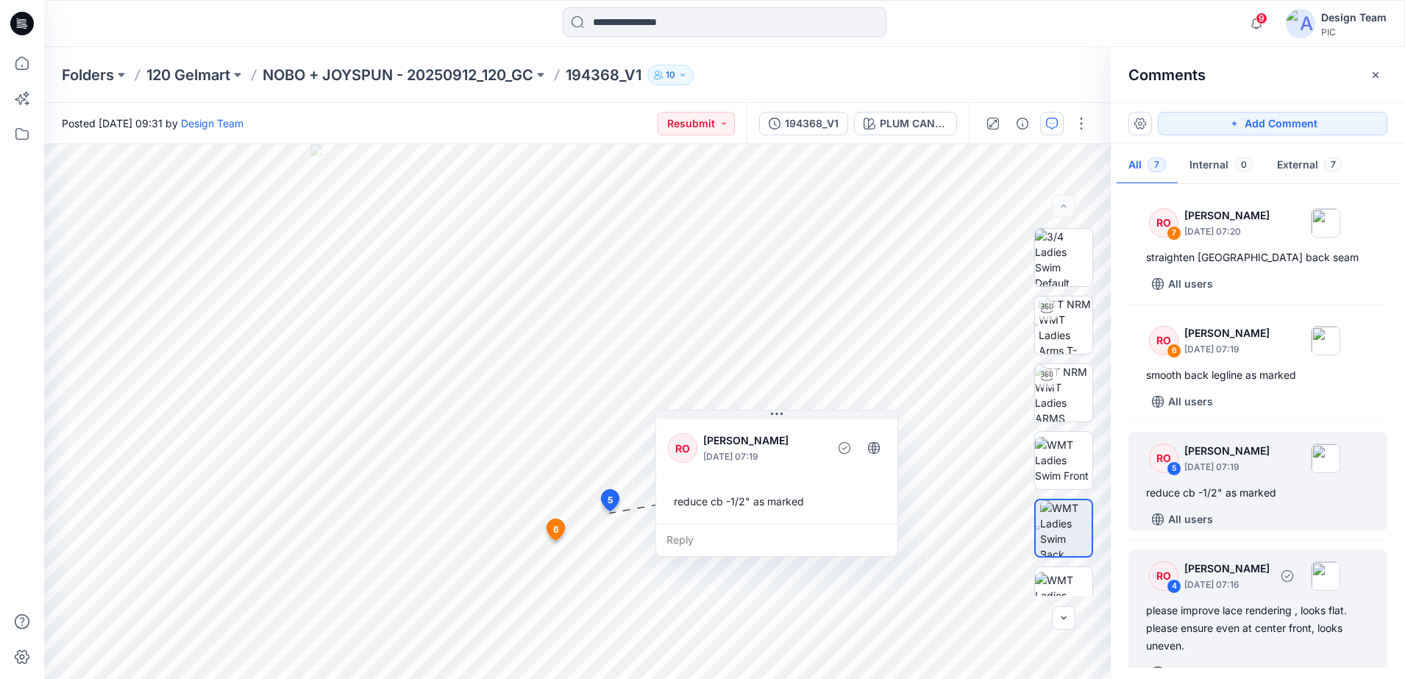
click at [983, 532] on div "RO" at bounding box center [1163, 575] width 29 height 29
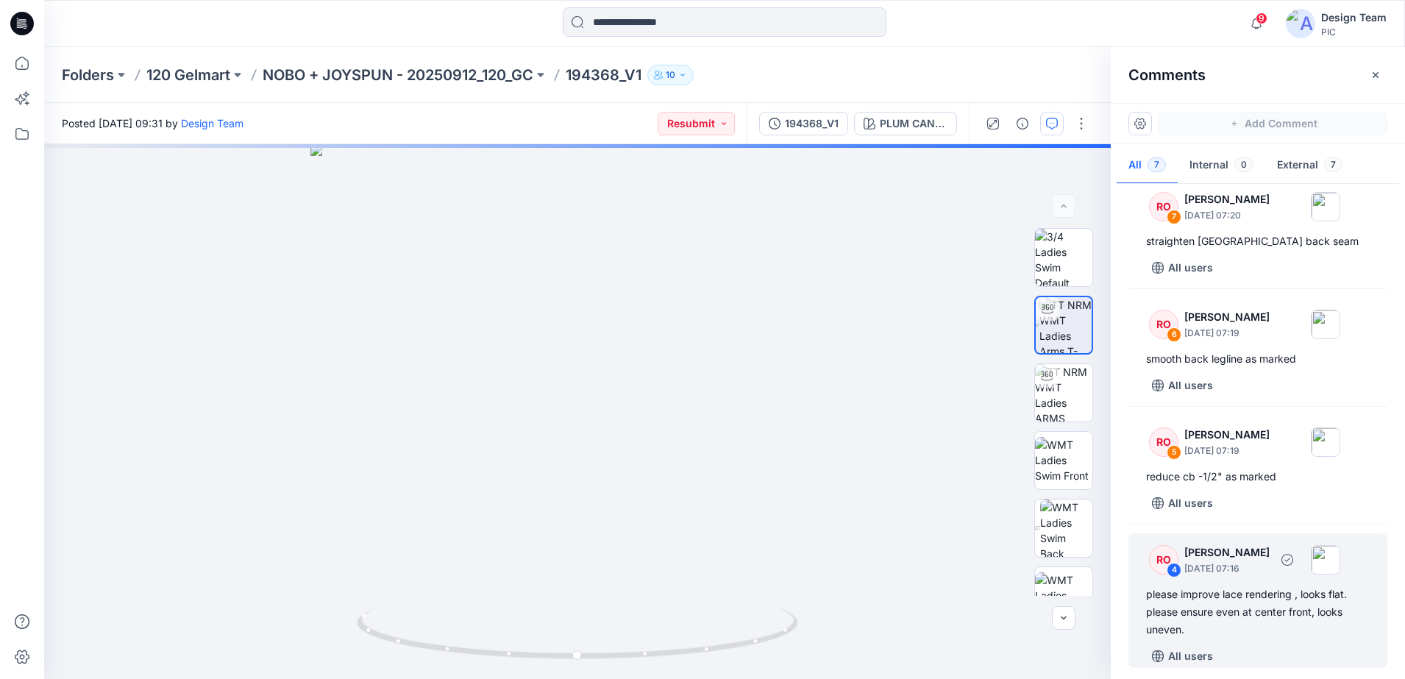
click at [983, 532] on div "RO" at bounding box center [1163, 559] width 29 height 29
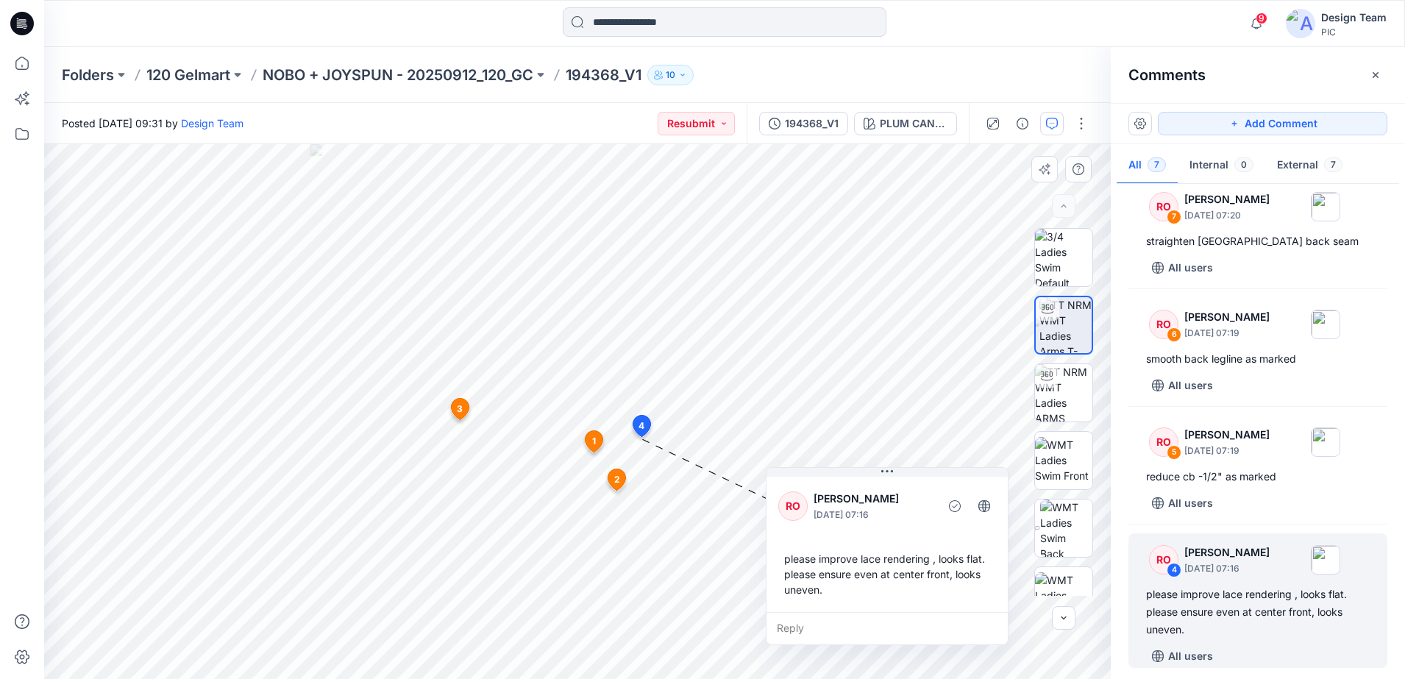
drag, startPoint x: 773, startPoint y: 584, endPoint x: 919, endPoint y: 607, distance: 148.1
click at [919, 532] on div "RO [PERSON_NAME] [DATE] 07:16 please improve lace rendering , looks flat. pleas…" at bounding box center [886, 543] width 241 height 138
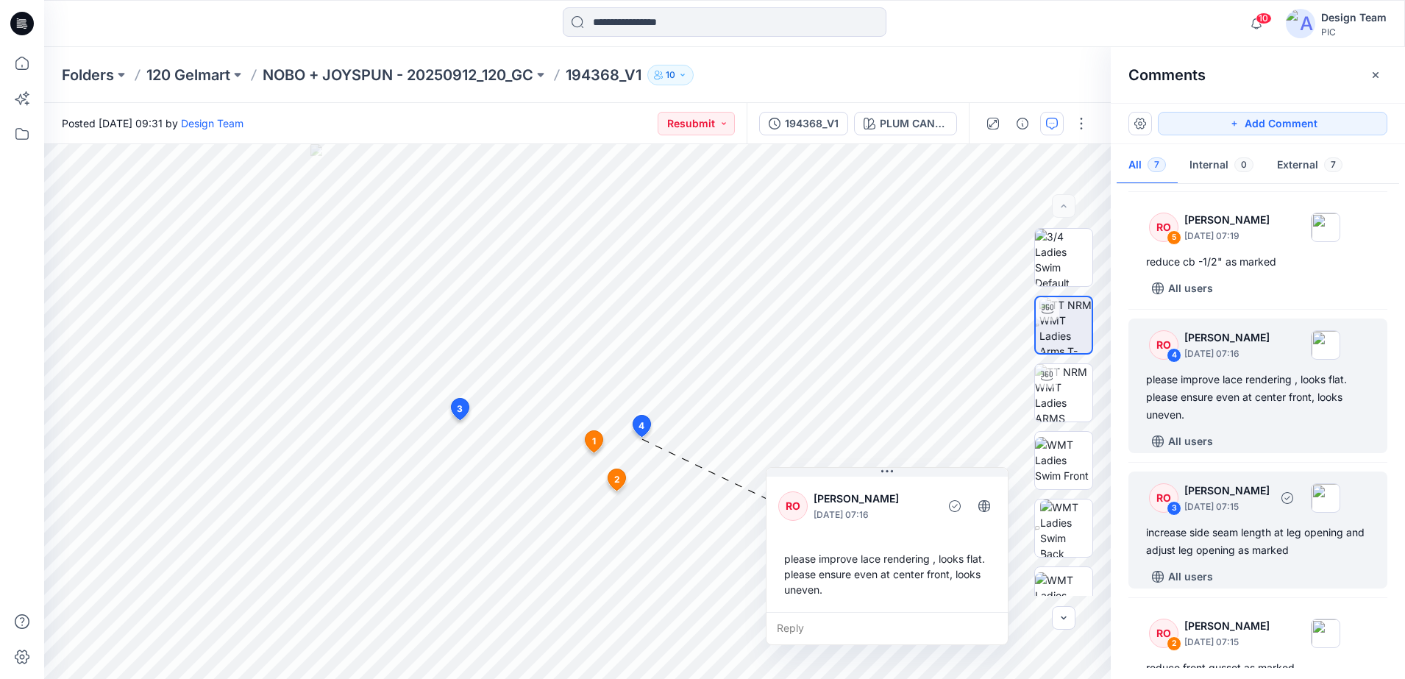
scroll to position [292, 0]
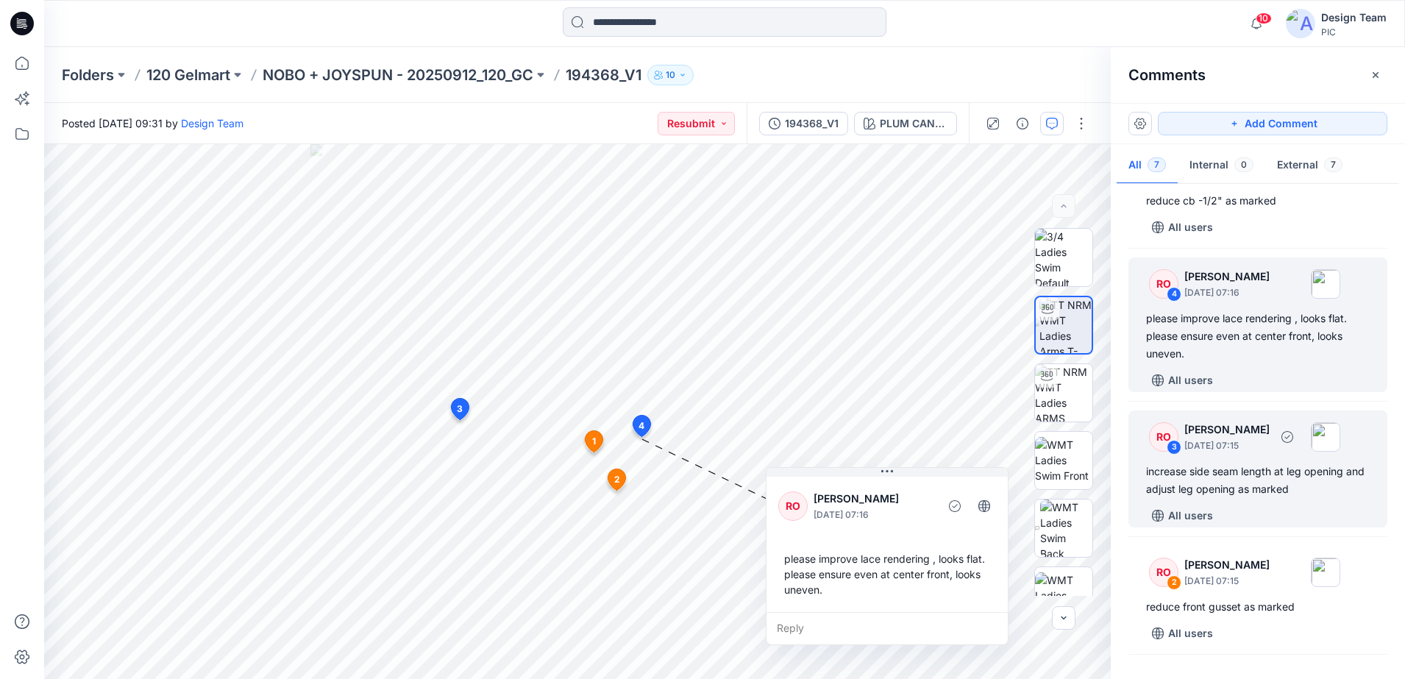
click at [983, 451] on div "RO 3 [PERSON_NAME] [DATE] 07:15" at bounding box center [1238, 436] width 203 height 40
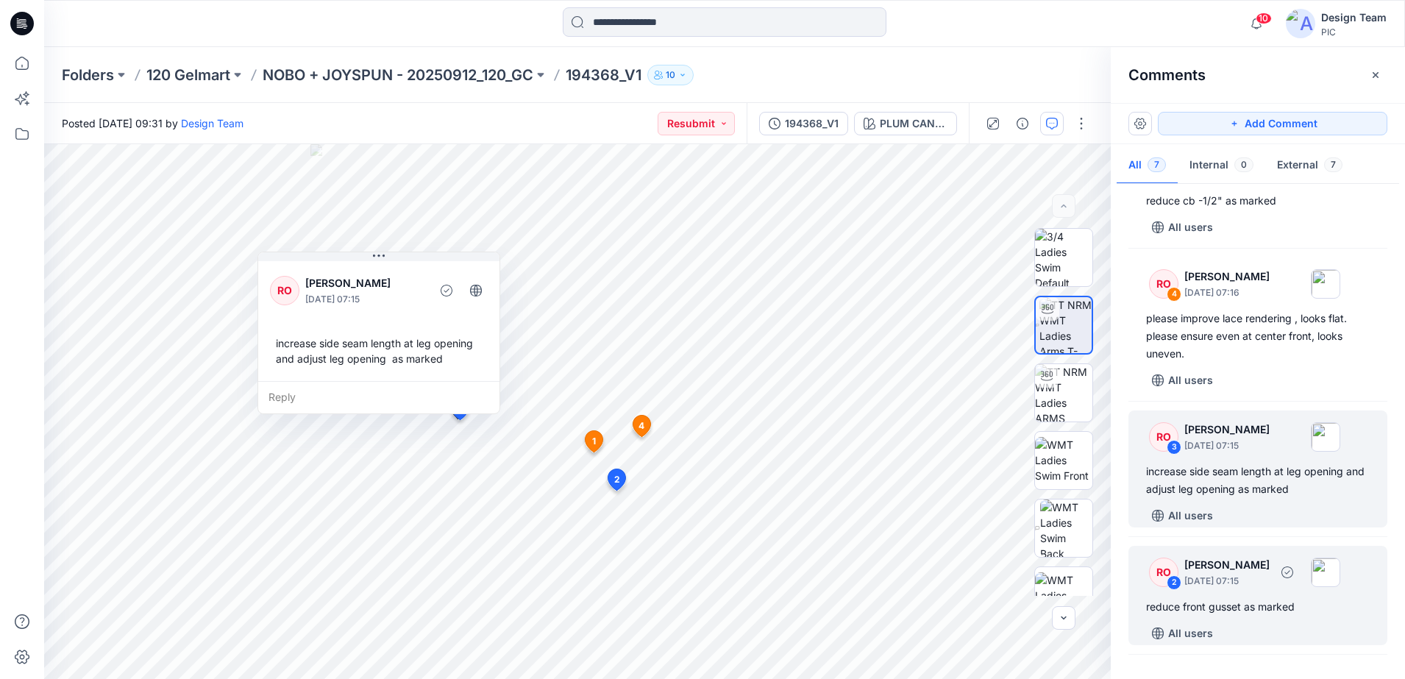
click at [983, 532] on p "[DATE] 07:15" at bounding box center [1226, 581] width 85 height 15
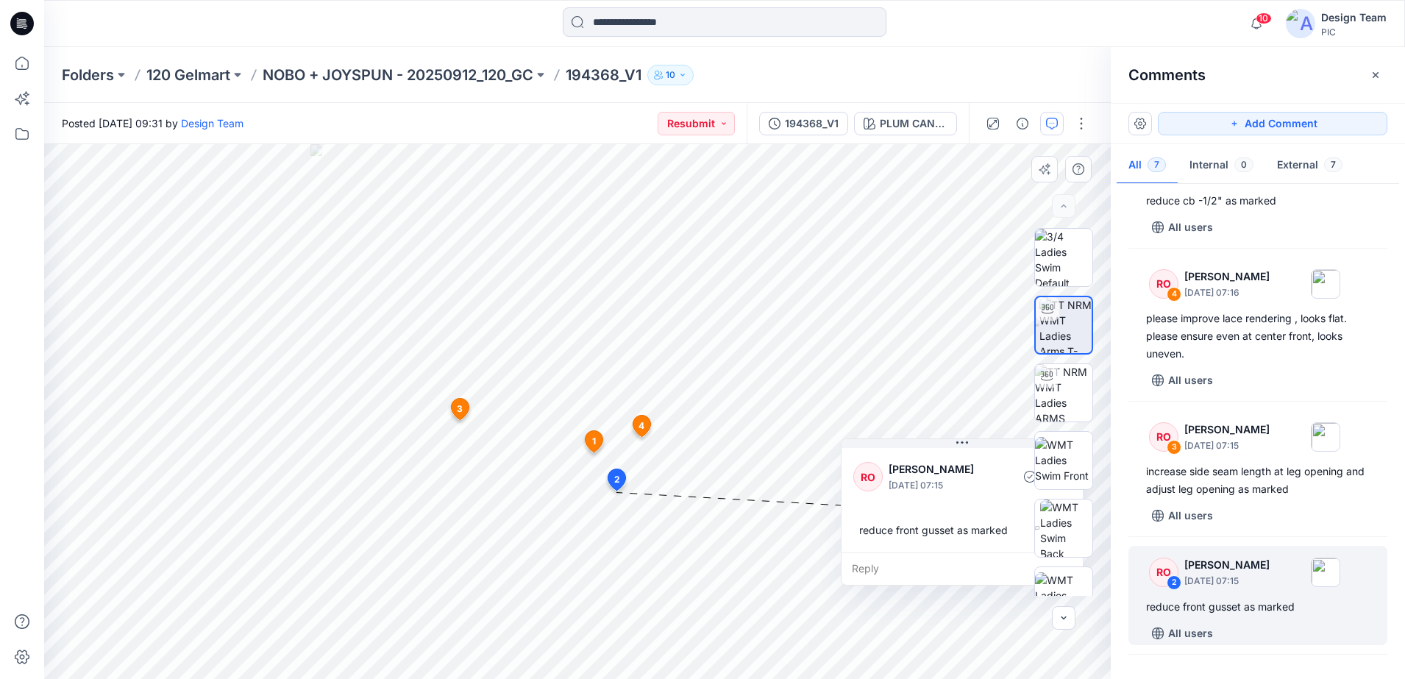
drag, startPoint x: 713, startPoint y: 500, endPoint x: 857, endPoint y: 543, distance: 150.3
click at [857, 532] on div "Reply" at bounding box center [961, 568] width 241 height 32
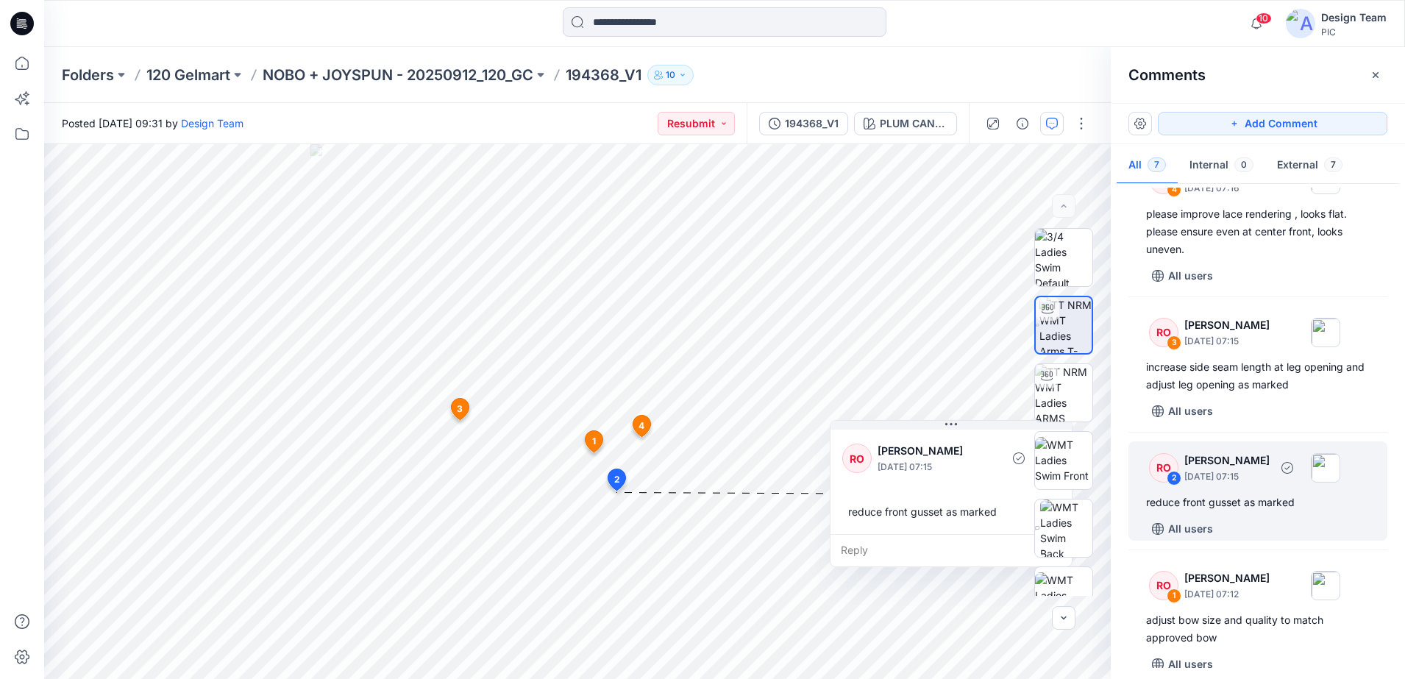
scroll to position [413, 0]
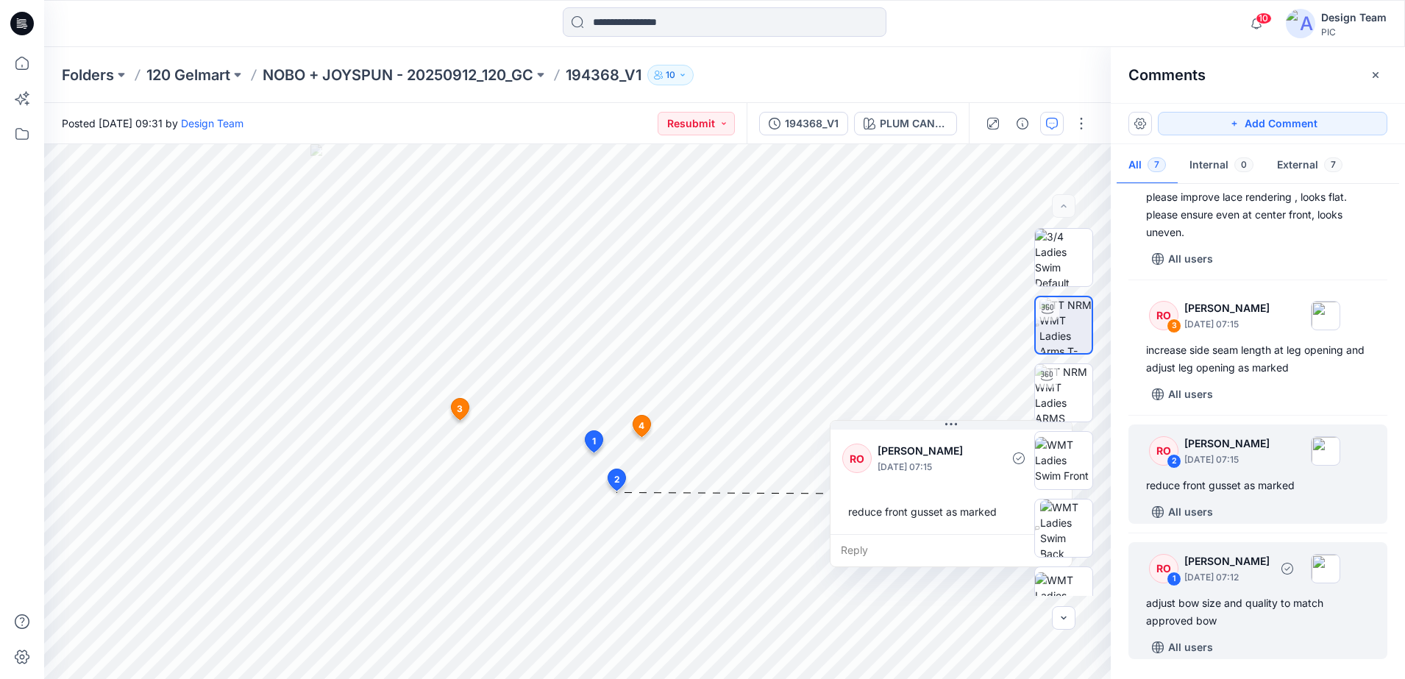
click at [983, 532] on div "1" at bounding box center [1173, 578] width 15 height 15
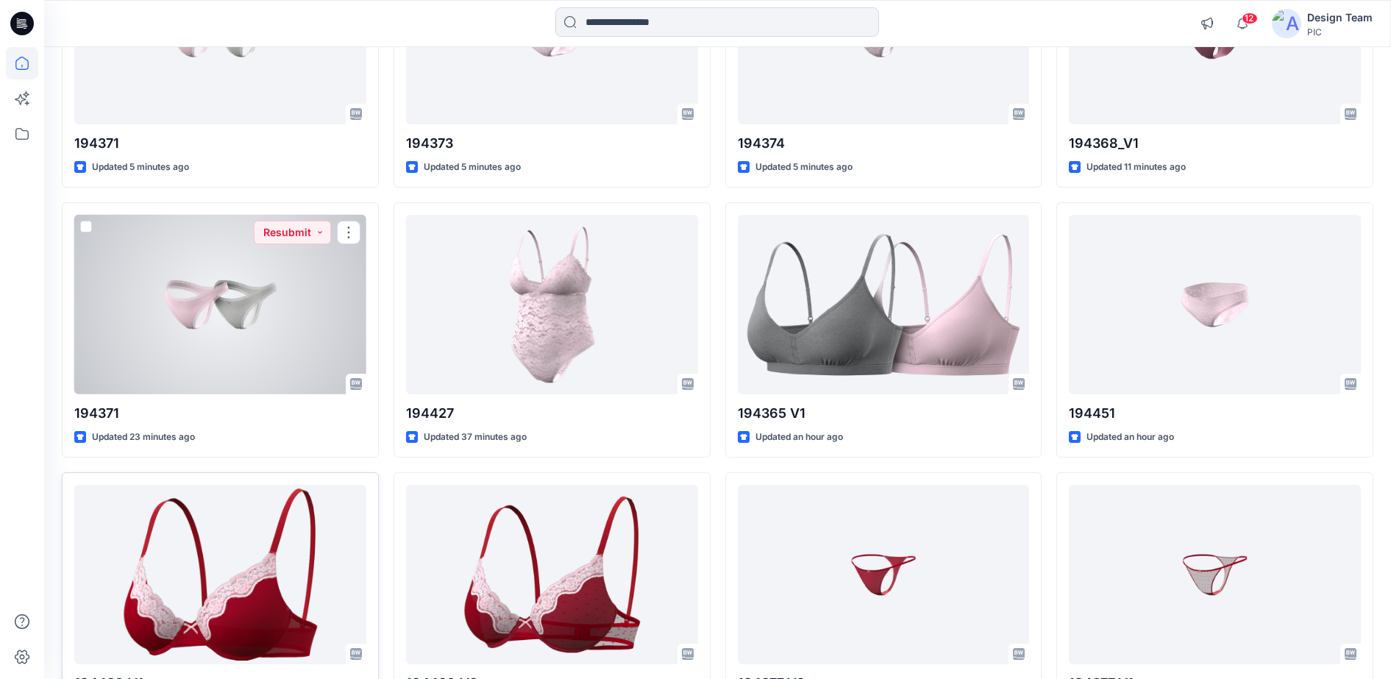
scroll to position [276, 0]
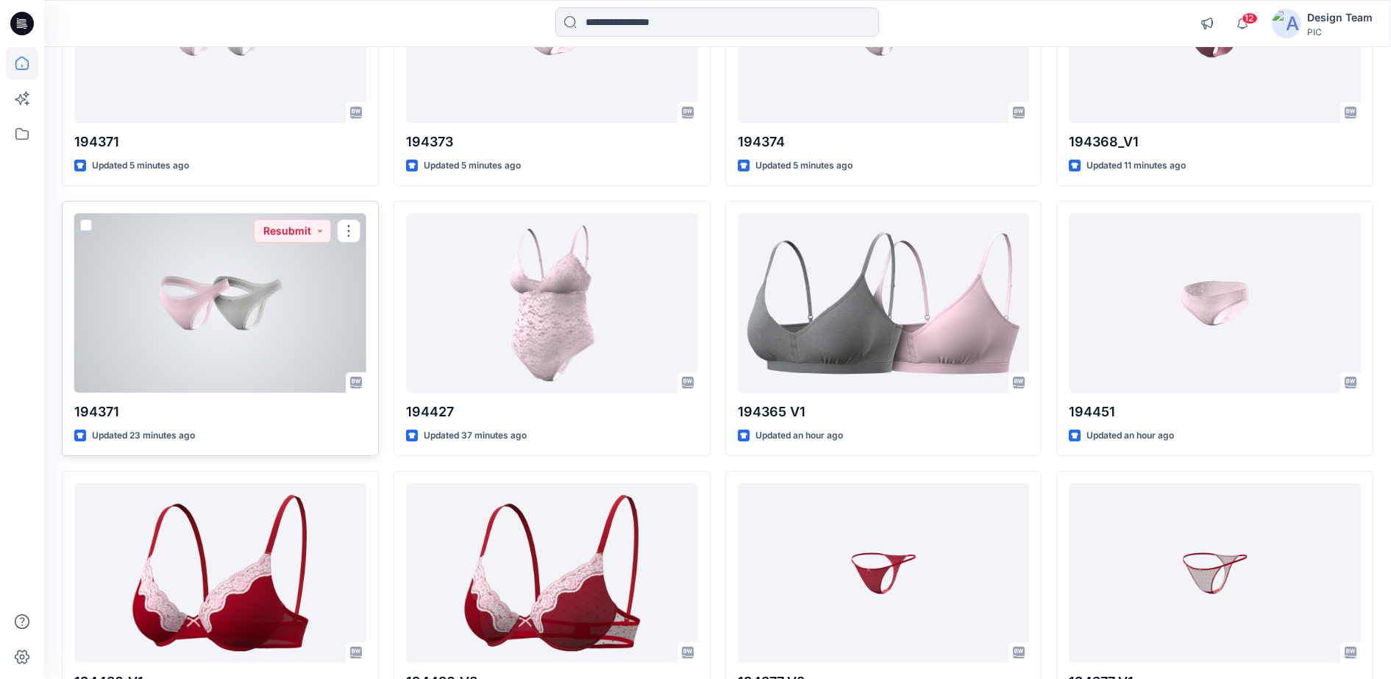
click at [271, 345] on div at bounding box center [220, 303] width 292 height 180
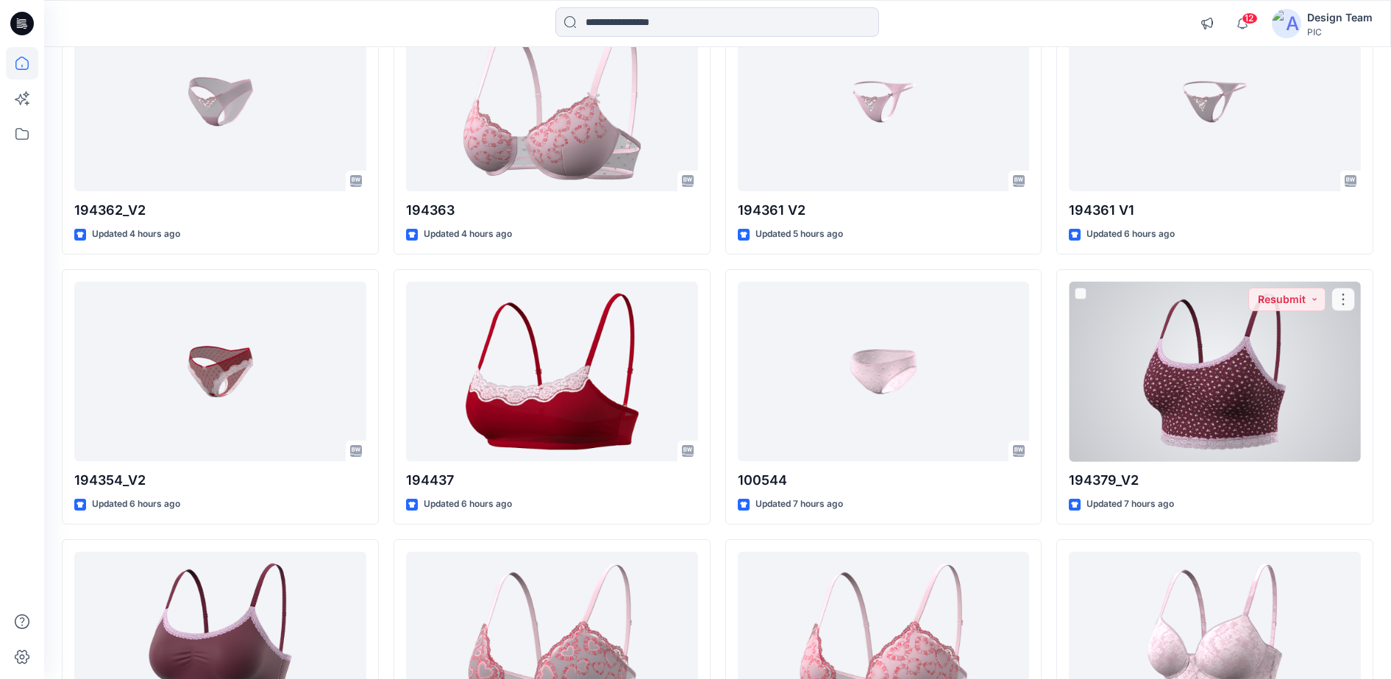
scroll to position [1471, 0]
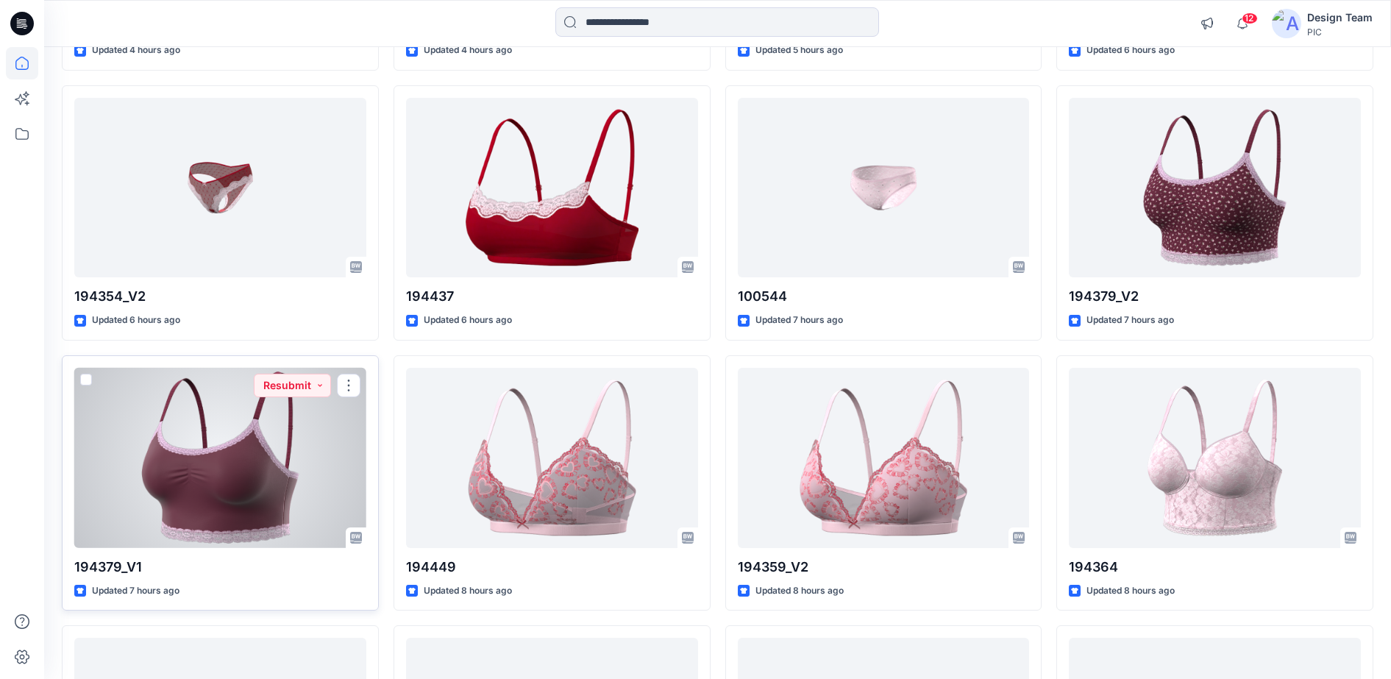
click at [304, 426] on div at bounding box center [220, 458] width 292 height 180
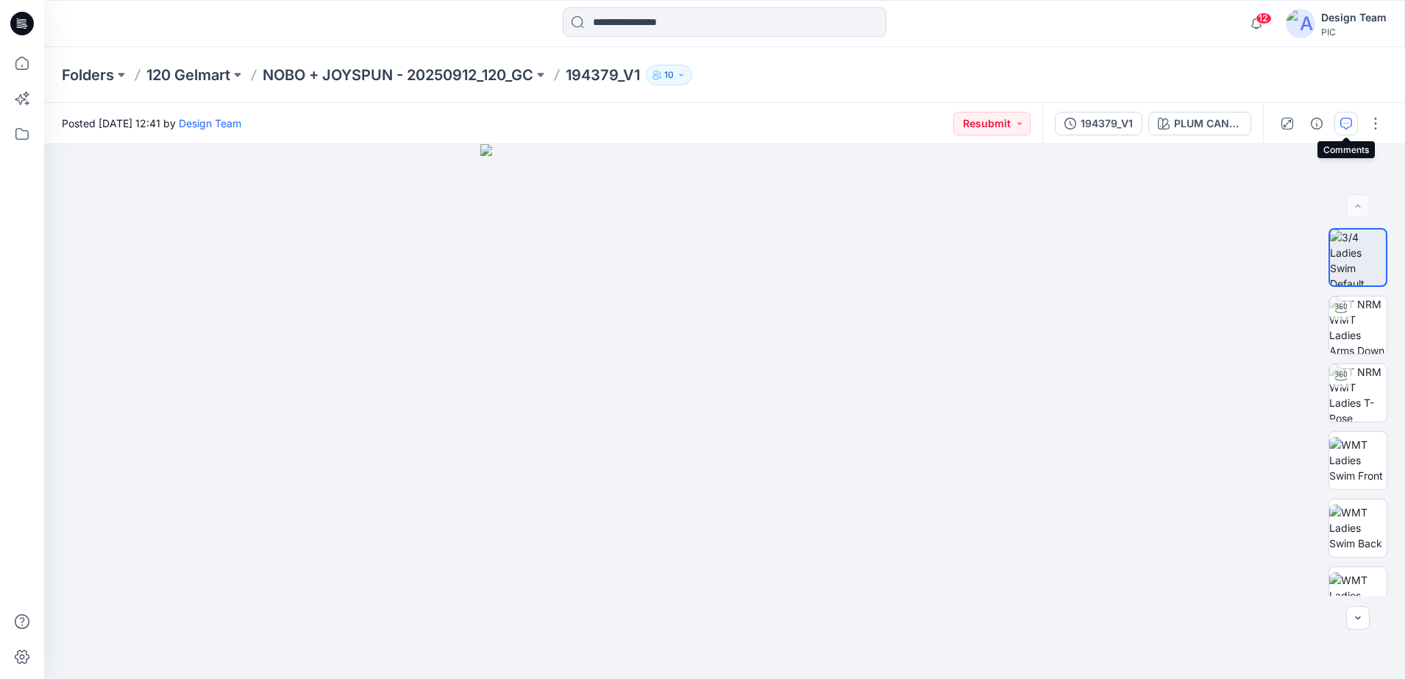
click at [983, 125] on icon "button" at bounding box center [1346, 124] width 12 height 12
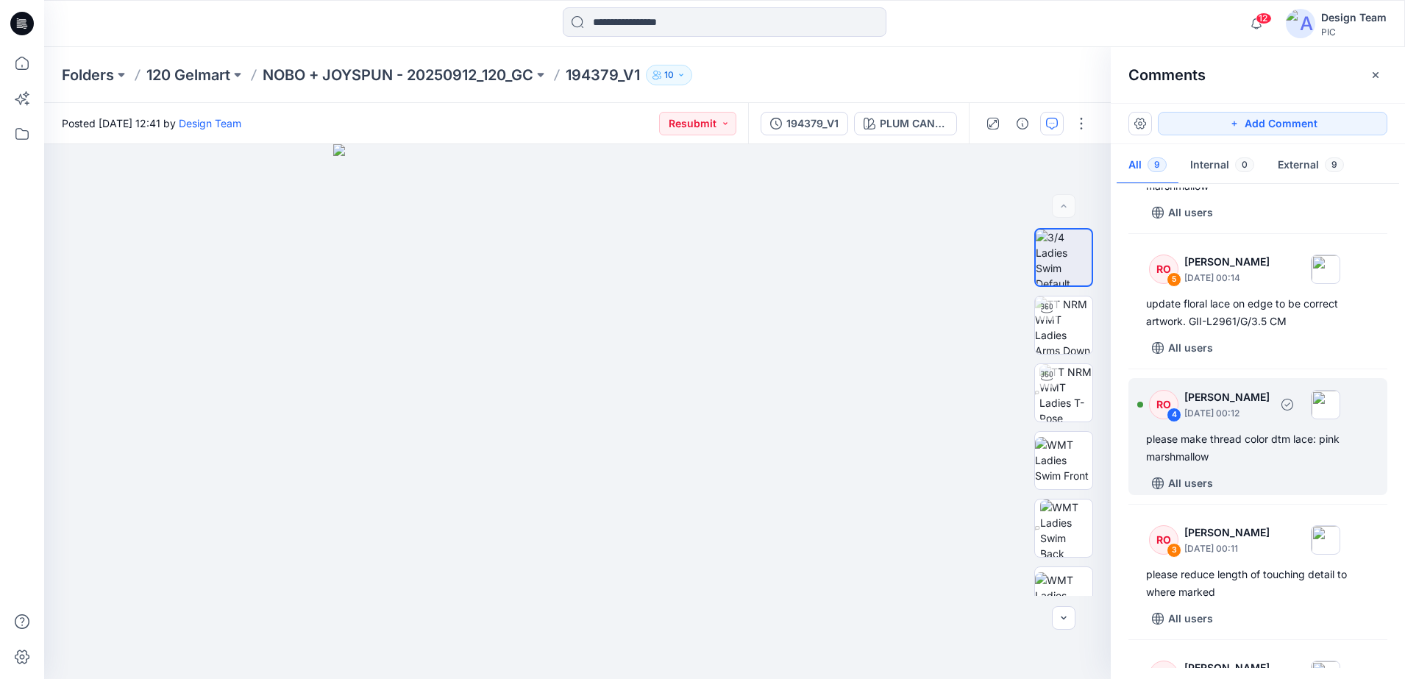
scroll to position [552, 0]
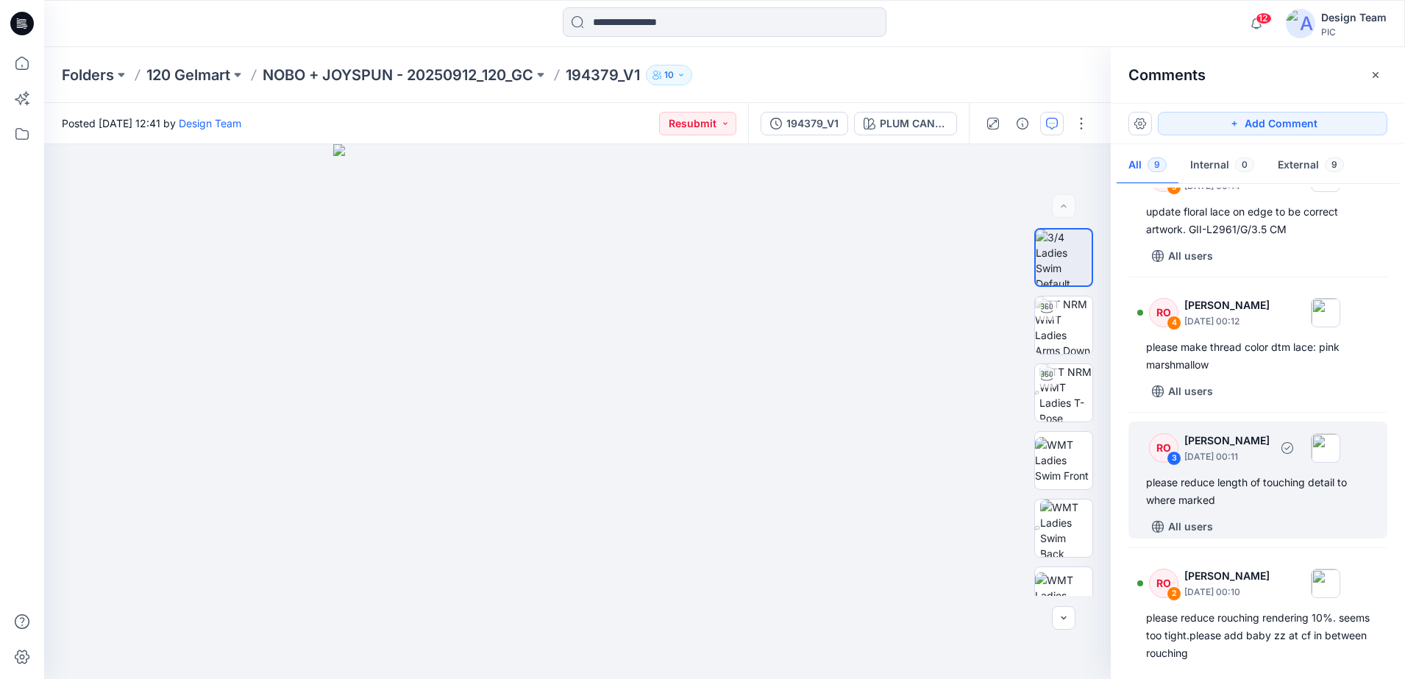
click at [983, 456] on div "RO 3 [PERSON_NAME] [DATE] 00:11" at bounding box center [1238, 447] width 203 height 40
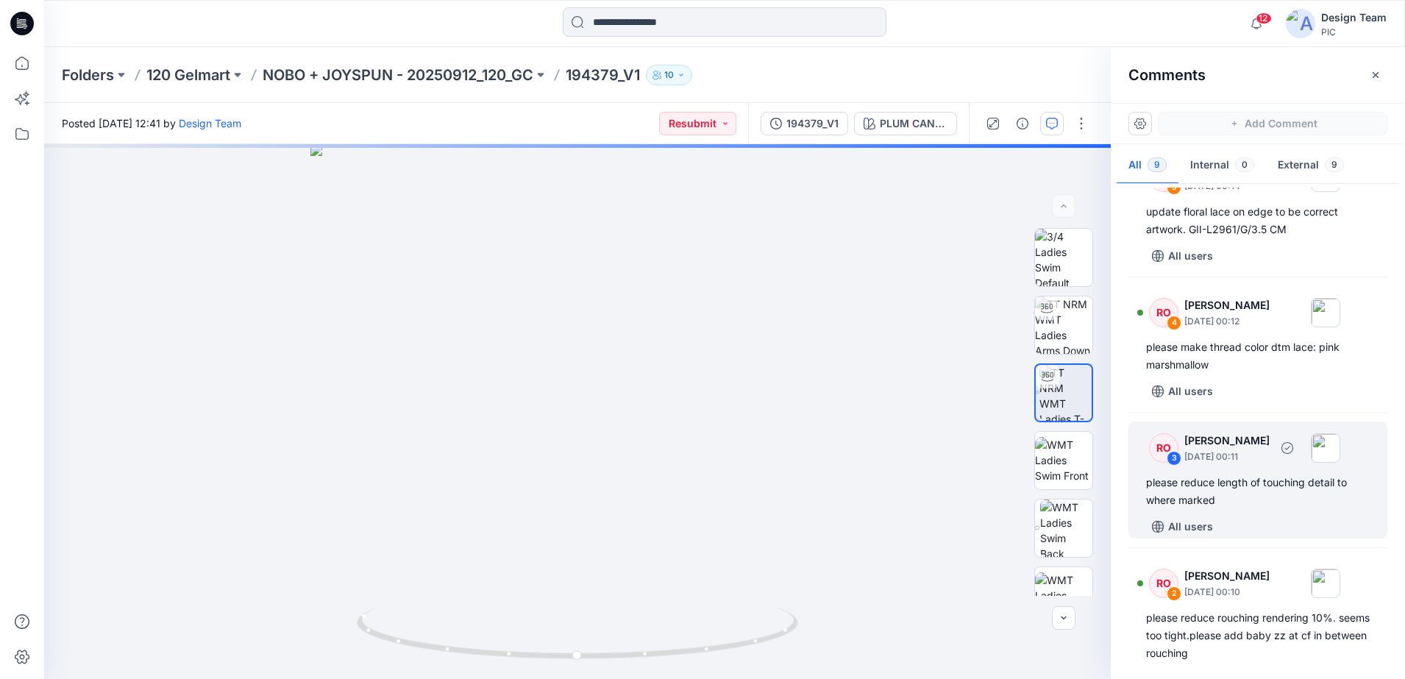
click at [983, 451] on div "3" at bounding box center [1173, 458] width 15 height 15
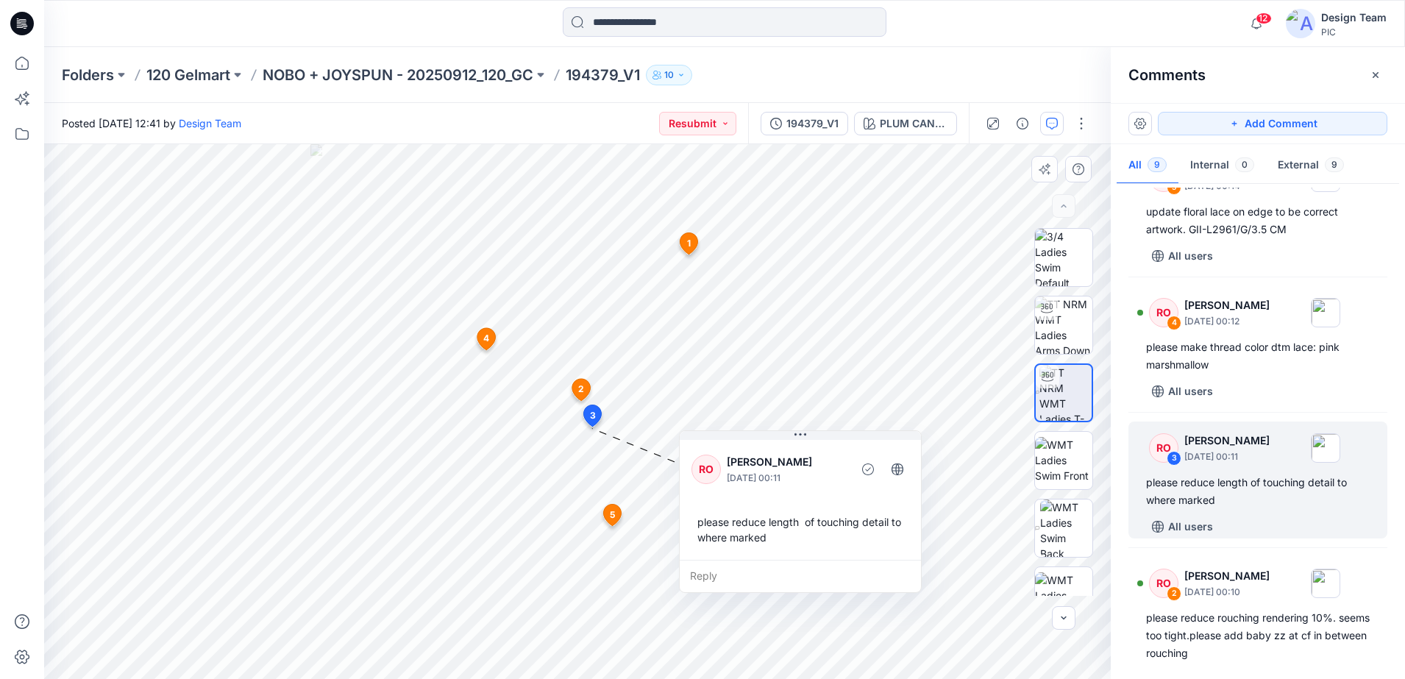
drag, startPoint x: 708, startPoint y: 370, endPoint x: 840, endPoint y: 577, distance: 245.6
click at [840, 532] on div "Reply" at bounding box center [800, 576] width 241 height 32
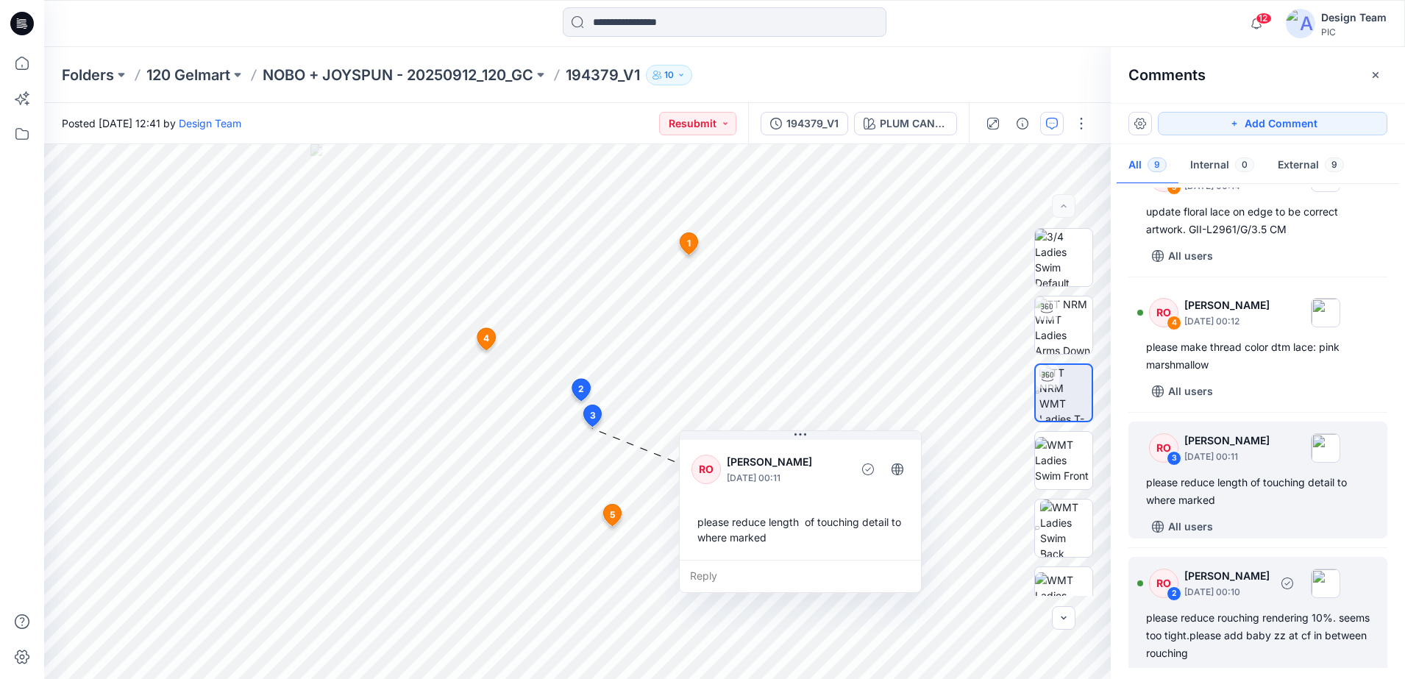
click at [983, 532] on div "please reduce rouching rendering 10%. seems too tight.please add baby zz at cf …" at bounding box center [1258, 635] width 224 height 53
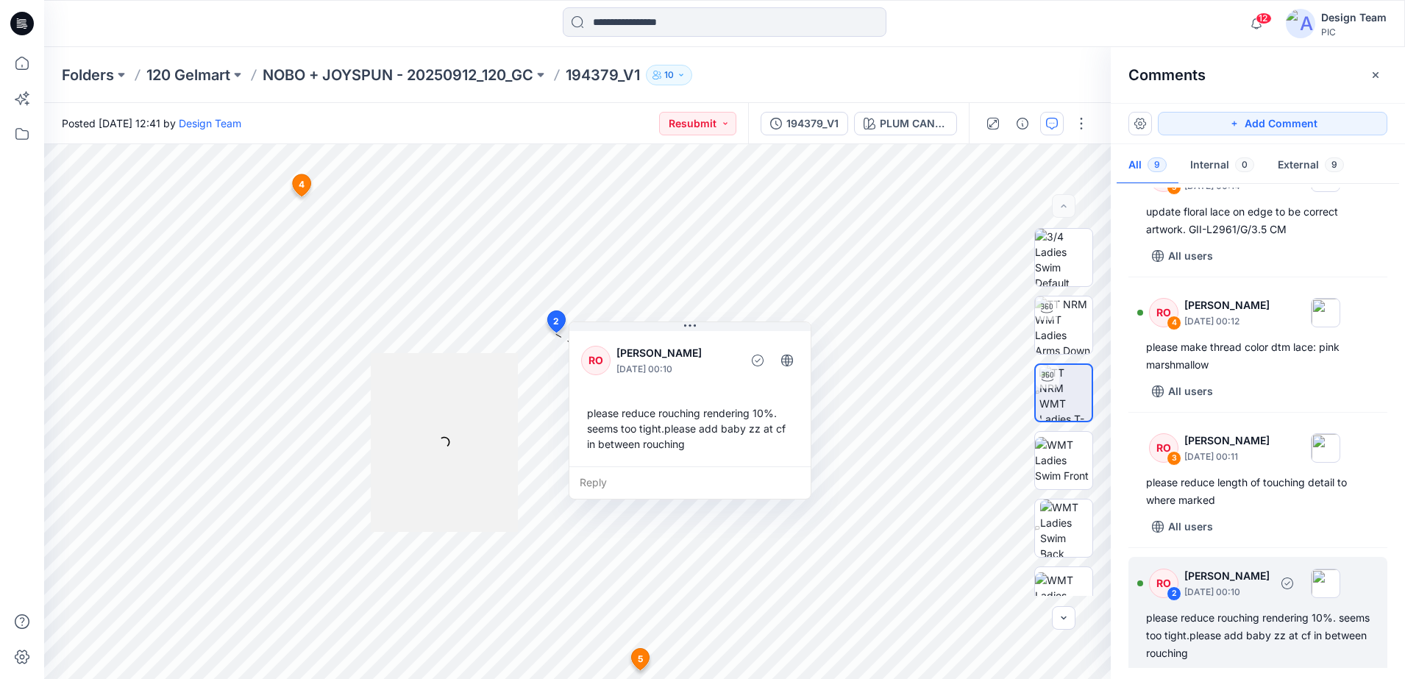
scroll to position [575, 0]
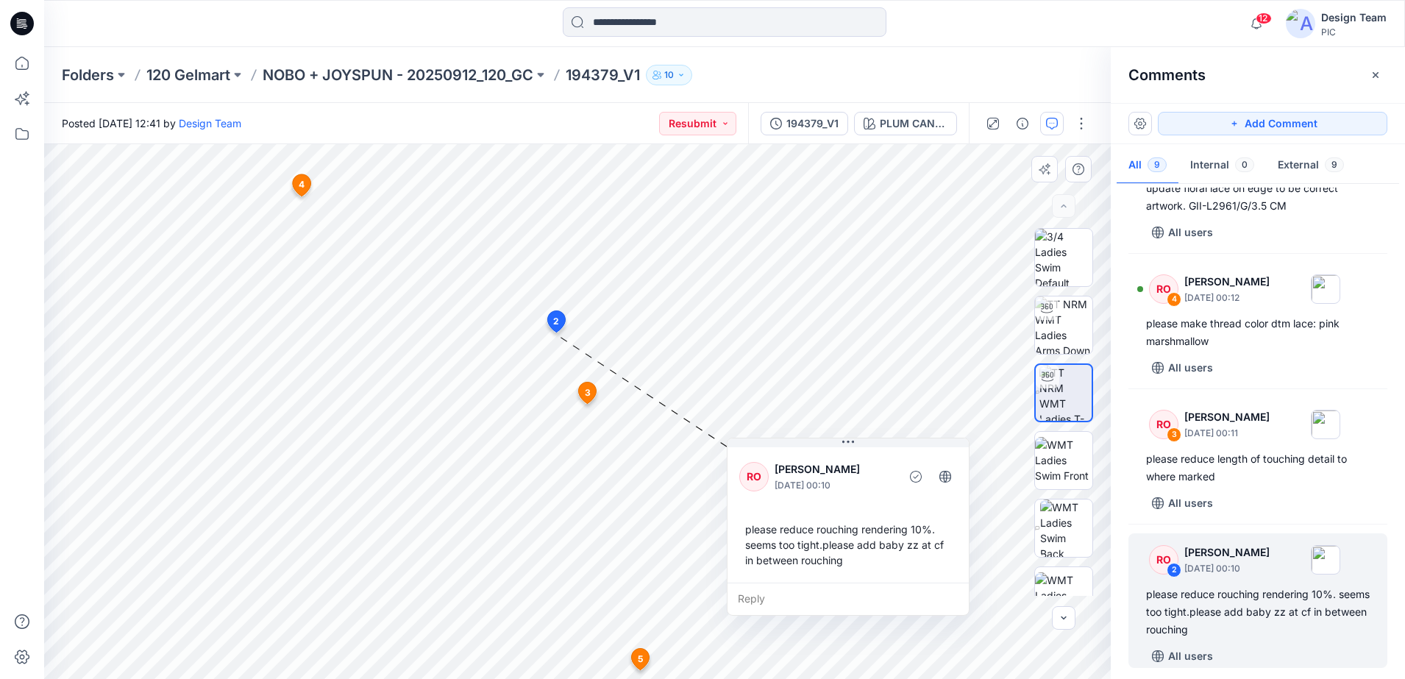
drag, startPoint x: 769, startPoint y: 493, endPoint x: 927, endPoint y: 610, distance: 196.2
click at [927, 532] on div "Reply" at bounding box center [847, 598] width 241 height 32
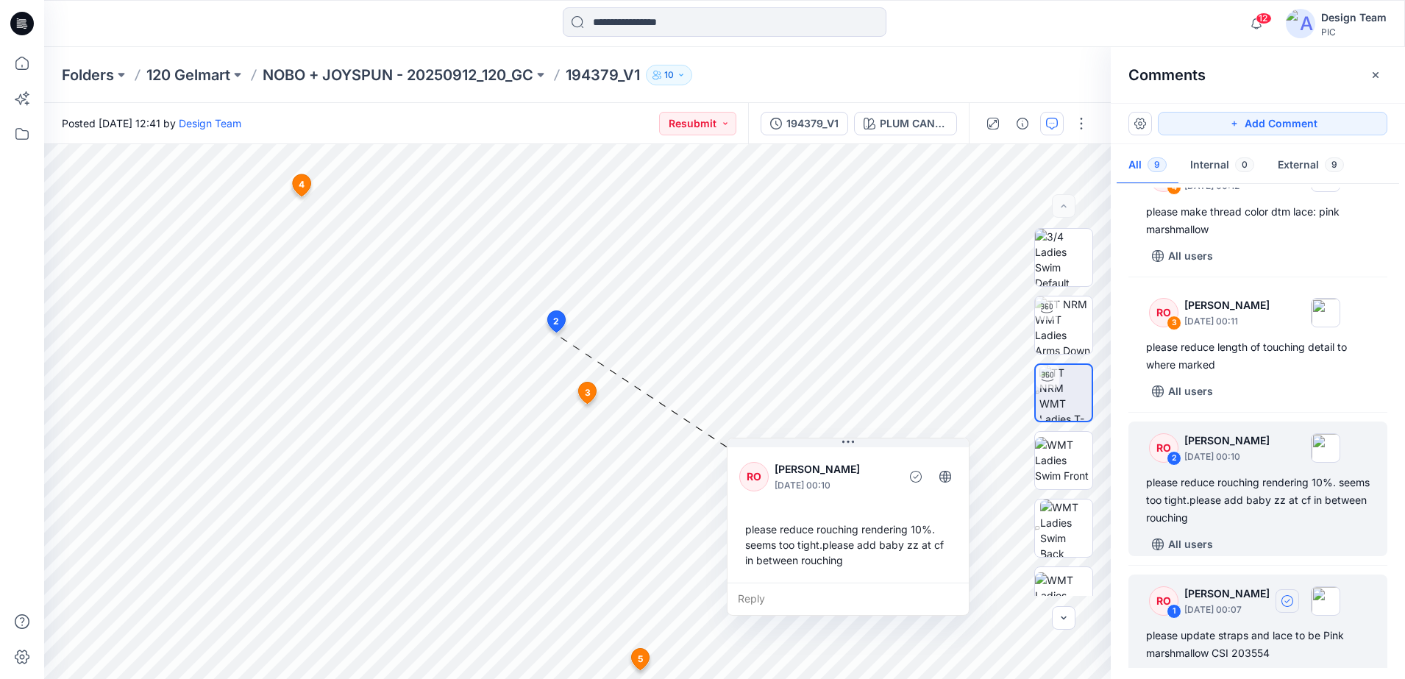
scroll to position [719, 0]
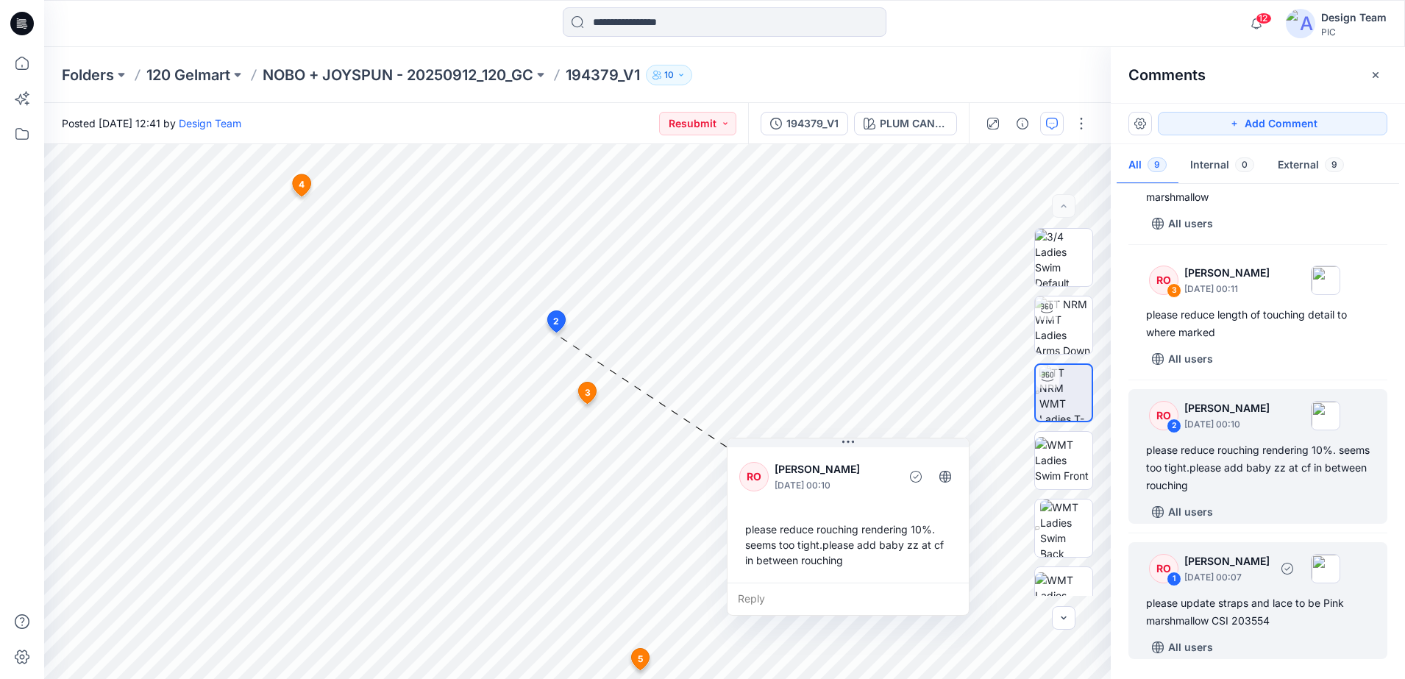
click at [983, 532] on div "1" at bounding box center [1173, 578] width 15 height 15
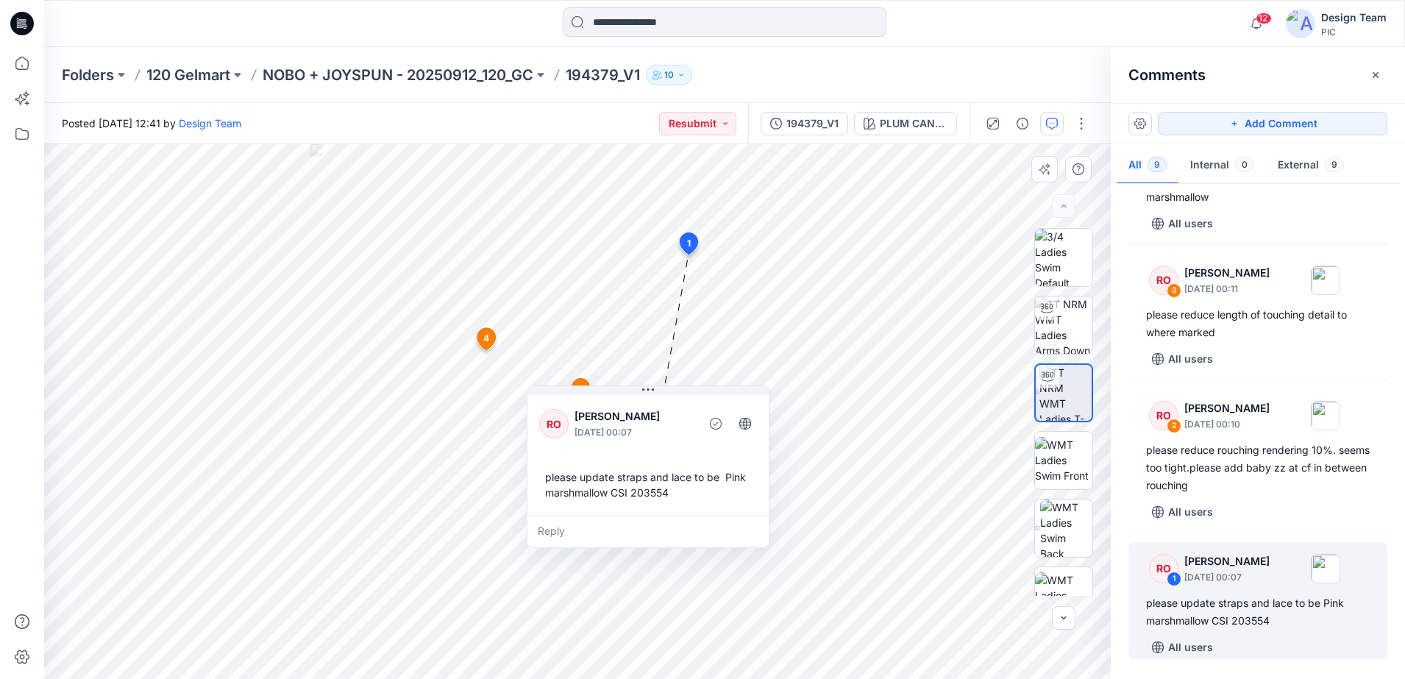
drag, startPoint x: 591, startPoint y: 379, endPoint x: 661, endPoint y: 537, distance: 172.2
click at [661, 532] on div "Reply" at bounding box center [647, 531] width 241 height 32
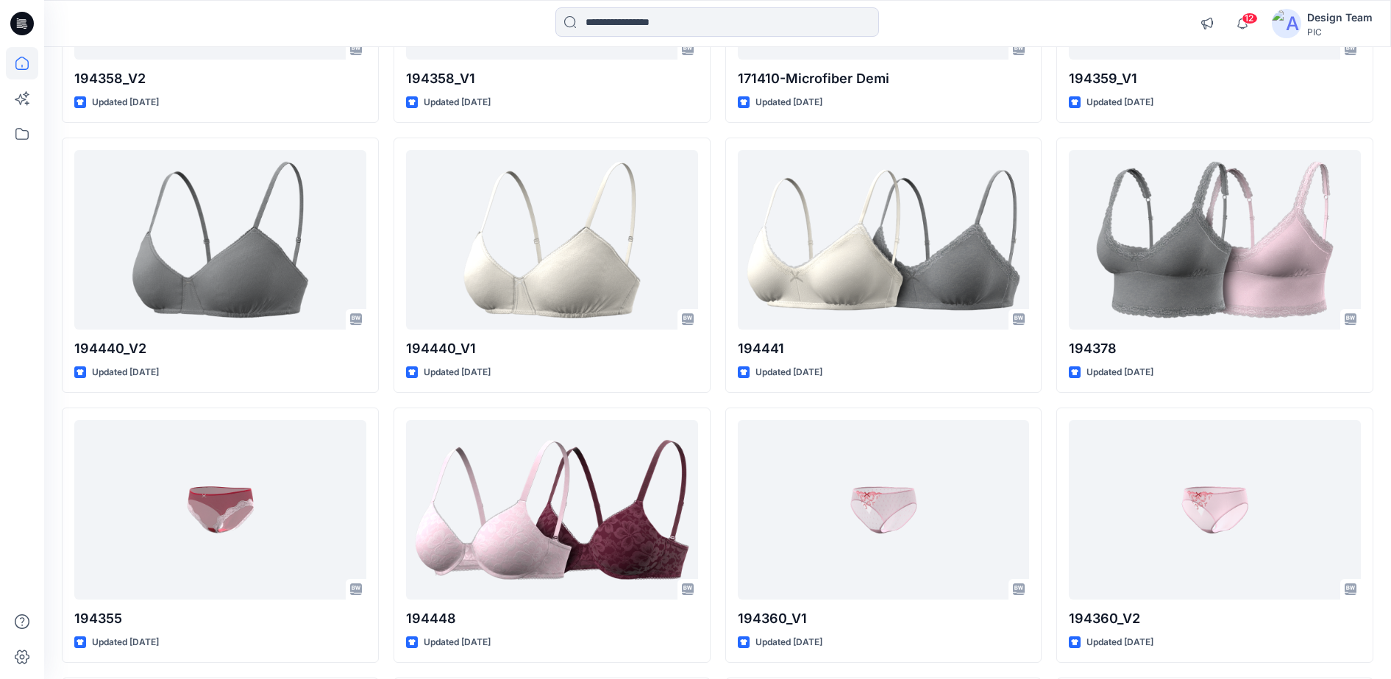
scroll to position [3309, 0]
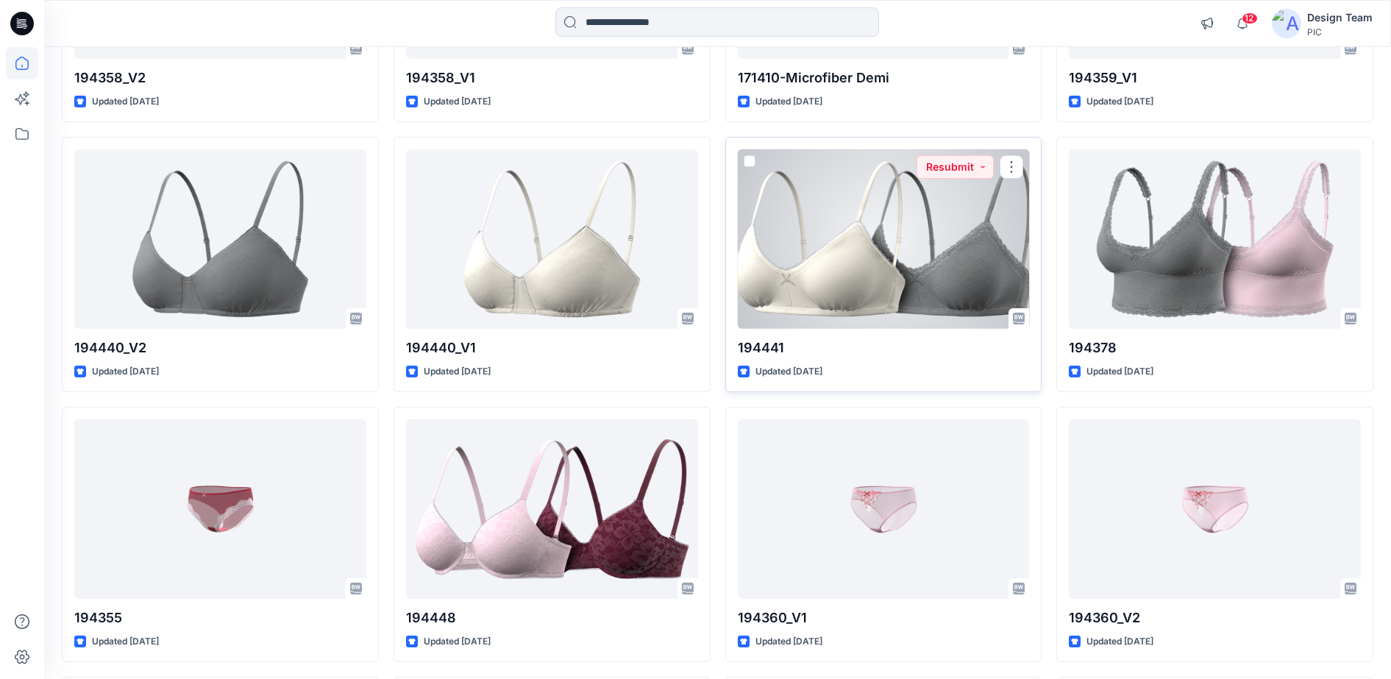
click at [952, 194] on div at bounding box center [884, 239] width 292 height 180
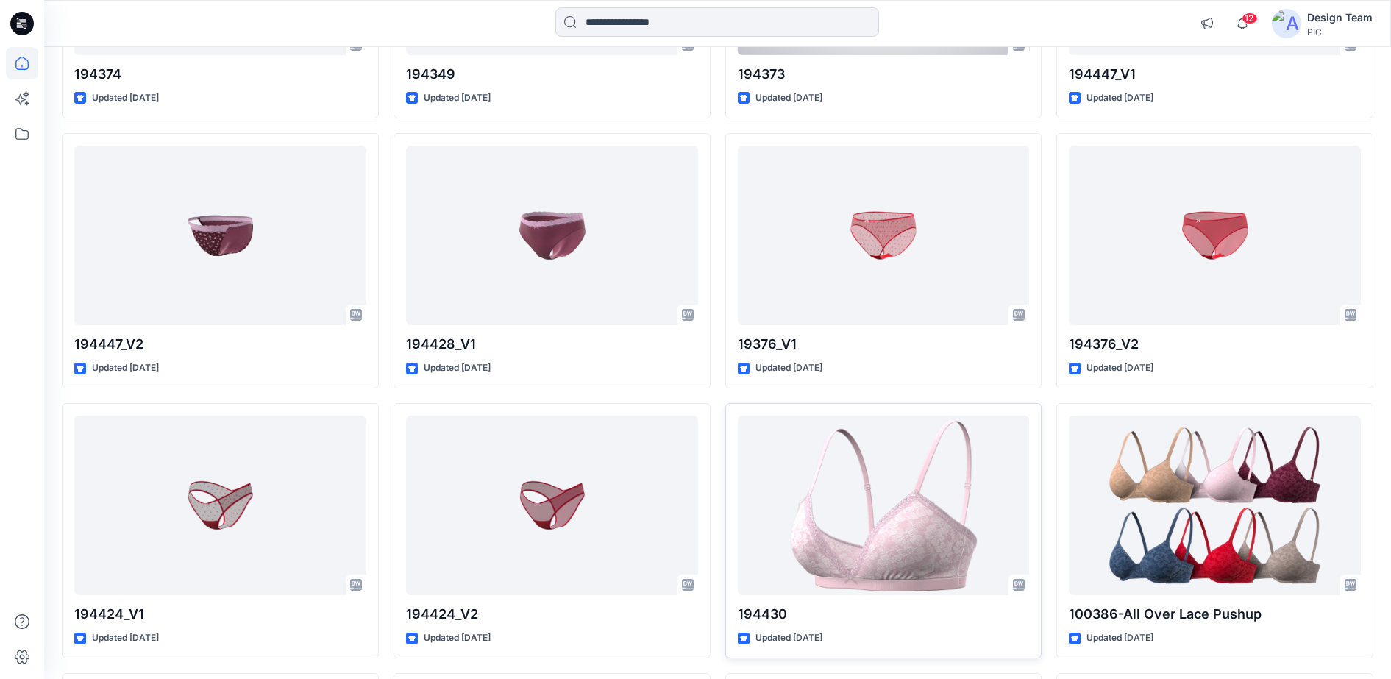
scroll to position [4137, 0]
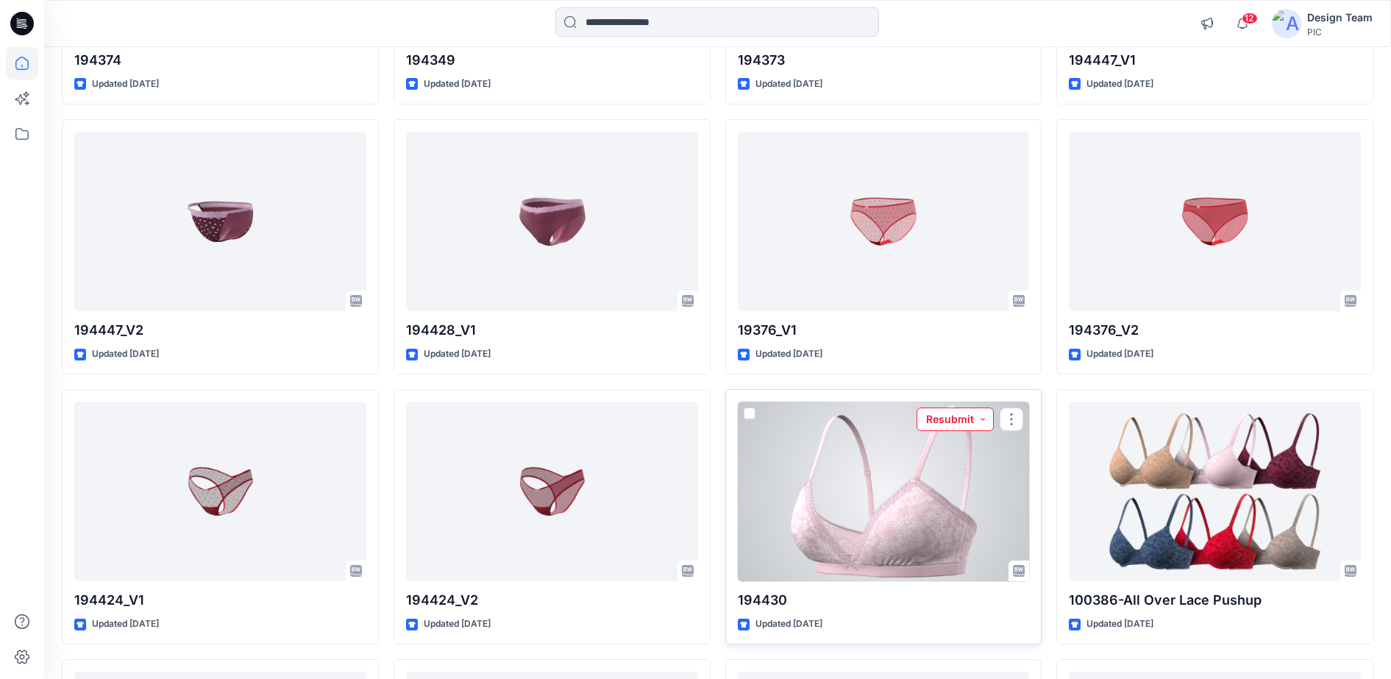
click at [935, 426] on button "Resubmit" at bounding box center [954, 419] width 77 height 24
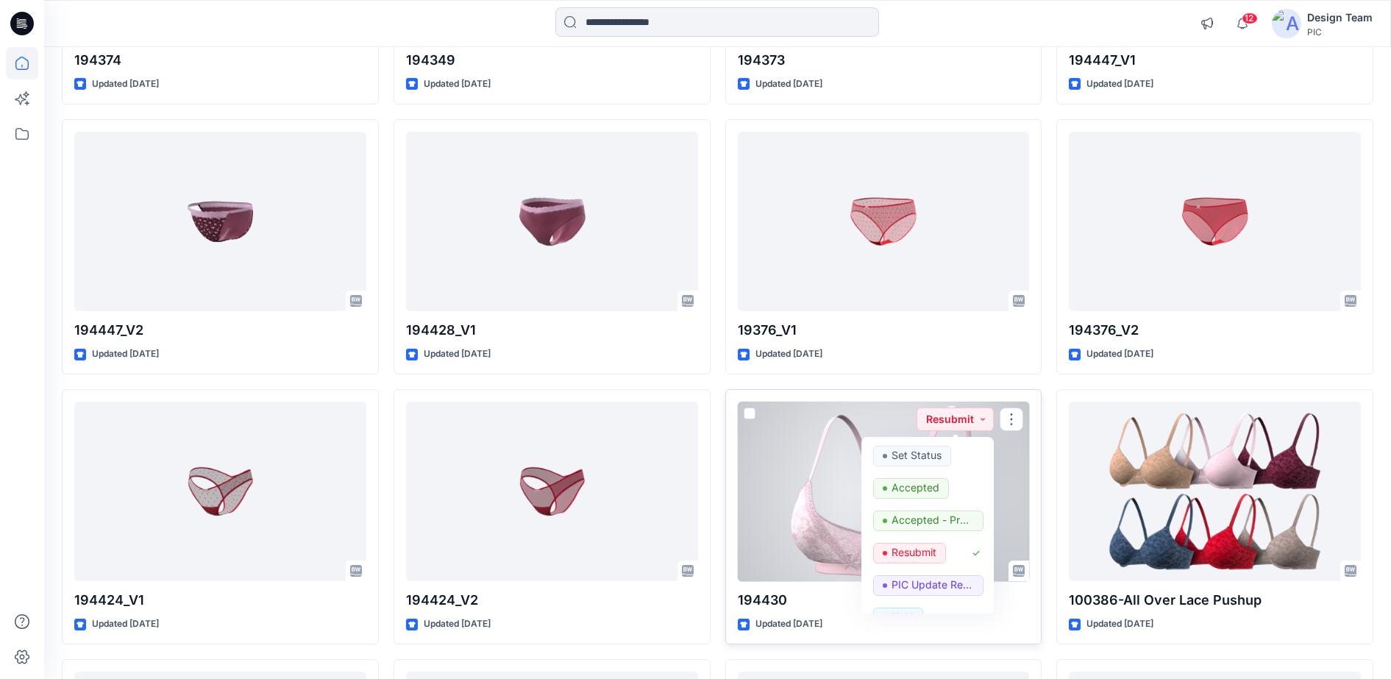
click at [810, 441] on div at bounding box center [884, 492] width 292 height 180
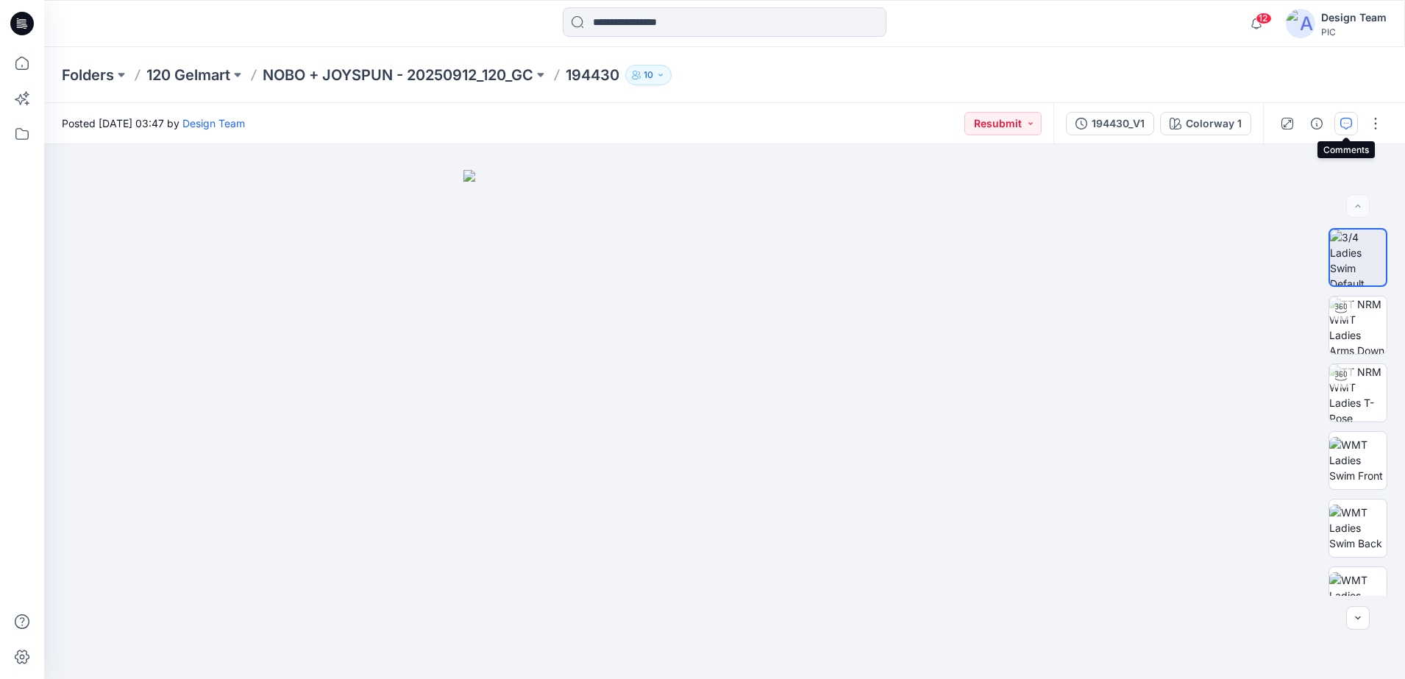
click at [983, 123] on icon "button" at bounding box center [1346, 124] width 12 height 12
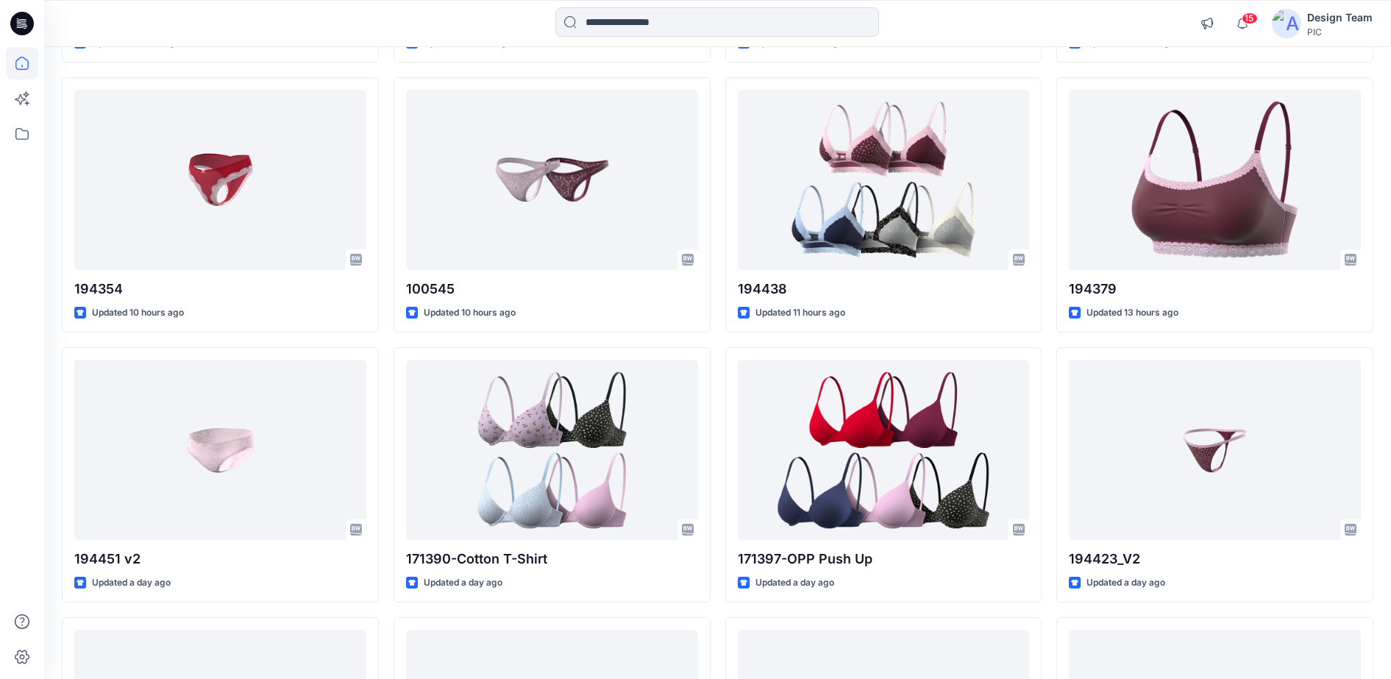
scroll to position [2473, 0]
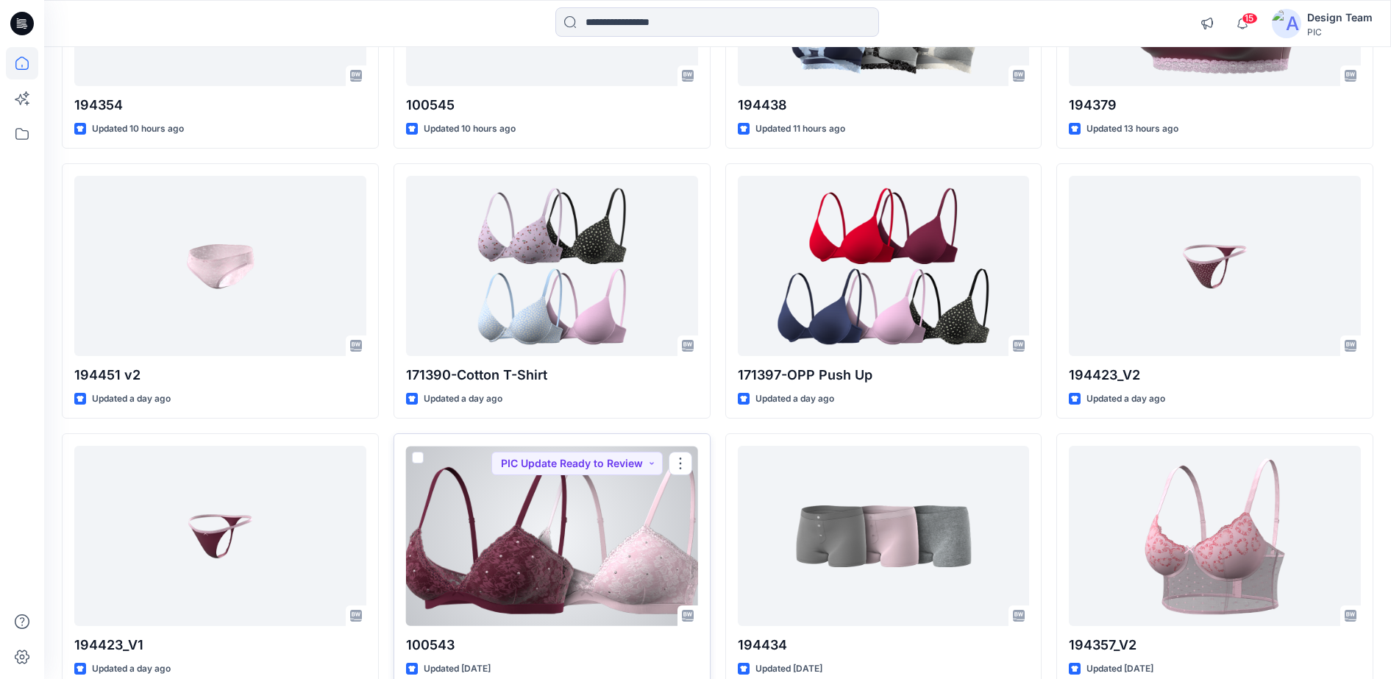
click at [563, 549] on div at bounding box center [552, 536] width 292 height 180
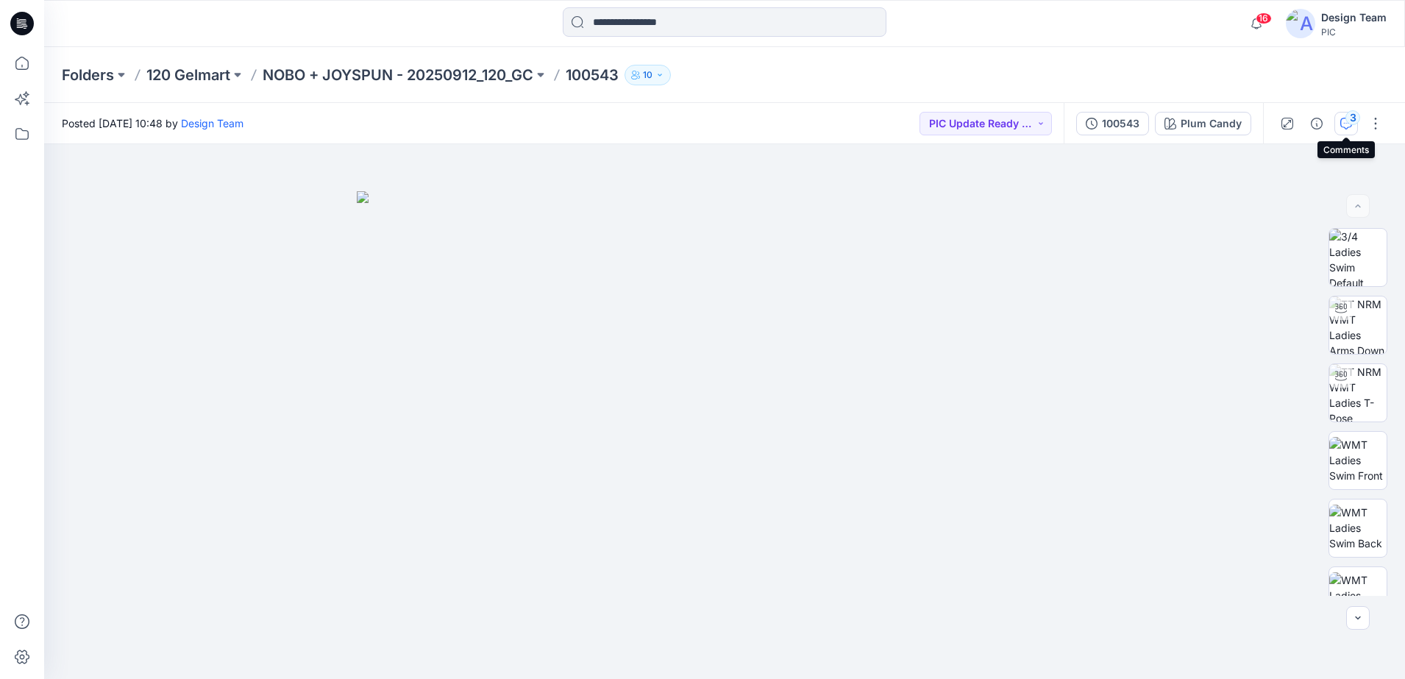
click at [1348, 121] on div "3" at bounding box center [1352, 117] width 15 height 15
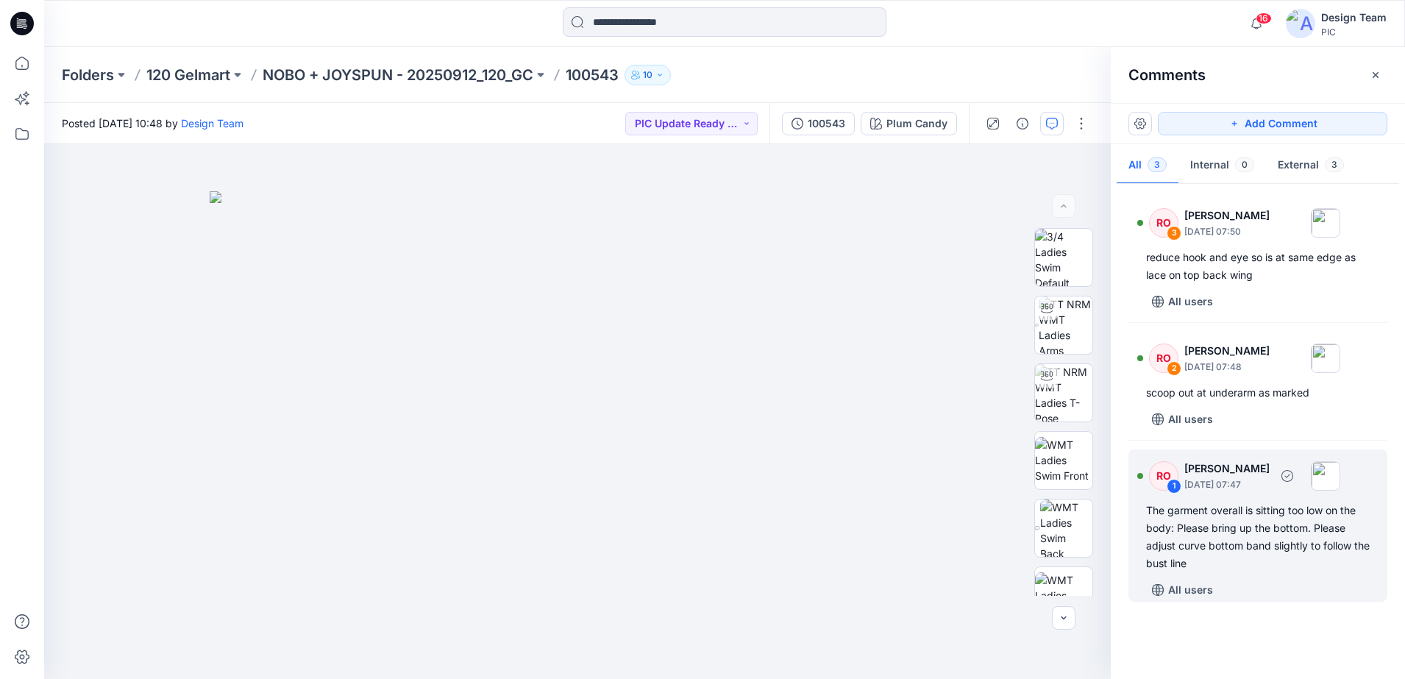
click at [1159, 478] on div "RO" at bounding box center [1163, 475] width 29 height 29
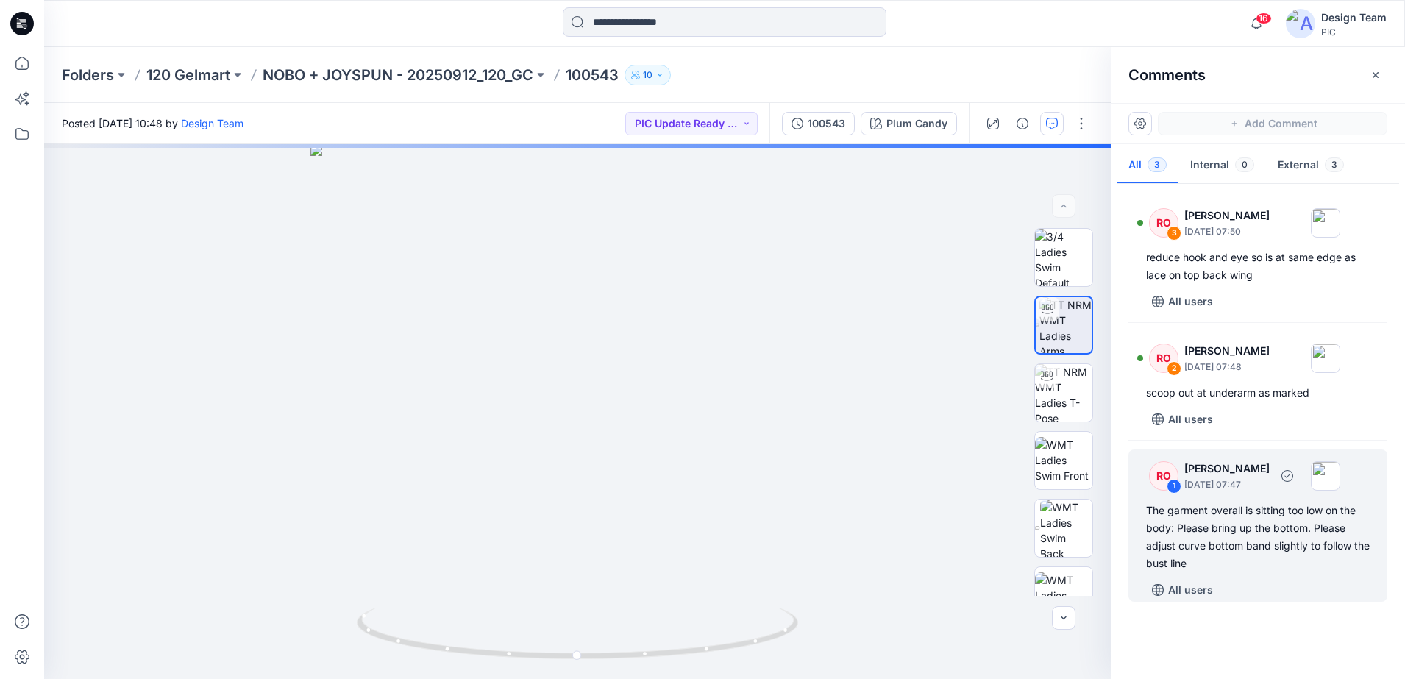
click at [1176, 487] on div "1" at bounding box center [1173, 486] width 15 height 15
click at [1168, 485] on div "1" at bounding box center [1173, 486] width 15 height 15
click at [1168, 486] on div "1" at bounding box center [1173, 486] width 15 height 15
drag, startPoint x: 1168, startPoint y: 486, endPoint x: 1171, endPoint y: 475, distance: 11.4
click at [1171, 475] on div "RO" at bounding box center [1163, 475] width 29 height 29
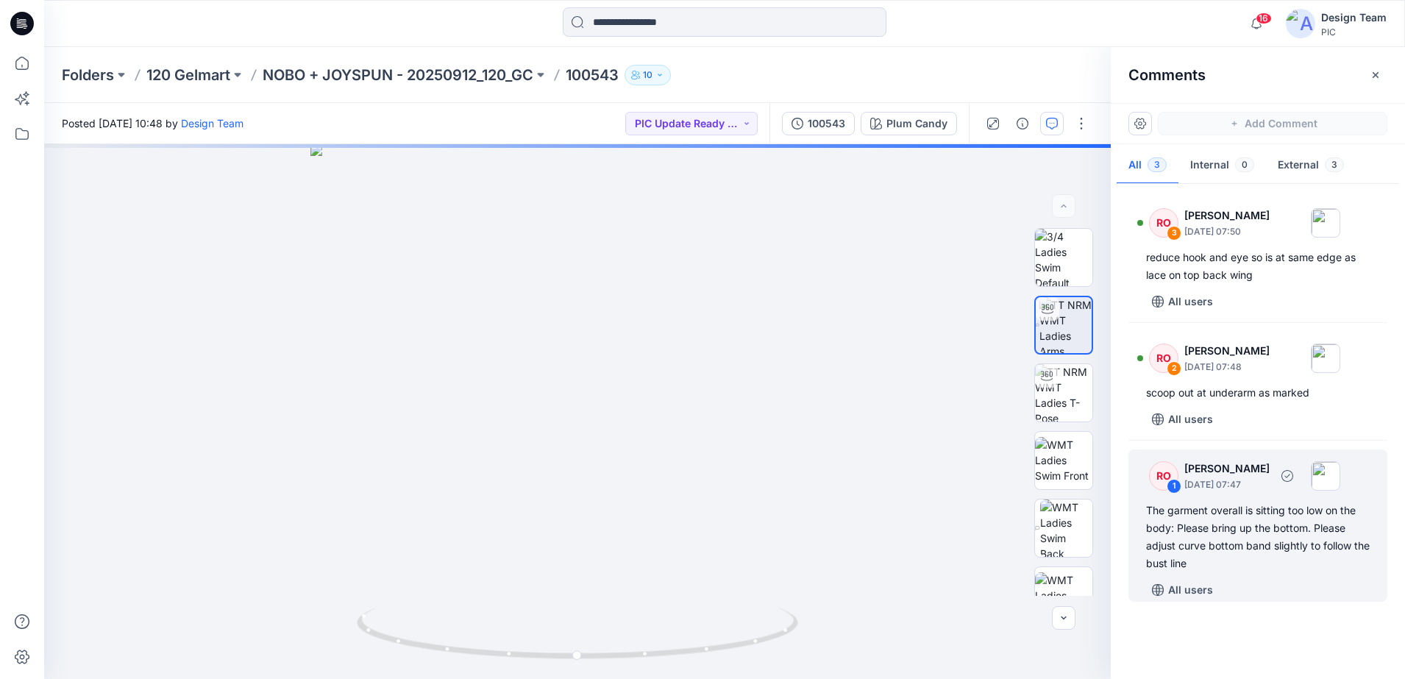
click at [1170, 493] on div "RO 1 Raquel Ortiz October 01, 2025 07:47" at bounding box center [1238, 475] width 203 height 40
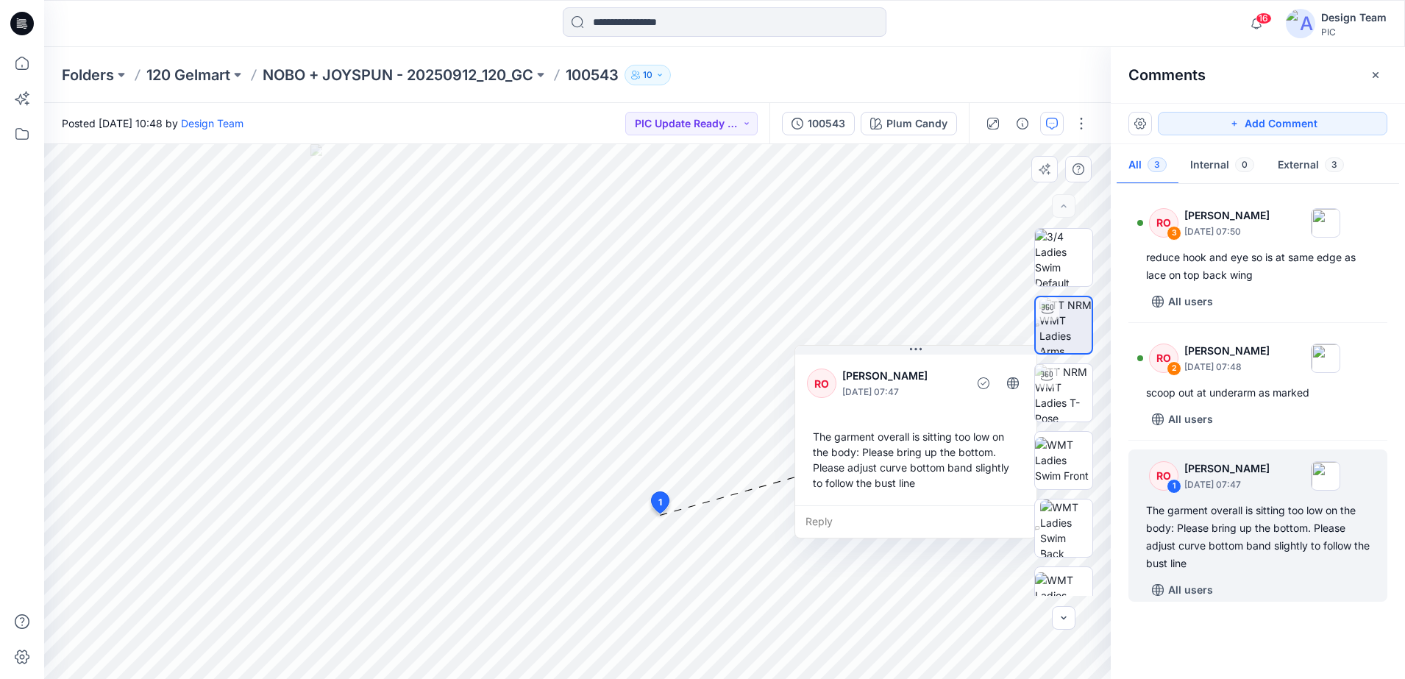
drag, startPoint x: 763, startPoint y: 564, endPoint x: 945, endPoint y: 369, distance: 266.4
click at [945, 385] on p "October 01, 2025 07:47" at bounding box center [902, 392] width 120 height 15
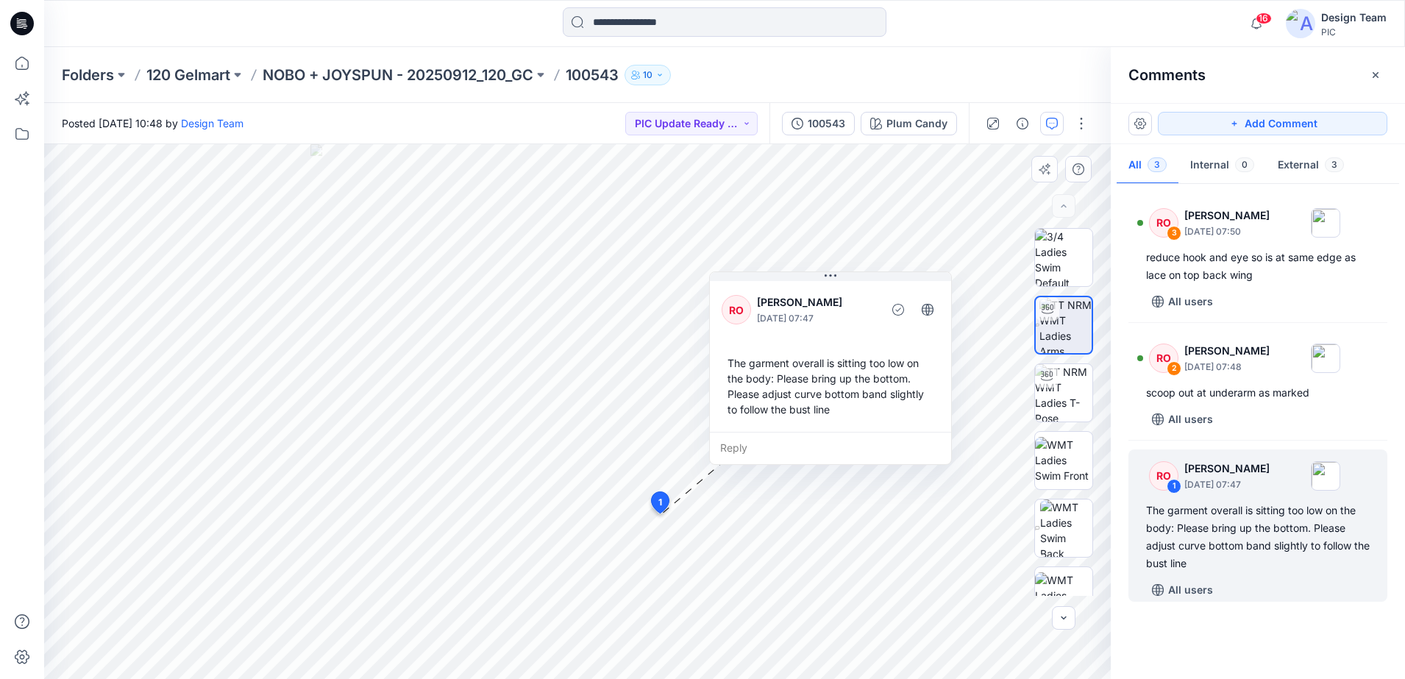
drag, startPoint x: 969, startPoint y: 355, endPoint x: 860, endPoint y: 300, distance: 122.7
click at [860, 300] on p "[PERSON_NAME]" at bounding box center [817, 302] width 120 height 18
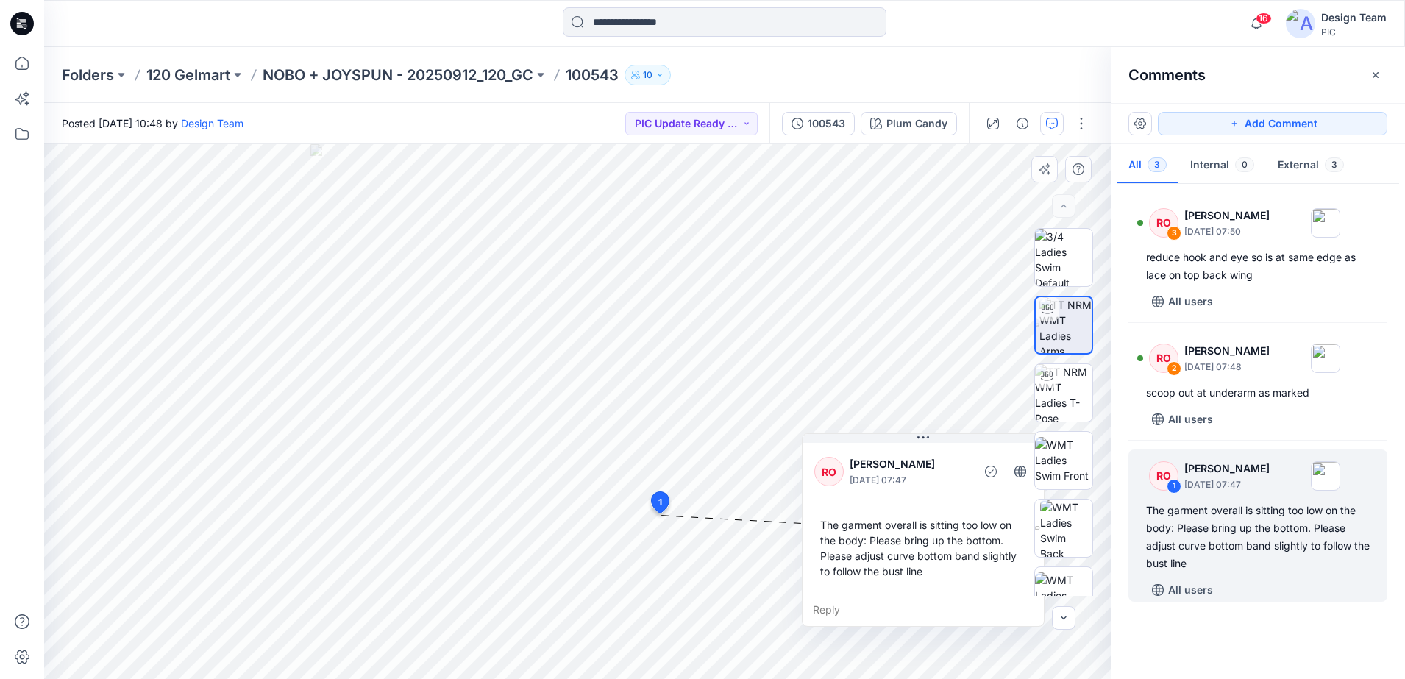
drag, startPoint x: 857, startPoint y: 294, endPoint x: 949, endPoint y: 456, distance: 186.5
click at [949, 456] on p "[PERSON_NAME]" at bounding box center [909, 464] width 120 height 18
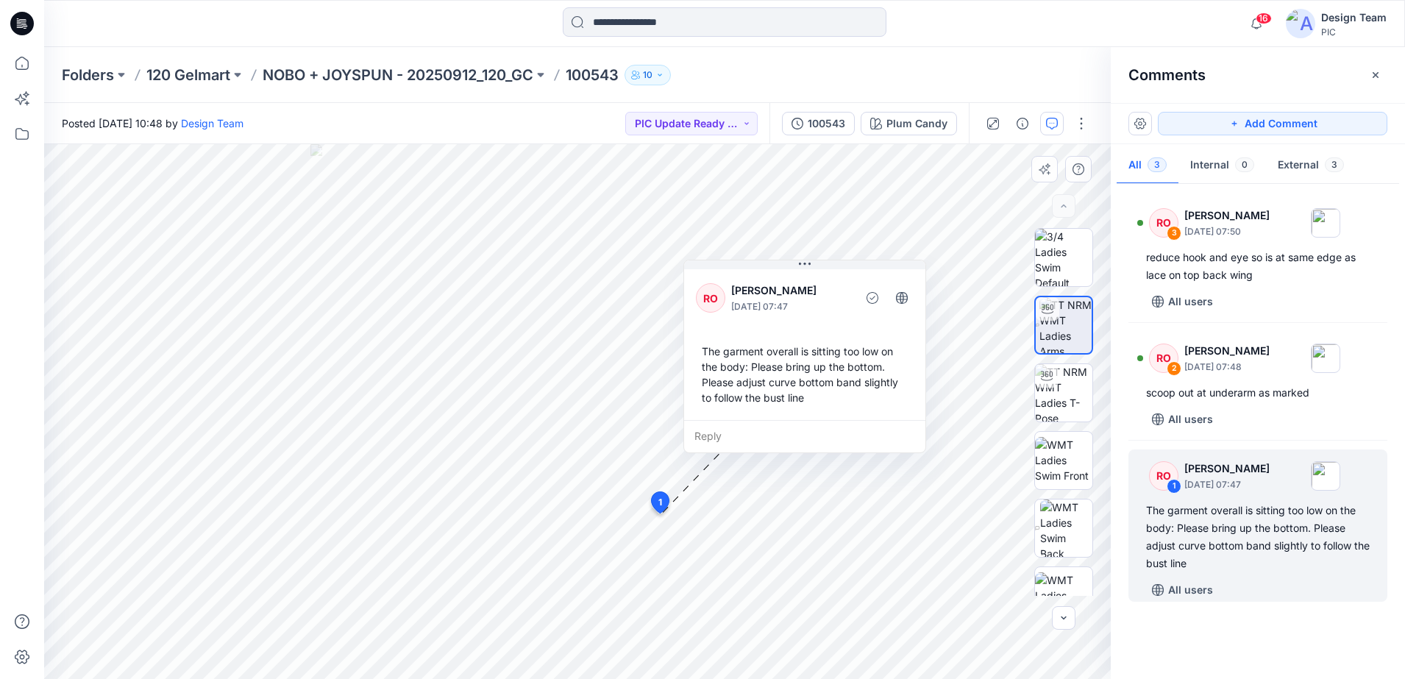
drag, startPoint x: 946, startPoint y: 464, endPoint x: 821, endPoint y: 274, distance: 227.8
click at [821, 282] on p "[PERSON_NAME]" at bounding box center [791, 291] width 120 height 18
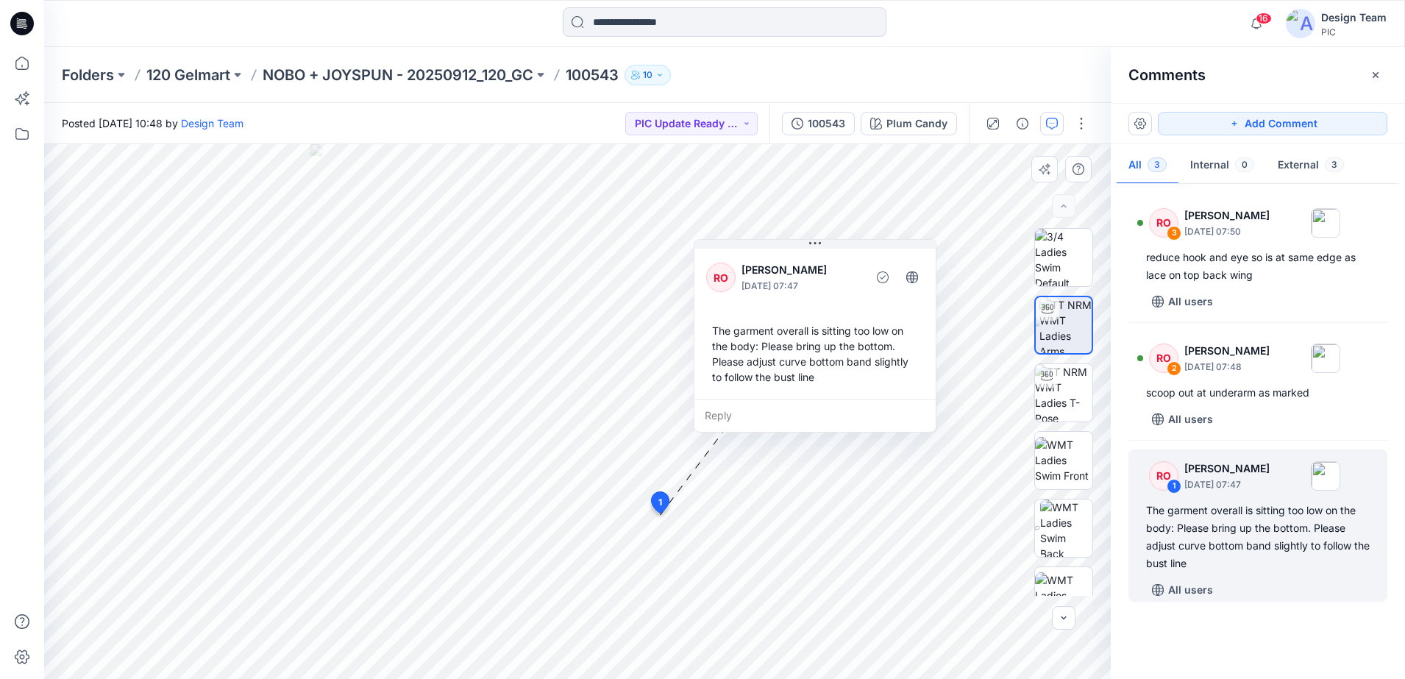
drag, startPoint x: 819, startPoint y: 404, endPoint x: 865, endPoint y: 404, distance: 46.3
click at [865, 404] on div "Reply" at bounding box center [814, 415] width 241 height 32
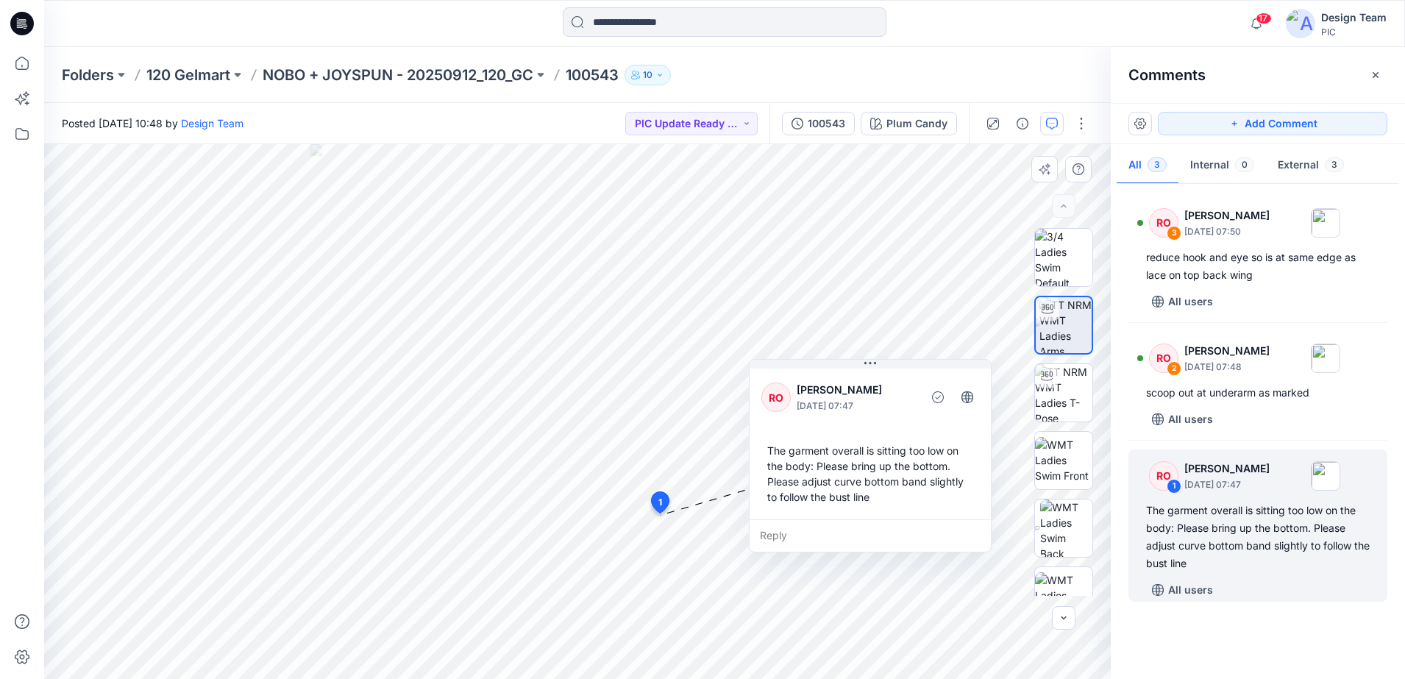
drag, startPoint x: 842, startPoint y: 416, endPoint x: 870, endPoint y: 546, distance: 133.1
click at [870, 546] on div "Reply" at bounding box center [869, 535] width 241 height 32
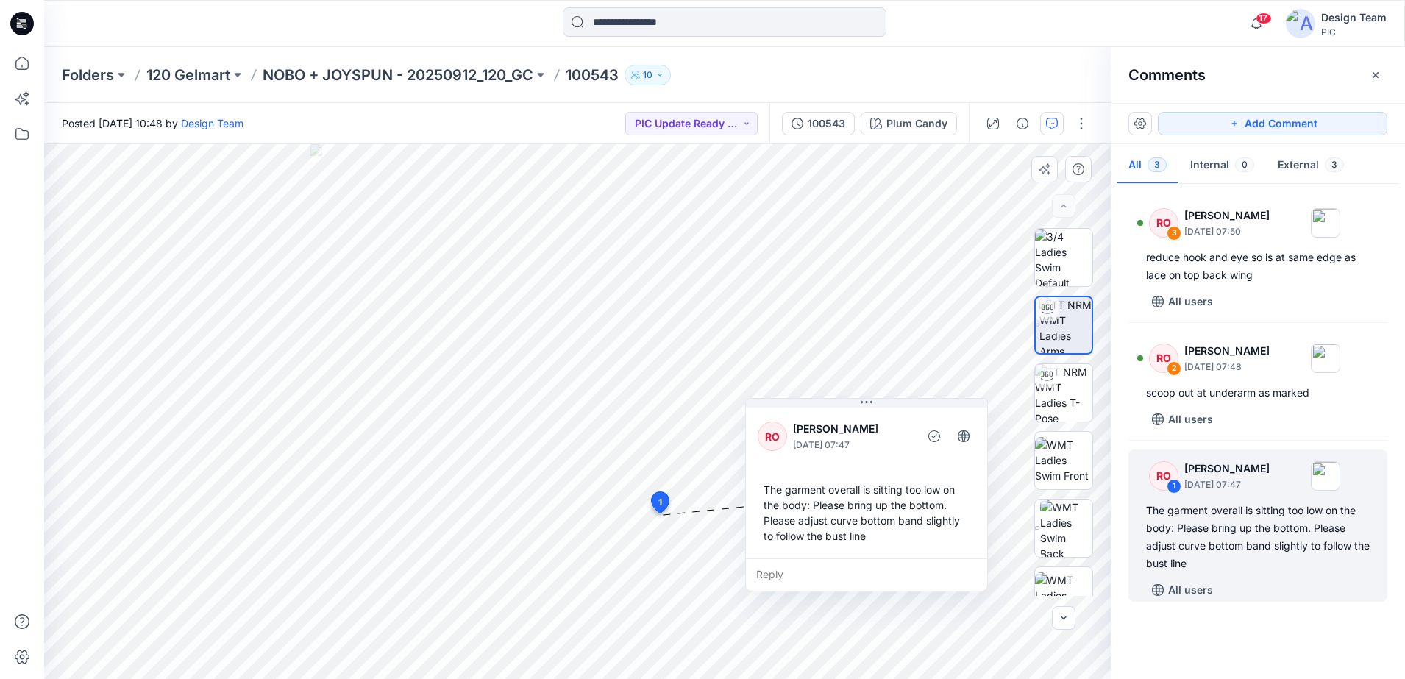
click at [908, 560] on div "Reply" at bounding box center [866, 574] width 241 height 32
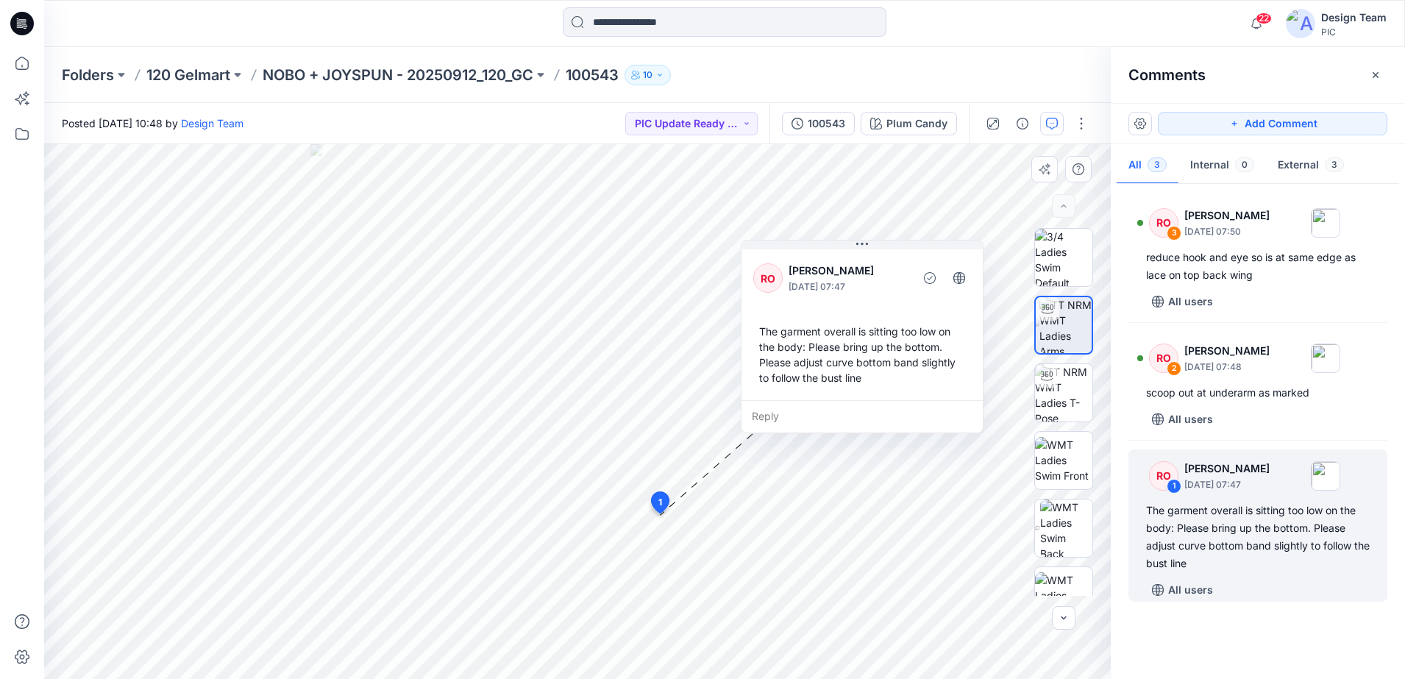
drag, startPoint x: 955, startPoint y: 571, endPoint x: 950, endPoint y: 413, distance: 158.2
click at [950, 413] on div "Reply" at bounding box center [861, 416] width 241 height 32
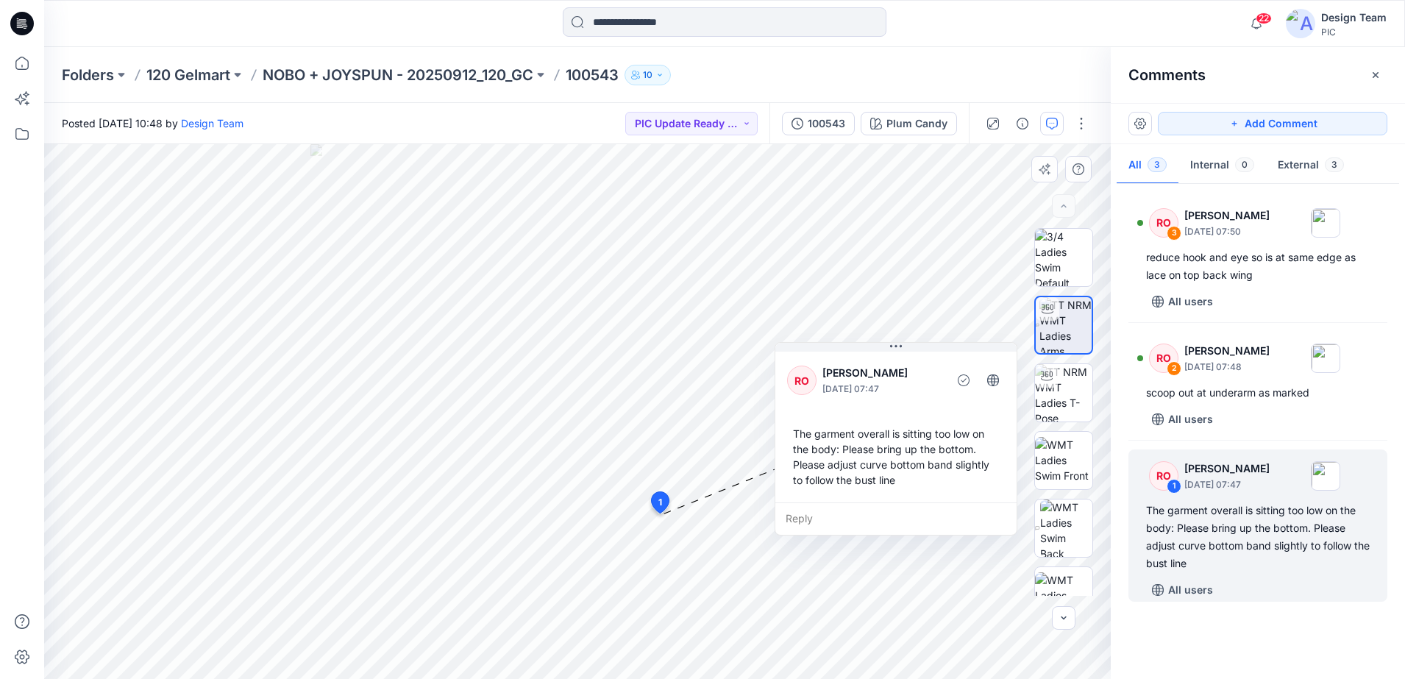
drag, startPoint x: 861, startPoint y: 319, endPoint x: 876, endPoint y: 427, distance: 108.4
click at [896, 396] on p "October 01, 2025 07:47" at bounding box center [882, 389] width 120 height 15
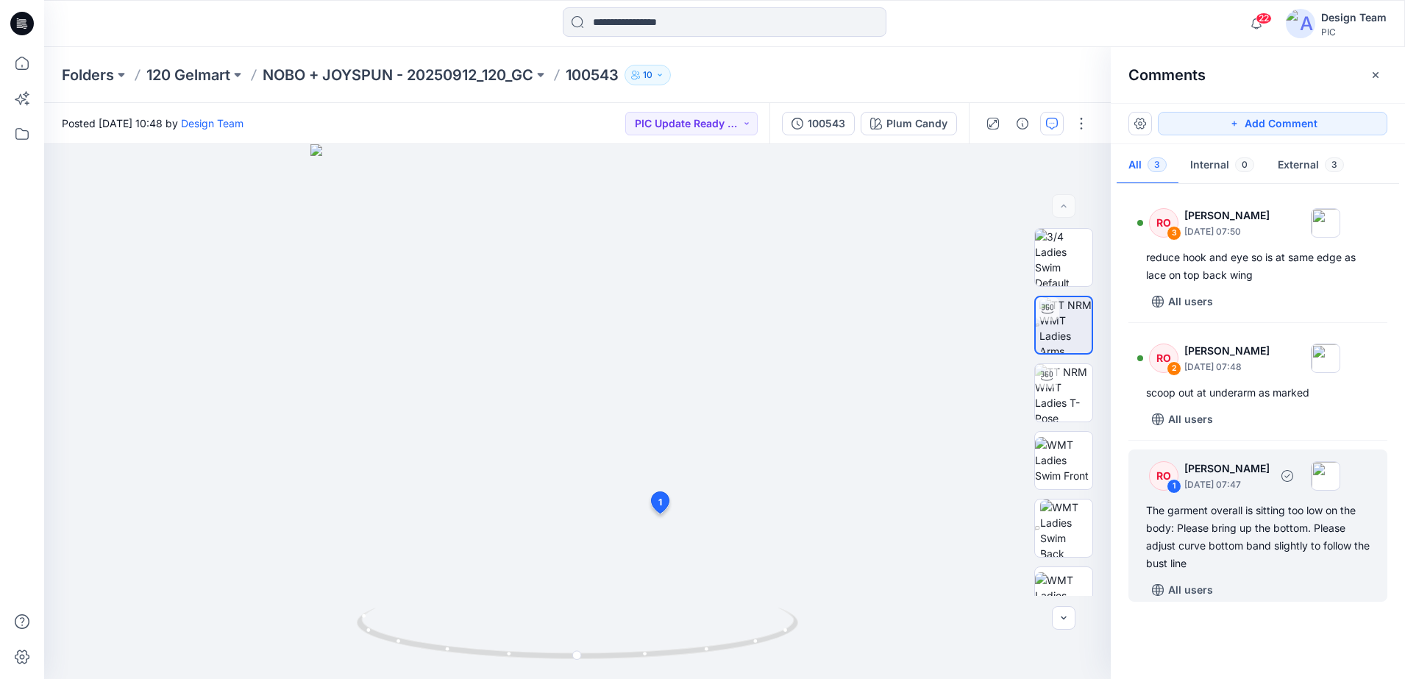
click at [1161, 482] on div "RO" at bounding box center [1163, 475] width 29 height 29
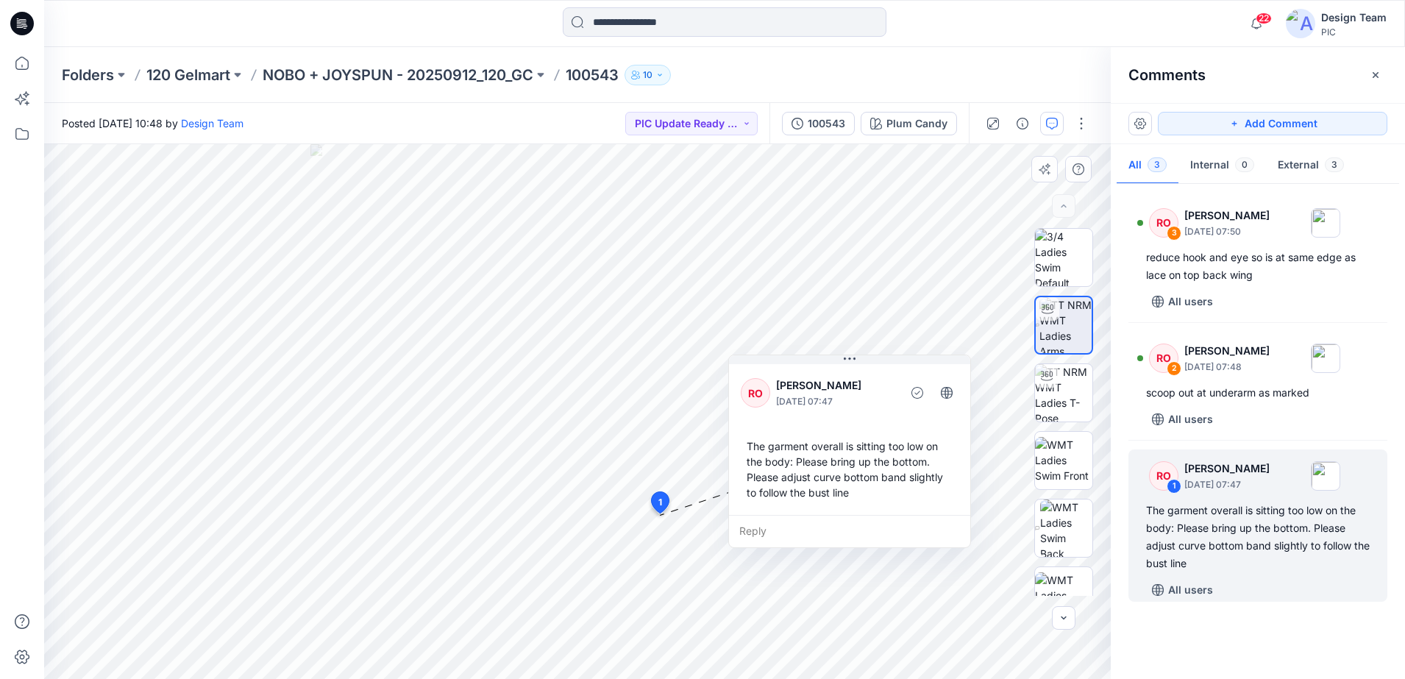
drag, startPoint x: 812, startPoint y: 527, endPoint x: 896, endPoint y: 374, distance: 175.1
click at [896, 374] on div at bounding box center [898, 393] width 4 height 40
